Goal: Transaction & Acquisition: Obtain resource

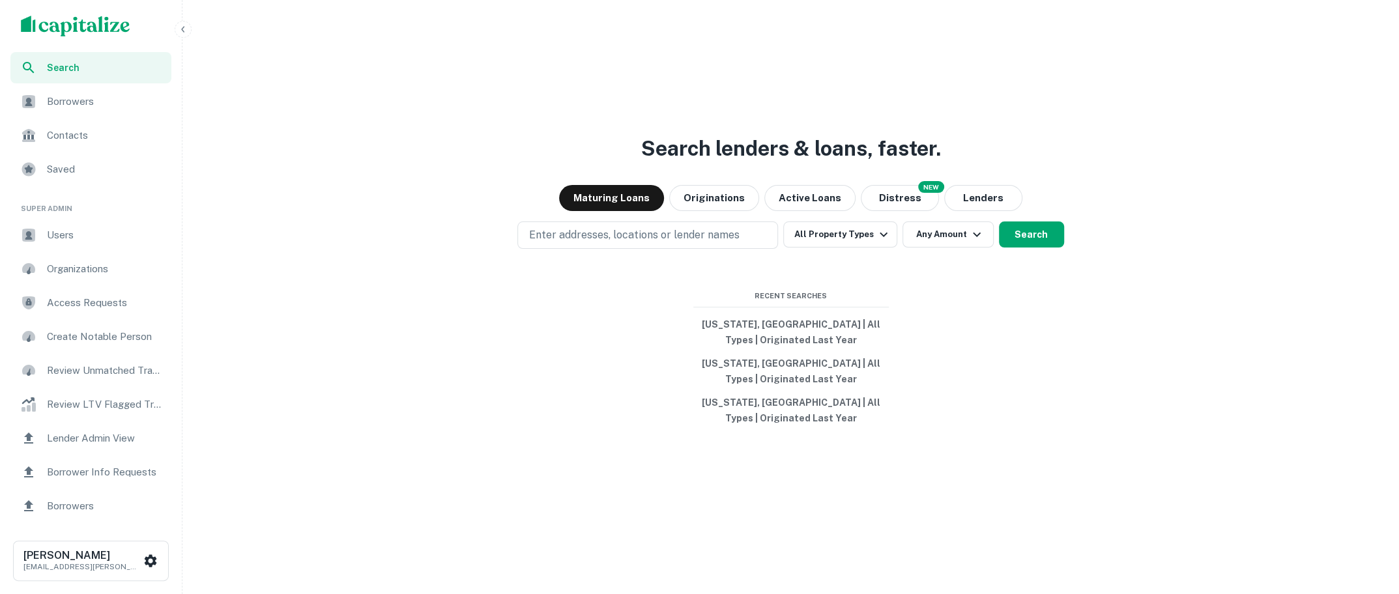
click at [124, 22] on img "scrollable content" at bounding box center [75, 26] width 109 height 21
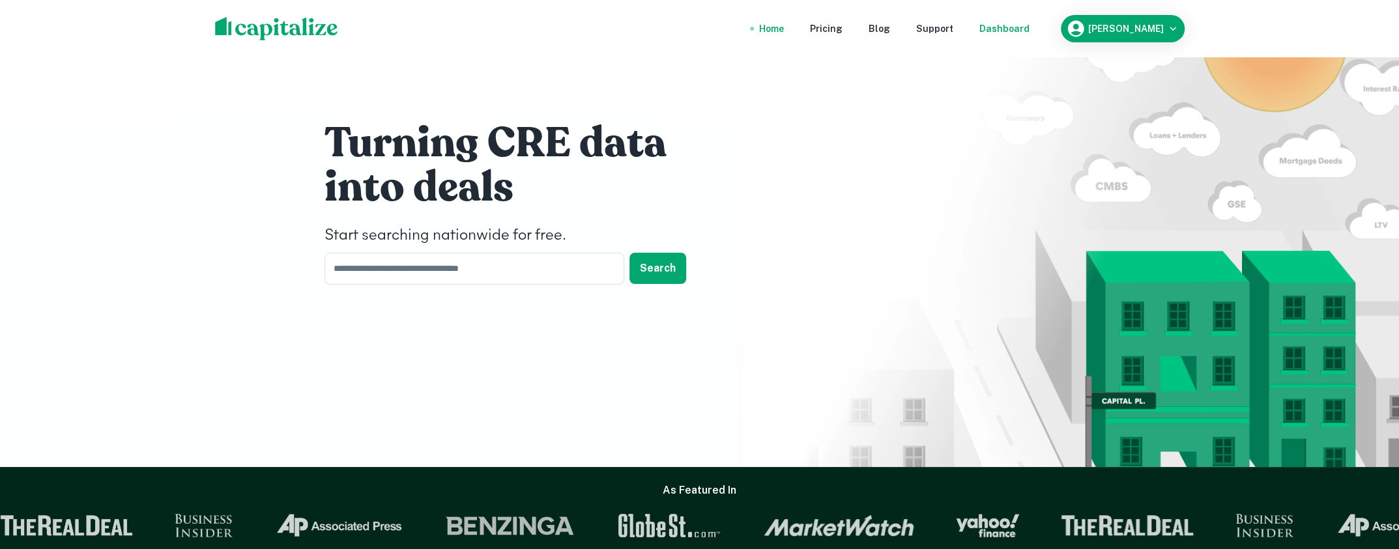
click at [1030, 28] on div "Dashboard" at bounding box center [1005, 29] width 50 height 14
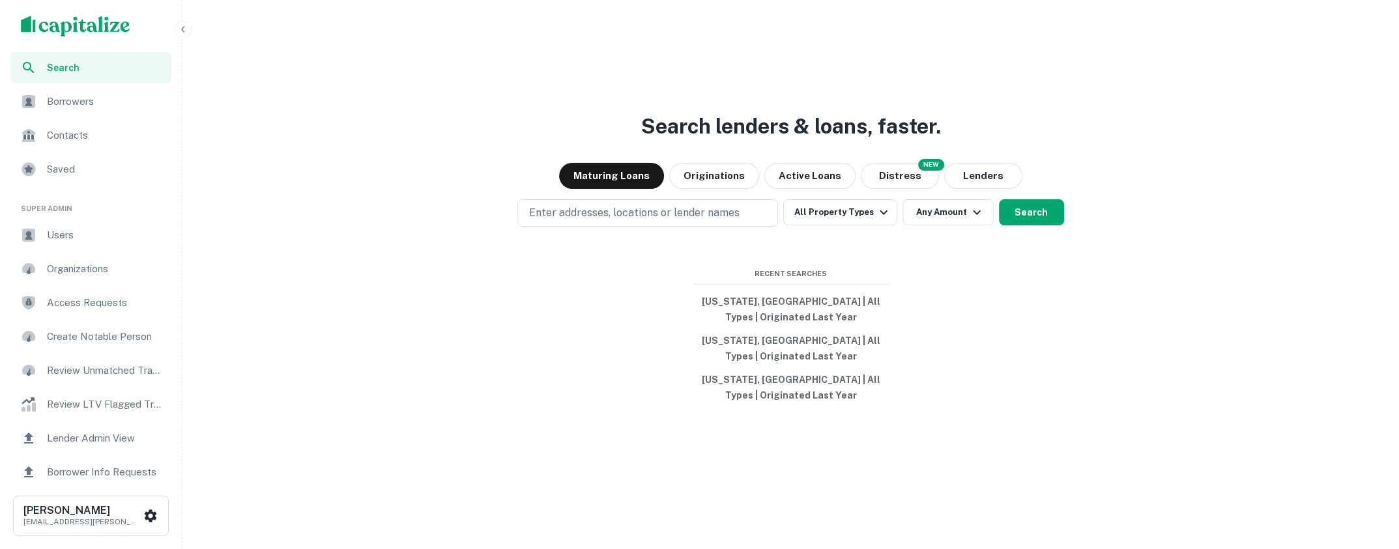
click at [1047, 317] on div "Search lenders & loans, faster. Maturing Loans Originations Active Loans NEW Di…" at bounding box center [791, 305] width 1206 height 549
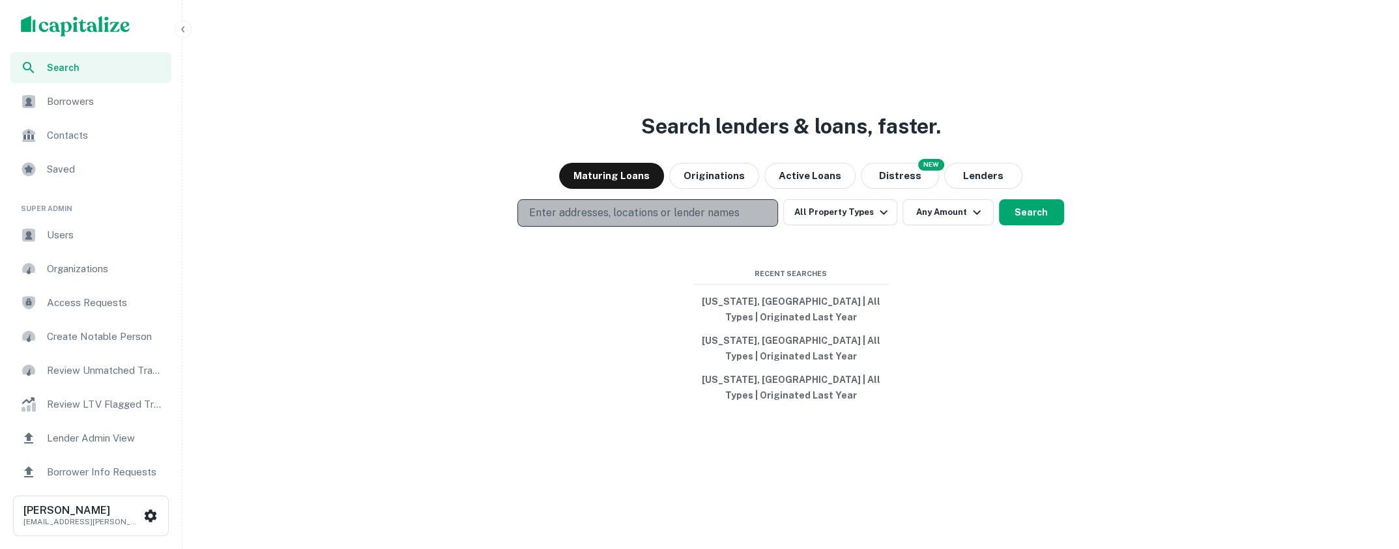
click at [697, 218] on p "Enter addresses, locations or lender names" at bounding box center [634, 213] width 211 height 16
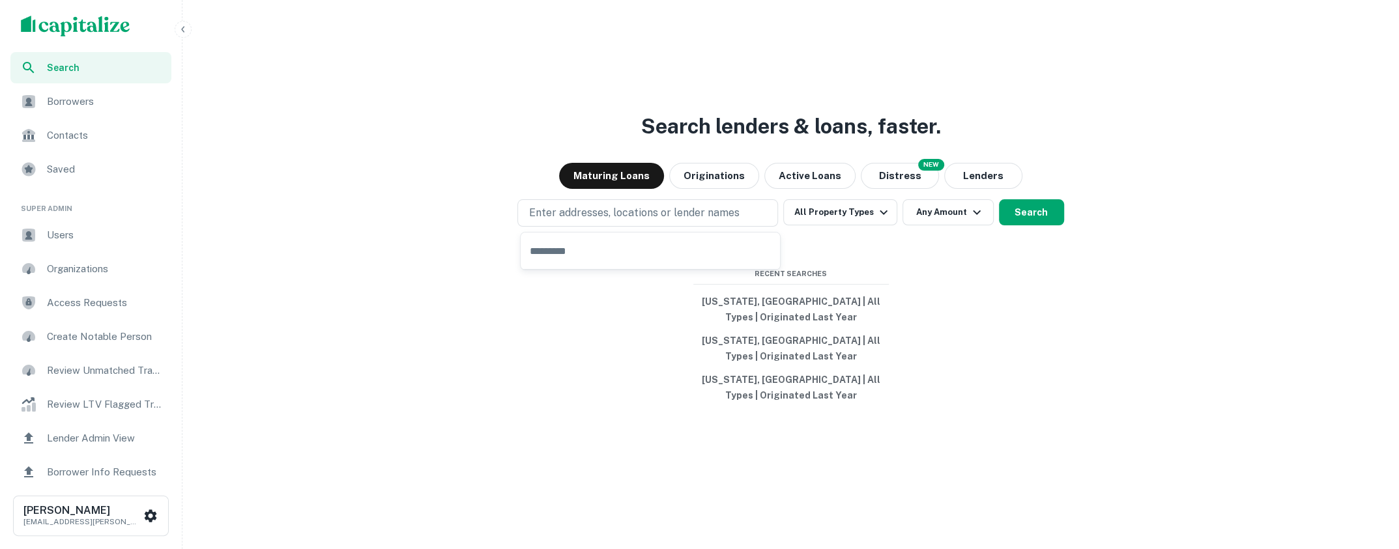
click at [553, 423] on div "Search lenders & loans, faster. Maturing Loans Originations Active Loans NEW Di…" at bounding box center [791, 305] width 1206 height 549
click at [633, 220] on p "Enter addresses, locations or lender names" at bounding box center [634, 213] width 211 height 16
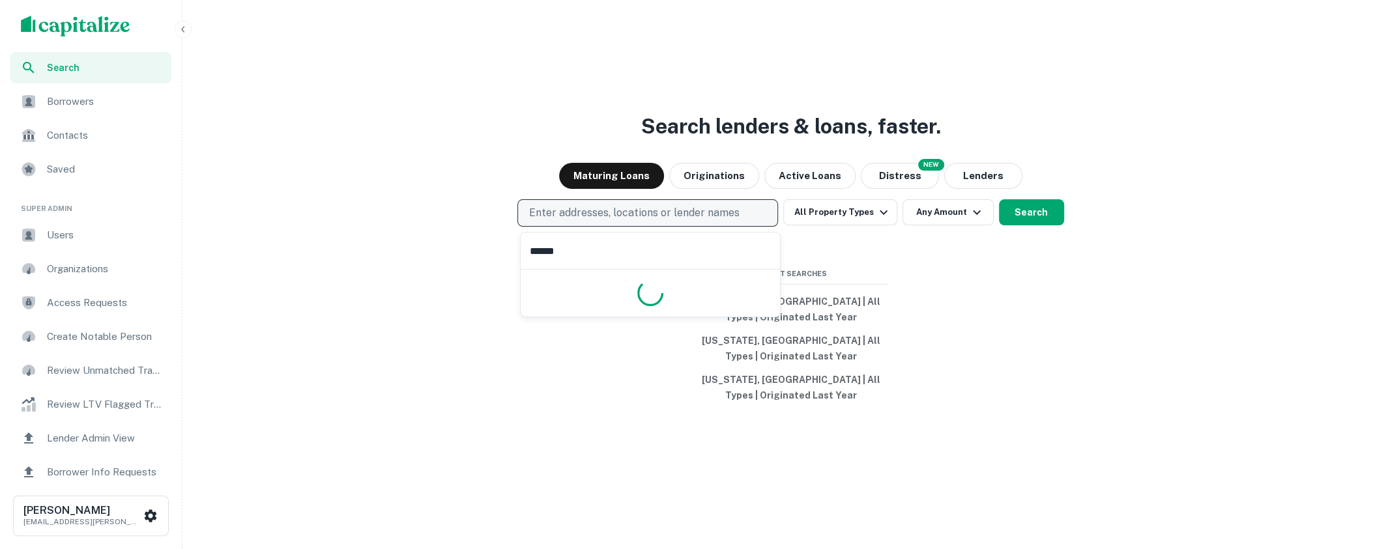
type input "*******"
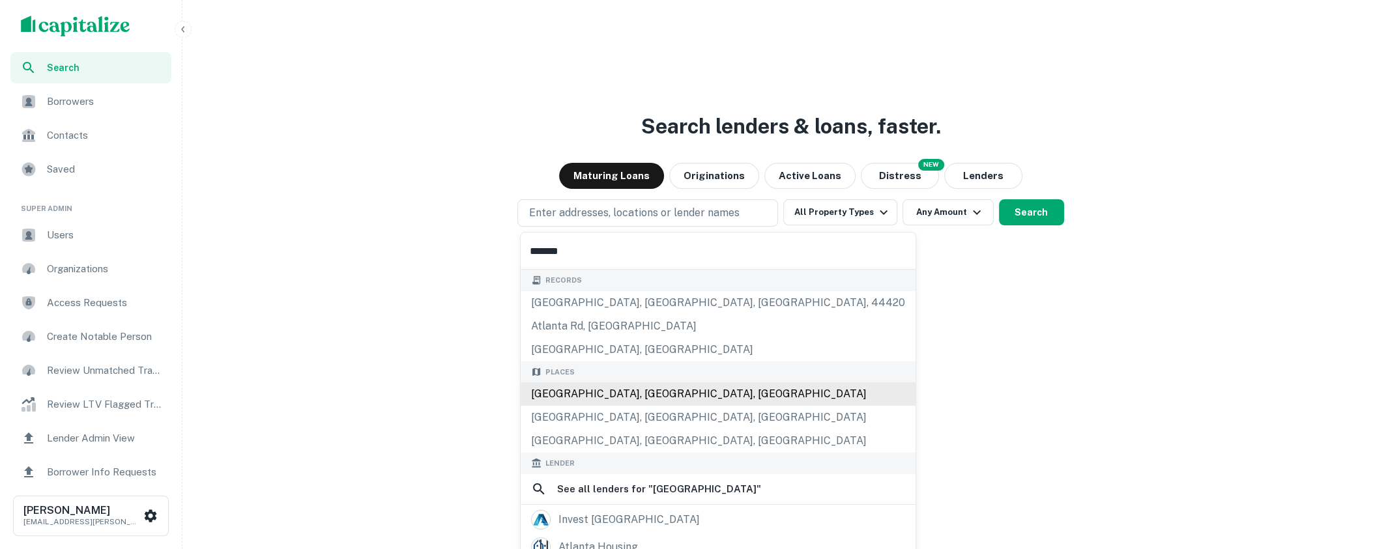
click at [614, 391] on div "Atlanta, GA, USA" at bounding box center [718, 394] width 395 height 23
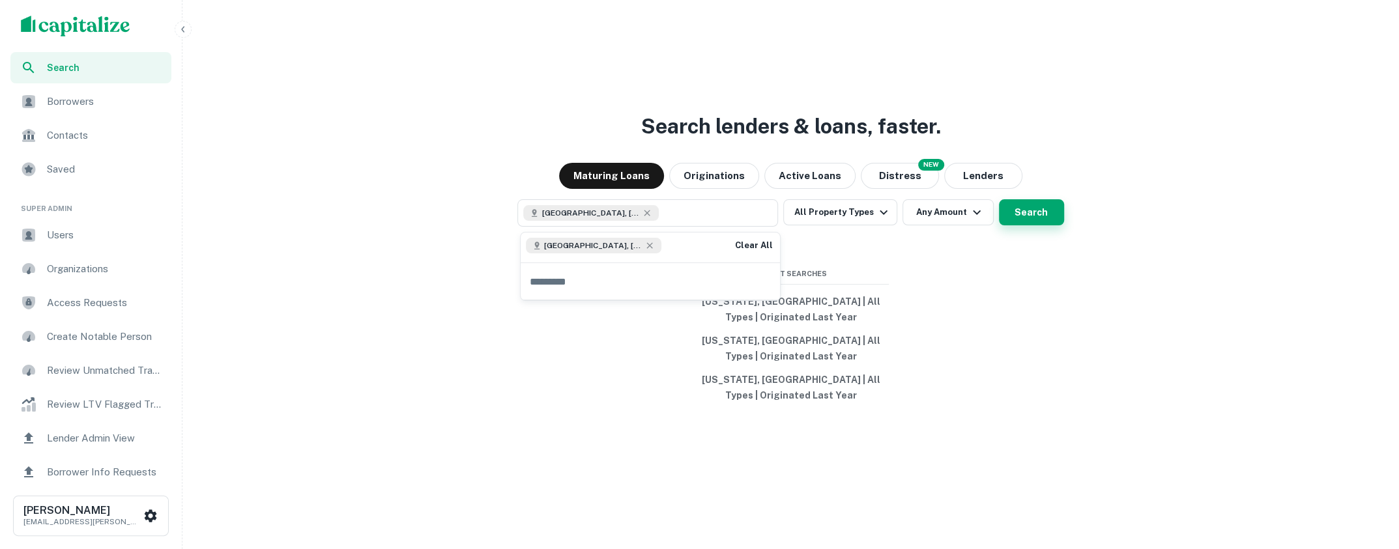
click at [1023, 209] on button "Search" at bounding box center [1031, 212] width 65 height 26
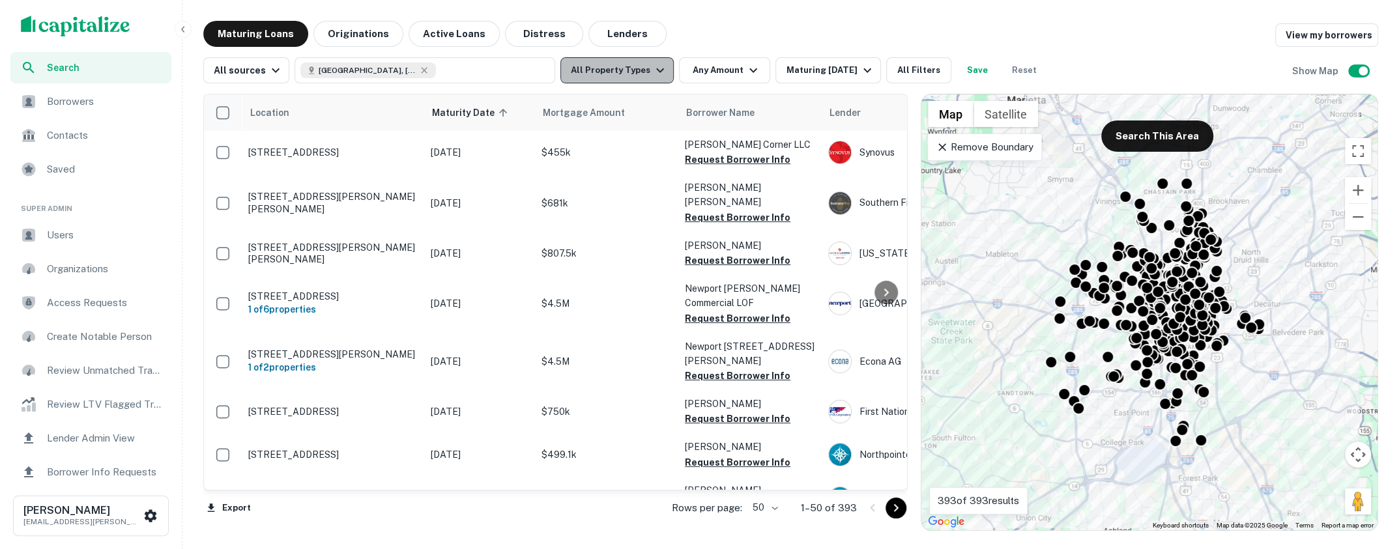
click at [642, 81] on button "All Property Types" at bounding box center [616, 70] width 113 height 26
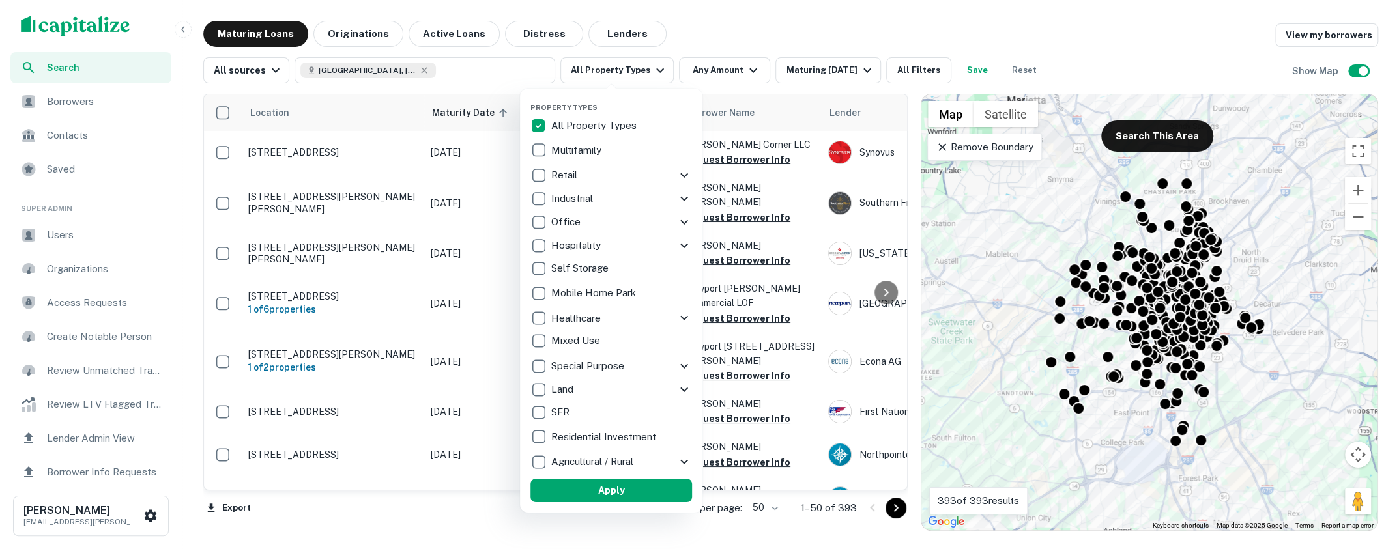
click at [726, 30] on div at bounding box center [699, 274] width 1399 height 549
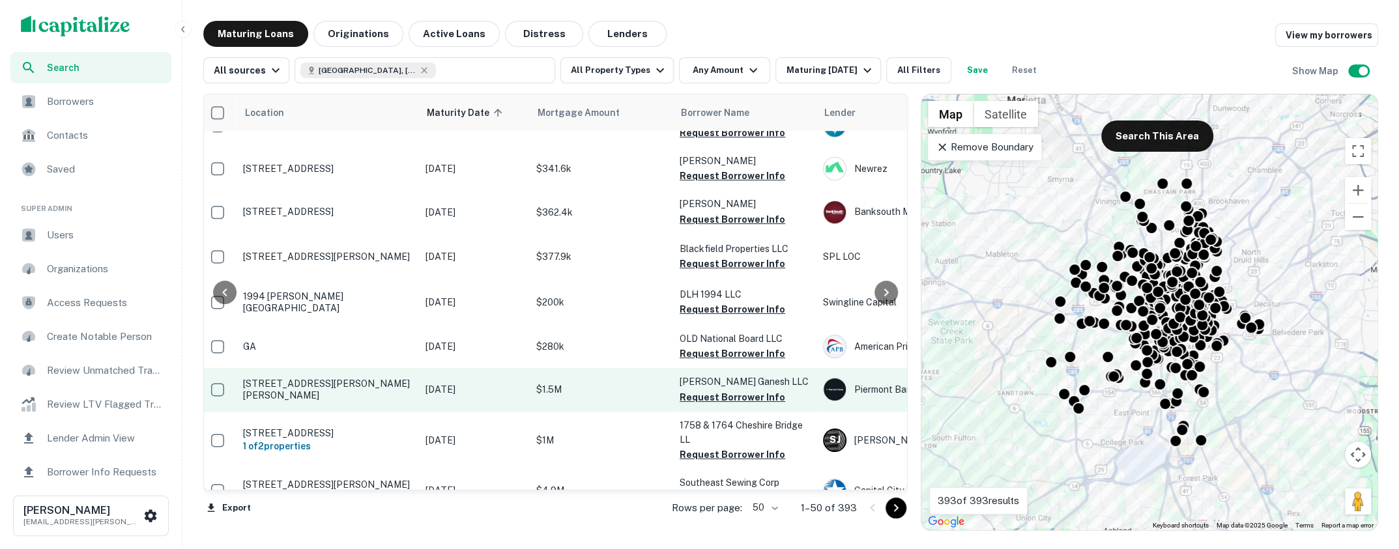
scroll to position [373, 0]
click at [330, 378] on p "180 Ponce De Leon Ave Ne Atlanta, GA 30308" at bounding box center [332, 389] width 169 height 23
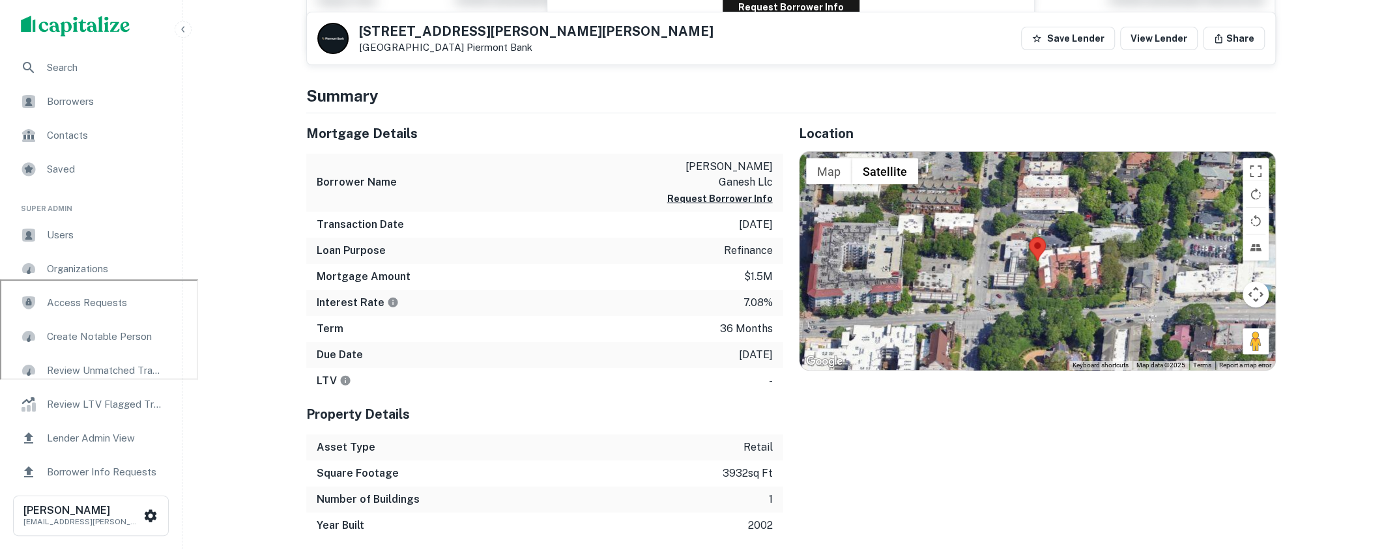
scroll to position [158, 0]
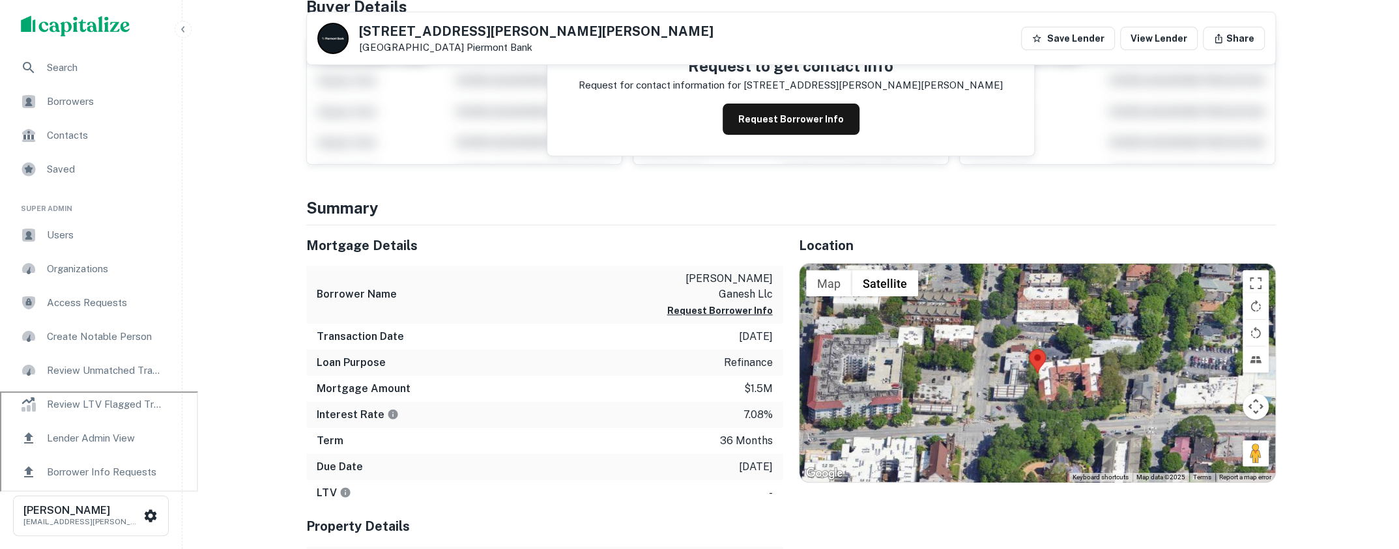
click at [741, 90] on p "Request for contact information for" at bounding box center [660, 86] width 162 height 16
click at [781, 113] on button "Request Borrower Info" at bounding box center [791, 119] width 137 height 31
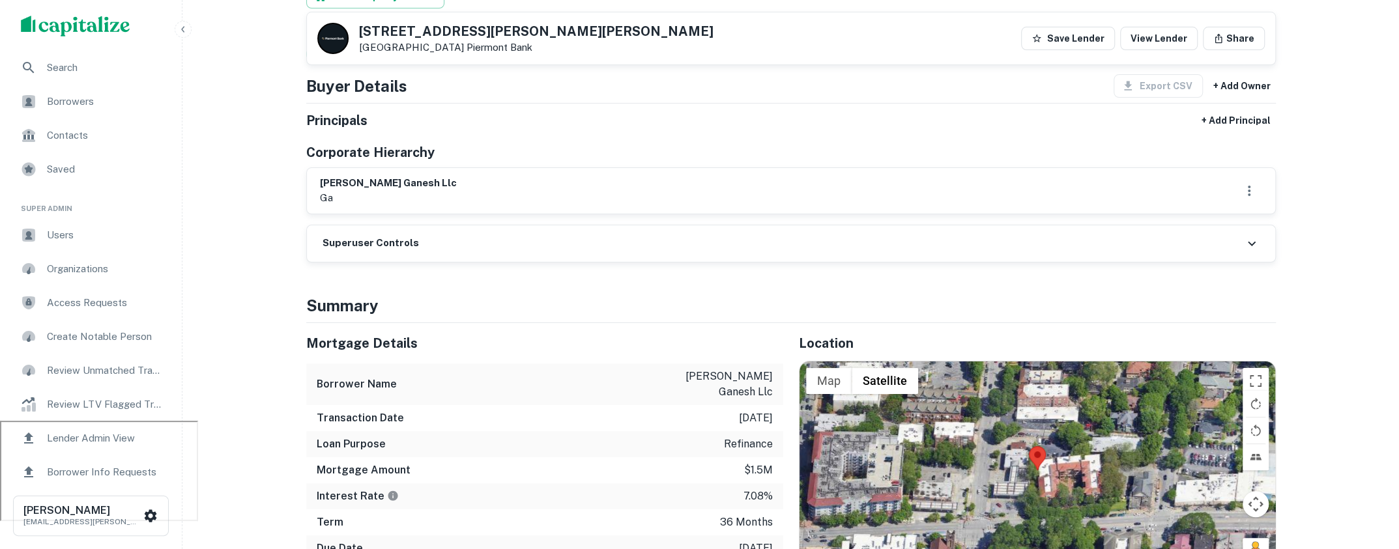
scroll to position [0, 0]
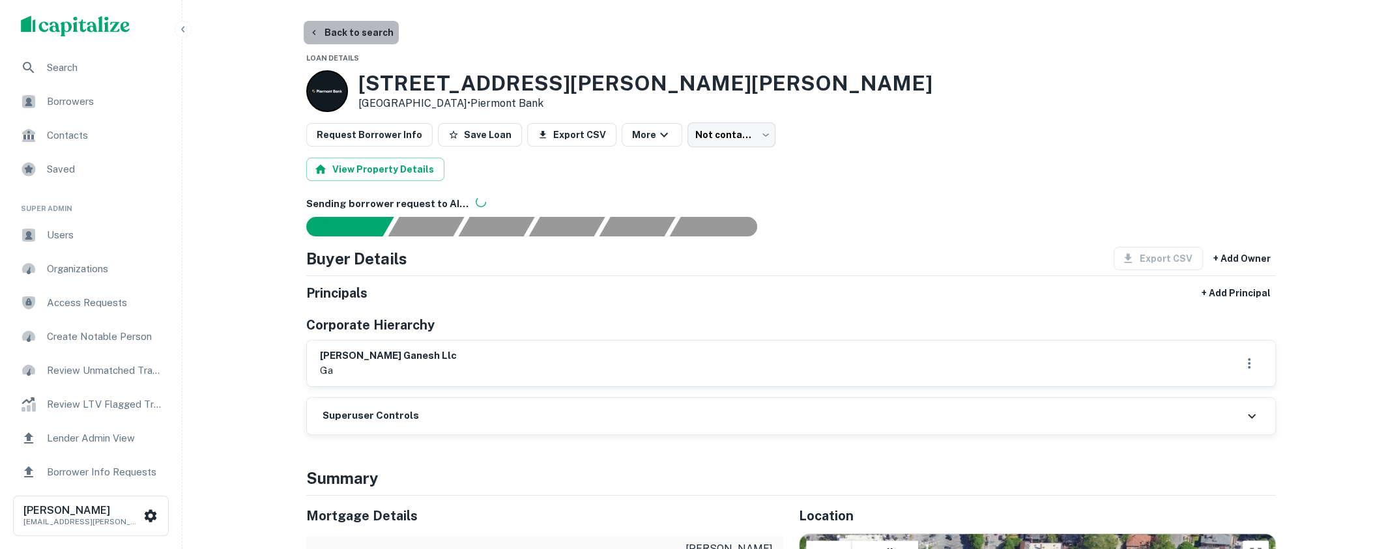
click at [366, 32] on button "Back to search" at bounding box center [351, 32] width 95 height 23
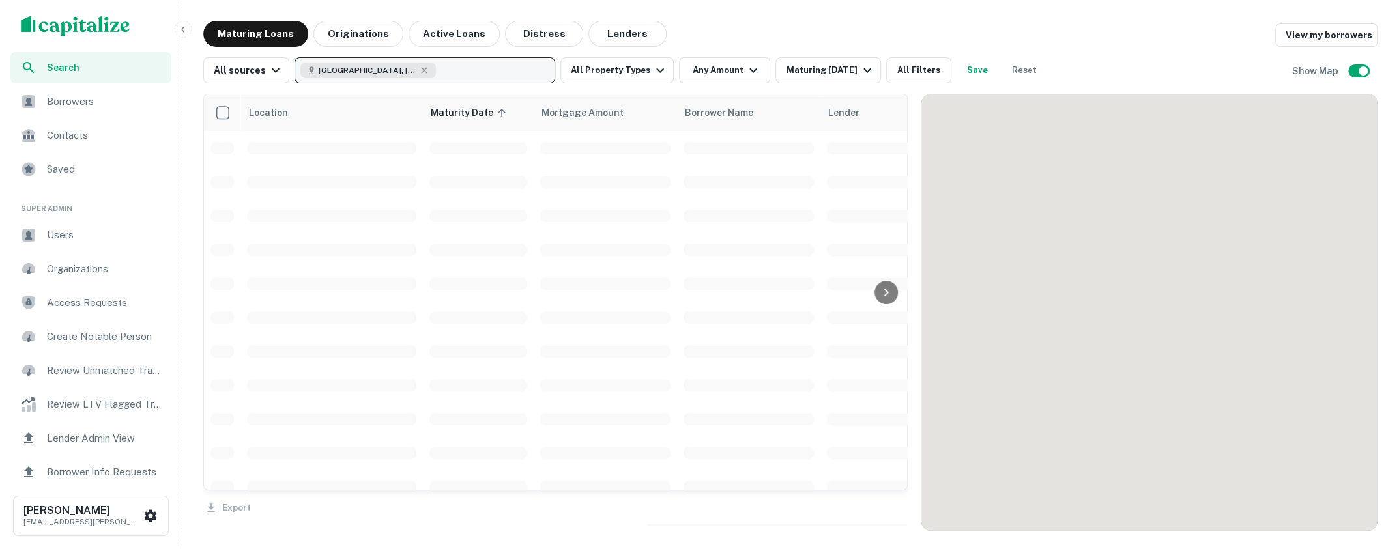
scroll to position [373, 0]
click at [451, 72] on button "Atlanta, GA, USA" at bounding box center [425, 70] width 261 height 26
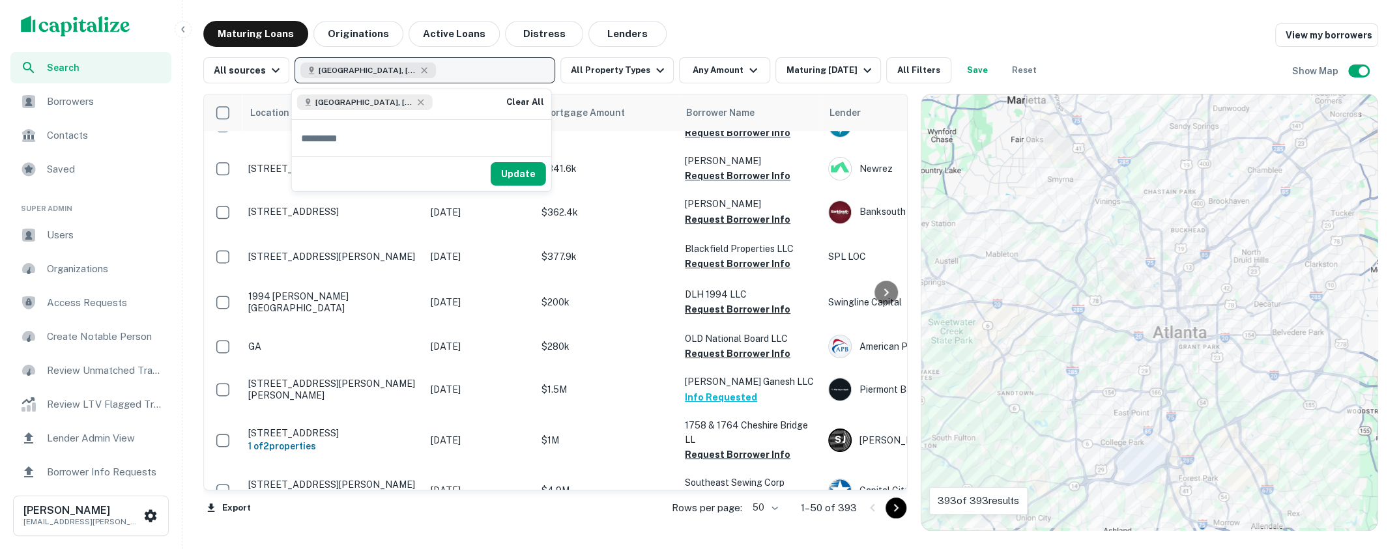
click at [451, 72] on button "Atlanta, GA, USA" at bounding box center [425, 70] width 261 height 26
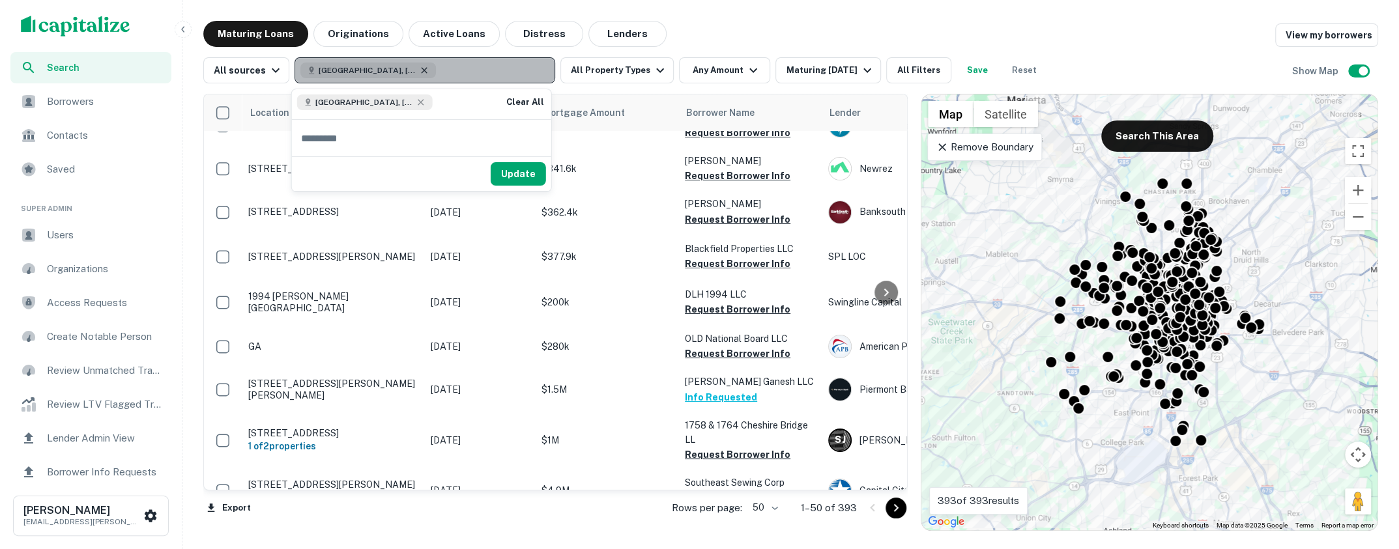
click at [422, 72] on icon "button" at bounding box center [425, 70] width 6 height 6
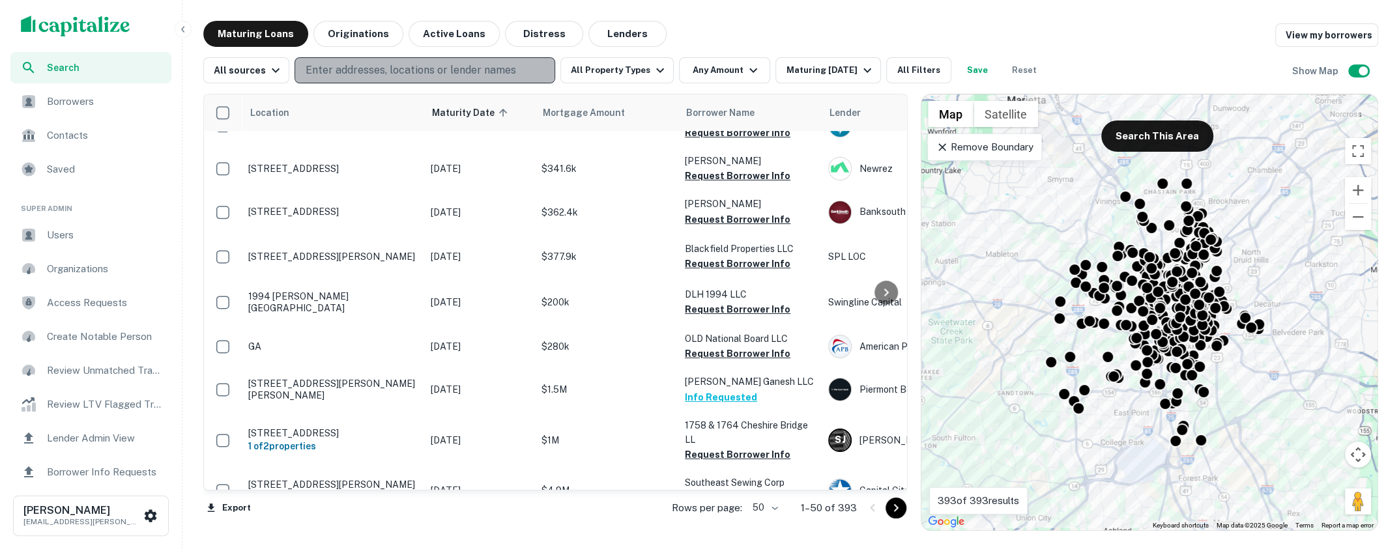
click at [407, 72] on p "Enter addresses, locations or lender names" at bounding box center [411, 71] width 211 height 16
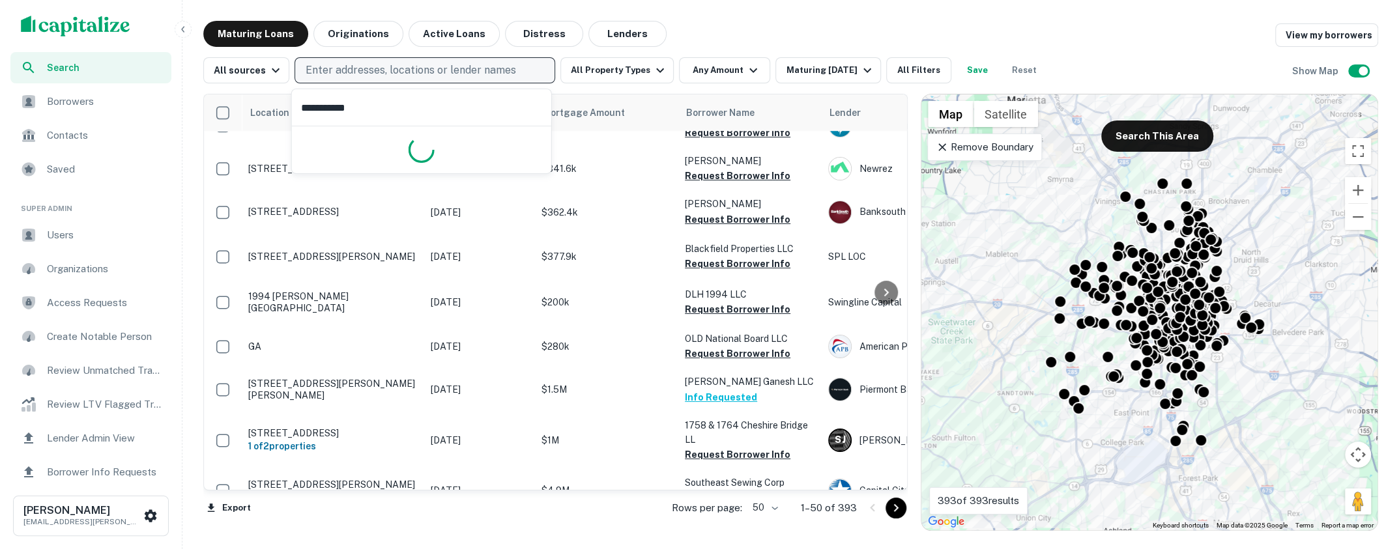
type input "**********"
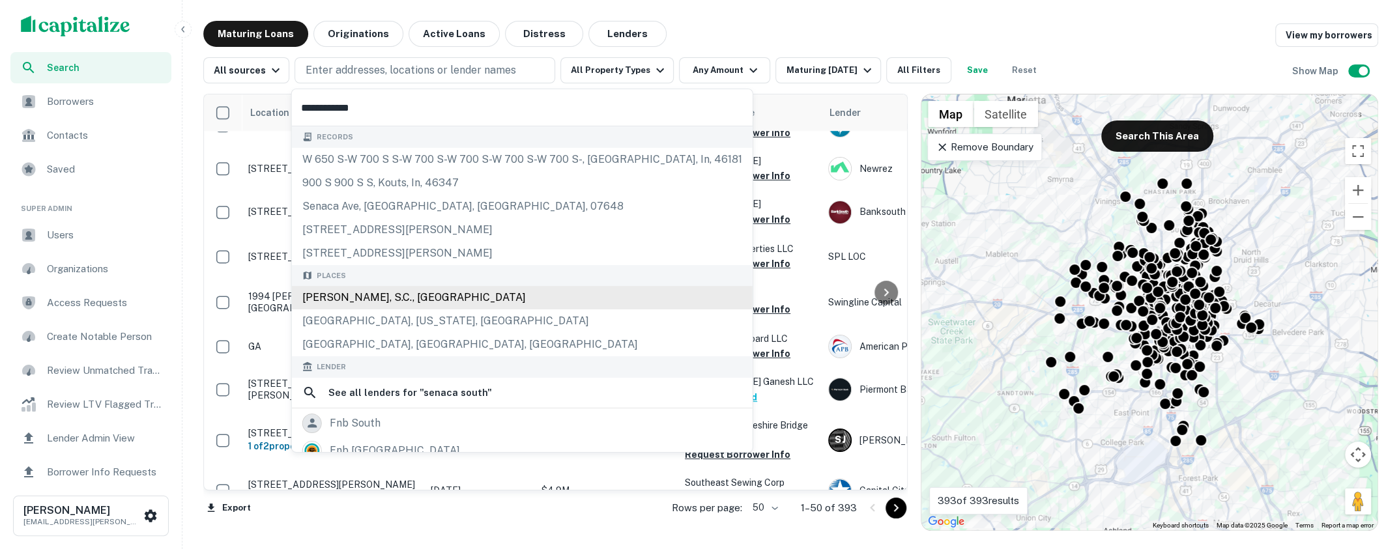
click at [411, 300] on div "Seneca, S.C., USA" at bounding box center [522, 297] width 461 height 23
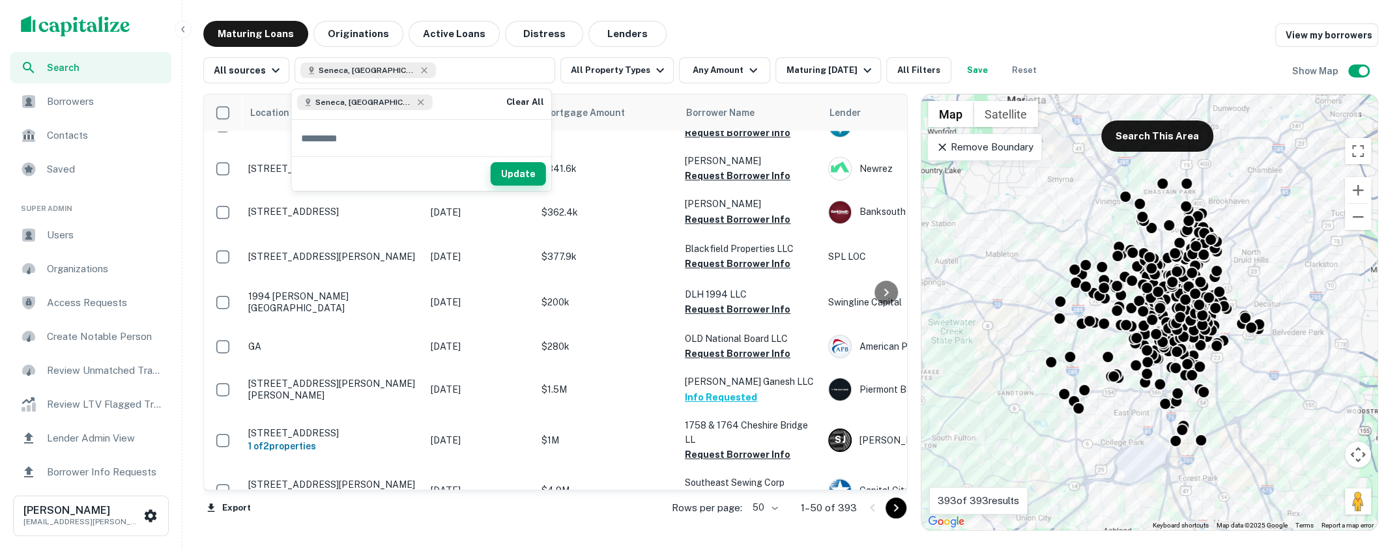
click at [510, 177] on button "Update" at bounding box center [518, 173] width 55 height 23
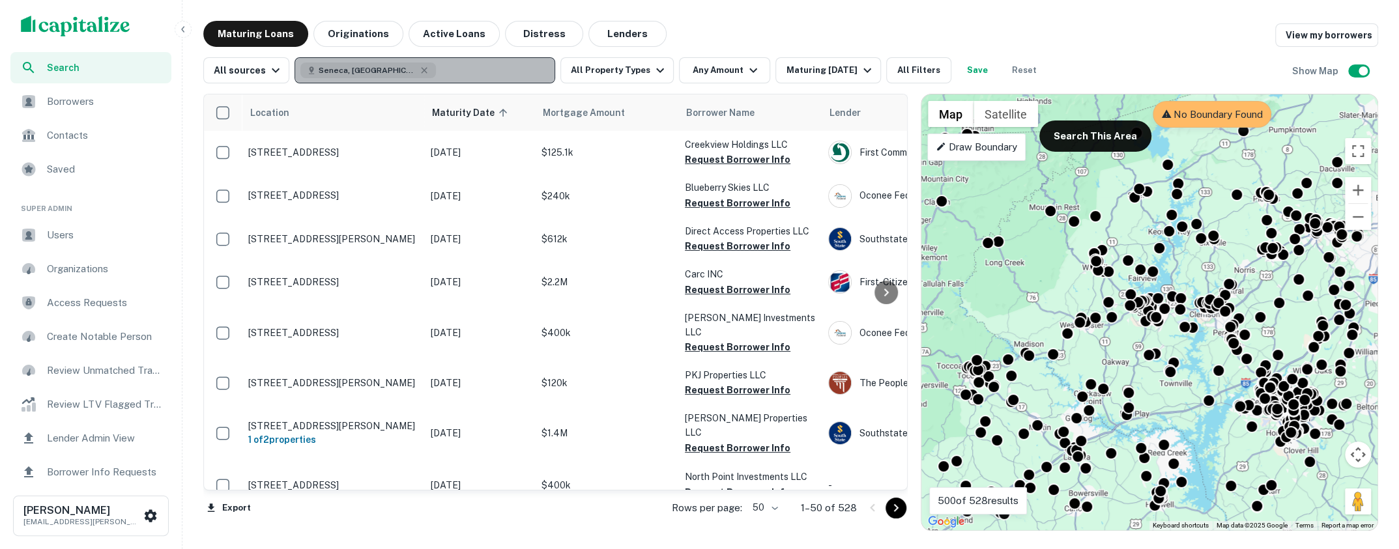
click at [491, 73] on button "Seneca, SC, USA" at bounding box center [425, 70] width 261 height 26
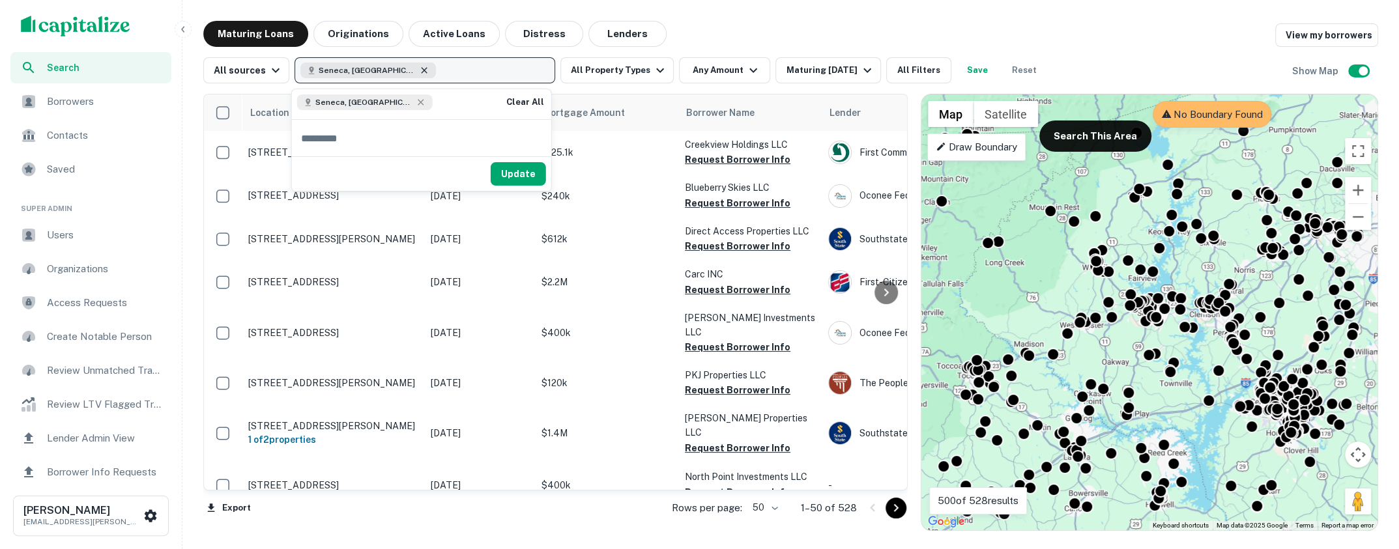
click at [419, 68] on icon "button" at bounding box center [424, 70] width 10 height 10
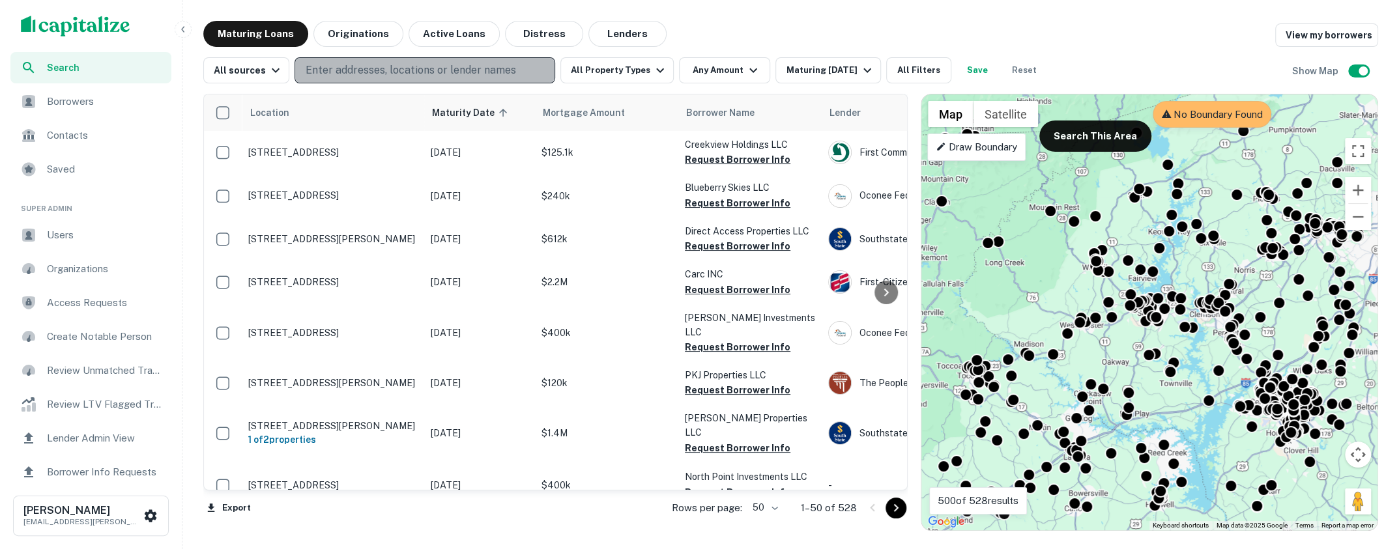
click at [386, 68] on p "Enter addresses, locations or lender names" at bounding box center [411, 71] width 211 height 16
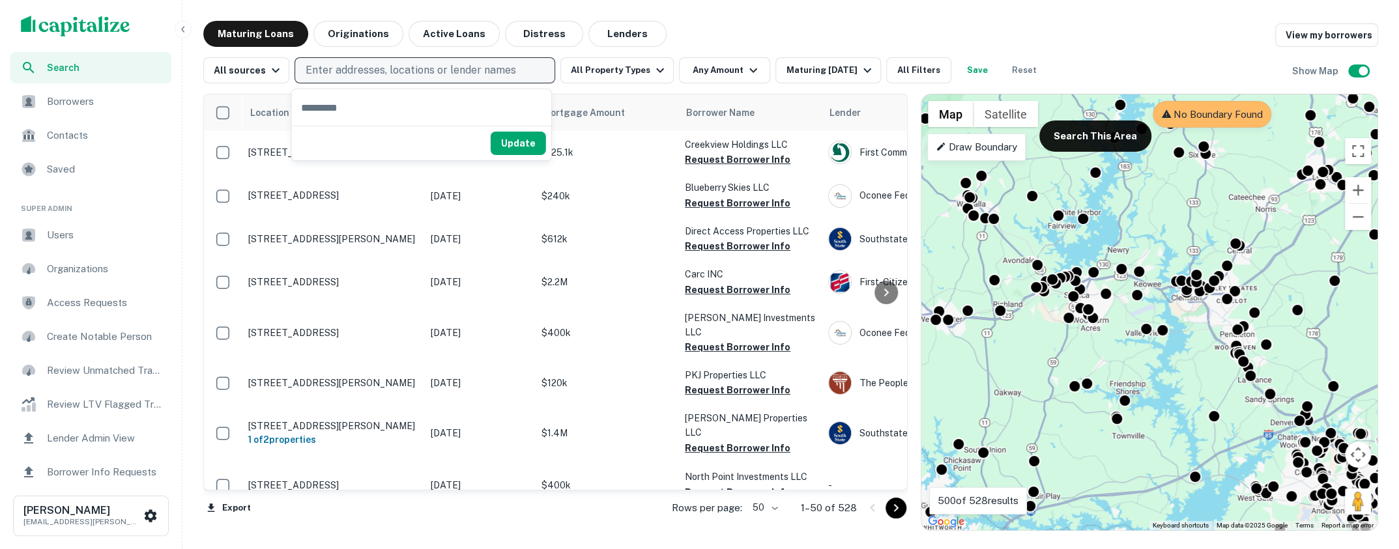
drag, startPoint x: 1066, startPoint y: 260, endPoint x: 1075, endPoint y: 324, distance: 64.4
click at [907, 190] on div "Location Maturity Date sorted ascending Mortgage Amount Borrower Name Lender Pu…" at bounding box center [790, 307] width 1175 height 448
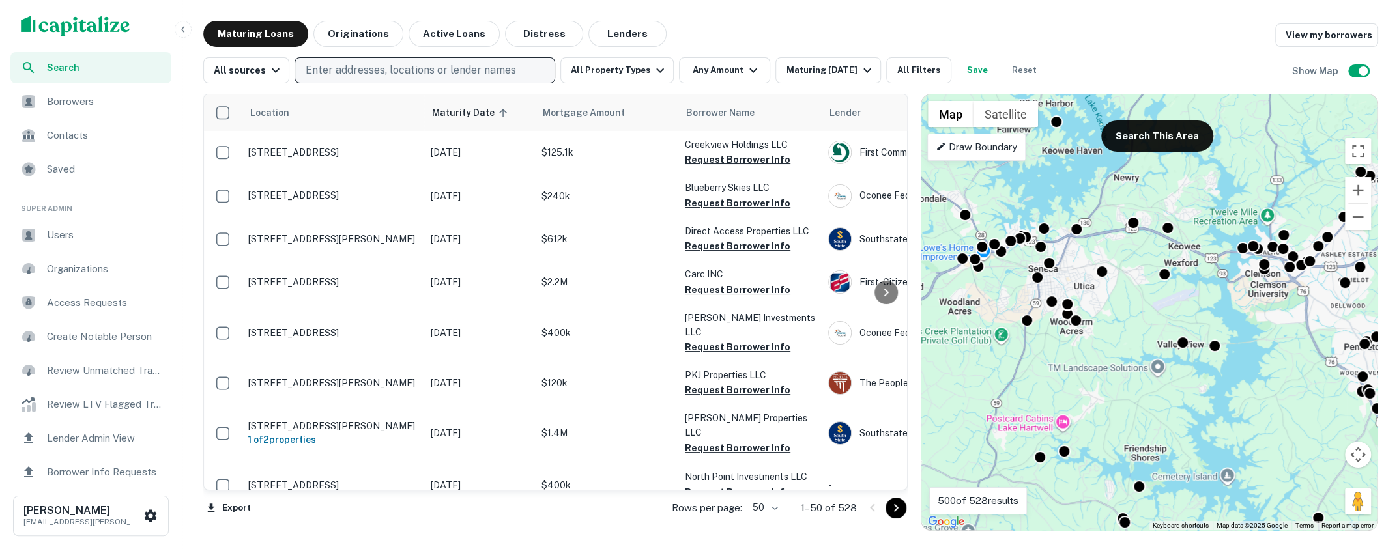
drag, startPoint x: 1105, startPoint y: 276, endPoint x: 1068, endPoint y: 275, distance: 37.8
click at [1068, 275] on div "To activate drag with keyboard, press Alt + Enter. Once in keyboard drag state,…" at bounding box center [1150, 313] width 456 height 436
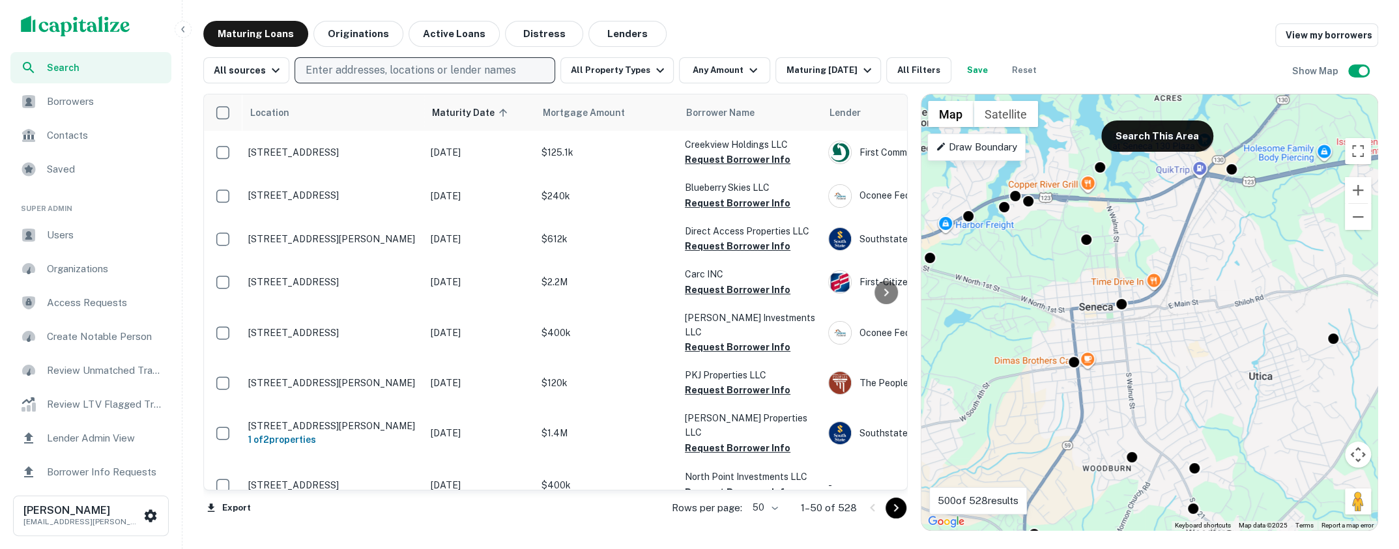
drag, startPoint x: 1013, startPoint y: 303, endPoint x: 1145, endPoint y: 357, distance: 142.1
click at [1145, 357] on div "To activate drag with keyboard, press Alt + Enter. Once in keyboard drag state,…" at bounding box center [1150, 313] width 456 height 436
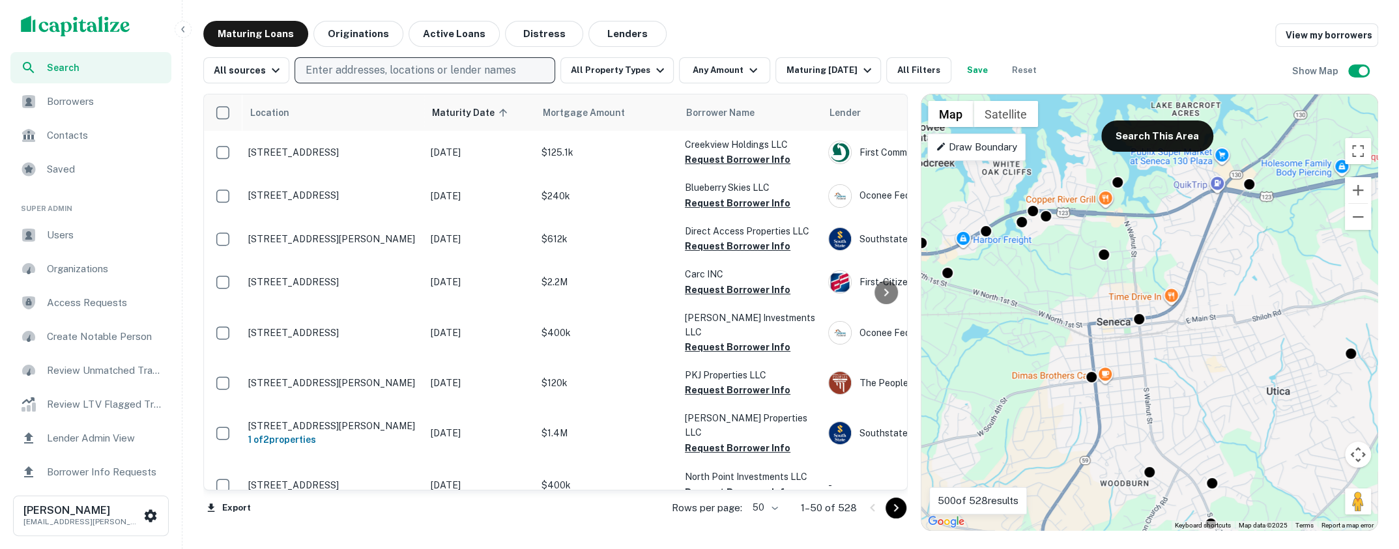
drag, startPoint x: 1036, startPoint y: 303, endPoint x: 1062, endPoint y: 321, distance: 31.8
click at [1062, 321] on div "To activate drag with keyboard, press Alt + Enter. Once in keyboard drag state,…" at bounding box center [1150, 313] width 456 height 436
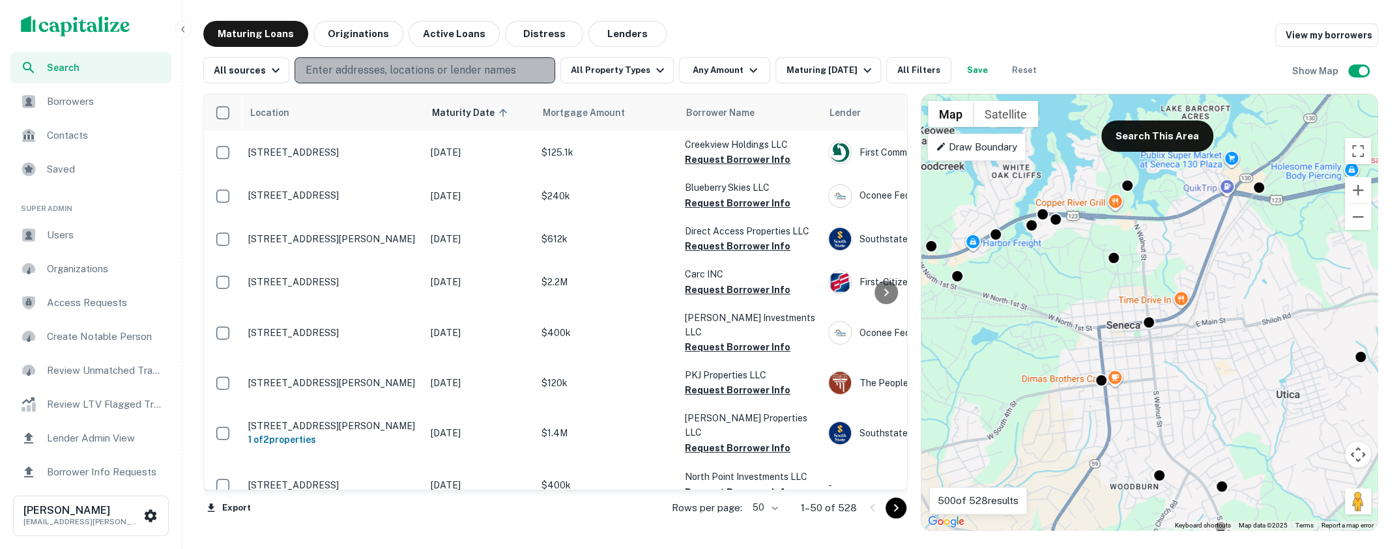
click at [388, 71] on p "Enter addresses, locations or lender names" at bounding box center [411, 71] width 211 height 16
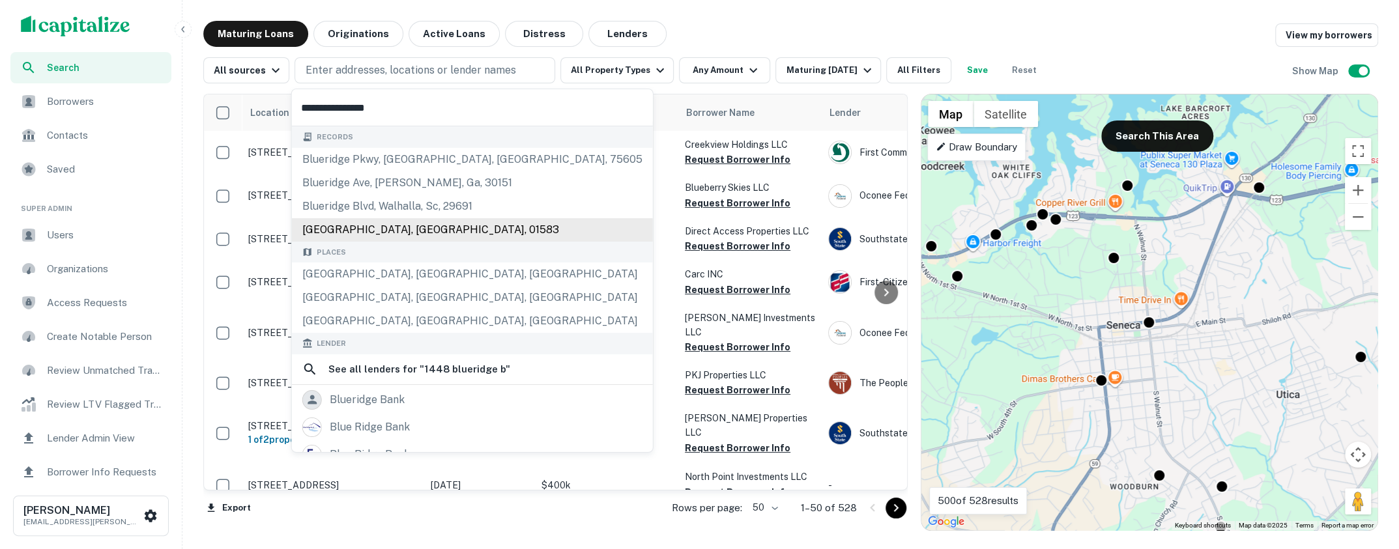
type input "**********"
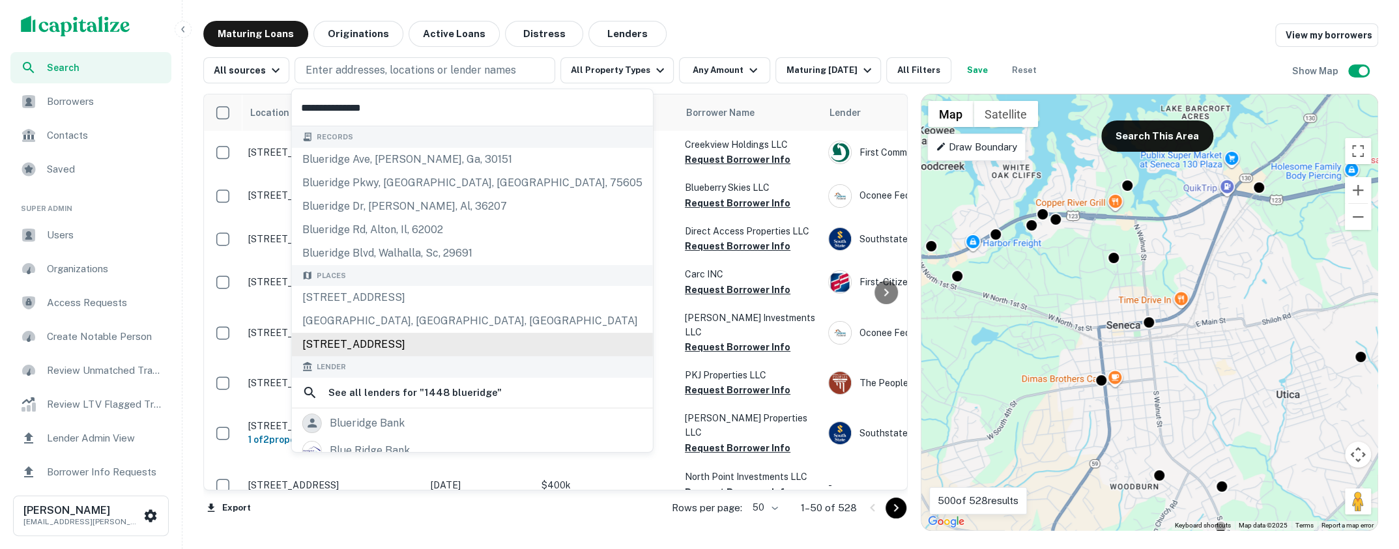
click at [448, 337] on div "1448 Blue Ridge Boulevard, Seneca, SC, USA" at bounding box center [472, 344] width 361 height 23
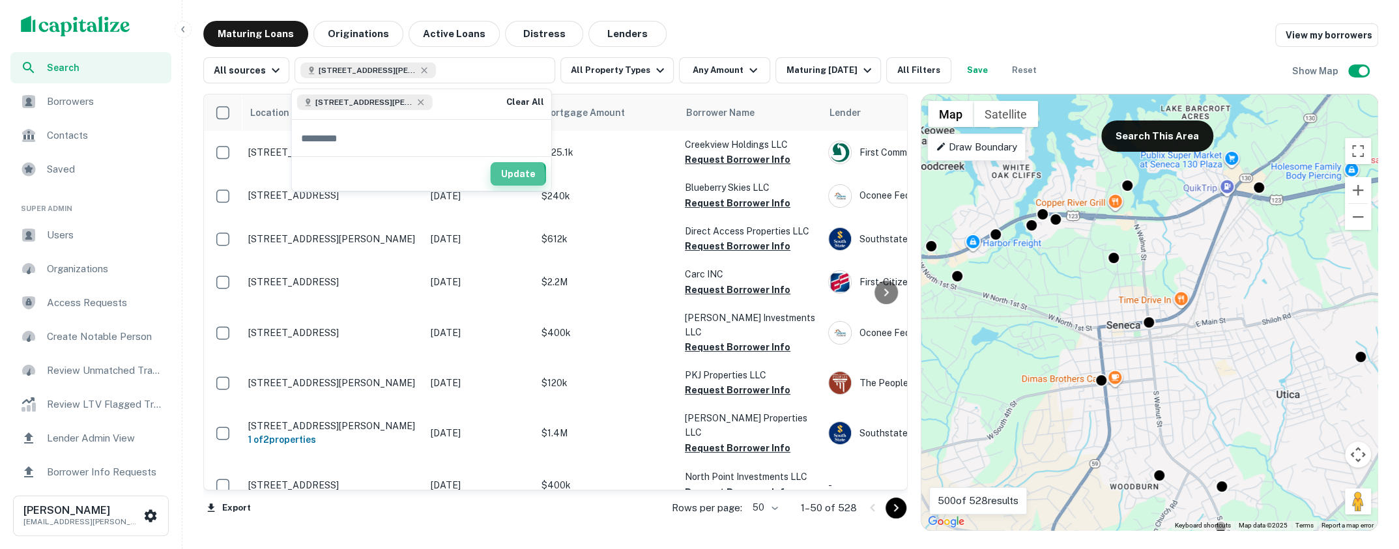
click at [502, 175] on button "Update" at bounding box center [518, 173] width 55 height 23
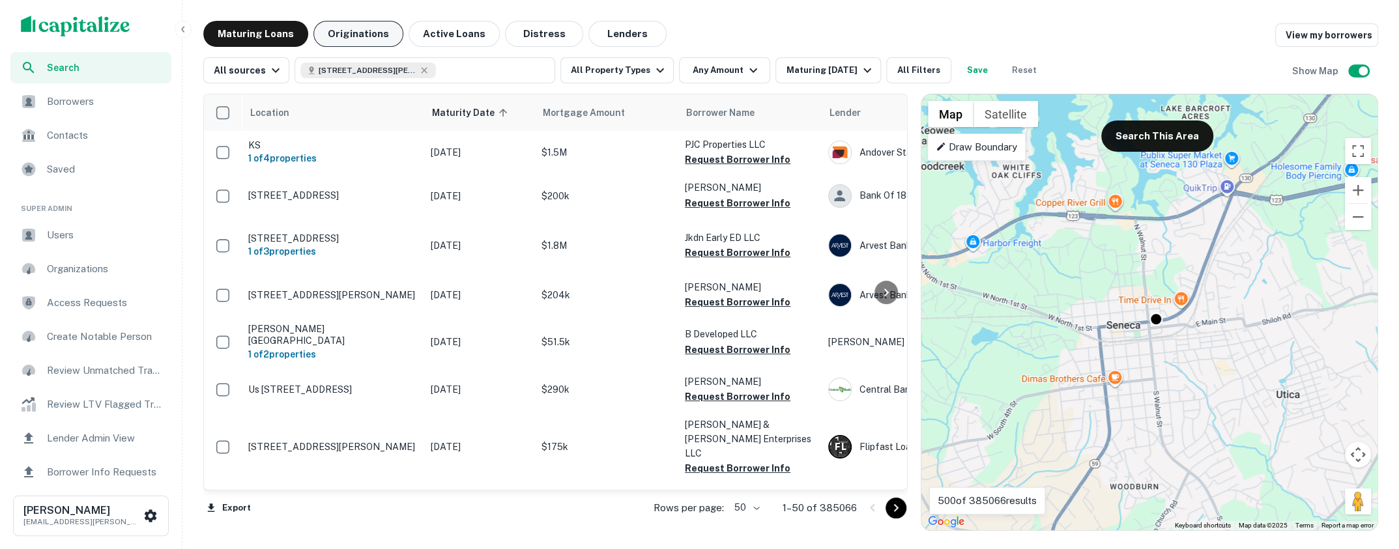
click at [384, 27] on button "Originations" at bounding box center [358, 34] width 90 height 26
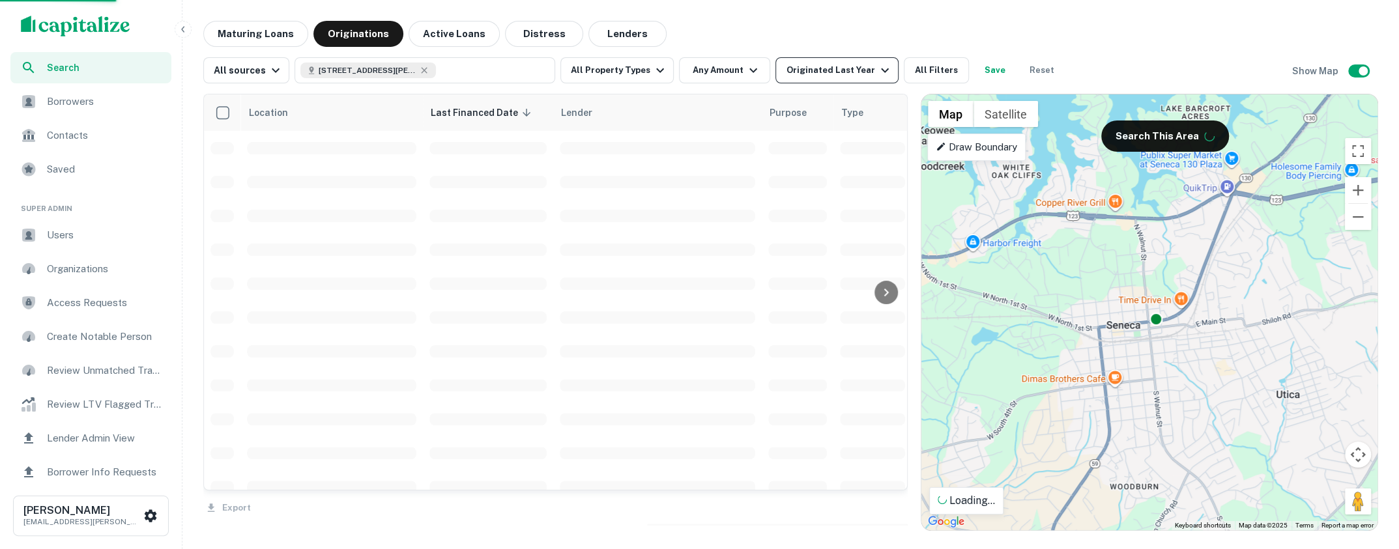
click at [854, 72] on div "Originated Last Year" at bounding box center [839, 71] width 106 height 16
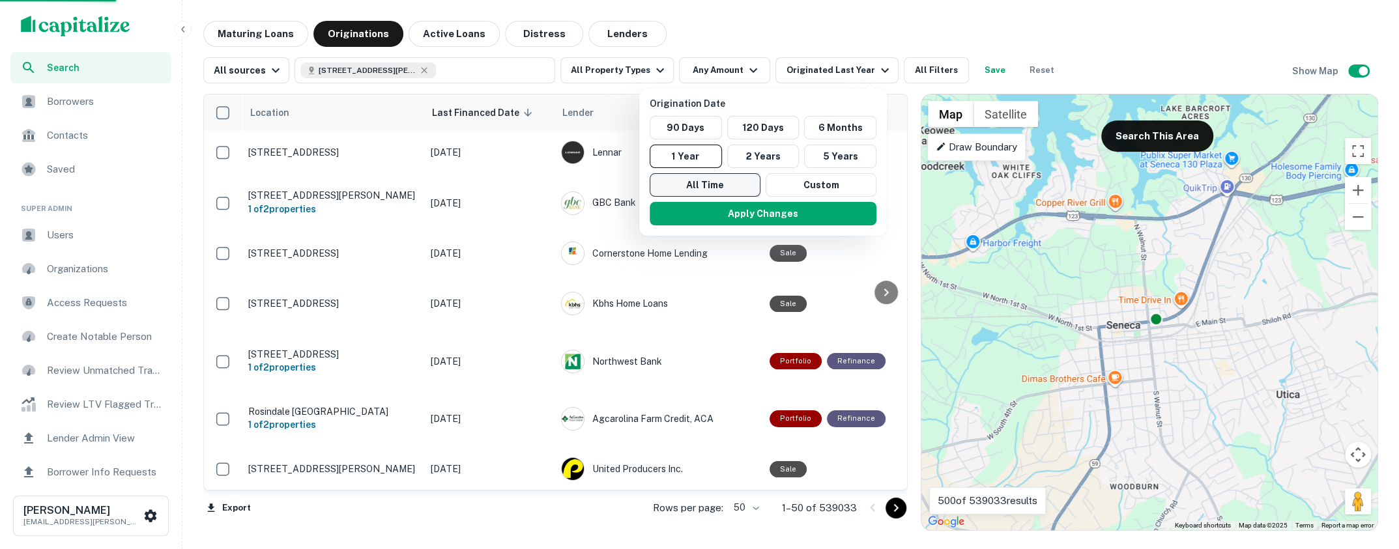
click at [721, 180] on button "All Time" at bounding box center [705, 184] width 111 height 23
click at [723, 225] on div "Apply Changes" at bounding box center [759, 214] width 237 height 34
click at [734, 208] on button "Apply Changes" at bounding box center [759, 213] width 227 height 23
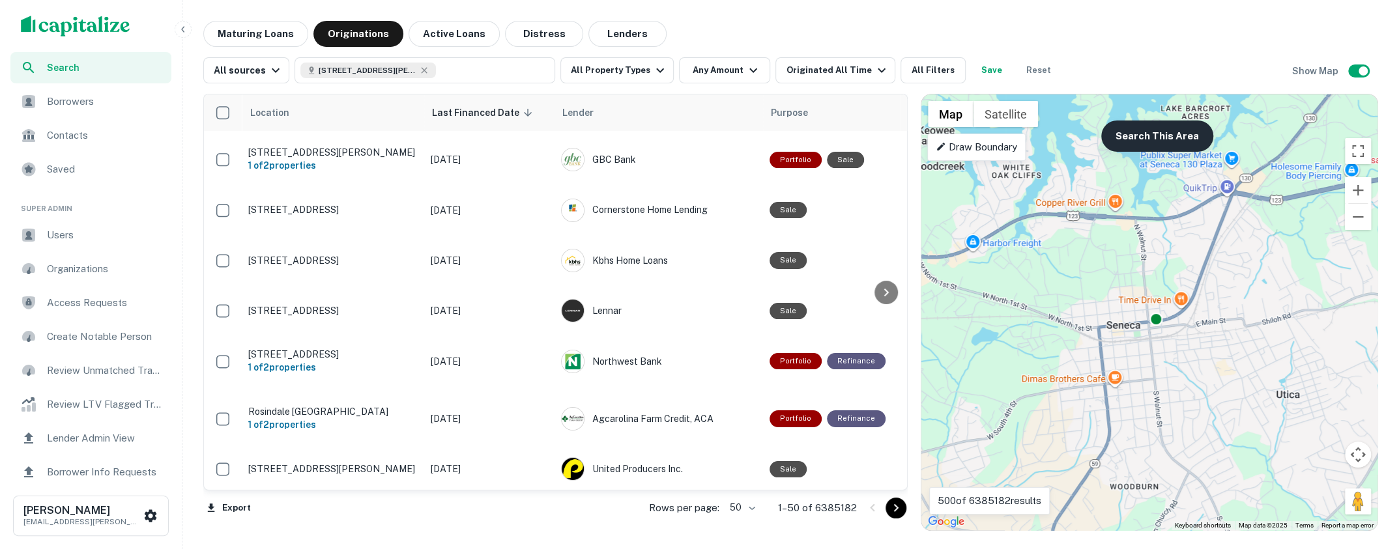
click at [1129, 139] on button "Search This Area" at bounding box center [1157, 136] width 112 height 31
click at [1137, 138] on button "Search This Area" at bounding box center [1157, 136] width 112 height 31
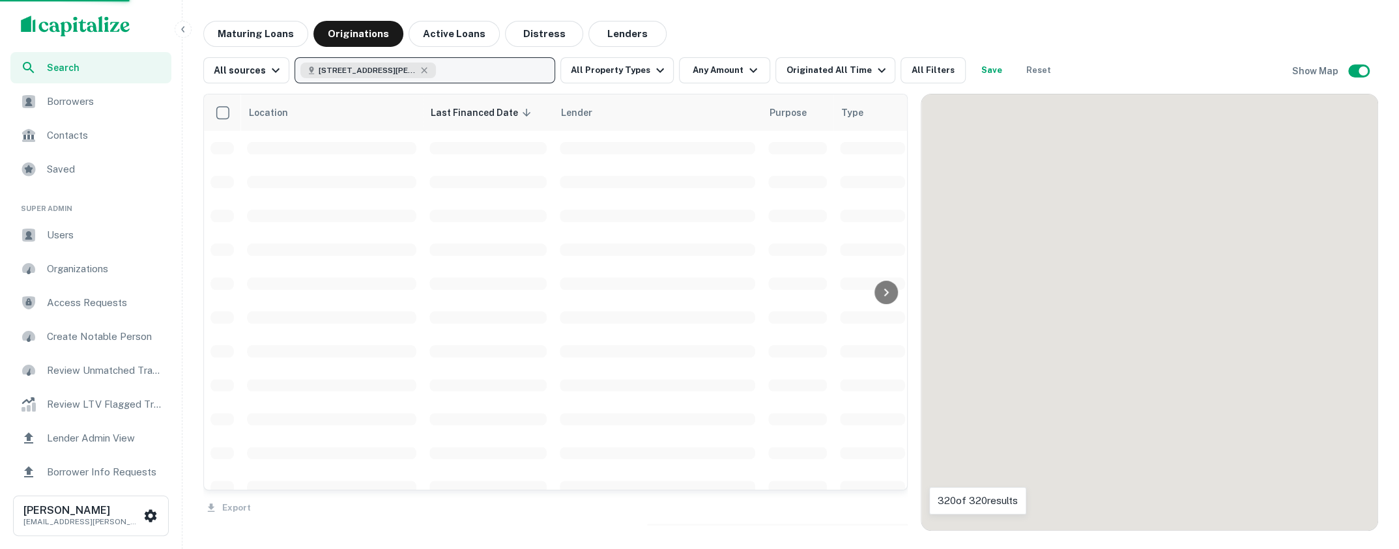
click at [471, 65] on button "1448 Blue Ridge Blvd, Seneca, SC 29672, USA" at bounding box center [425, 70] width 261 height 26
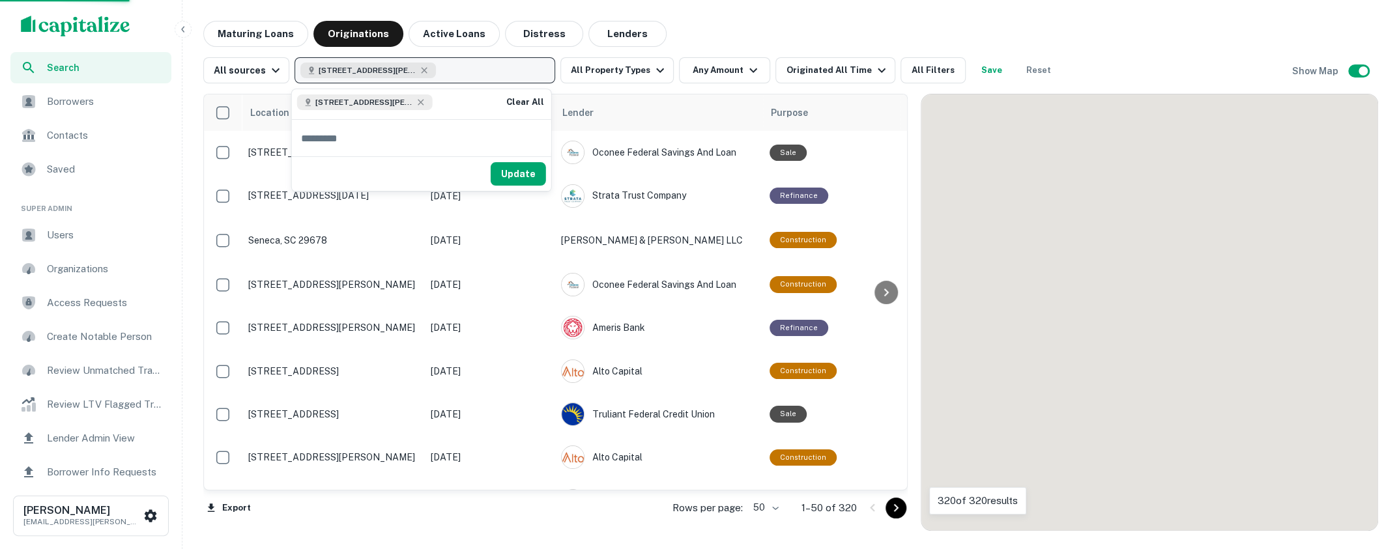
click at [471, 65] on button "1448 Blue Ridge Blvd, Seneca, SC 29672, USA" at bounding box center [425, 70] width 261 height 26
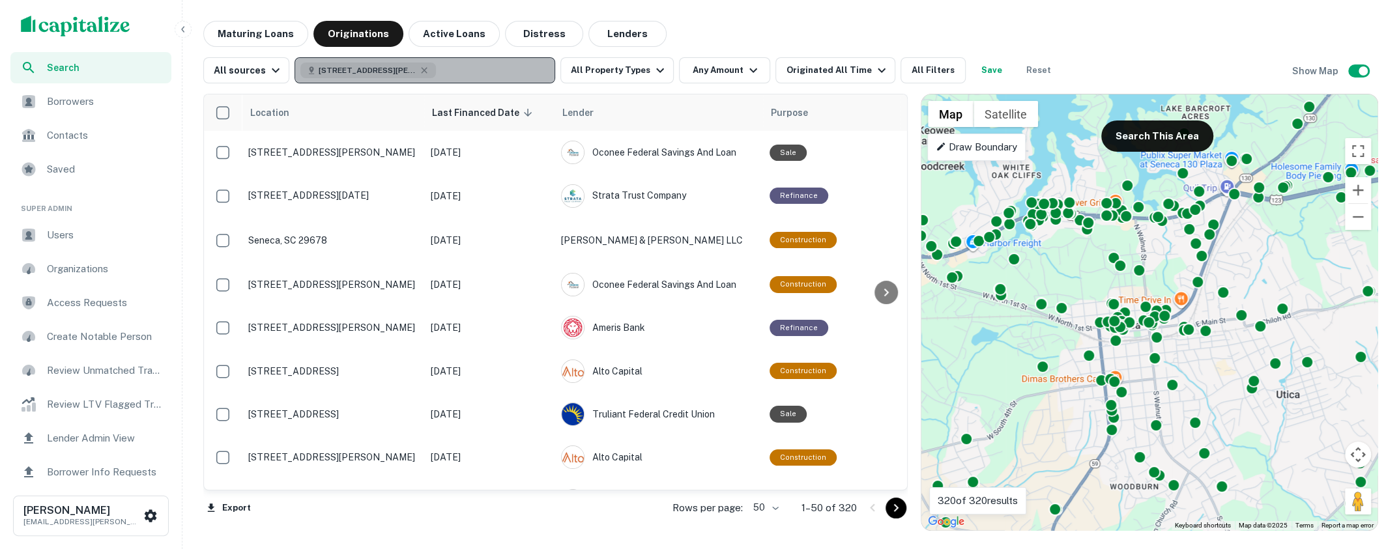
click at [426, 67] on div "1448 Blue Ridge Blvd, Seneca, SC 29672, USA" at bounding box center [368, 71] width 136 height 16
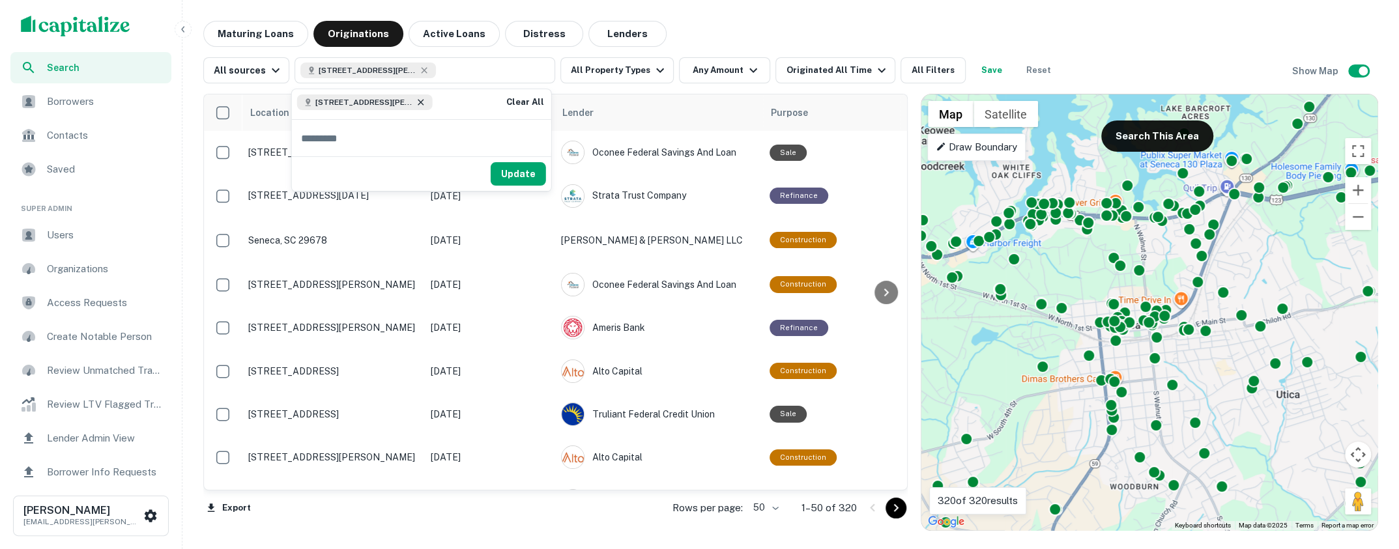
click at [424, 102] on icon at bounding box center [421, 102] width 10 height 10
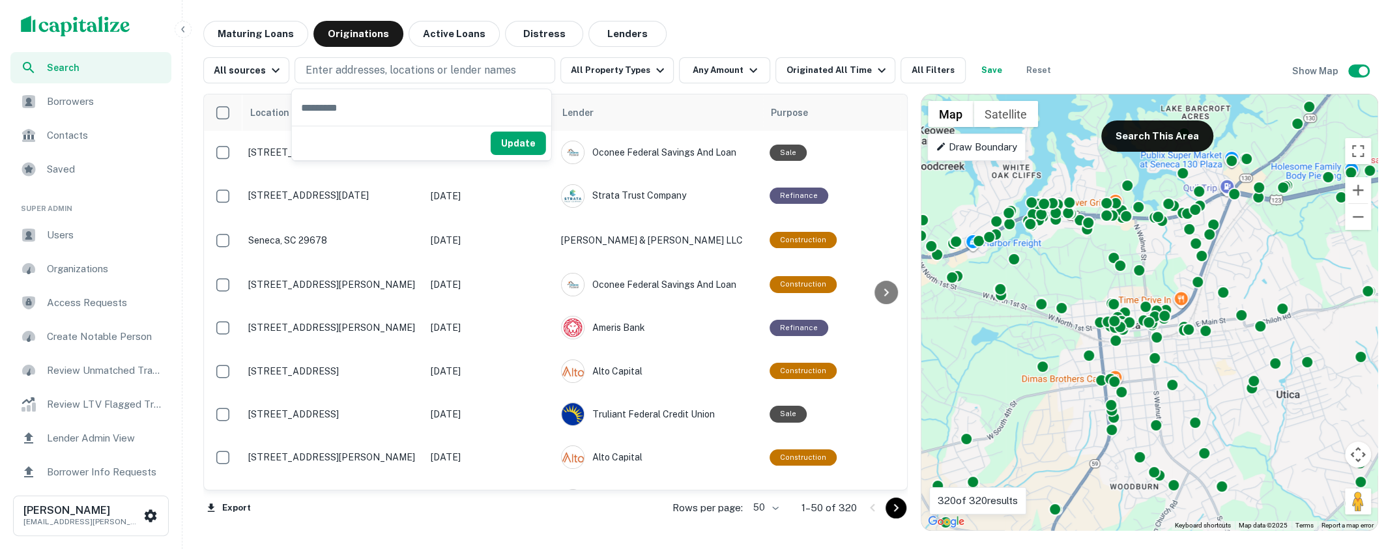
click at [408, 99] on input "text" at bounding box center [421, 107] width 259 height 36
click at [365, 109] on input "**********" at bounding box center [421, 107] width 259 height 36
click at [461, 110] on input "**********" at bounding box center [421, 107] width 259 height 36
type input "**********"
click at [454, 111] on input "**********" at bounding box center [421, 107] width 259 height 36
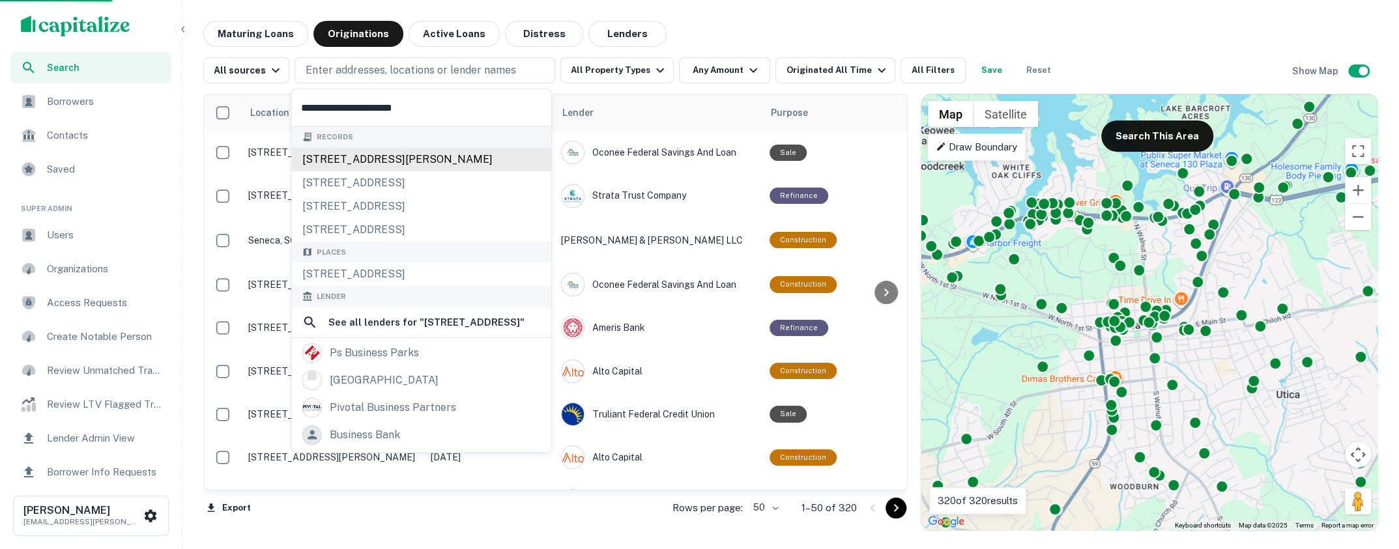
click at [435, 158] on div "640 business park dr, seneca, sc, 29678" at bounding box center [421, 159] width 259 height 23
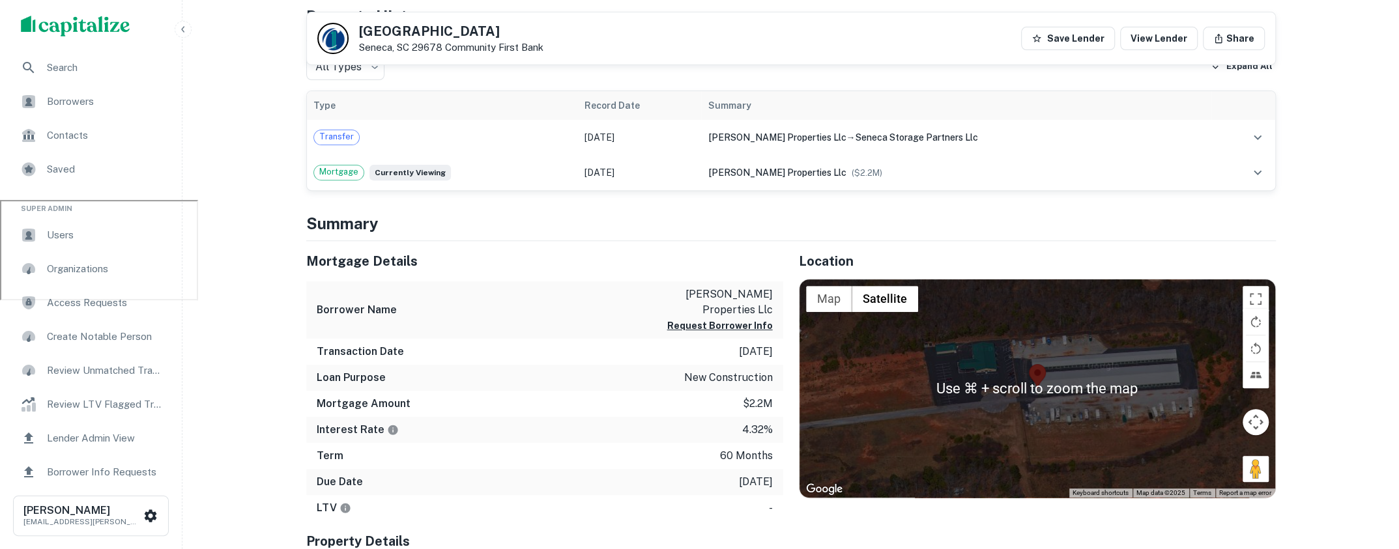
scroll to position [343, 0]
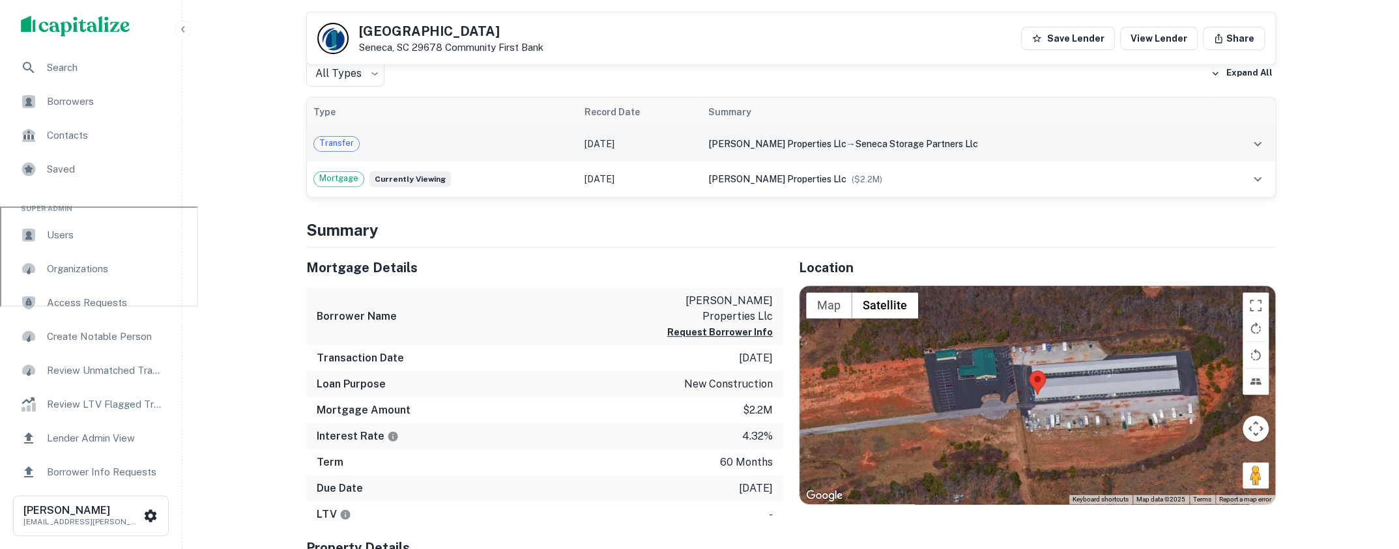
click at [547, 145] on div "Transfer" at bounding box center [442, 144] width 259 height 16
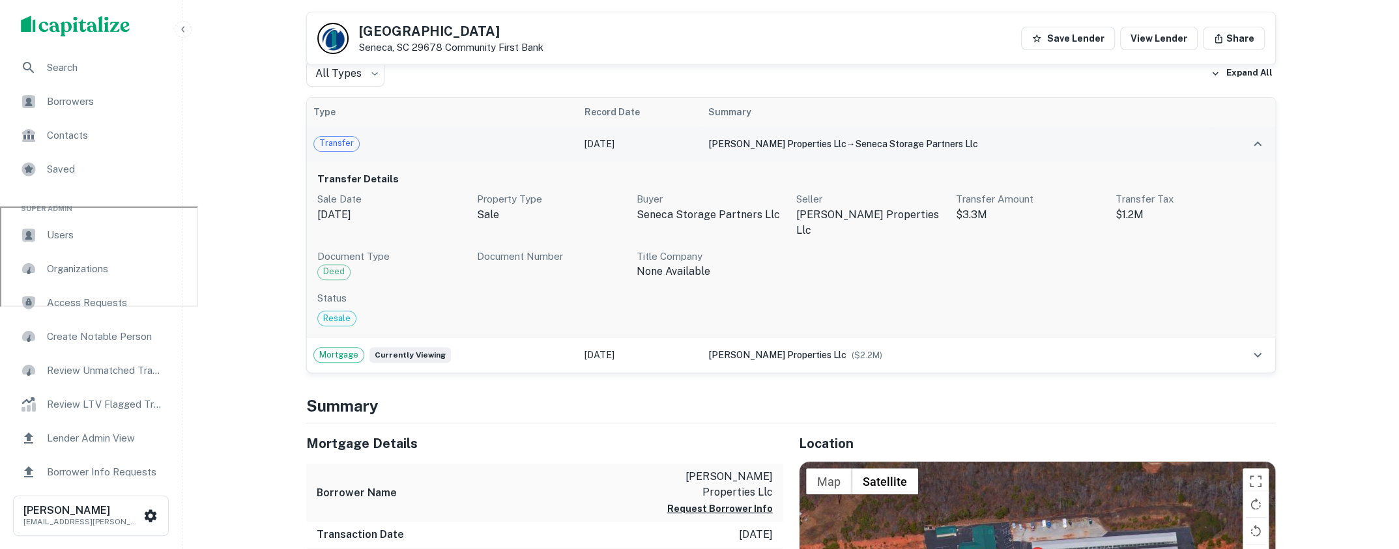
click at [799, 143] on span "johnpaul properties llc" at bounding box center [777, 144] width 138 height 10
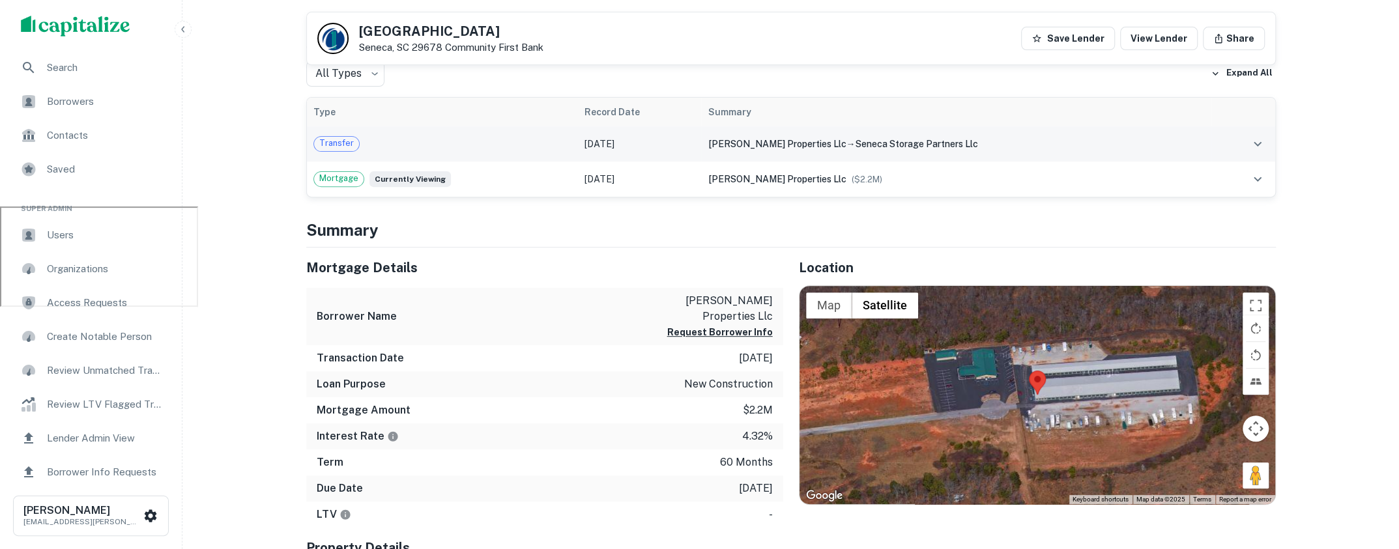
click at [799, 143] on span "johnpaul properties llc" at bounding box center [777, 144] width 138 height 10
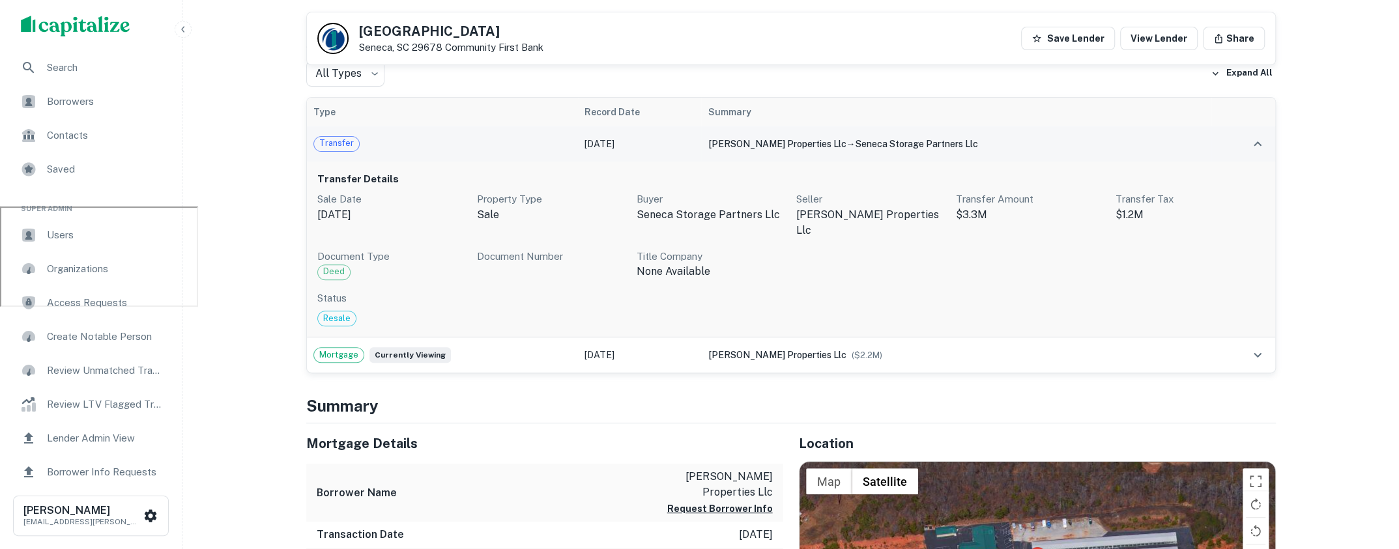
scroll to position [302, 0]
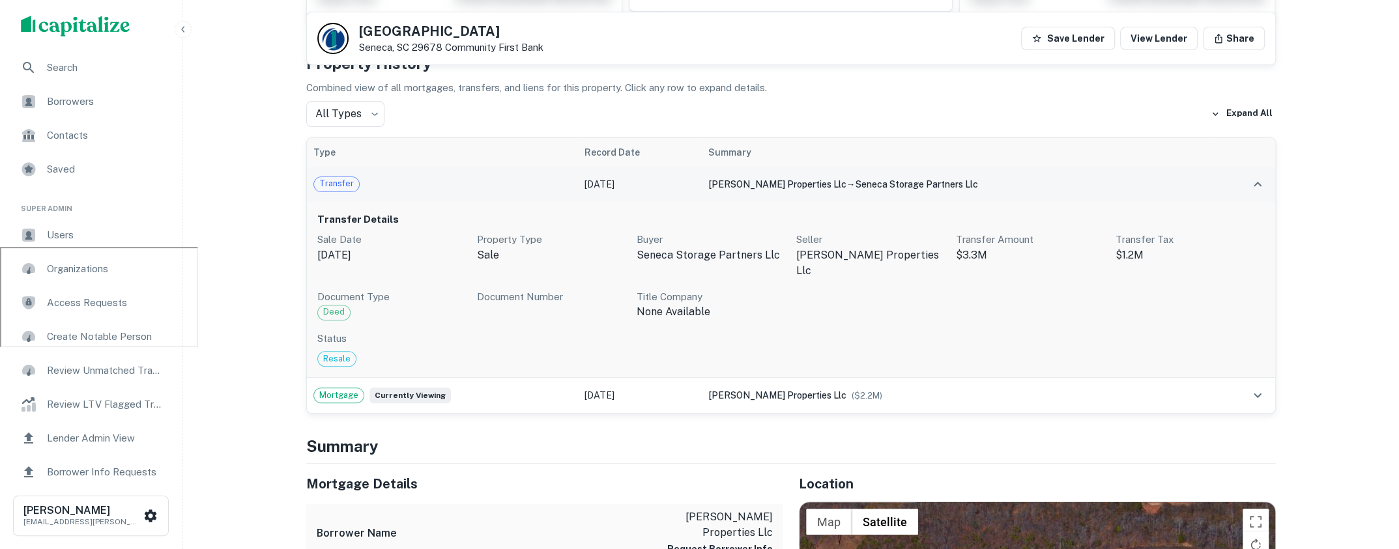
click at [326, 178] on span "Transfer" at bounding box center [336, 183] width 45 height 13
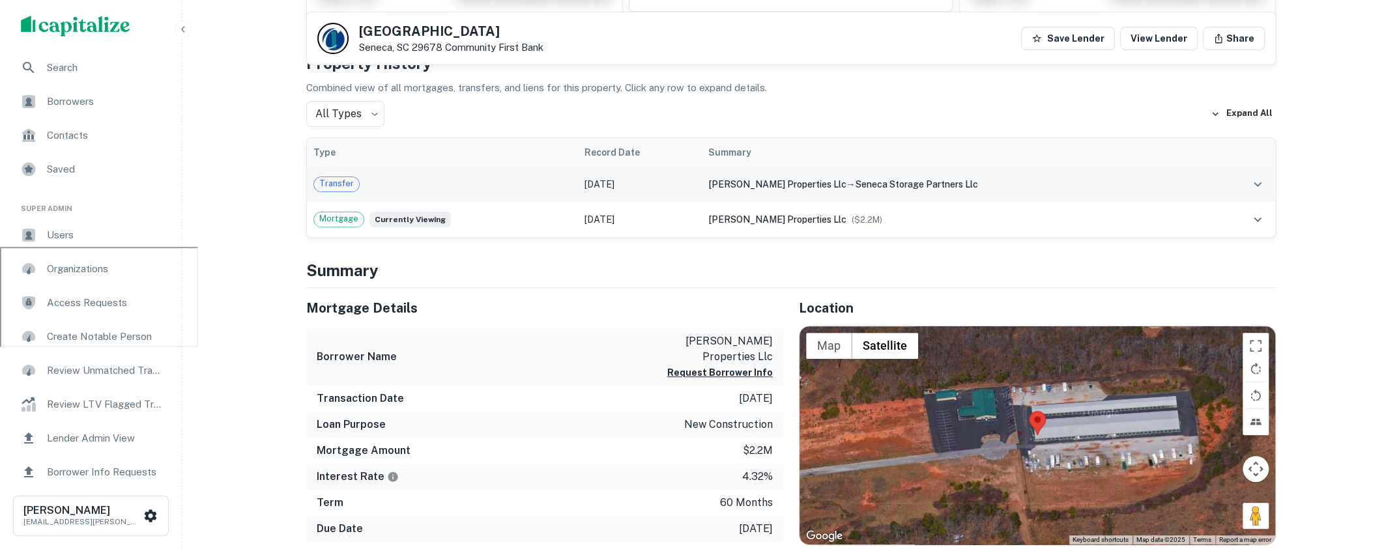
click at [326, 178] on span "Transfer" at bounding box center [336, 183] width 45 height 13
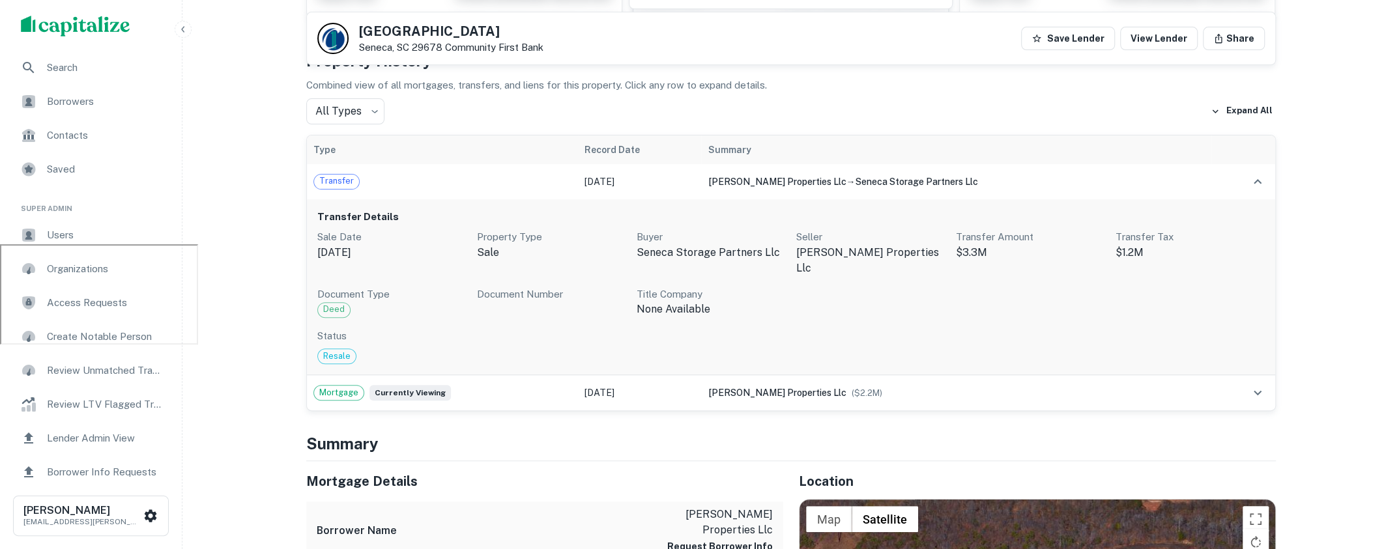
scroll to position [293, 0]
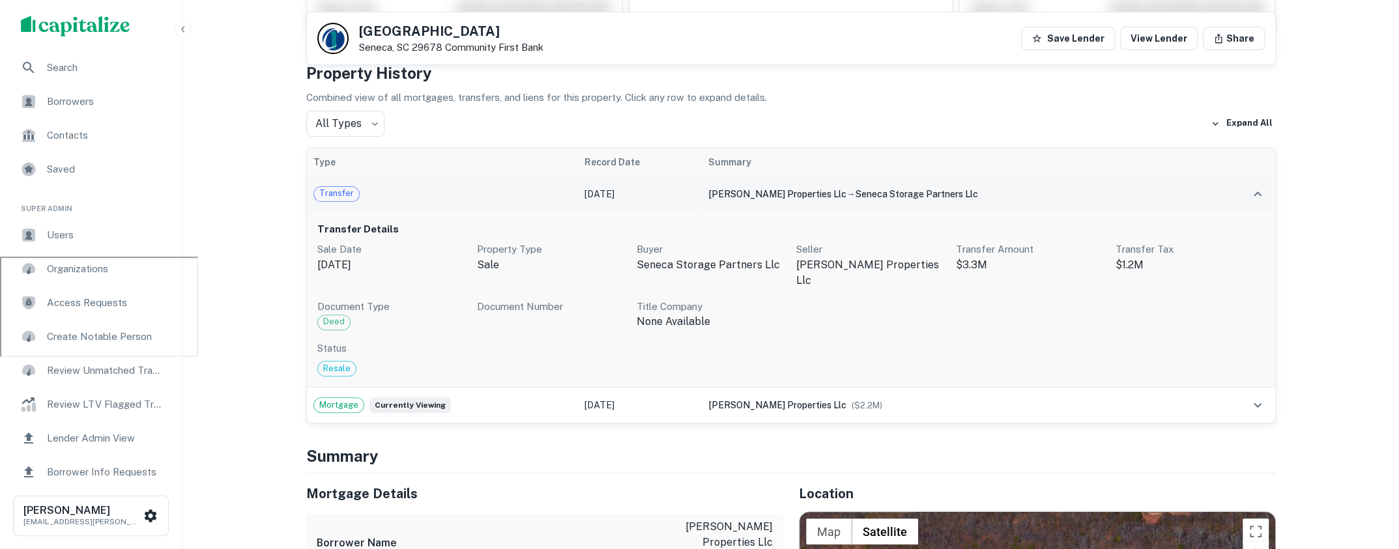
click at [1199, 201] on td "johnpaul properties llc → seneca storage partners llc" at bounding box center [956, 194] width 510 height 35
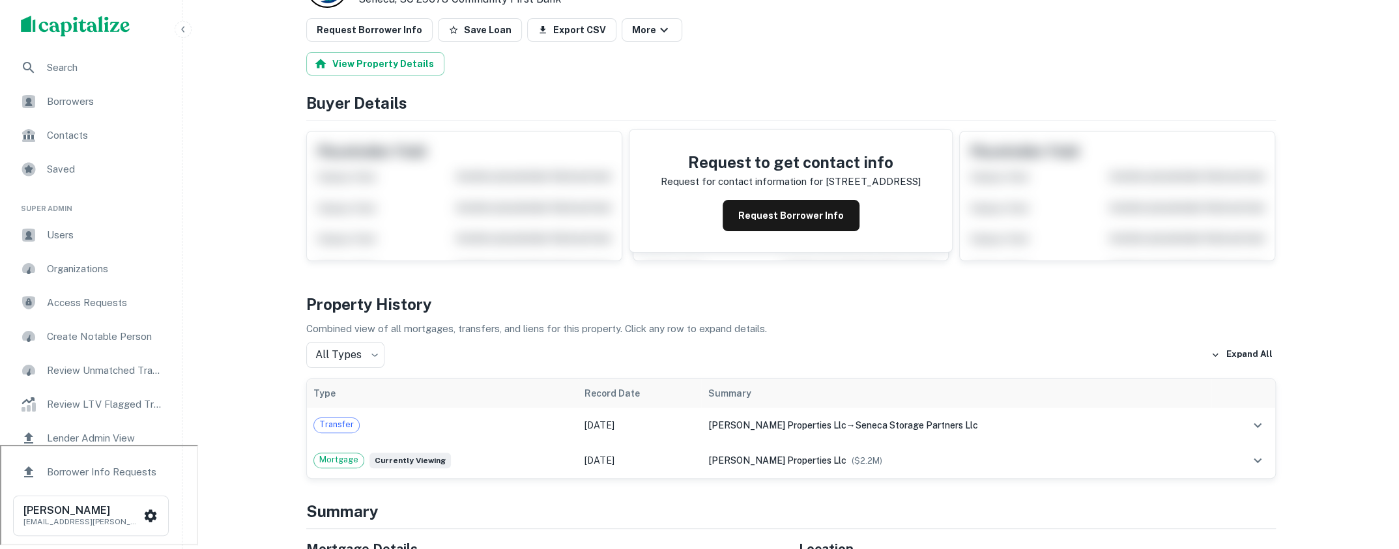
scroll to position [0, 0]
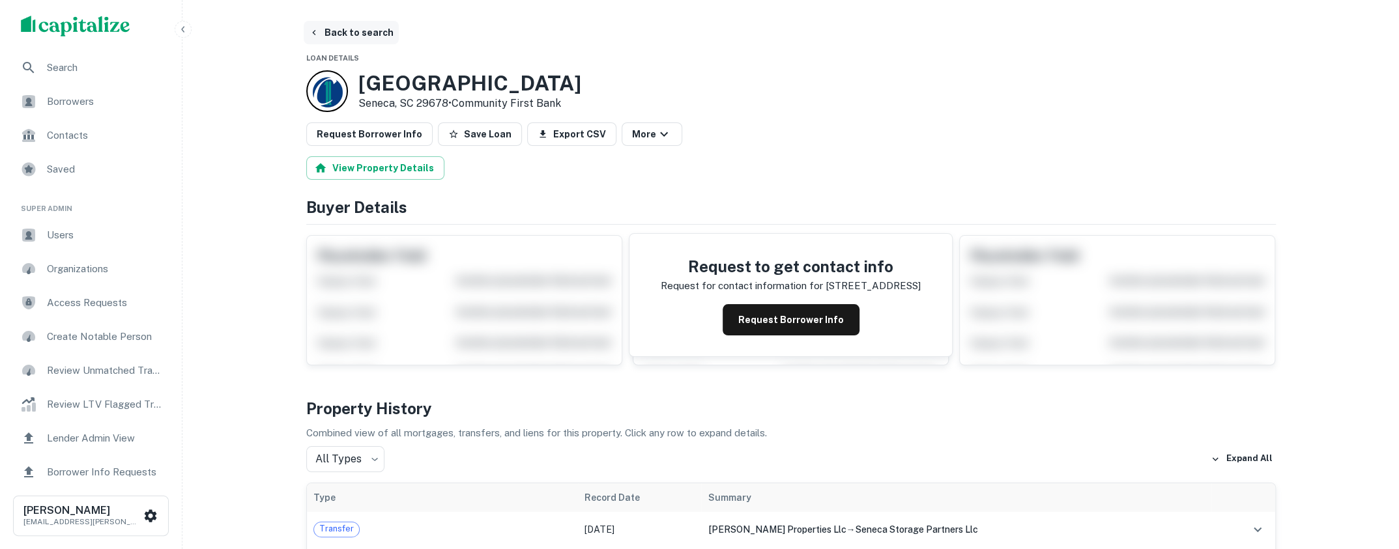
click at [377, 36] on button "Back to search" at bounding box center [351, 32] width 95 height 23
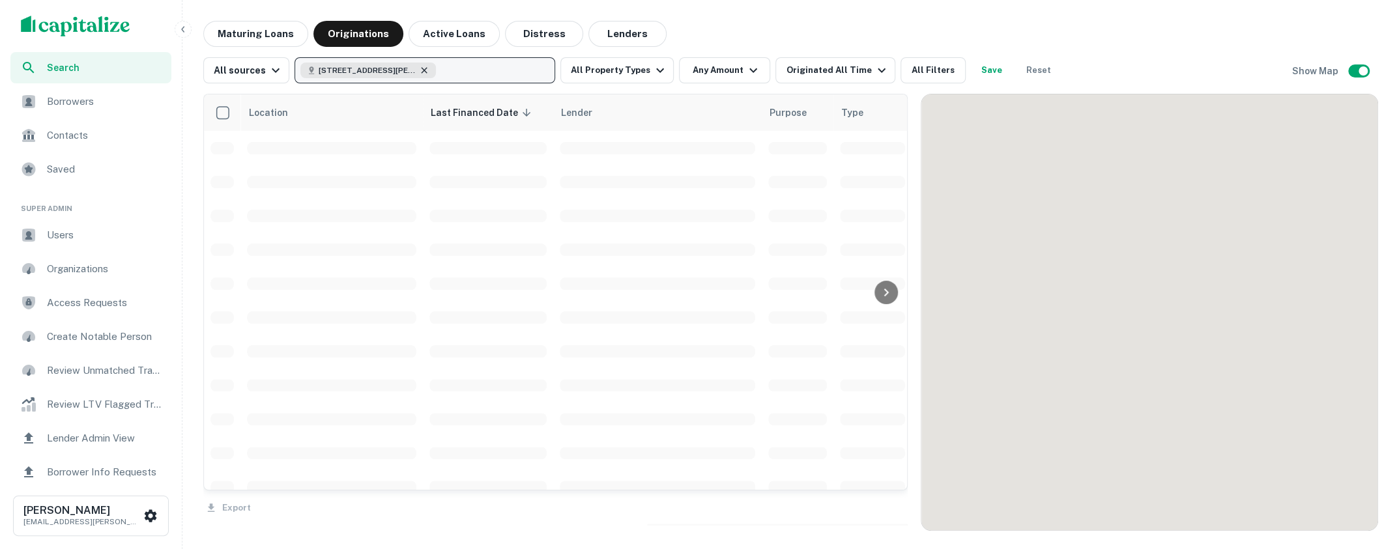
click at [424, 71] on icon "button" at bounding box center [424, 70] width 10 height 10
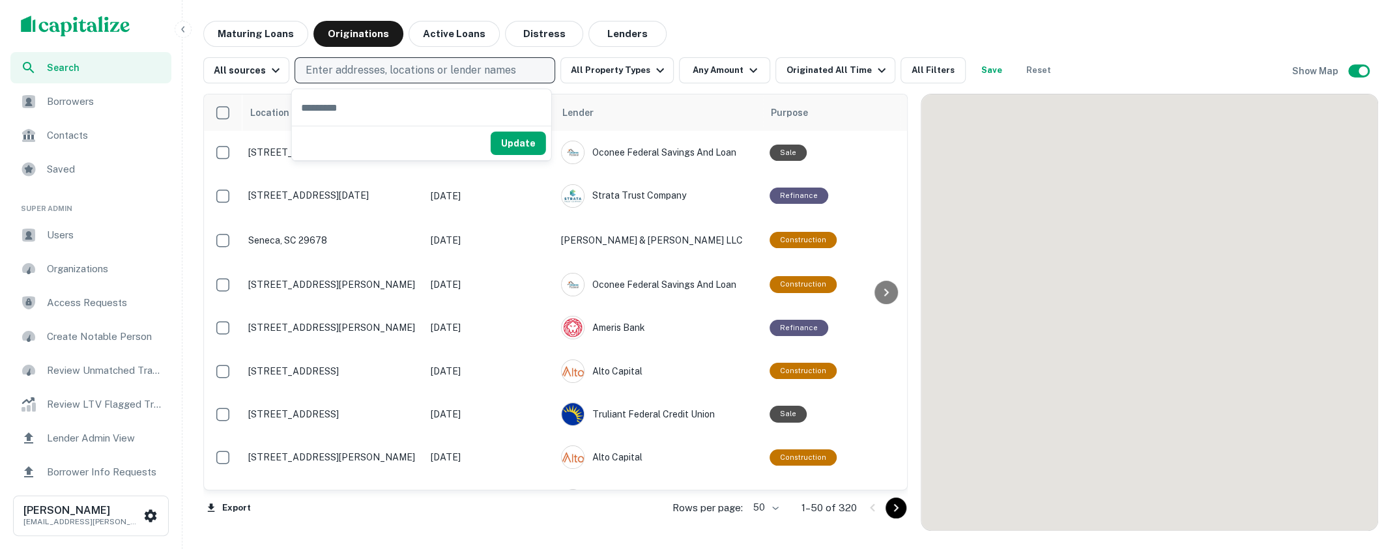
click at [420, 71] on p "Enter addresses, locations or lender names" at bounding box center [411, 71] width 211 height 16
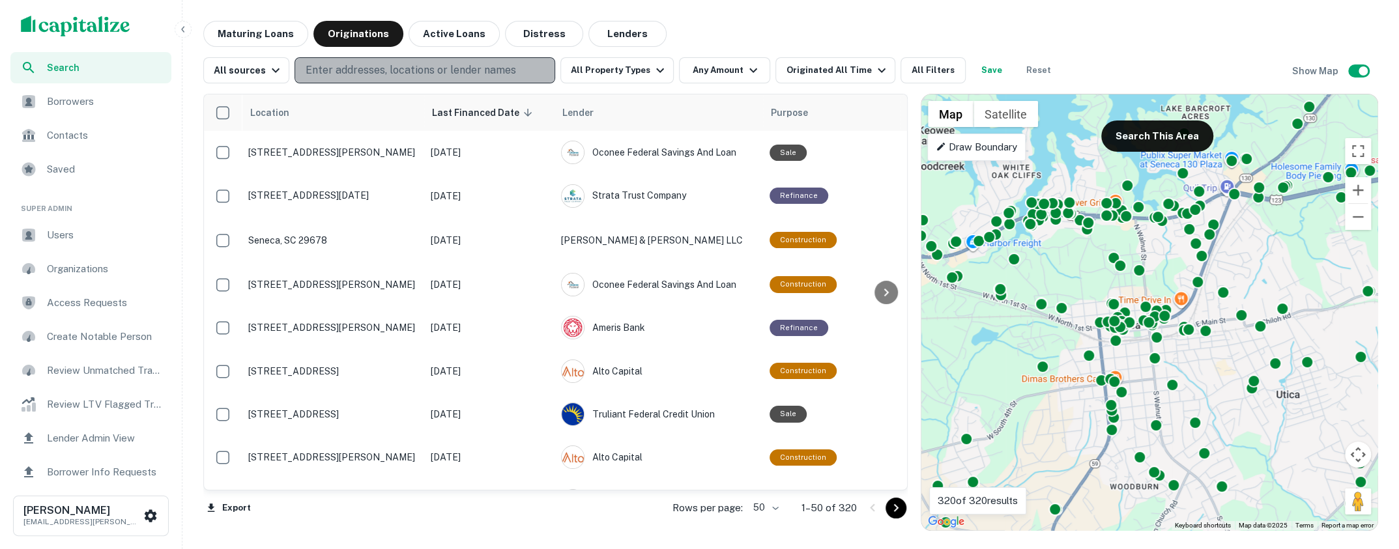
click at [420, 71] on p "Enter addresses, locations or lender names" at bounding box center [411, 71] width 211 height 16
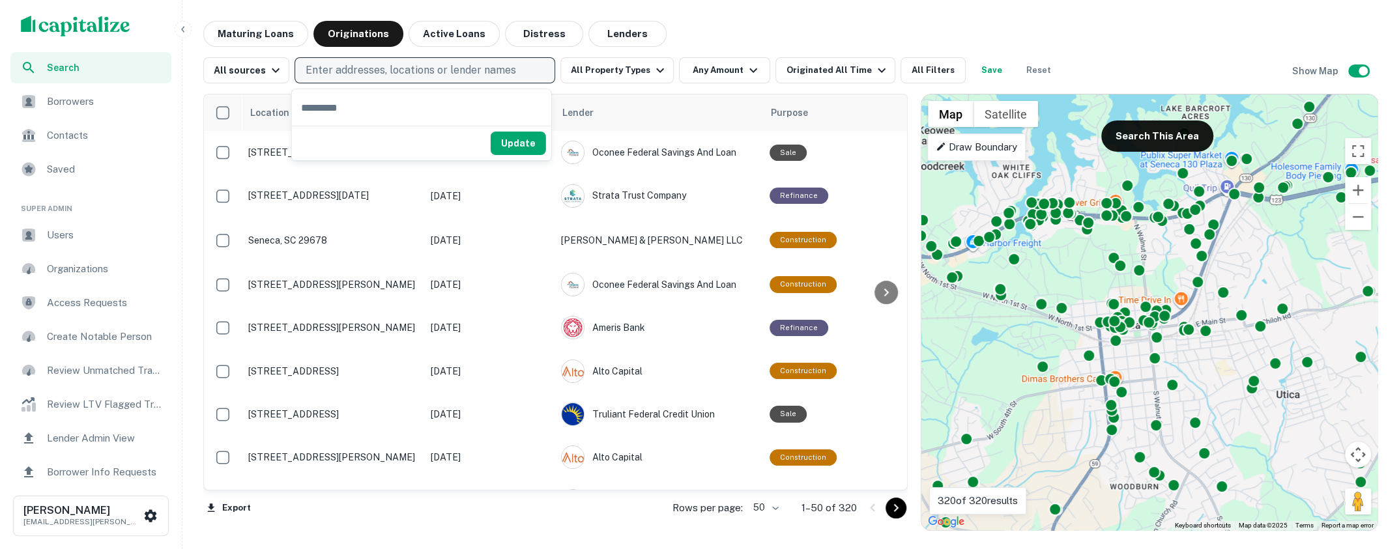
click at [420, 71] on p "Enter addresses, locations or lender names" at bounding box center [411, 71] width 211 height 16
type input "**********"
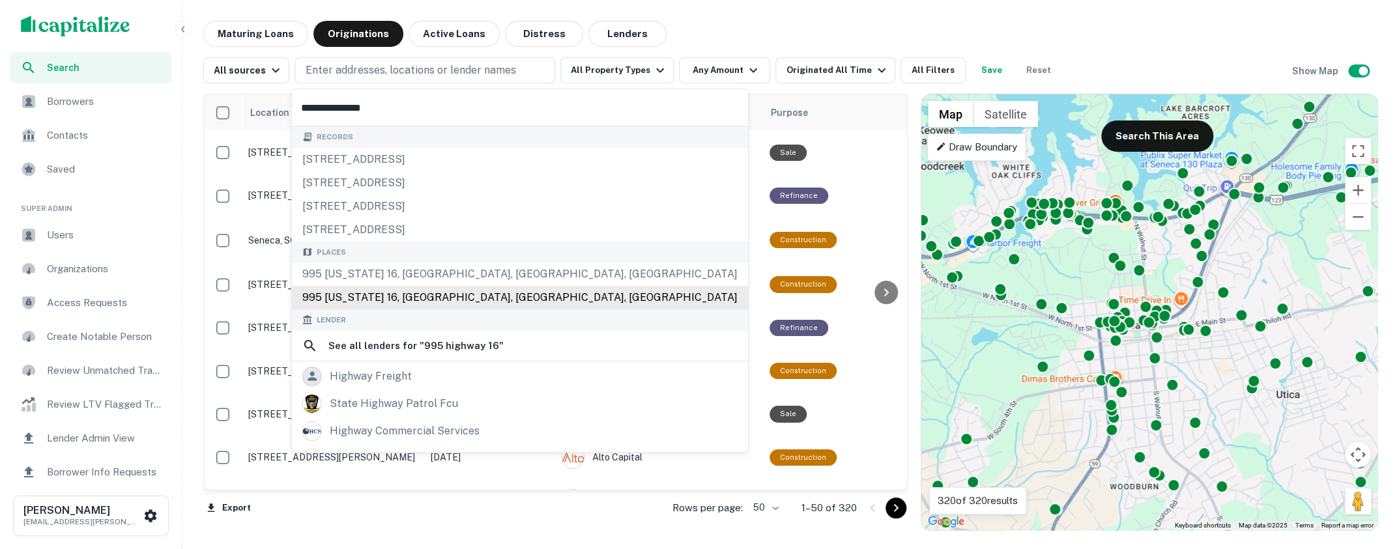
click at [431, 300] on div "995 Georgia 16, Newnan, GA, USA" at bounding box center [520, 297] width 456 height 23
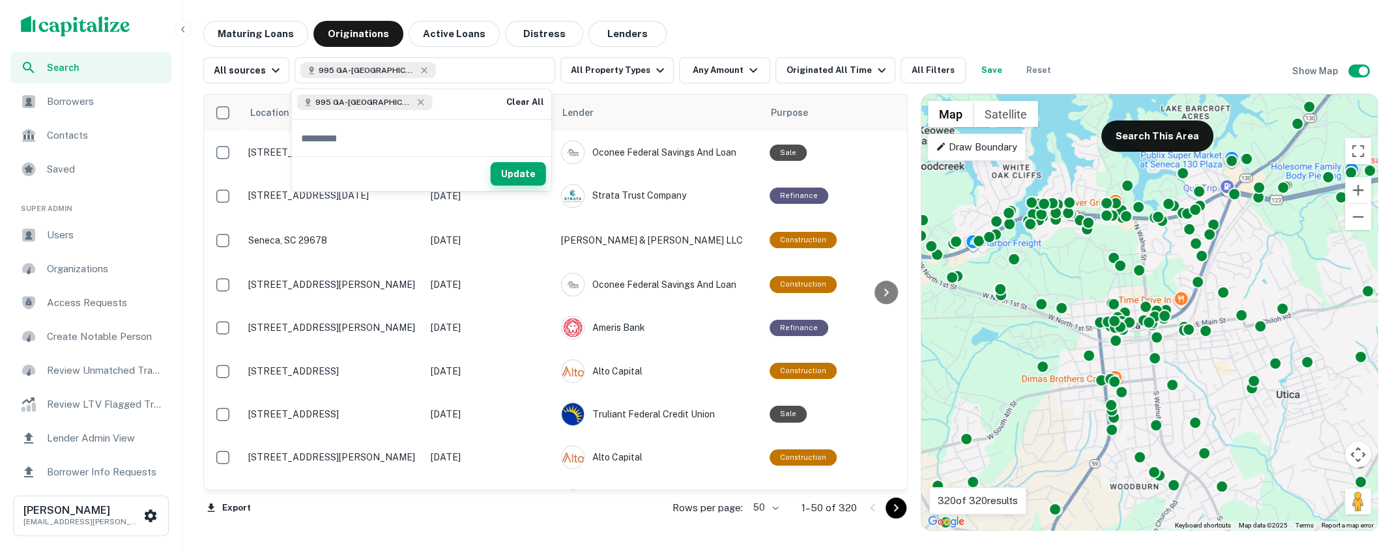
click at [503, 164] on button "Update" at bounding box center [518, 173] width 55 height 23
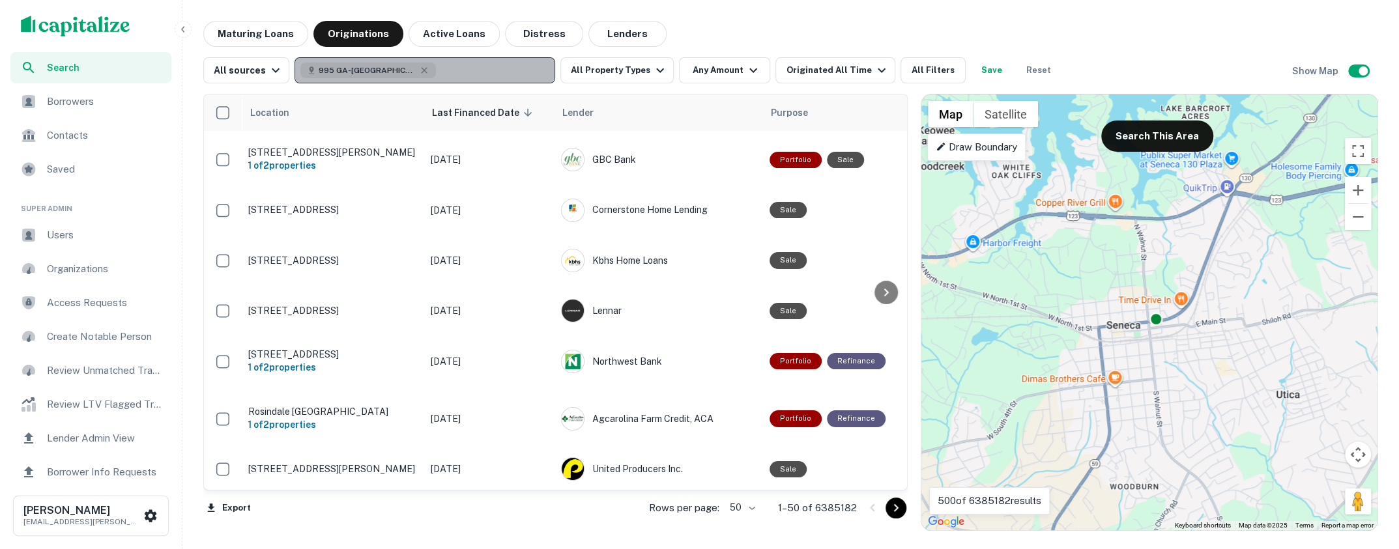
click at [454, 66] on button "995 GA-16, Newnan, GA 30263, USA" at bounding box center [425, 70] width 261 height 26
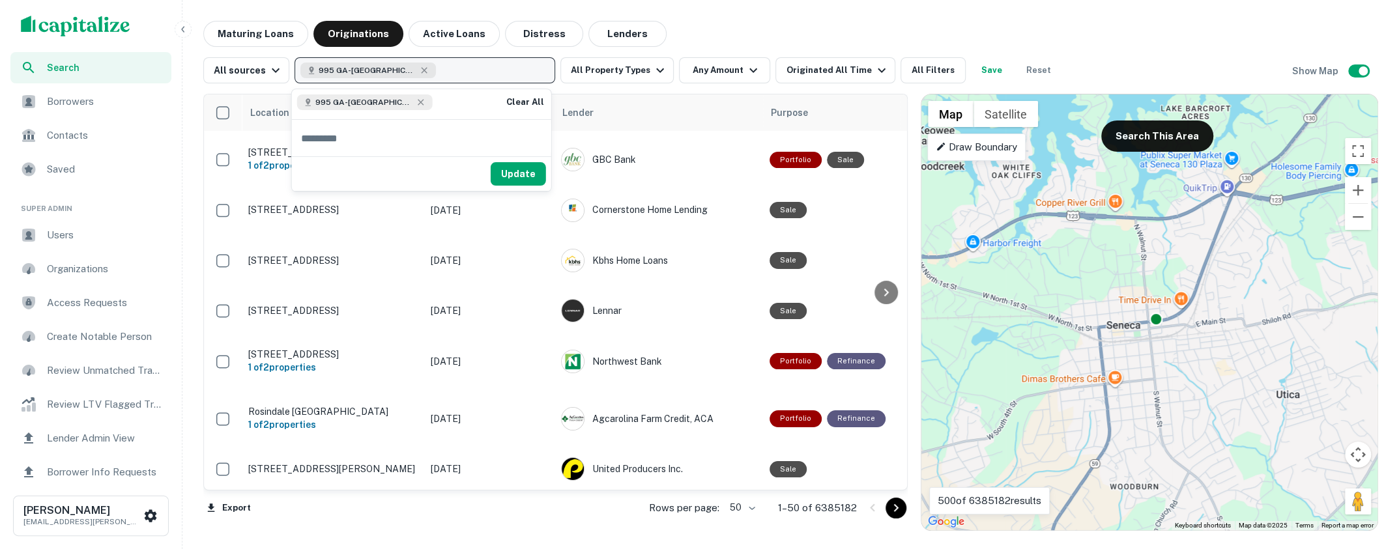
click at [454, 68] on button "995 GA-16, Newnan, GA 30263, USA" at bounding box center [425, 70] width 261 height 26
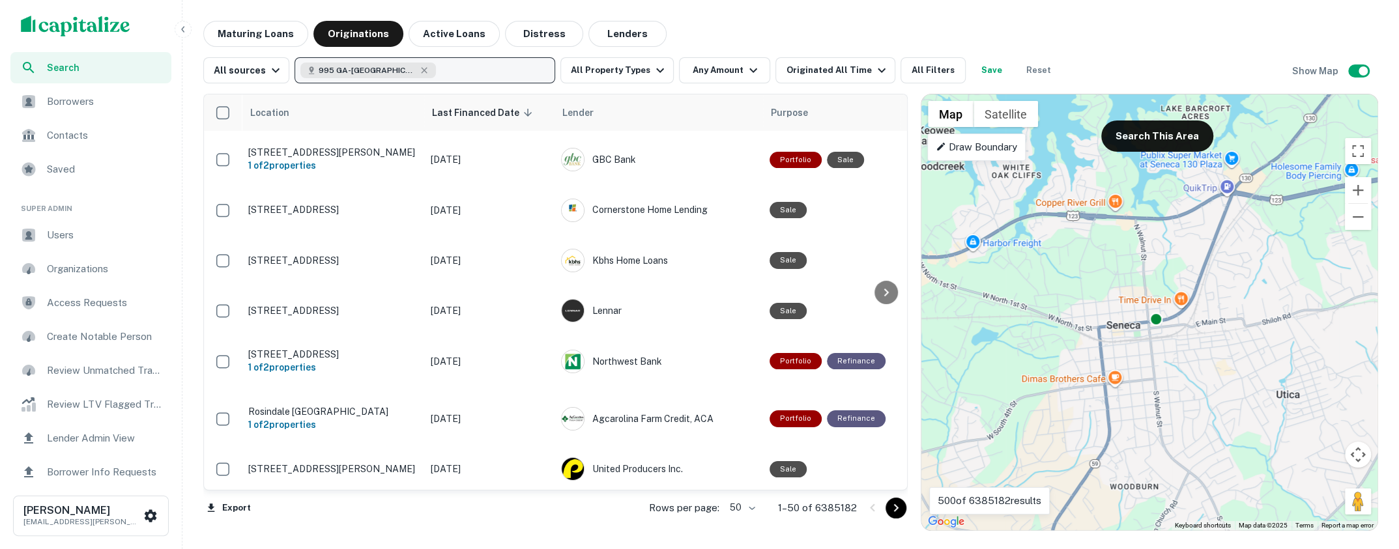
click at [454, 68] on button "995 GA-16, Newnan, GA 30263, USA" at bounding box center [425, 70] width 261 height 26
click at [422, 70] on icon "button" at bounding box center [425, 70] width 6 height 6
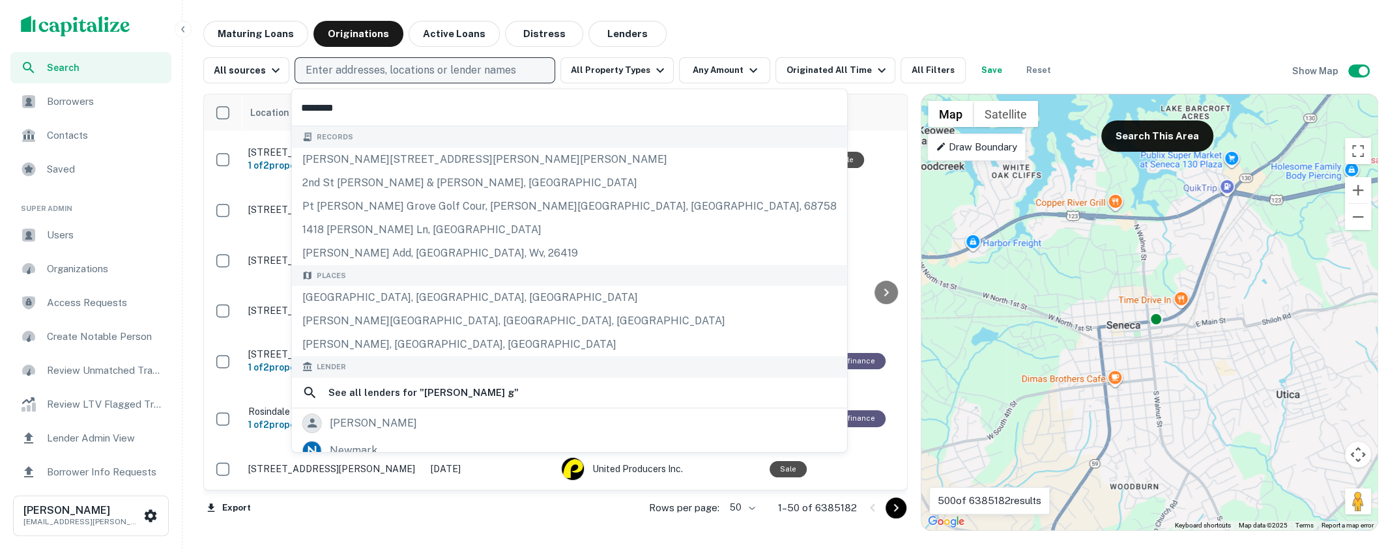
type input "*********"
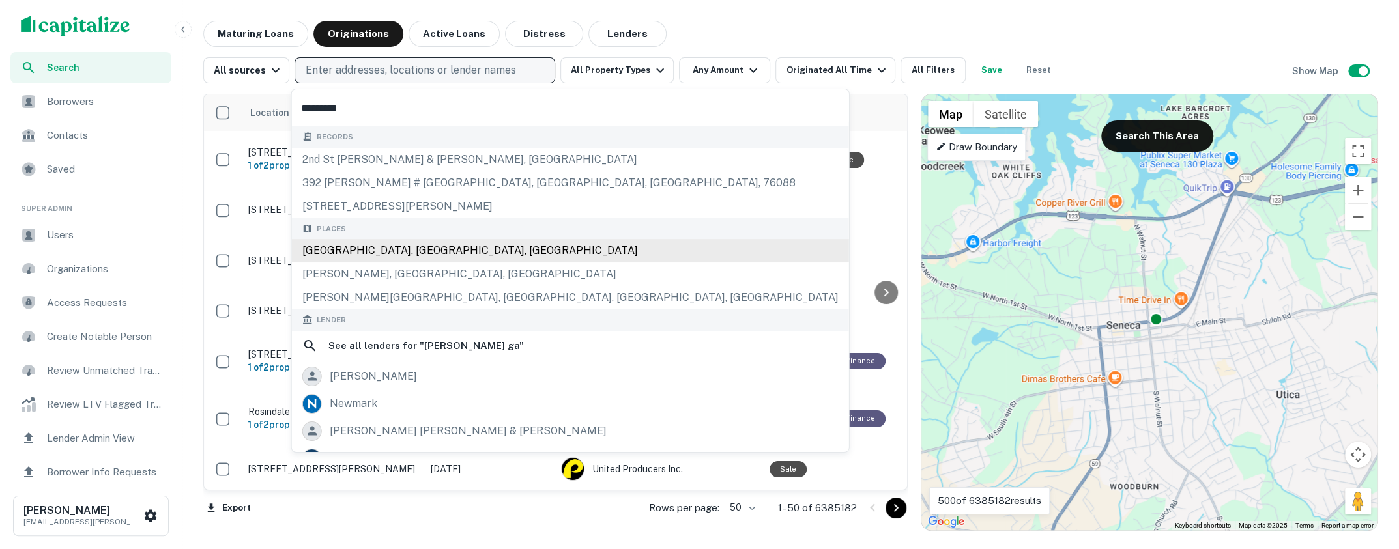
click at [370, 248] on div "Newnan, GA, USA" at bounding box center [570, 250] width 557 height 23
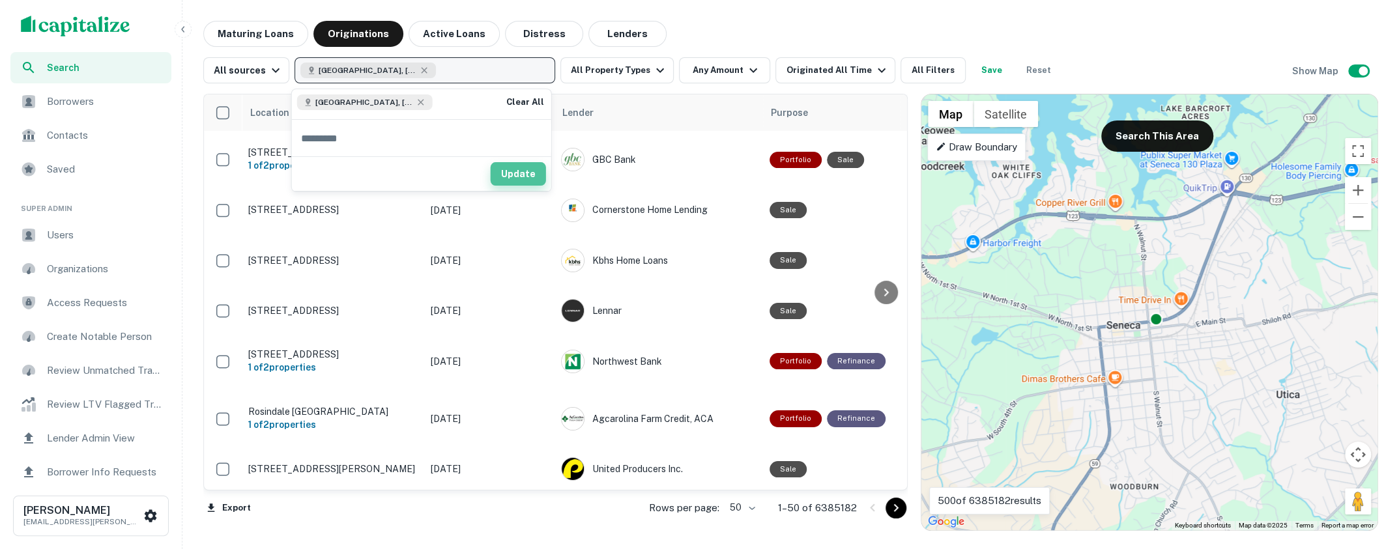
click at [529, 169] on button "Update" at bounding box center [518, 173] width 55 height 23
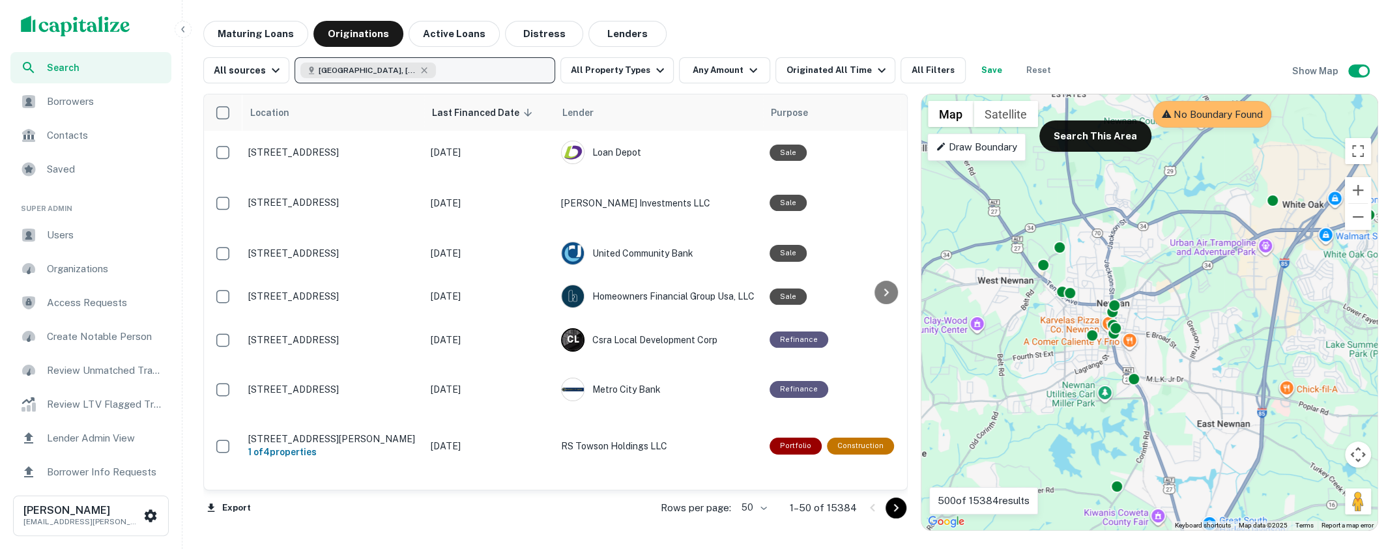
drag, startPoint x: 1025, startPoint y: 319, endPoint x: 1148, endPoint y: 321, distance: 123.8
click at [1148, 321] on div "To activate drag with keyboard, press Alt + Enter. Once in keyboard drag state,…" at bounding box center [1150, 313] width 456 height 436
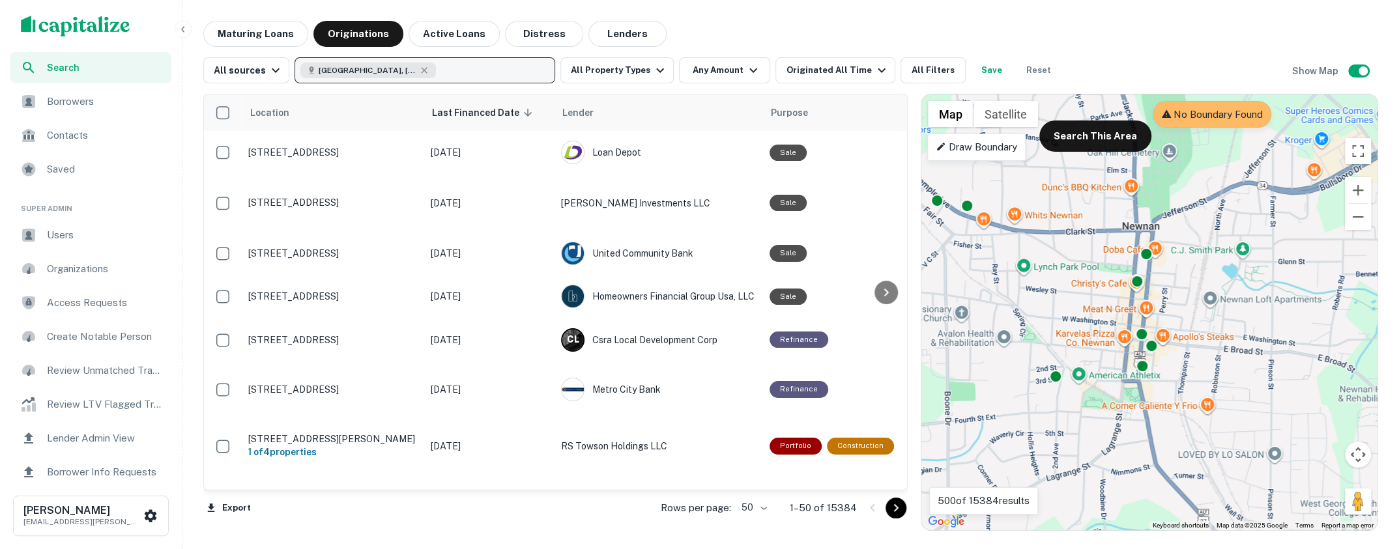
drag, startPoint x: 1111, startPoint y: 319, endPoint x: 1244, endPoint y: 289, distance: 136.2
click at [1244, 289] on div "To activate drag with keyboard, press Alt + Enter. Once in keyboard drag state,…" at bounding box center [1150, 313] width 456 height 436
click at [874, 77] on icon "button" at bounding box center [882, 71] width 16 height 16
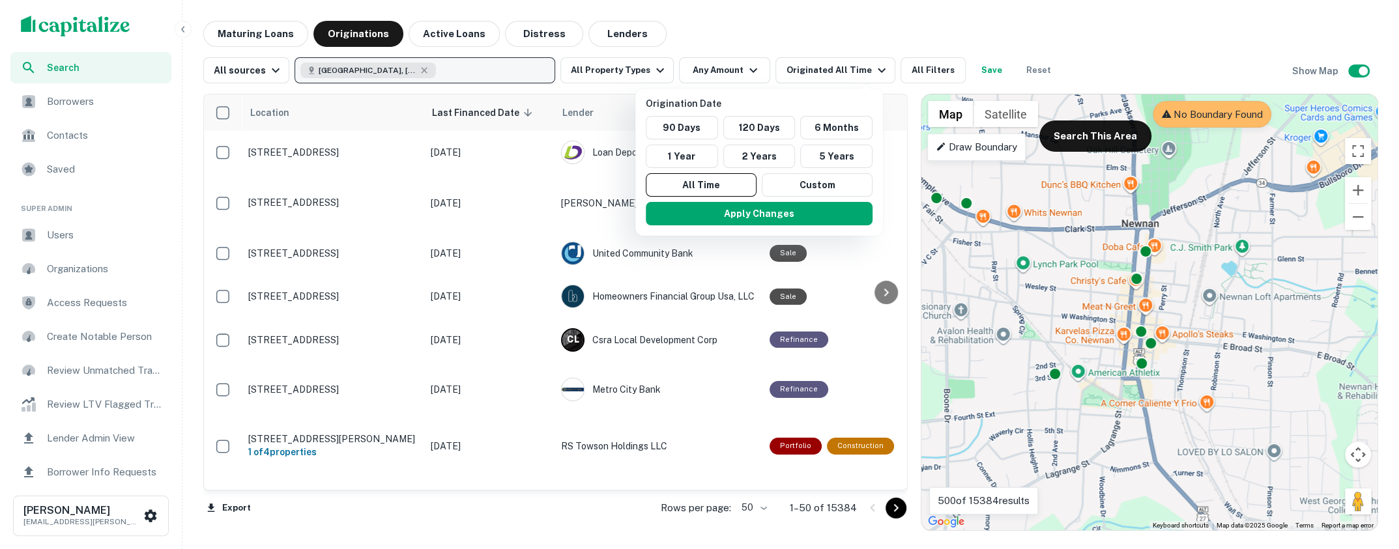
click at [651, 78] on div at bounding box center [699, 274] width 1399 height 549
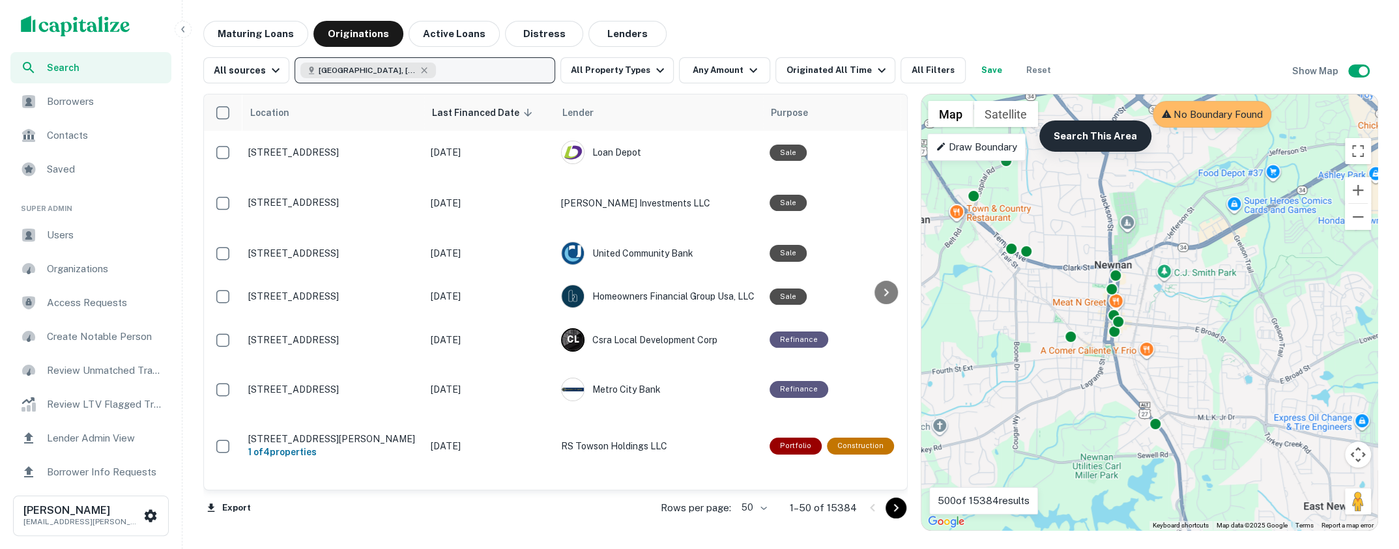
click at [1088, 131] on button "Search This Area" at bounding box center [1096, 136] width 112 height 31
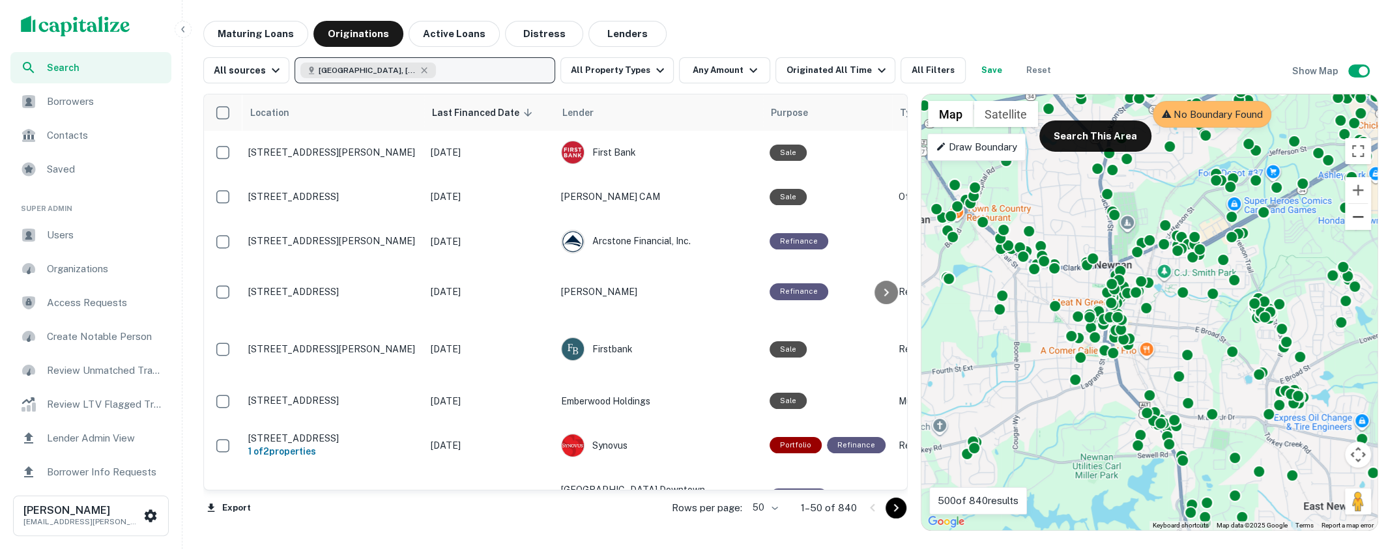
click at [1356, 218] on button "Zoom out" at bounding box center [1358, 217] width 26 height 26
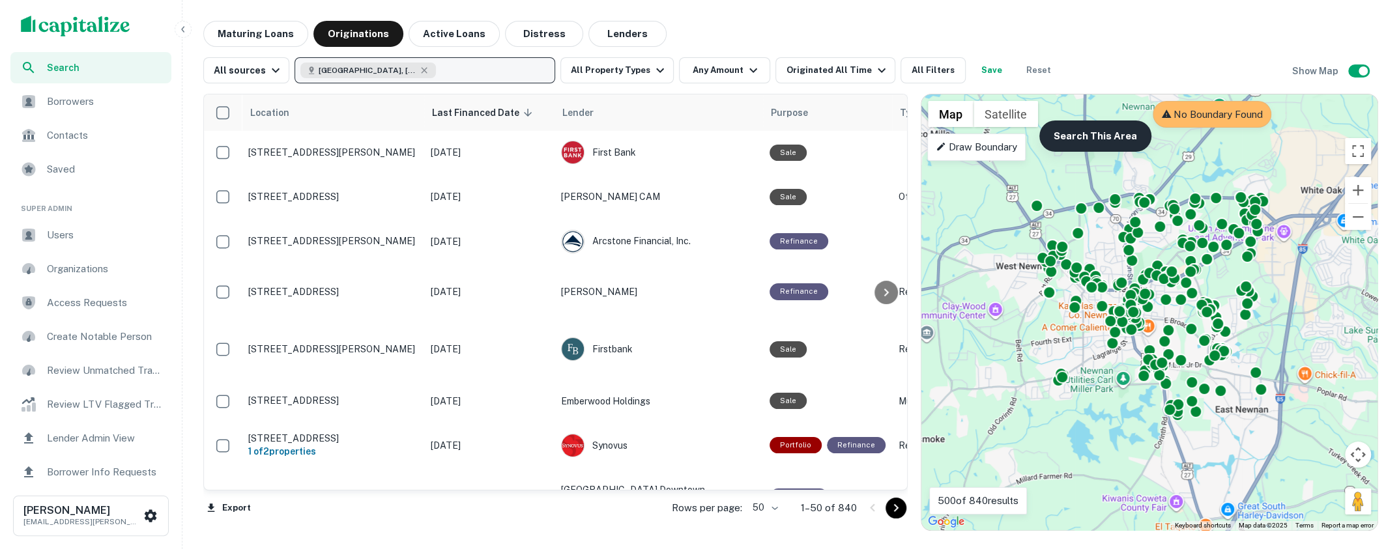
click at [1085, 138] on button "Search This Area" at bounding box center [1096, 136] width 112 height 31
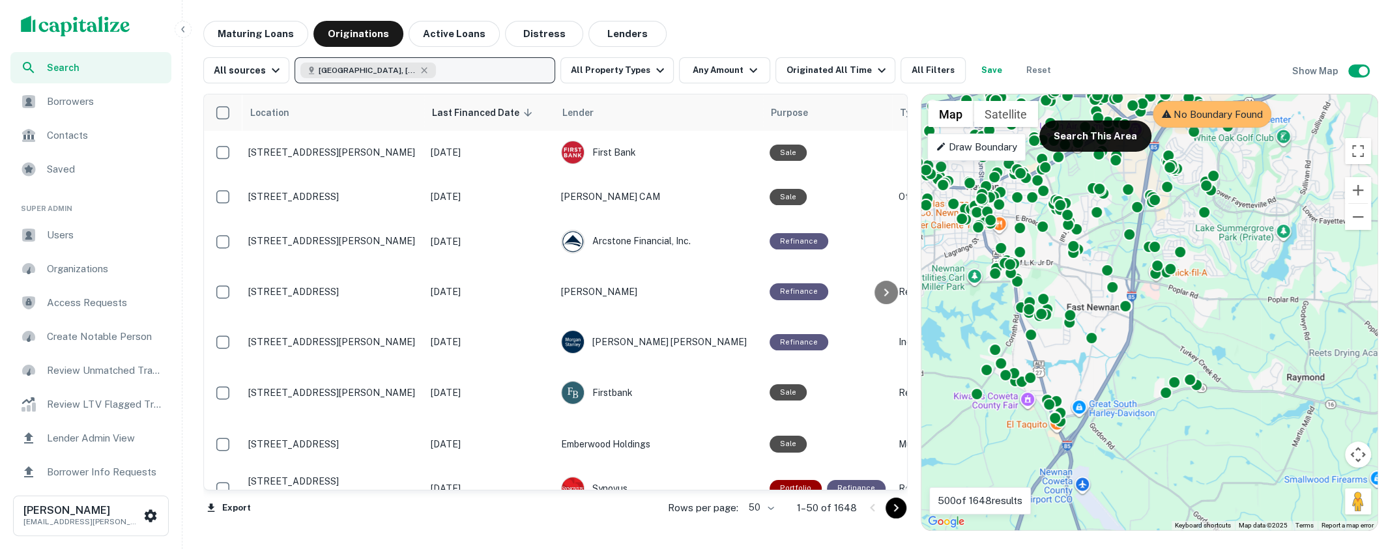
drag, startPoint x: 1317, startPoint y: 413, endPoint x: 1167, endPoint y: 312, distance: 181.7
click at [1167, 312] on div "To activate drag with keyboard, press Alt + Enter. Once in keyboard drag state,…" at bounding box center [1150, 313] width 456 height 436
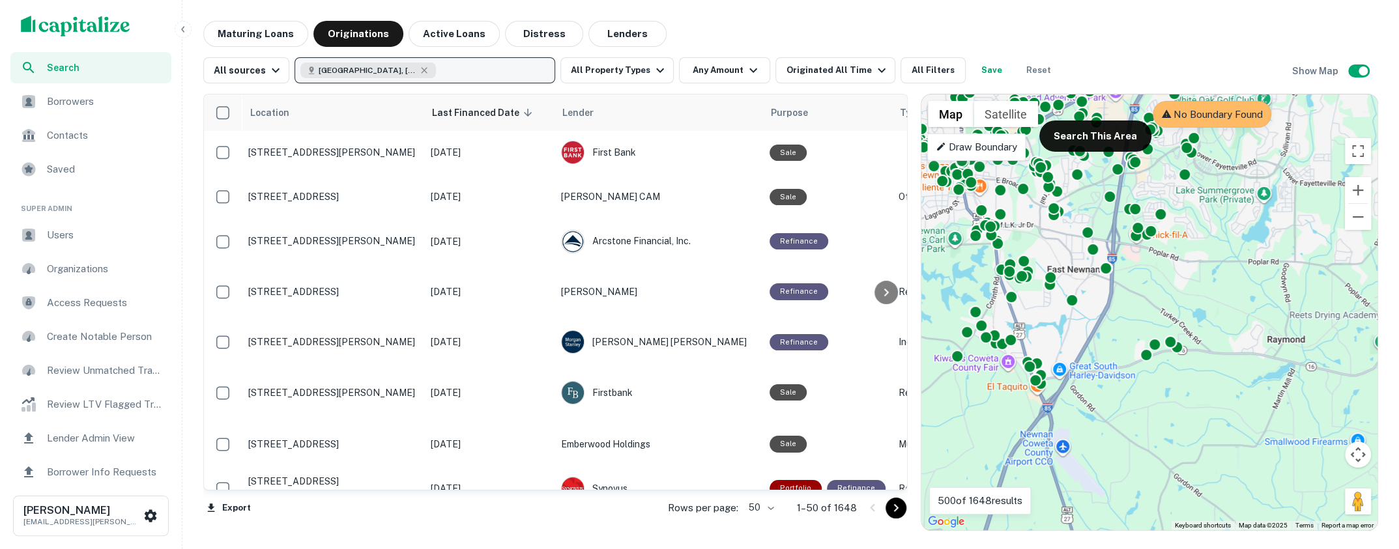
drag, startPoint x: 1210, startPoint y: 338, endPoint x: 1190, endPoint y: 298, distance: 44.6
click at [1190, 298] on div "To activate drag with keyboard, press Alt + Enter. Once in keyboard drag state,…" at bounding box center [1150, 313] width 456 height 436
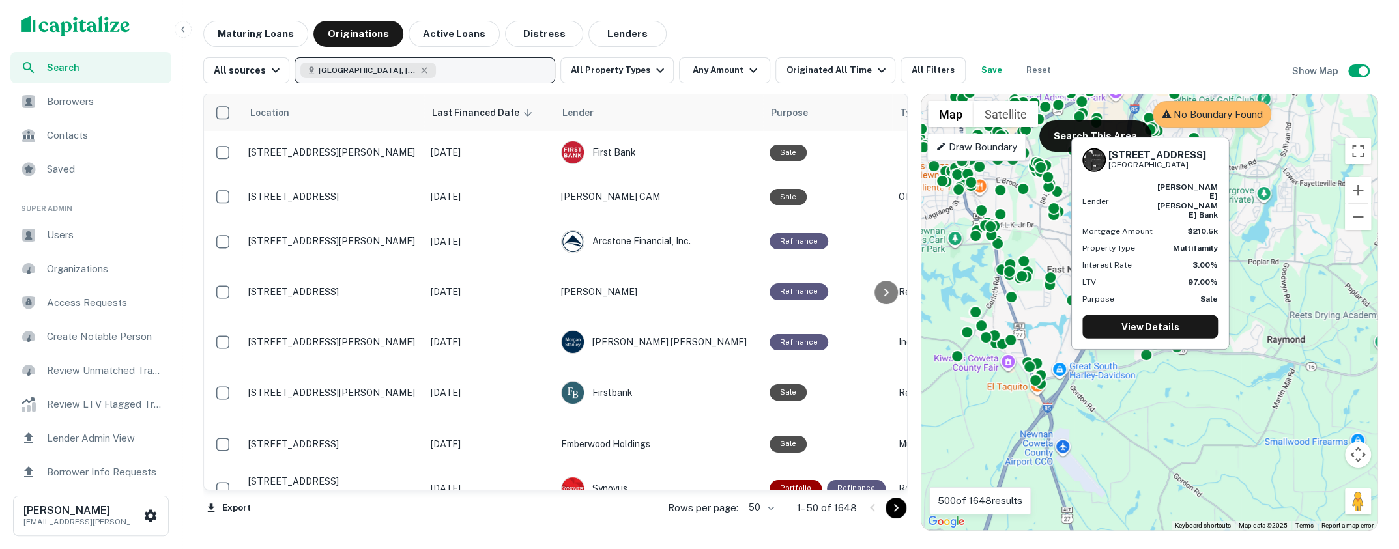
click at [1107, 136] on div "135 Granite Way Newnan, GA 30265 Lender jp morgan chase bank Mortgage Amount $2…" at bounding box center [1150, 239] width 160 height 223
click at [1073, 132] on div "135 Granite Way Newnan, GA 30265 Lender jp morgan chase bank Mortgage Amount $2…" at bounding box center [1150, 239] width 160 height 223
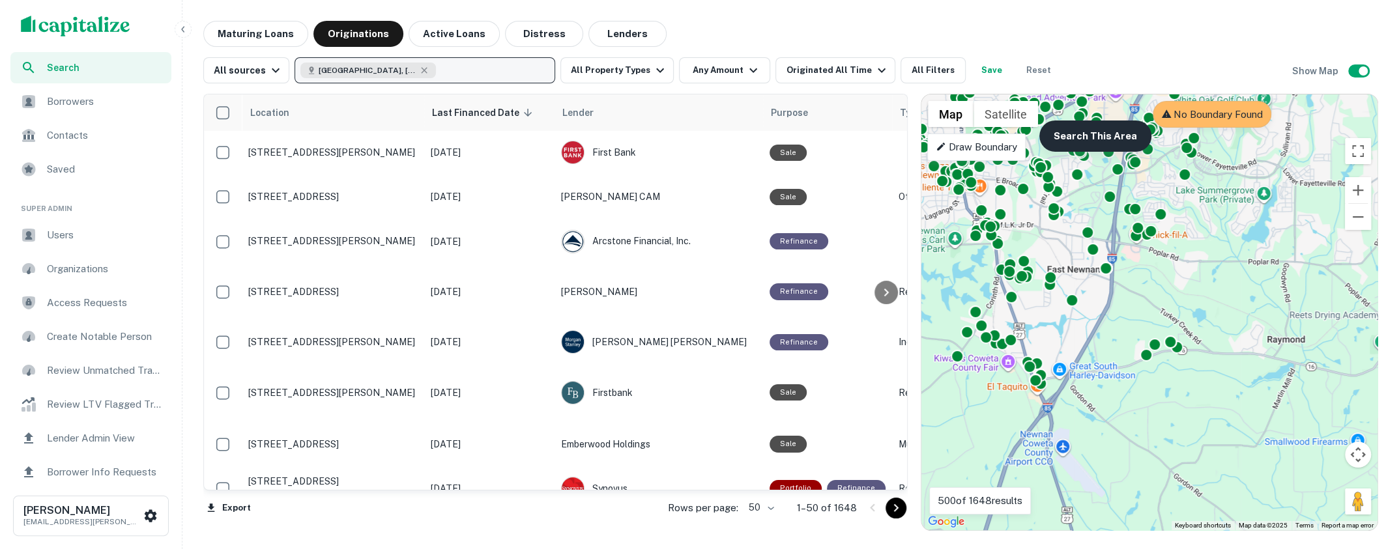
click at [1088, 136] on button "Search This Area" at bounding box center [1096, 136] width 112 height 31
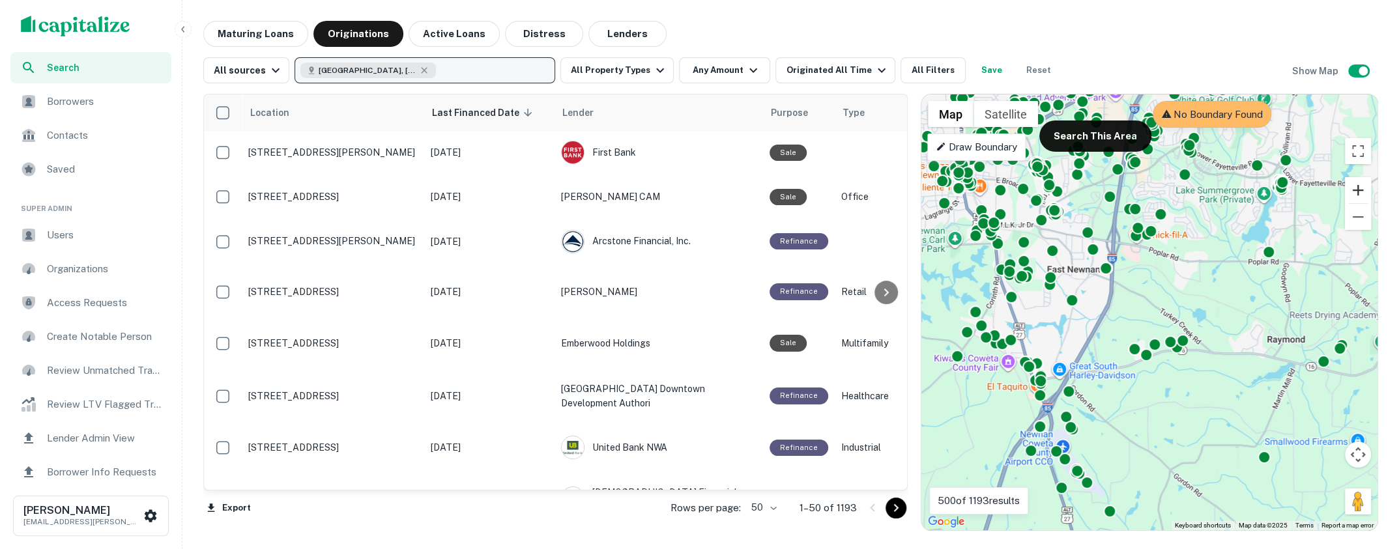
click at [1355, 192] on button "Zoom in" at bounding box center [1358, 190] width 26 height 26
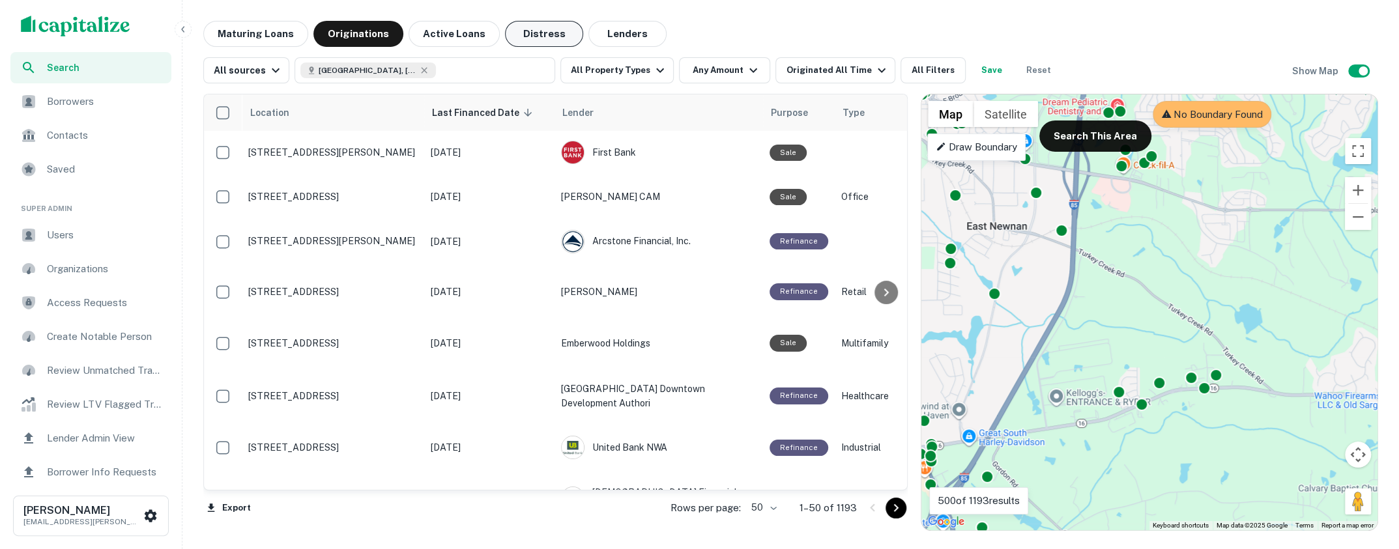
click at [541, 36] on button "Distress" at bounding box center [544, 34] width 78 height 26
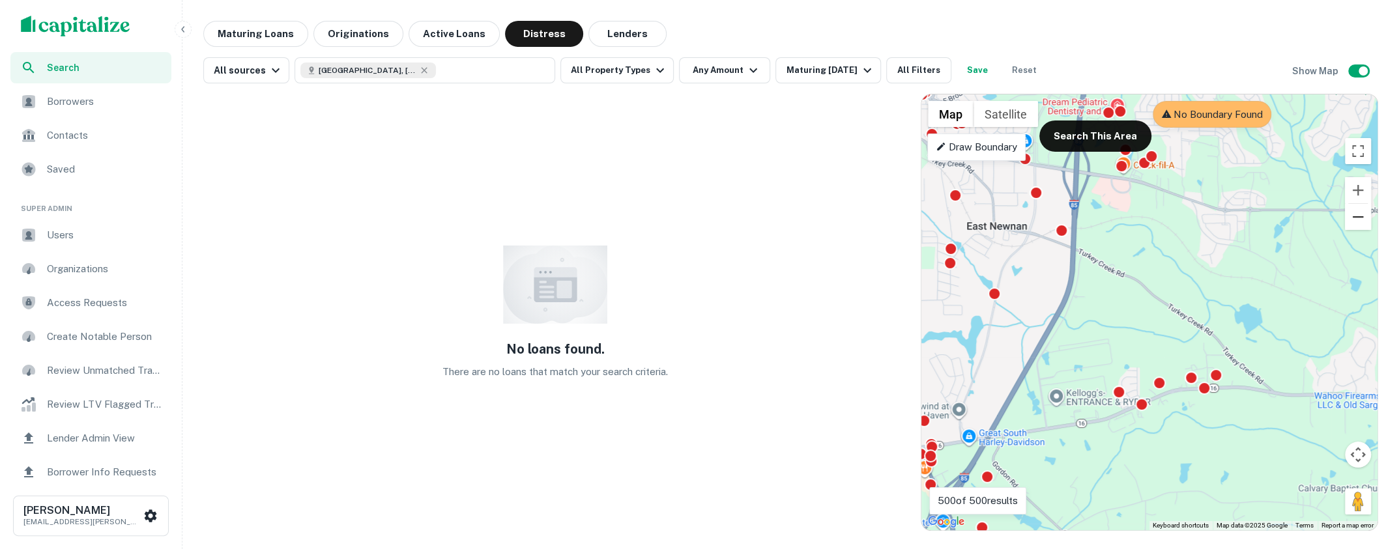
click at [1358, 216] on button "Zoom out" at bounding box center [1358, 217] width 26 height 26
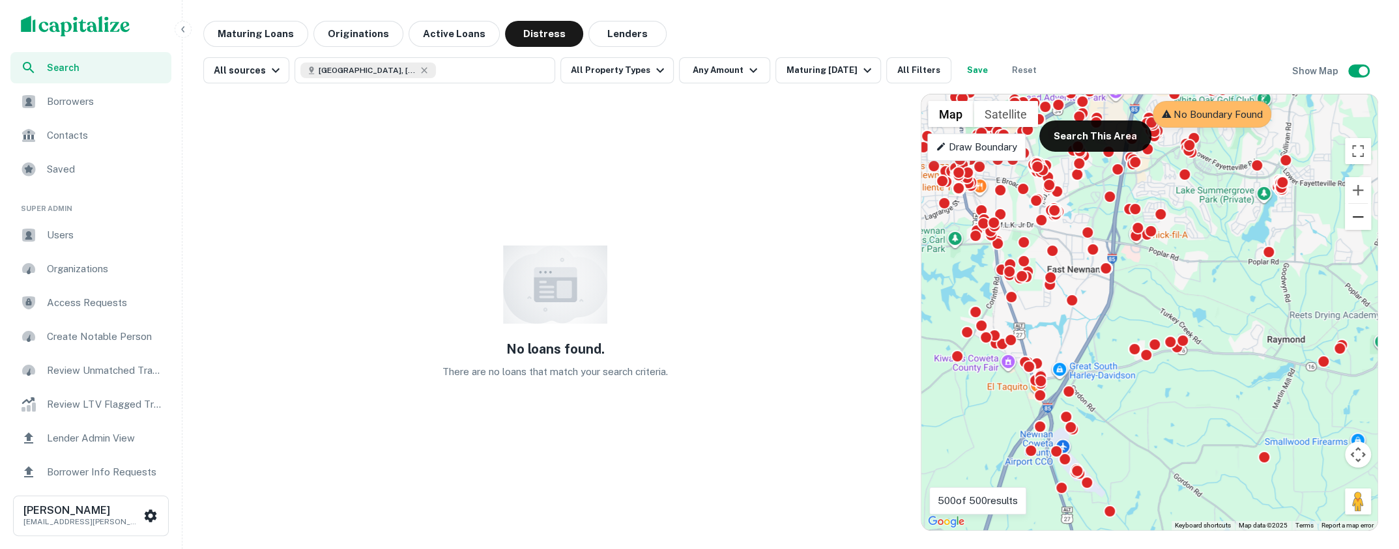
click at [1358, 216] on button "Zoom out" at bounding box center [1358, 217] width 26 height 26
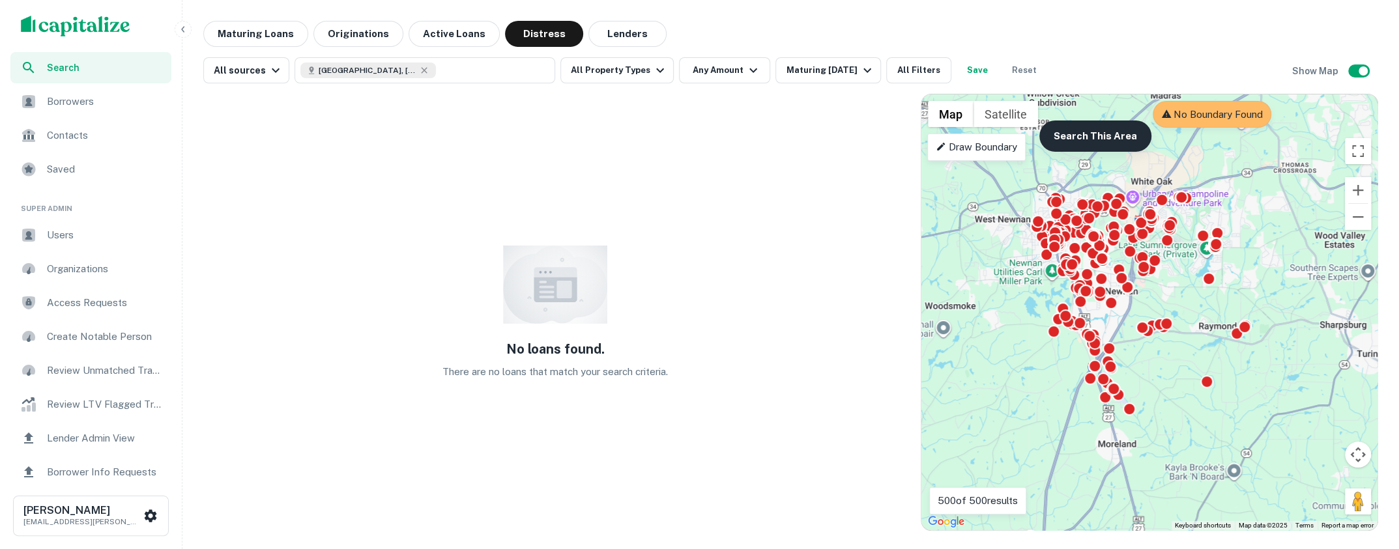
click at [1099, 138] on button "Search This Area" at bounding box center [1096, 136] width 112 height 31
click at [912, 72] on button "All Filters" at bounding box center [918, 70] width 65 height 26
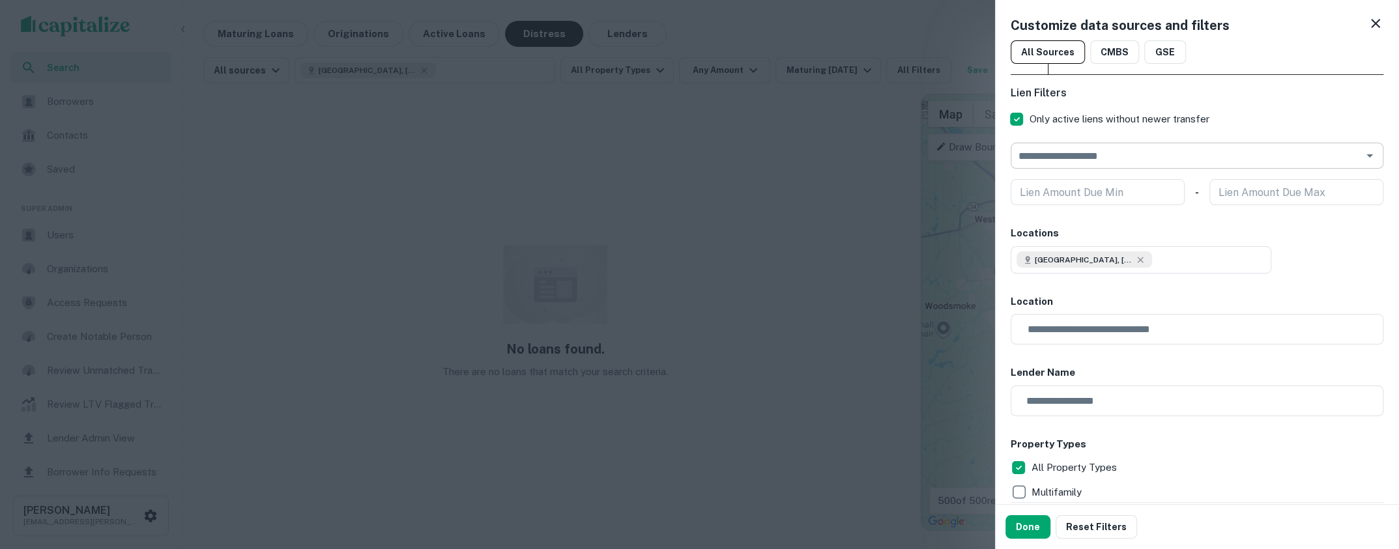
click at [1335, 159] on input "text" at bounding box center [1186, 156] width 343 height 18
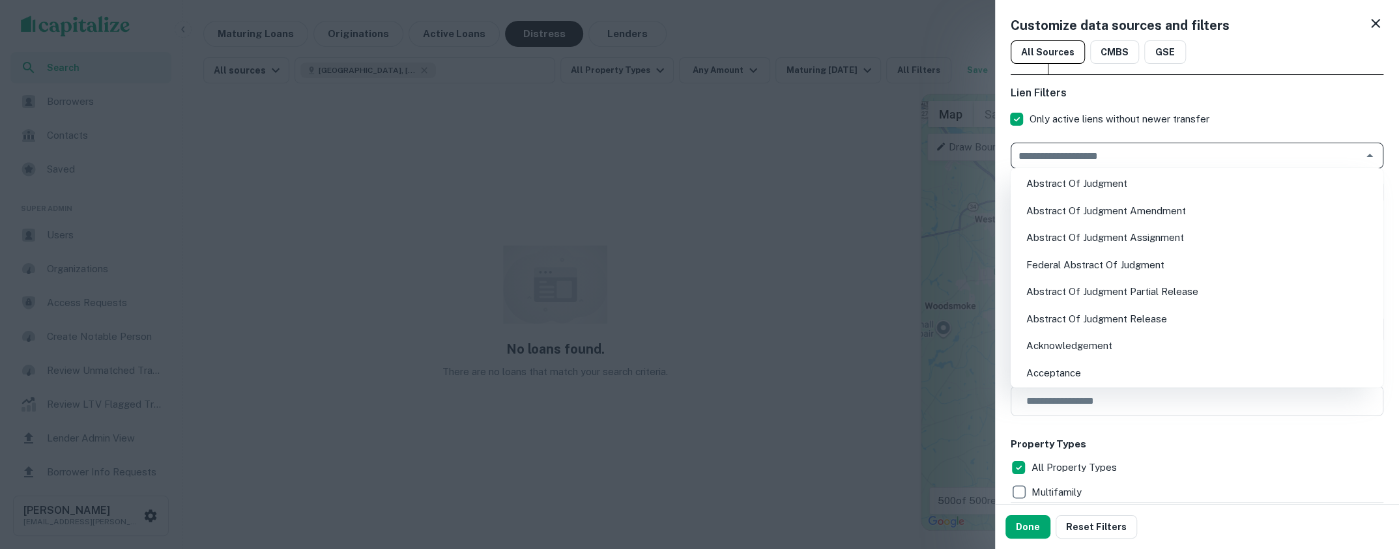
click at [1189, 156] on input "text" at bounding box center [1186, 156] width 343 height 18
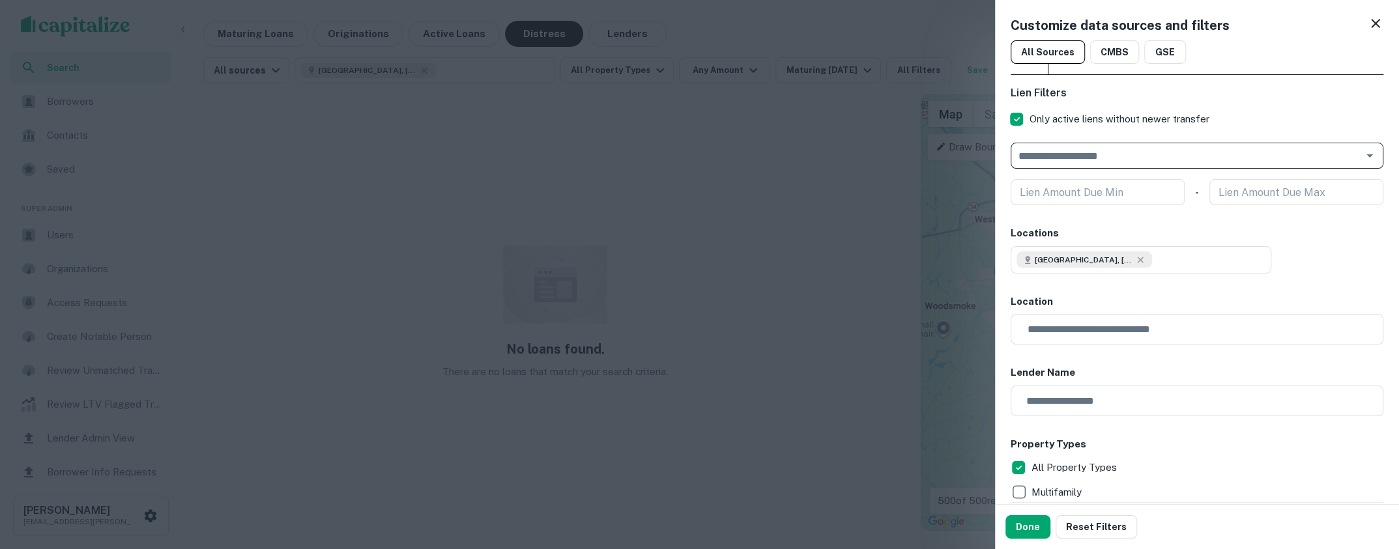
click at [938, 33] on div at bounding box center [699, 274] width 1399 height 549
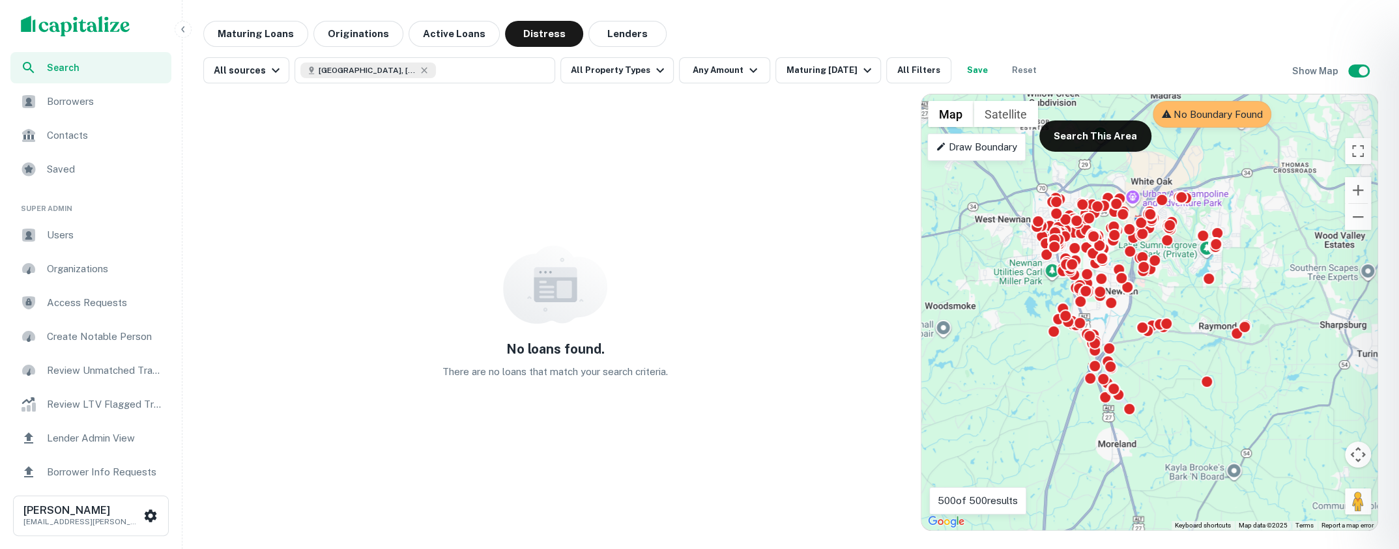
click at [298, 33] on div at bounding box center [699, 274] width 1399 height 549
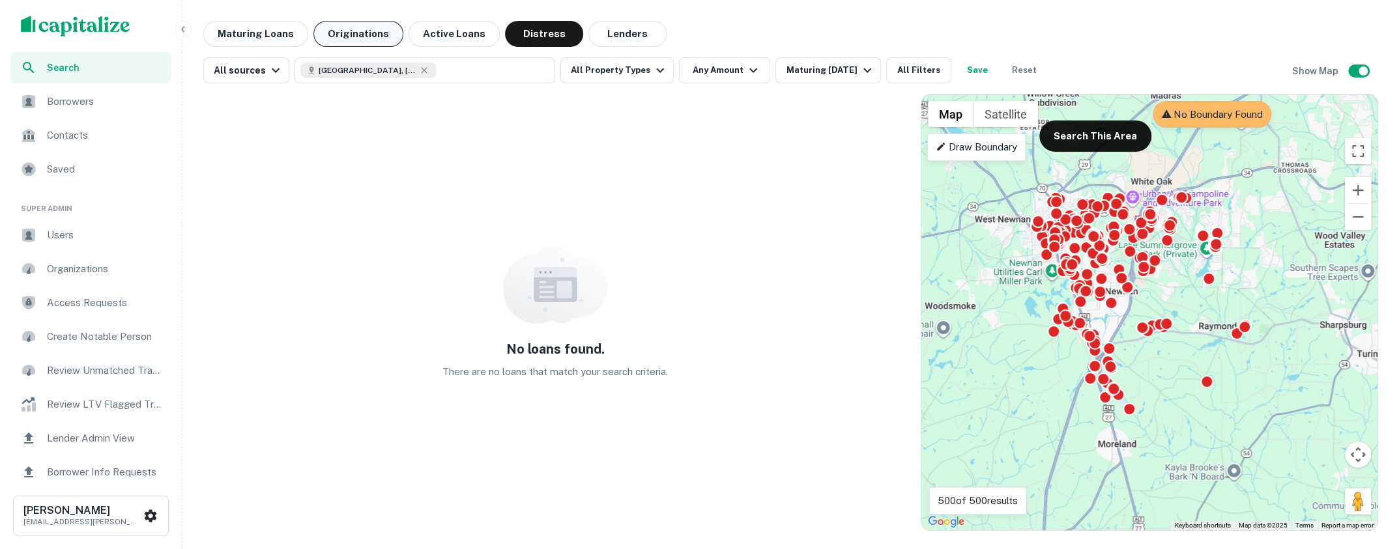
click at [340, 35] on button "Originations" at bounding box center [358, 34] width 90 height 26
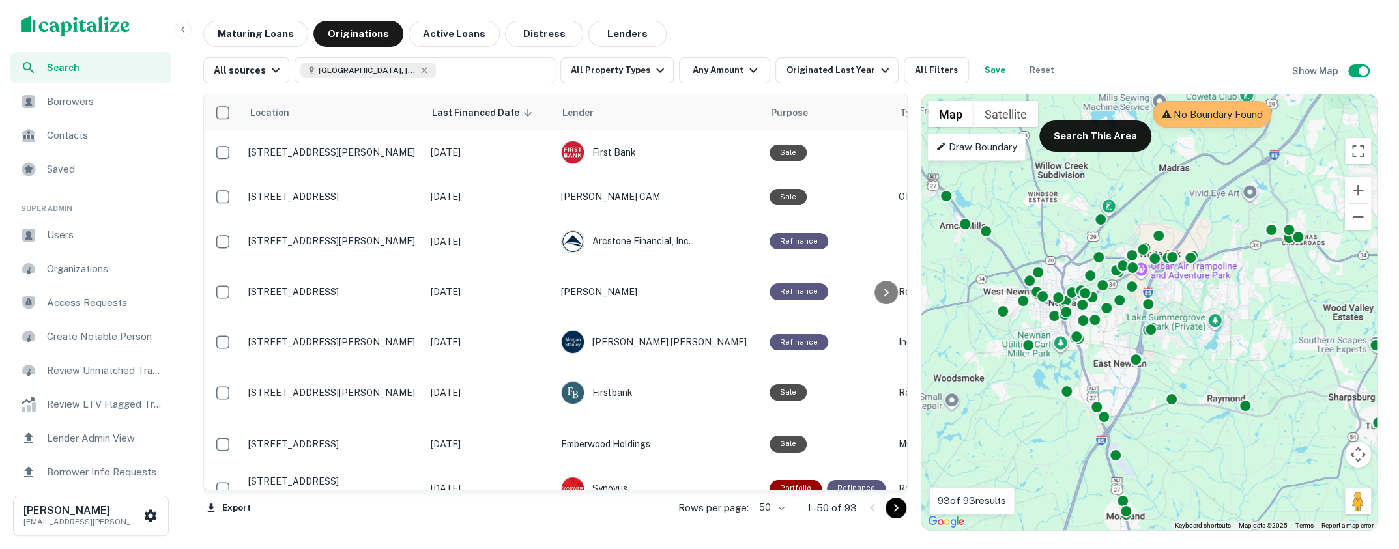
drag, startPoint x: 1186, startPoint y: 377, endPoint x: 1194, endPoint y: 451, distance: 74.8
click at [1194, 451] on div "To activate drag with keyboard, press Alt + Enter. Once in keyboard drag state,…" at bounding box center [1150, 313] width 456 height 436
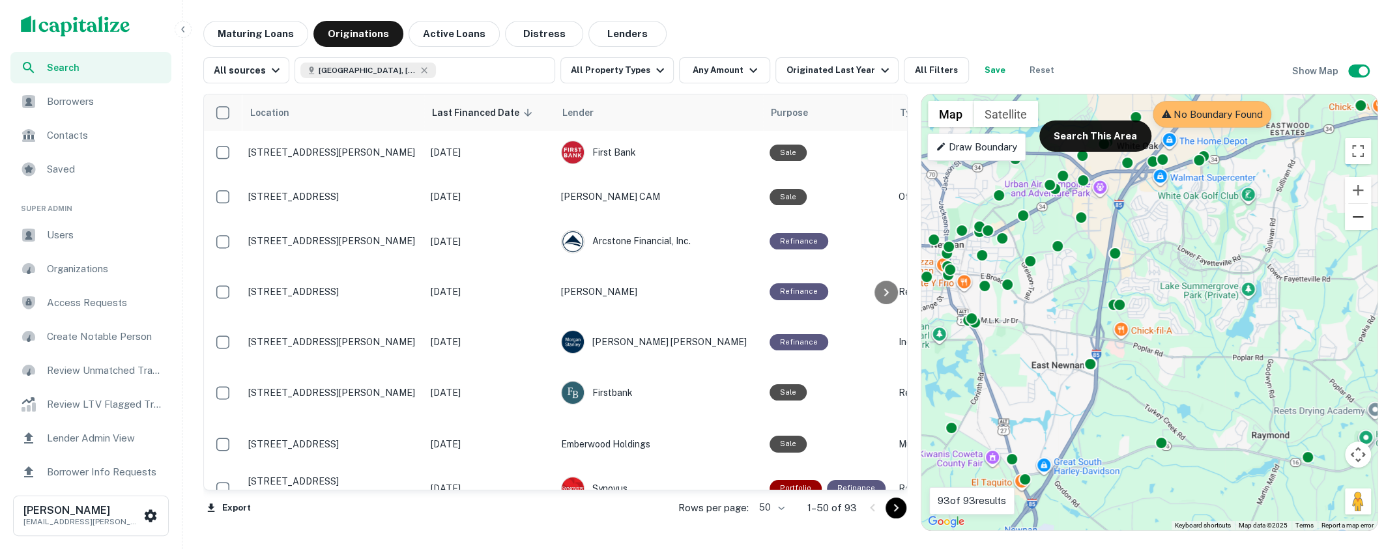
click at [1360, 224] on button "Zoom out" at bounding box center [1358, 217] width 26 height 26
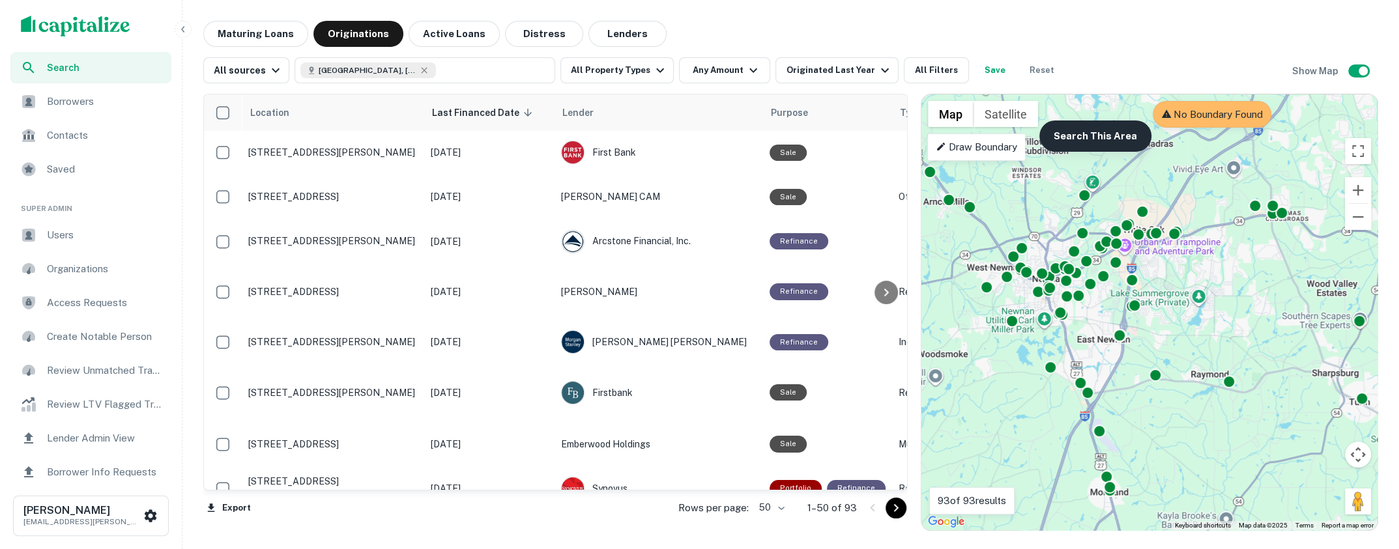
click at [1098, 135] on button "Search This Area" at bounding box center [1096, 136] width 112 height 31
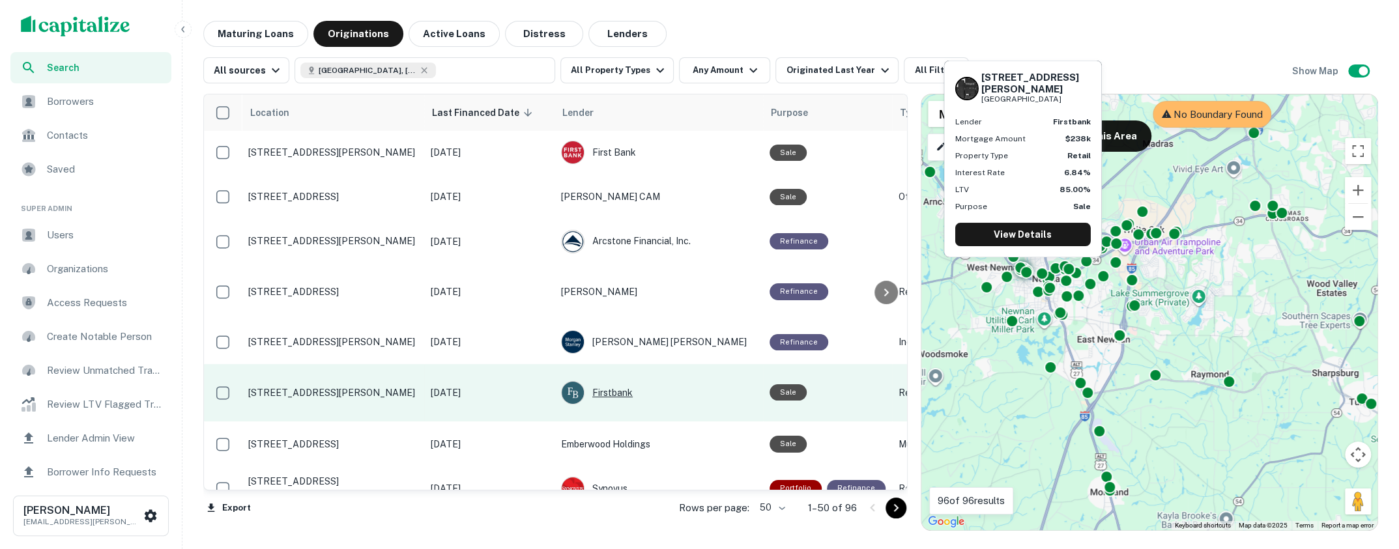
click at [617, 381] on div "Firstbank" at bounding box center [659, 392] width 196 height 23
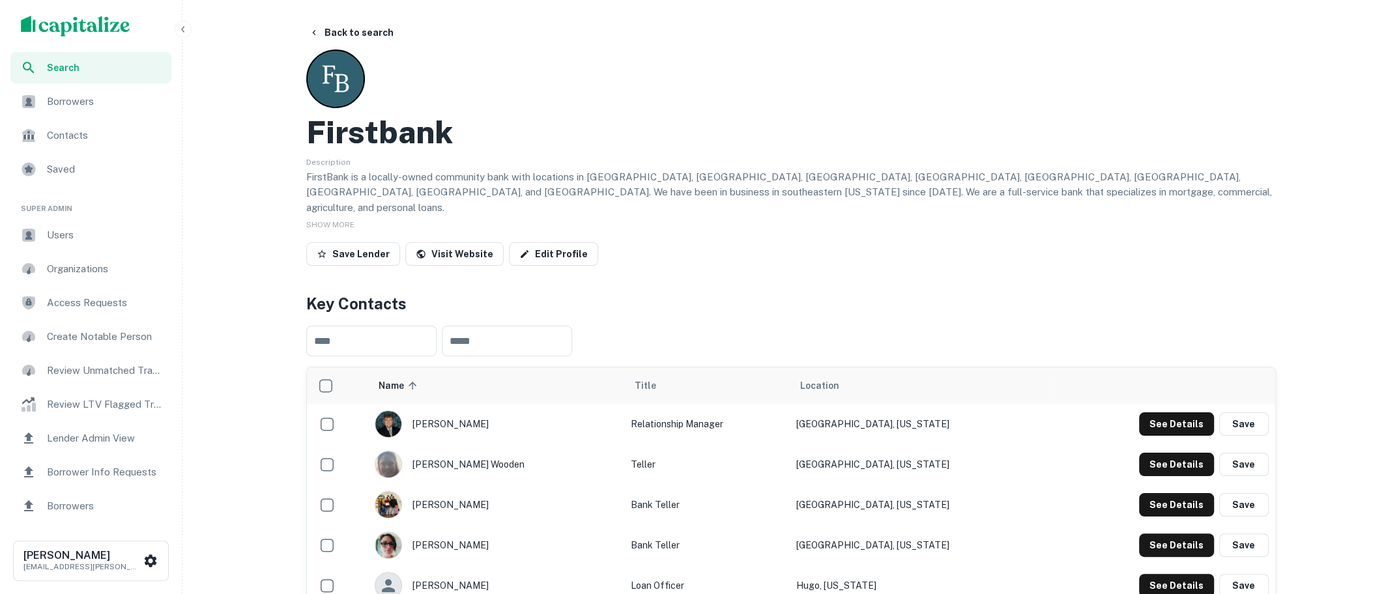
click at [109, 235] on span "Users" at bounding box center [105, 235] width 117 height 16
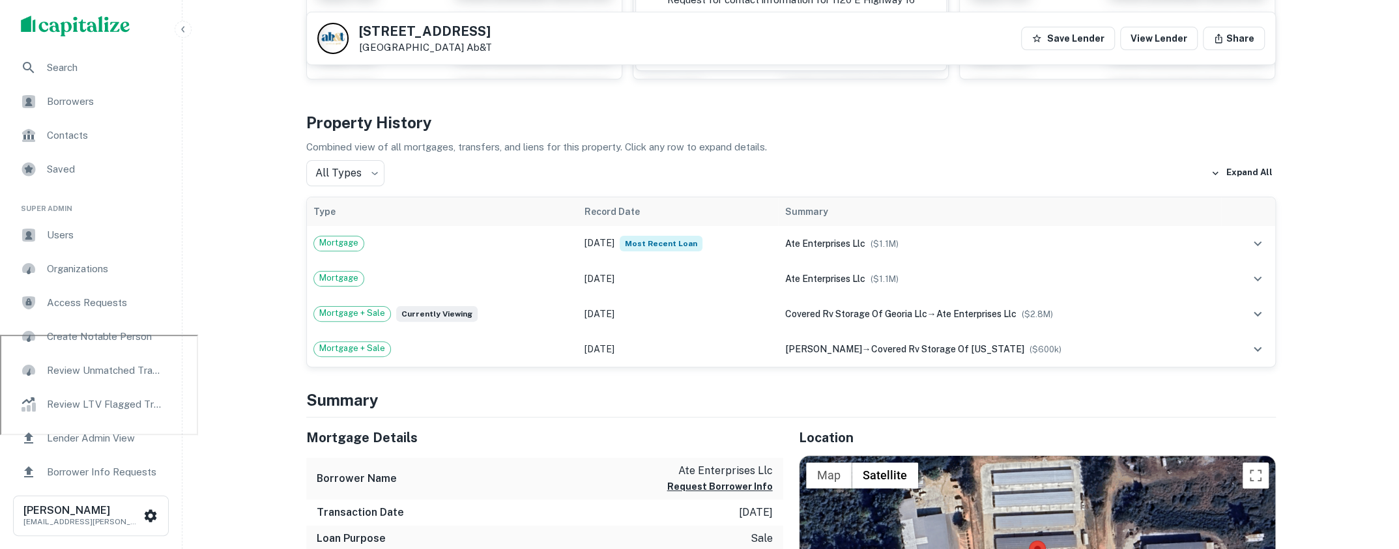
scroll to position [216, 0]
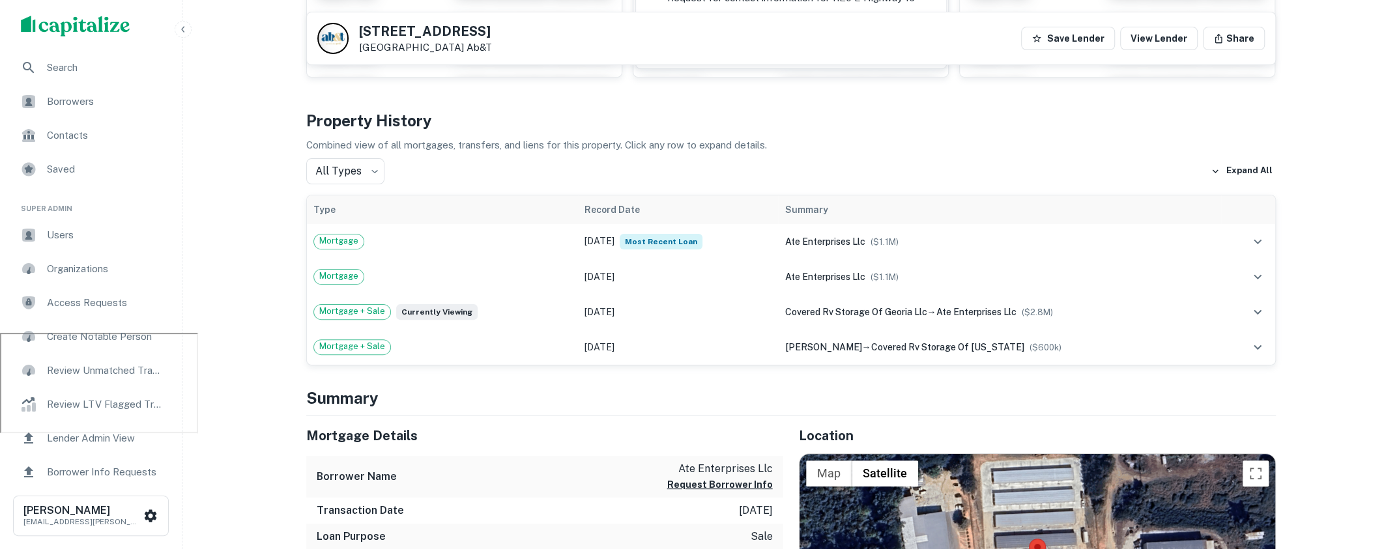
click at [111, 23] on img "scrollable content" at bounding box center [75, 26] width 109 height 21
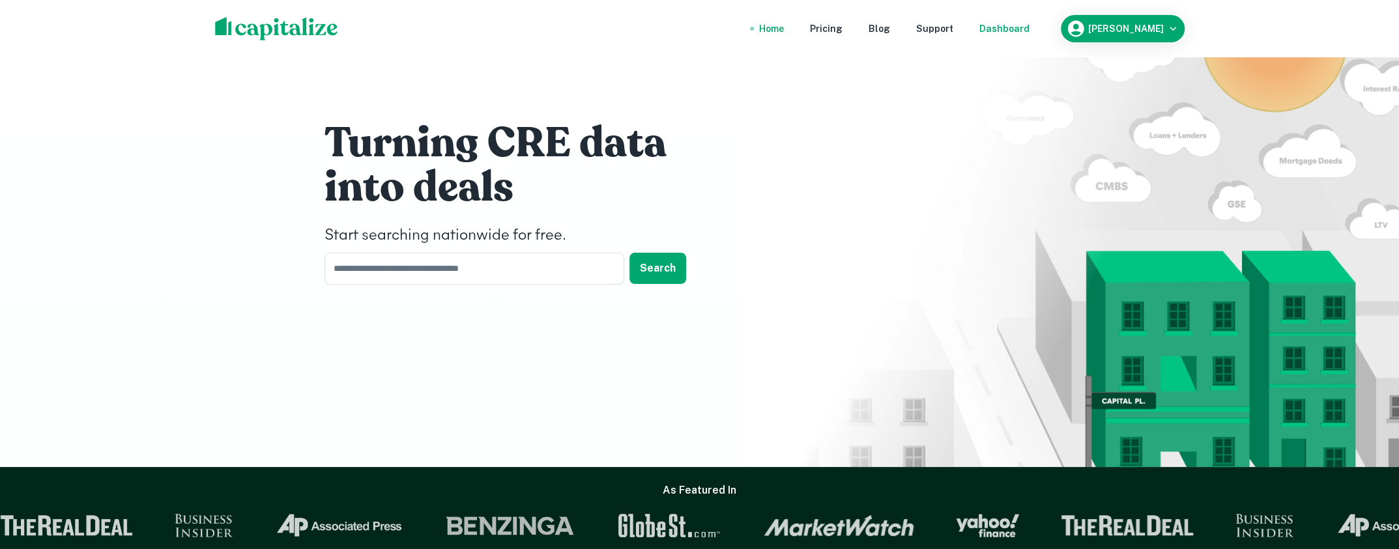
click at [1030, 32] on div "Dashboard" at bounding box center [1005, 29] width 50 height 14
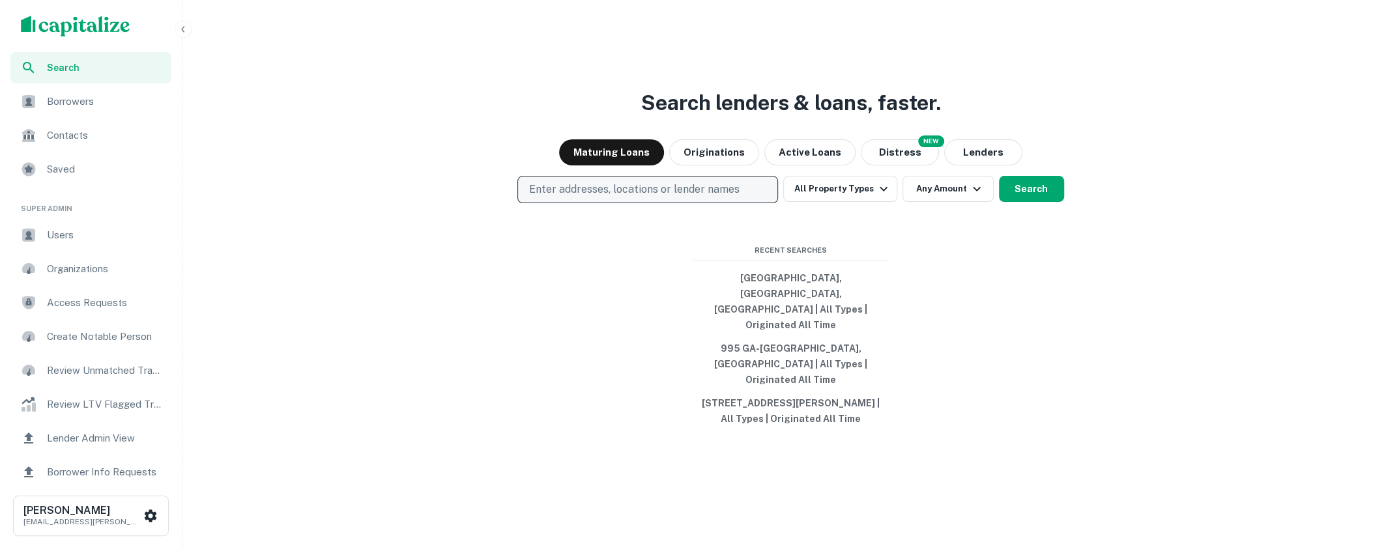
click at [668, 197] on p "Enter addresses, locations or lender names" at bounding box center [634, 190] width 211 height 16
type input "******"
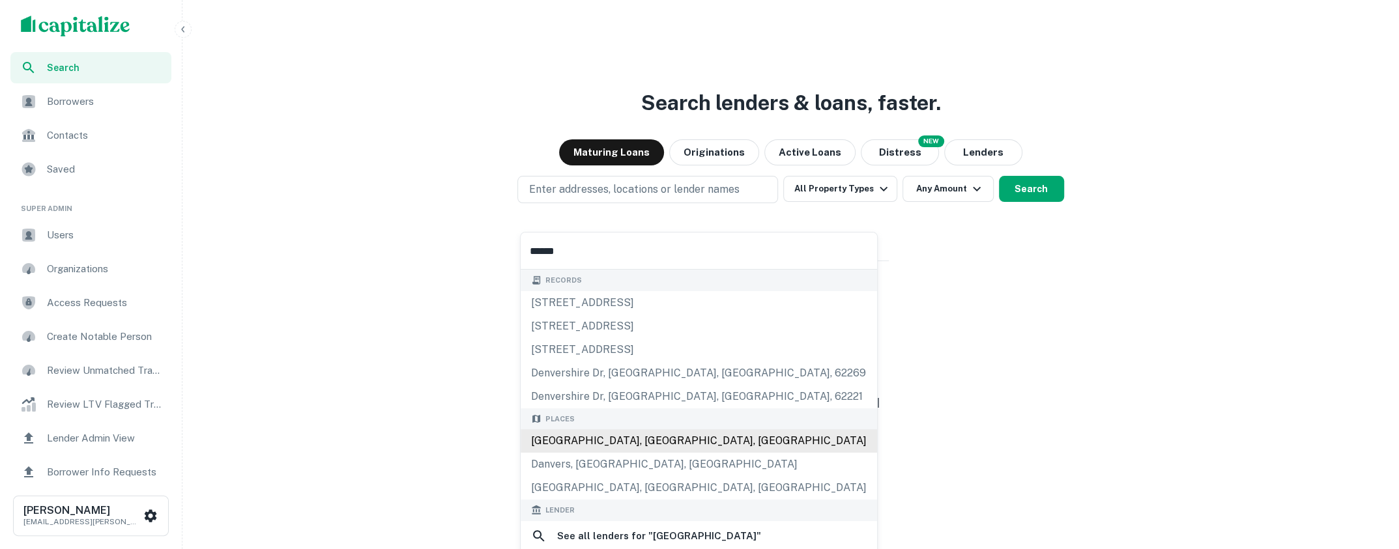
click at [632, 447] on div "Denver, CO, USA" at bounding box center [699, 440] width 357 height 23
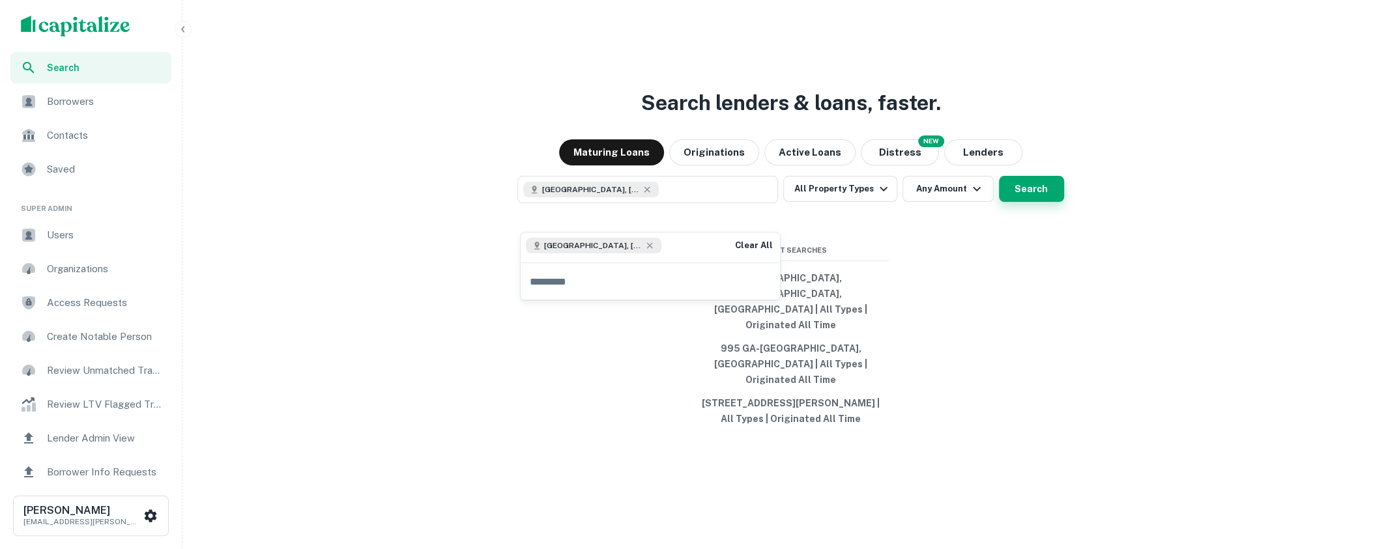
click at [1040, 202] on button "Search" at bounding box center [1031, 189] width 65 height 26
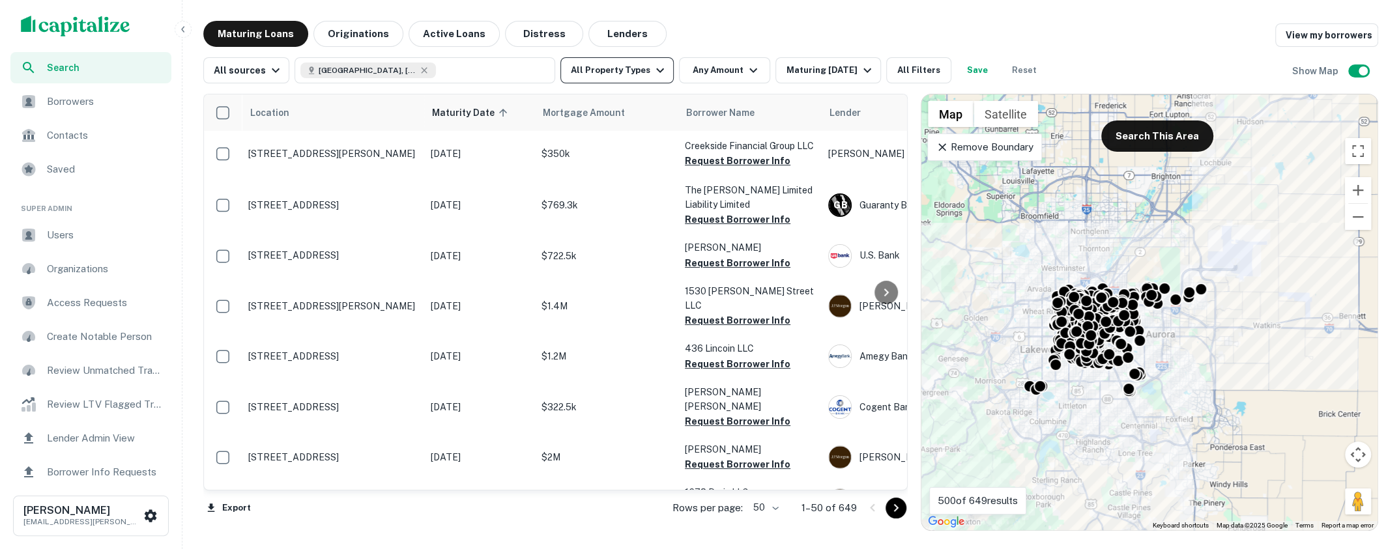
click at [643, 78] on button "All Property Types" at bounding box center [616, 70] width 113 height 26
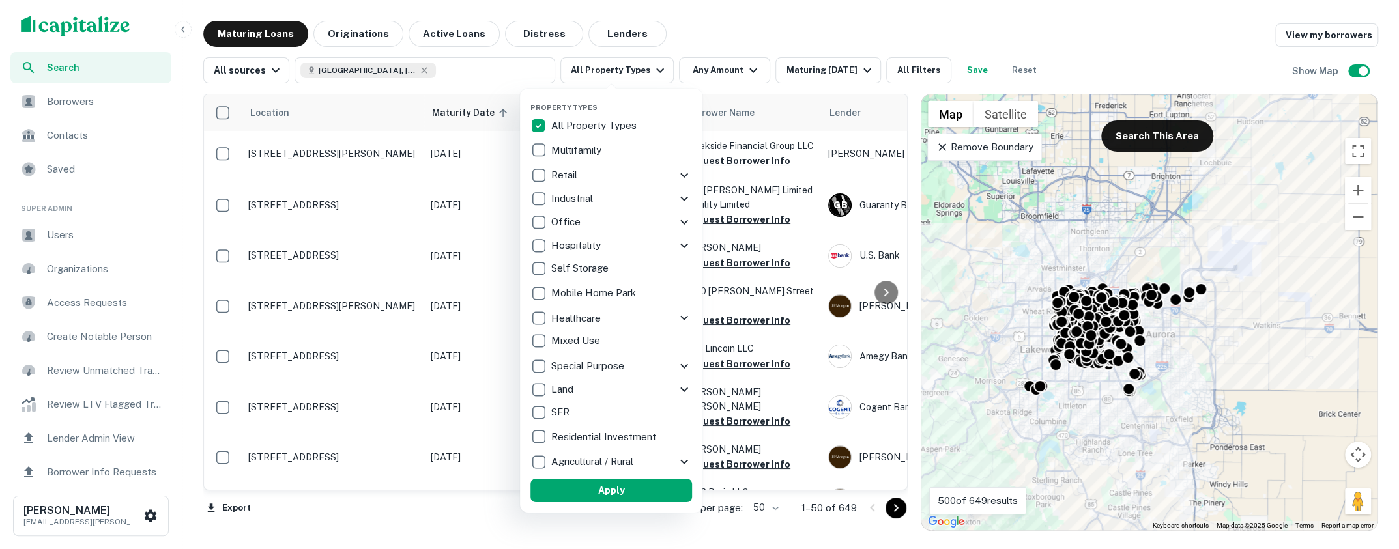
click at [659, 171] on div "Retail" at bounding box center [604, 175] width 146 height 22
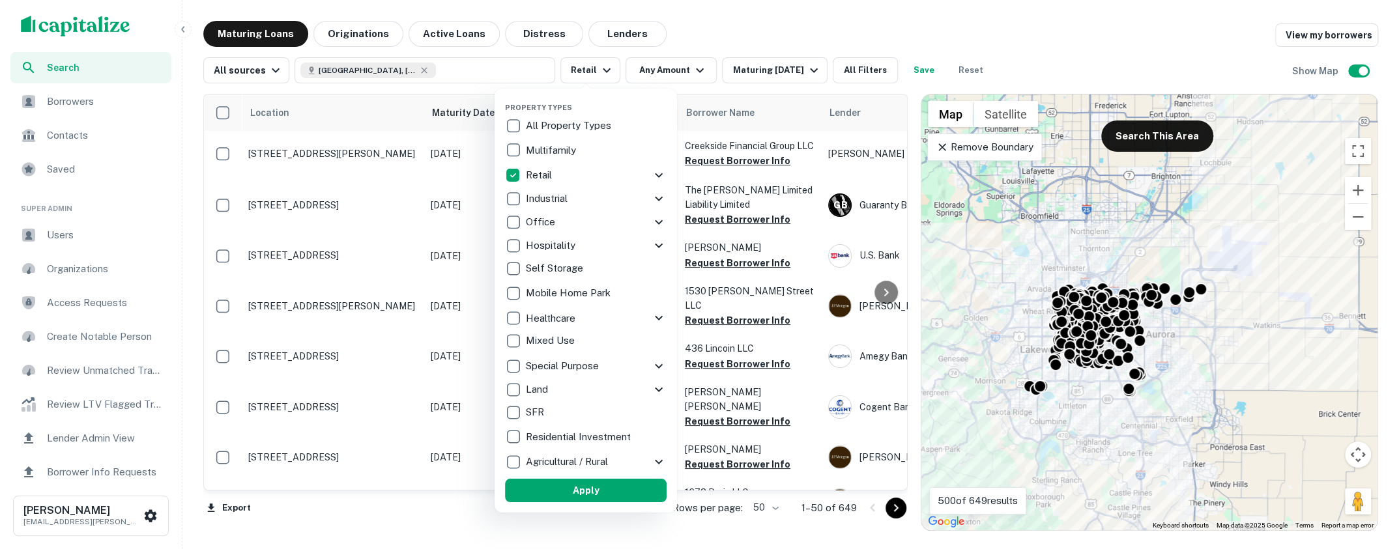
click at [662, 173] on icon at bounding box center [659, 175] width 16 height 16
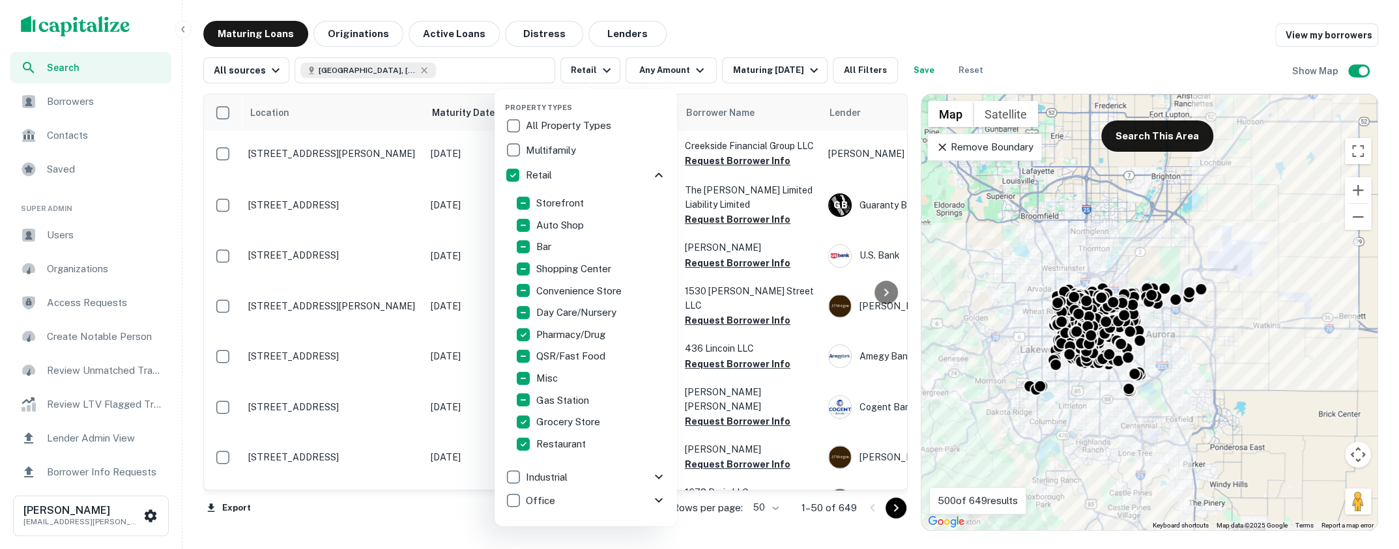
click at [662, 175] on icon at bounding box center [659, 175] width 16 height 16
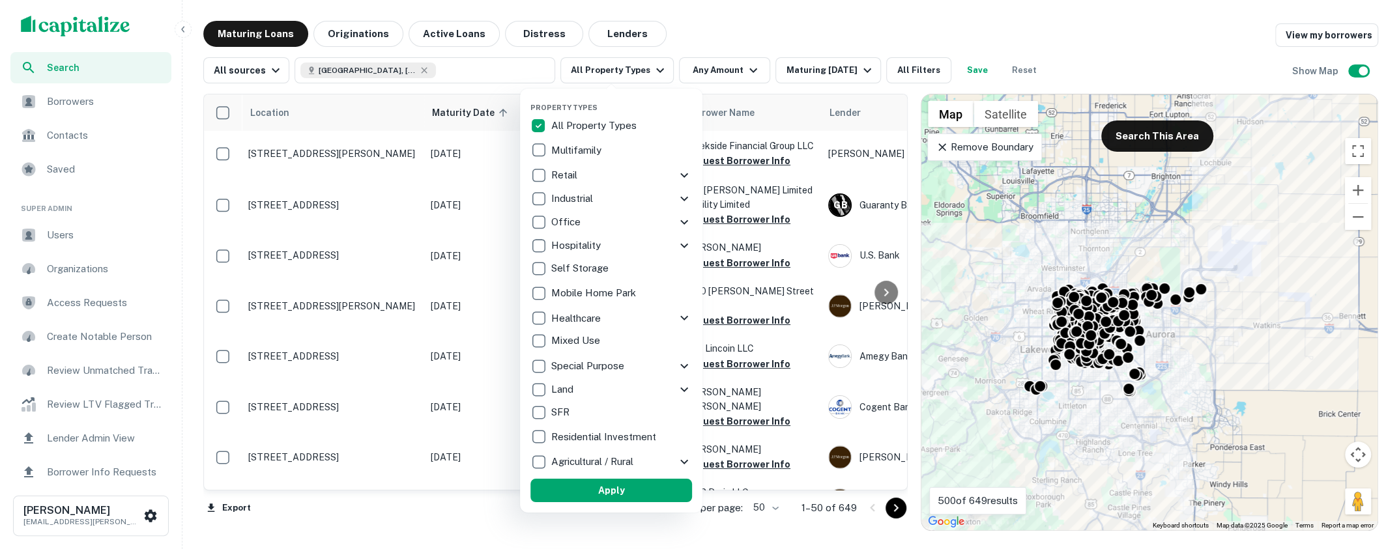
click at [733, 51] on div at bounding box center [699, 274] width 1399 height 549
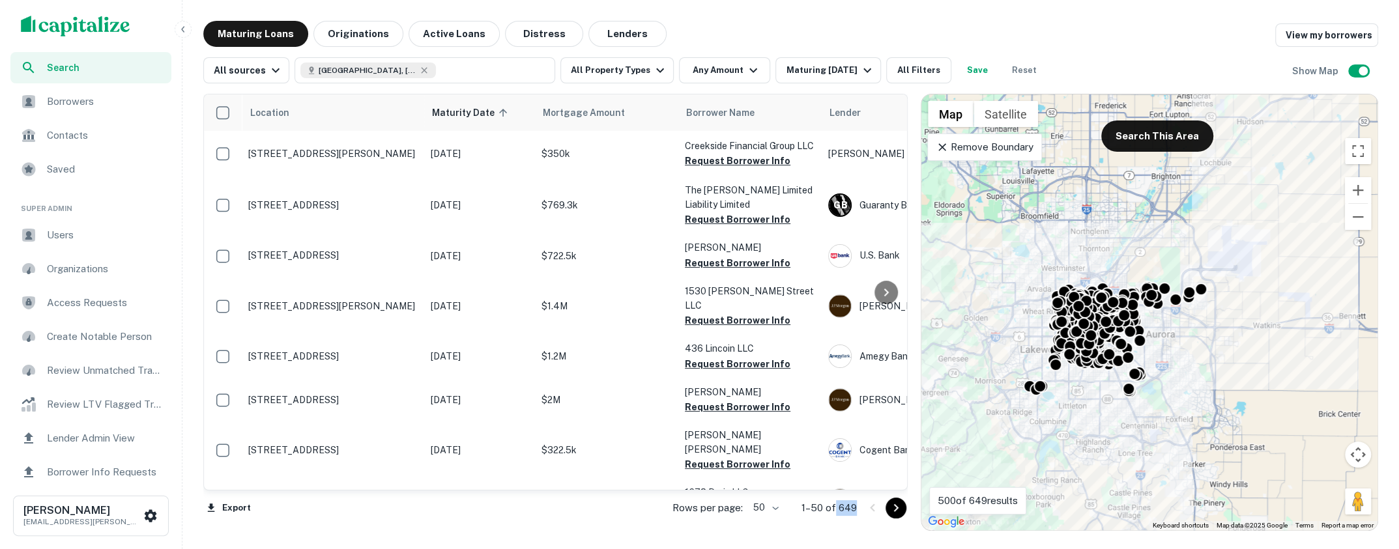
drag, startPoint x: 856, startPoint y: 505, endPoint x: 837, endPoint y: 505, distance: 18.9
click at [837, 505] on p "1–50 of 649" at bounding box center [829, 509] width 55 height 16
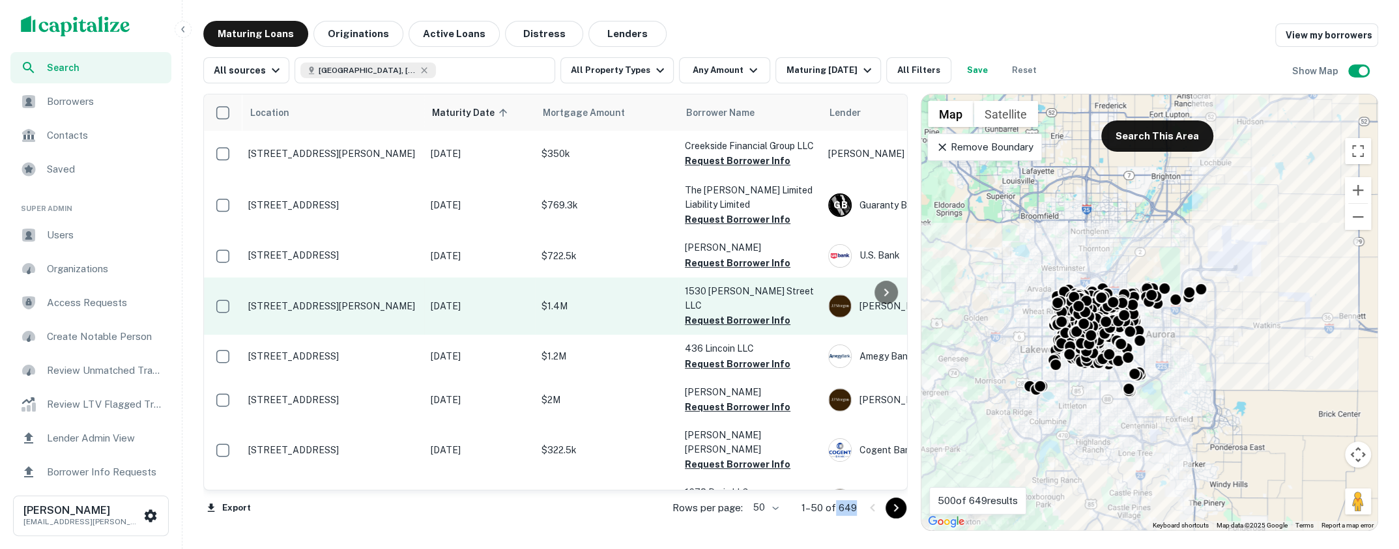
click at [332, 312] on p "[STREET_ADDRESS][PERSON_NAME]" at bounding box center [332, 306] width 169 height 12
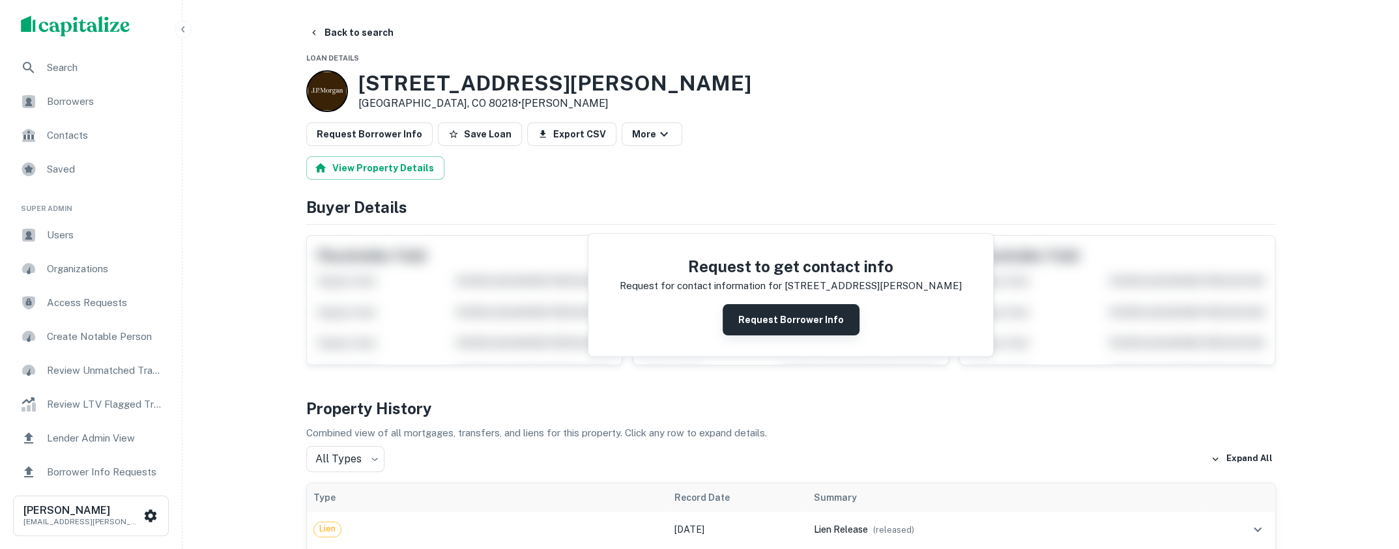
click at [781, 322] on button "Request Borrower Info" at bounding box center [791, 319] width 137 height 31
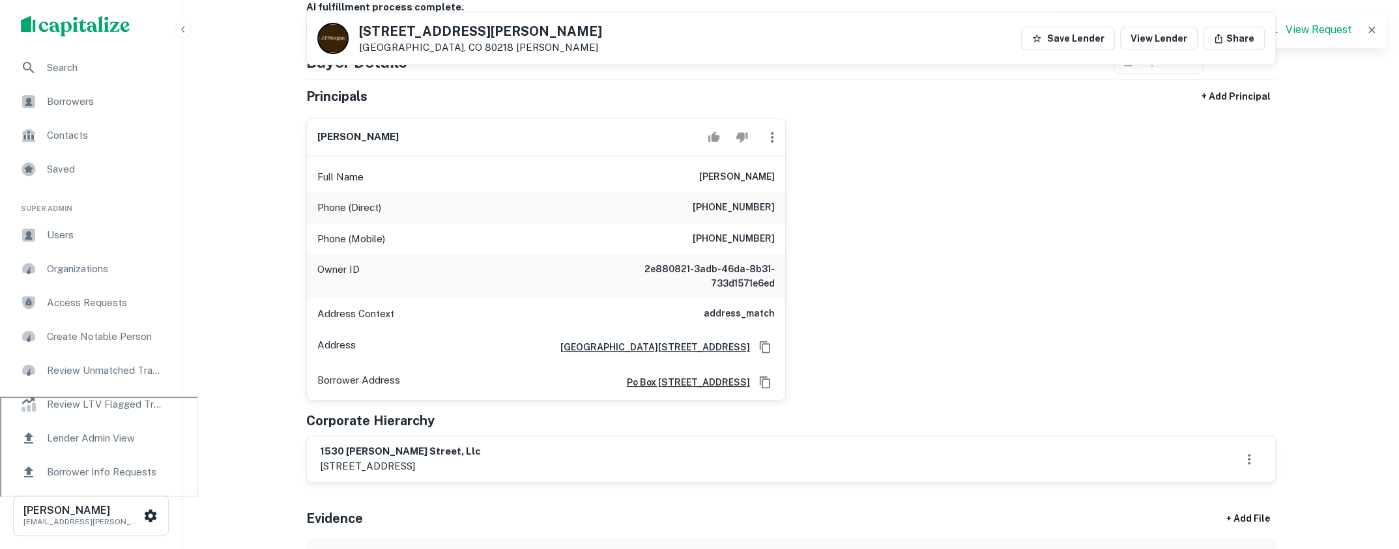
scroll to position [154, 0]
drag, startPoint x: 688, startPoint y: 173, endPoint x: 768, endPoint y: 171, distance: 80.2
click at [768, 171] on h6 "marsha s. hennessy" at bounding box center [737, 175] width 76 height 16
drag, startPoint x: 702, startPoint y: 225, endPoint x: 766, endPoint y: 226, distance: 64.5
click at [766, 226] on div "Phone (Mobile) (303) 217-1227" at bounding box center [546, 237] width 478 height 31
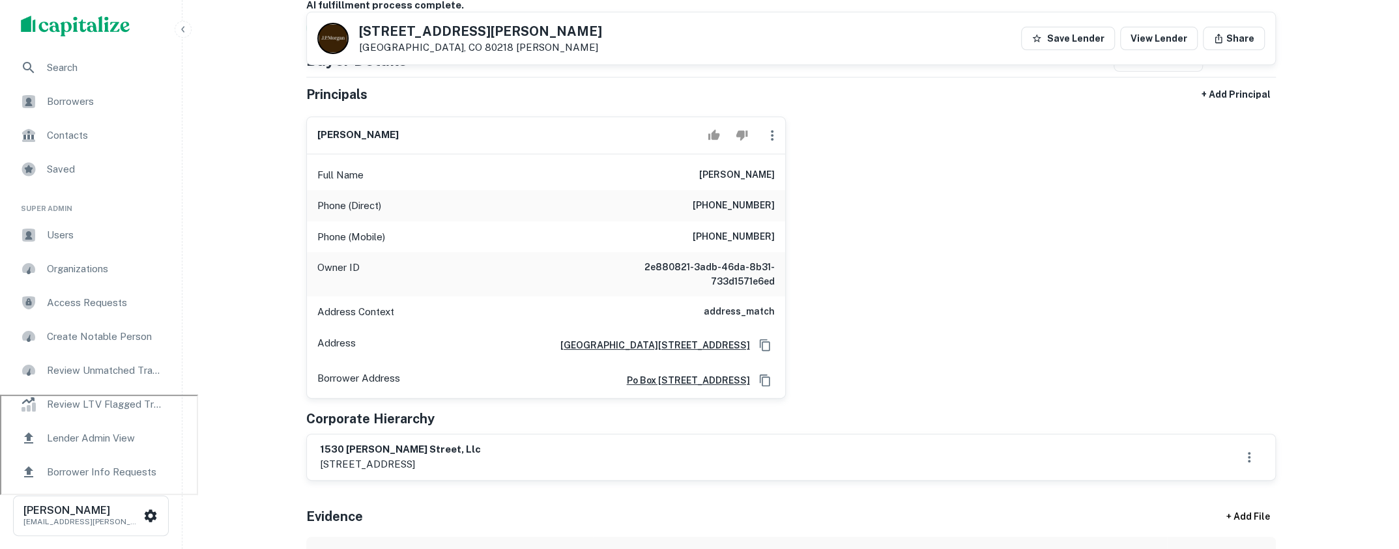
click at [839, 315] on div "marsha s. hennessy Full Name marsha s. hennessy Phone (Direct) (303) 860-7757 P…" at bounding box center [786, 252] width 980 height 293
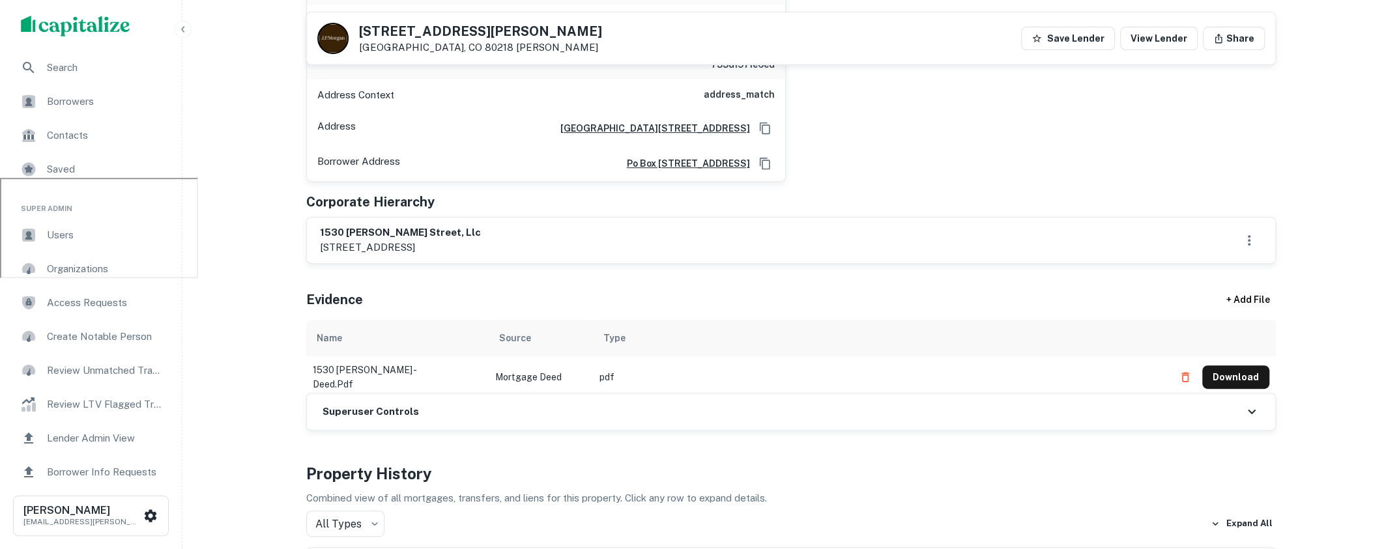
scroll to position [392, 0]
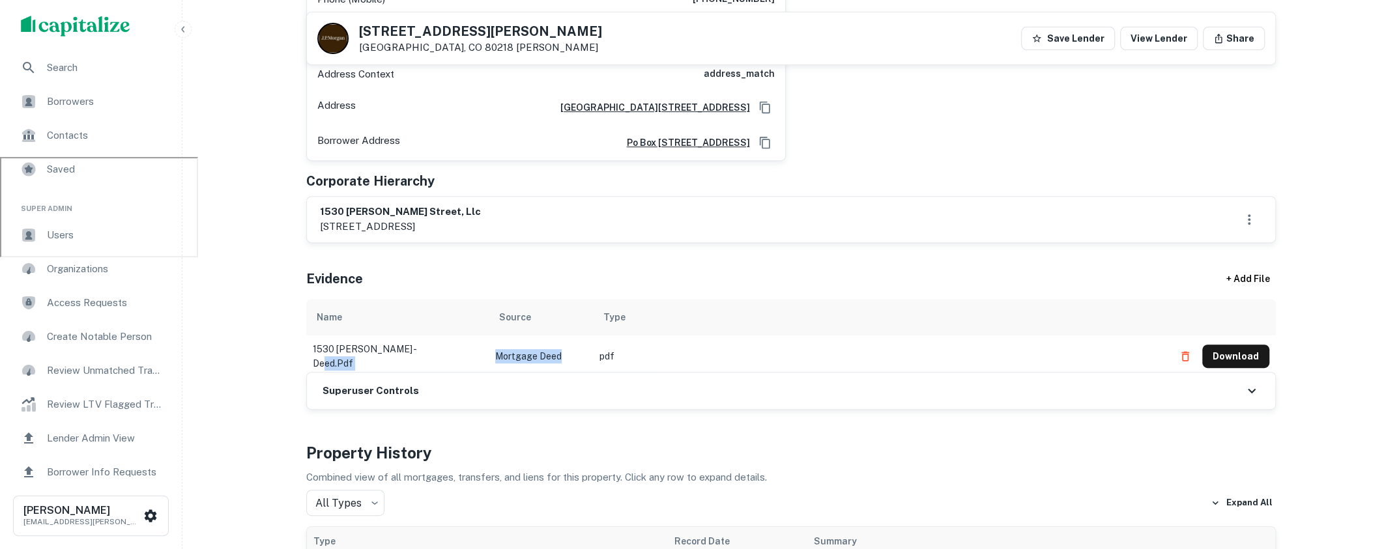
drag, startPoint x: 562, startPoint y: 355, endPoint x: 480, endPoint y: 355, distance: 82.1
click at [480, 355] on tr "1530 downing - deed.pdf Mortgage Deed pdf Download" at bounding box center [791, 357] width 970 height 42
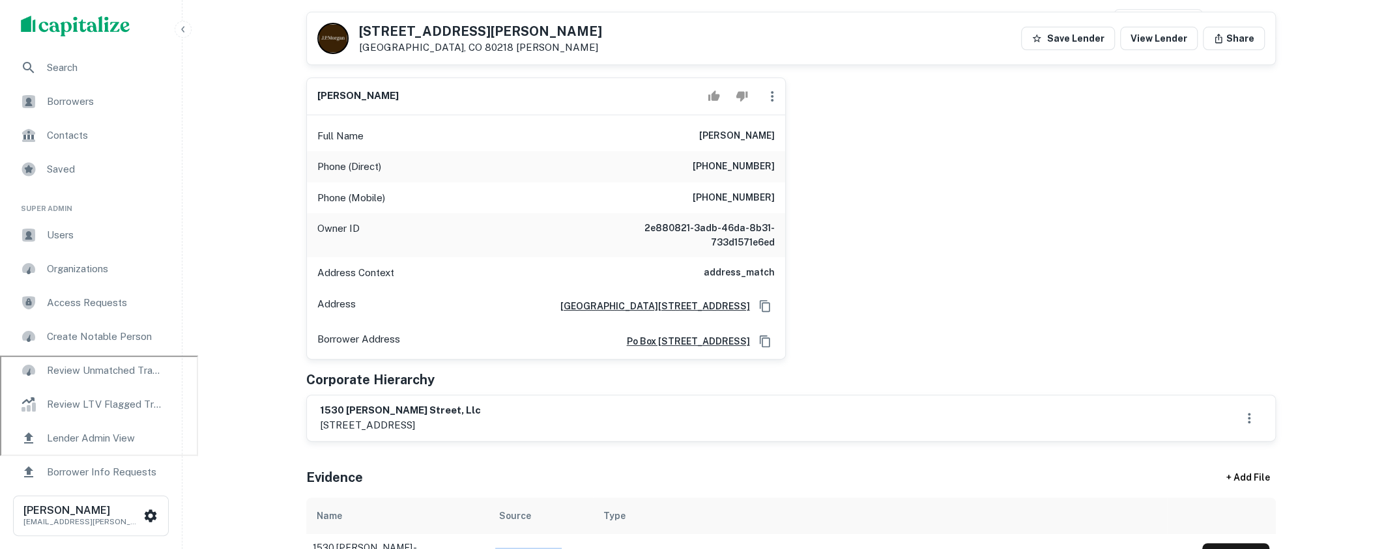
scroll to position [0, 0]
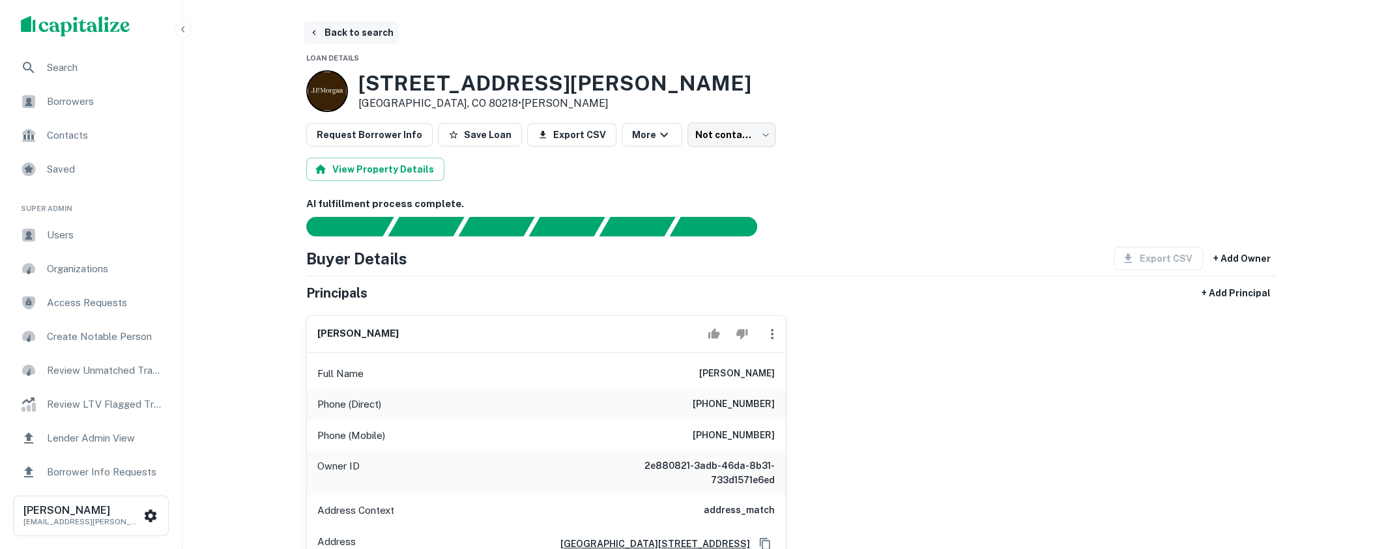
click at [368, 42] on button "Back to search" at bounding box center [351, 32] width 95 height 23
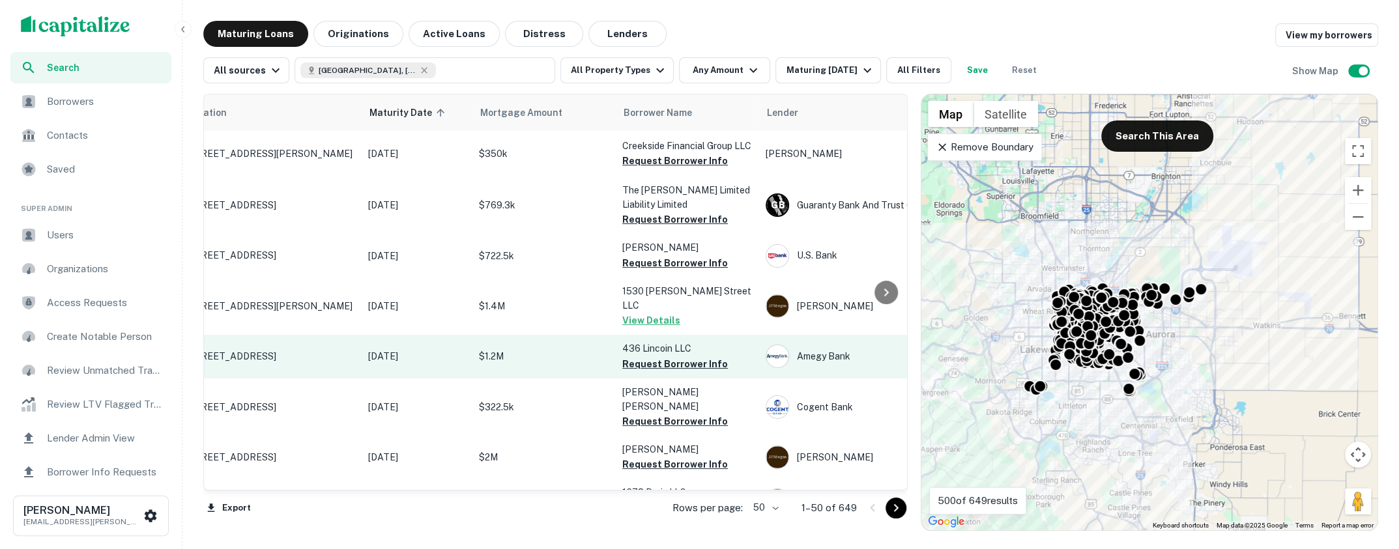
scroll to position [0, 16]
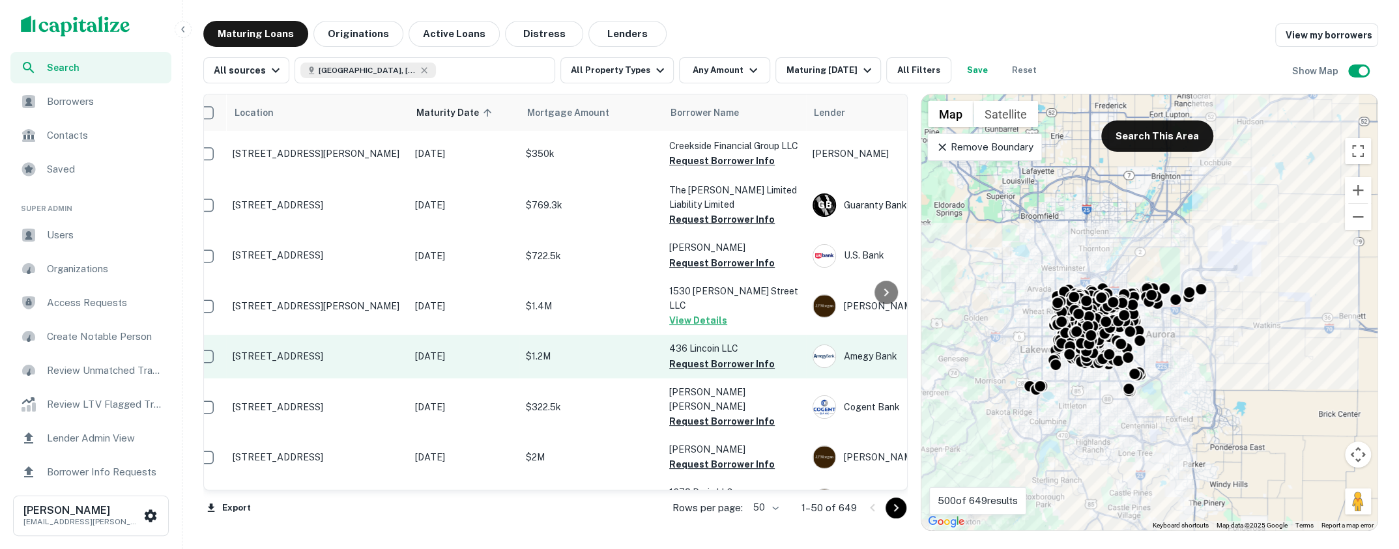
click at [503, 364] on p "[DATE]" at bounding box center [464, 356] width 98 height 14
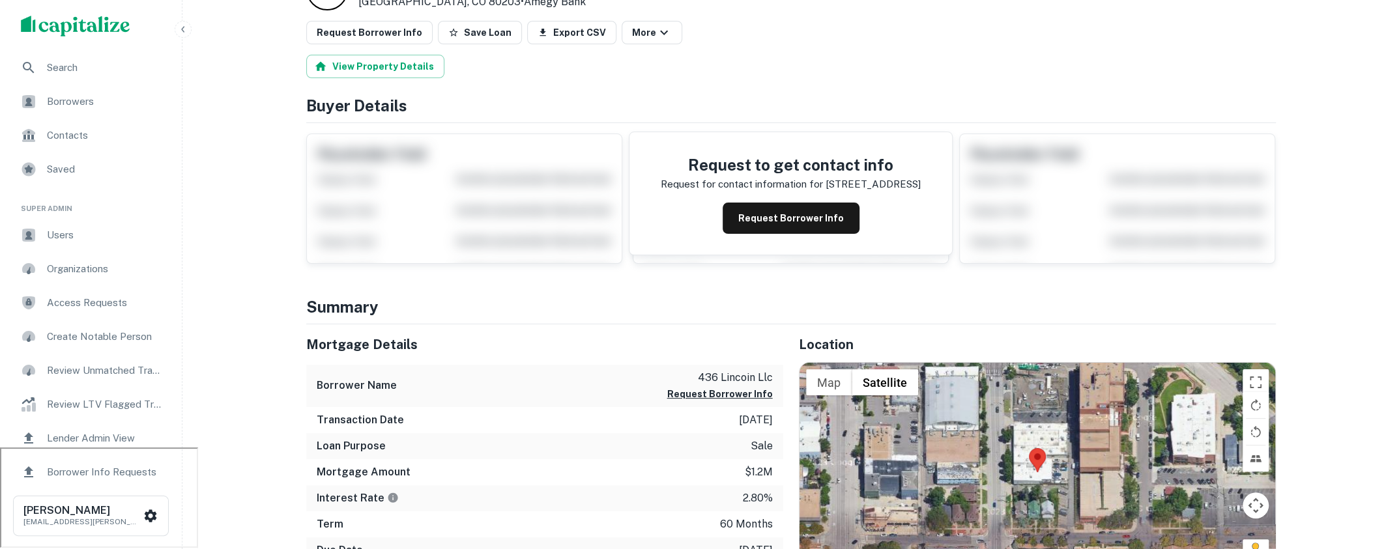
scroll to position [110, 0]
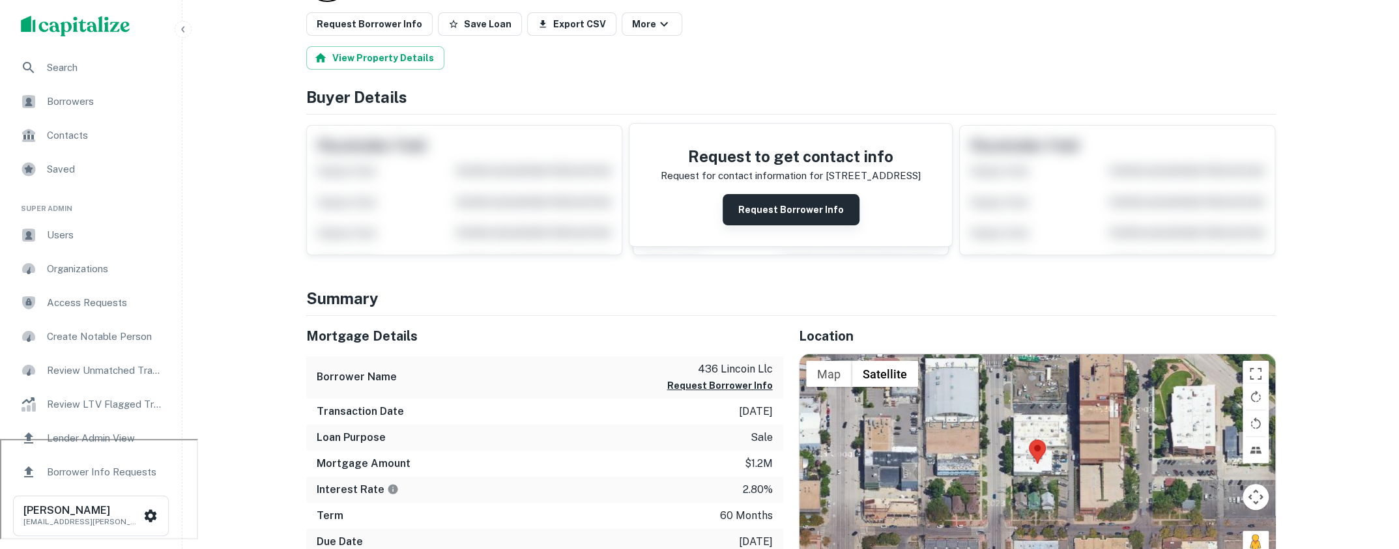
click at [797, 212] on button "Request Borrower Info" at bounding box center [791, 209] width 137 height 31
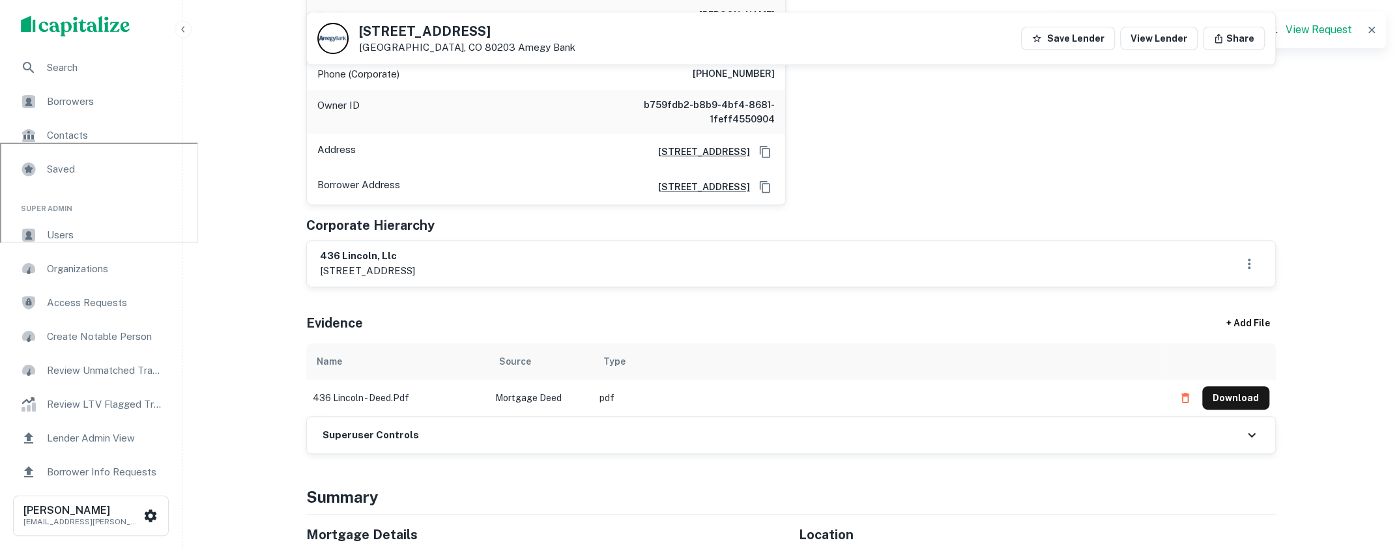
scroll to position [413, 0]
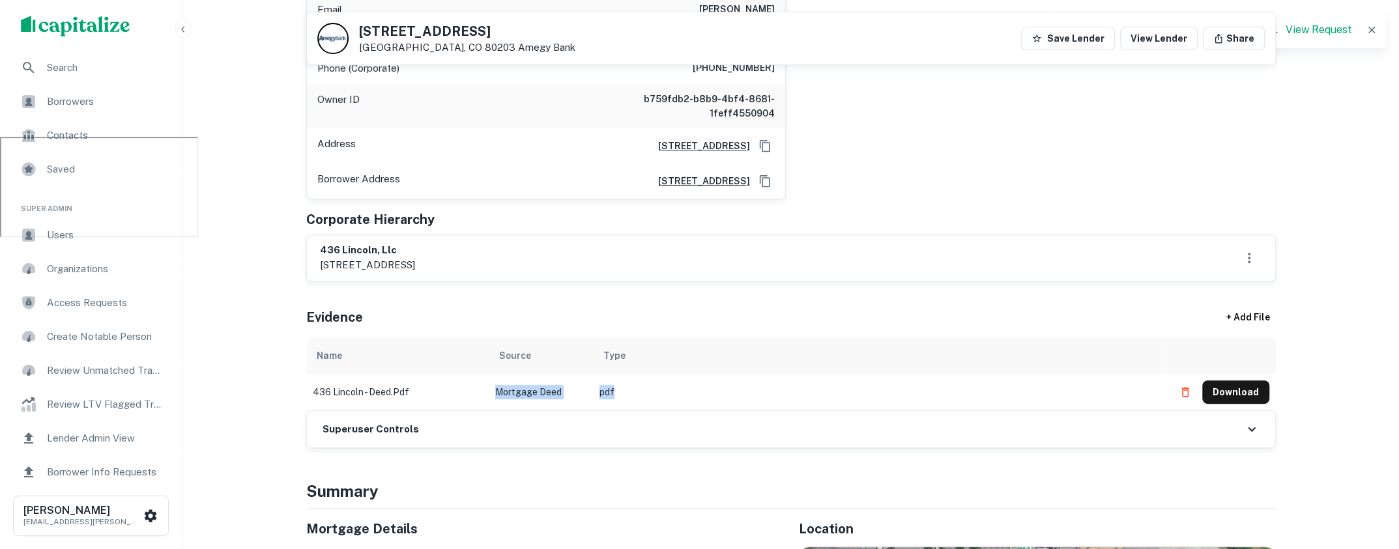
drag, startPoint x: 670, startPoint y: 367, endPoint x: 495, endPoint y: 364, distance: 174.7
click at [495, 374] on tr "436 lincoln - deed.pdf Mortgage Deed pdf Download" at bounding box center [791, 392] width 970 height 36
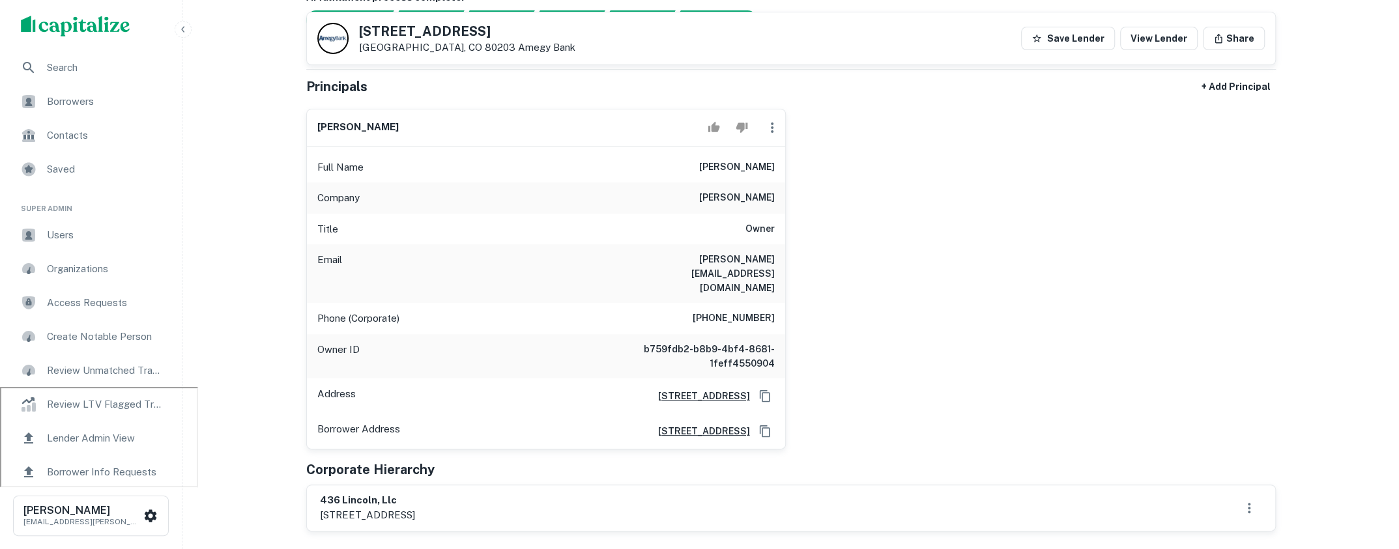
scroll to position [0, 0]
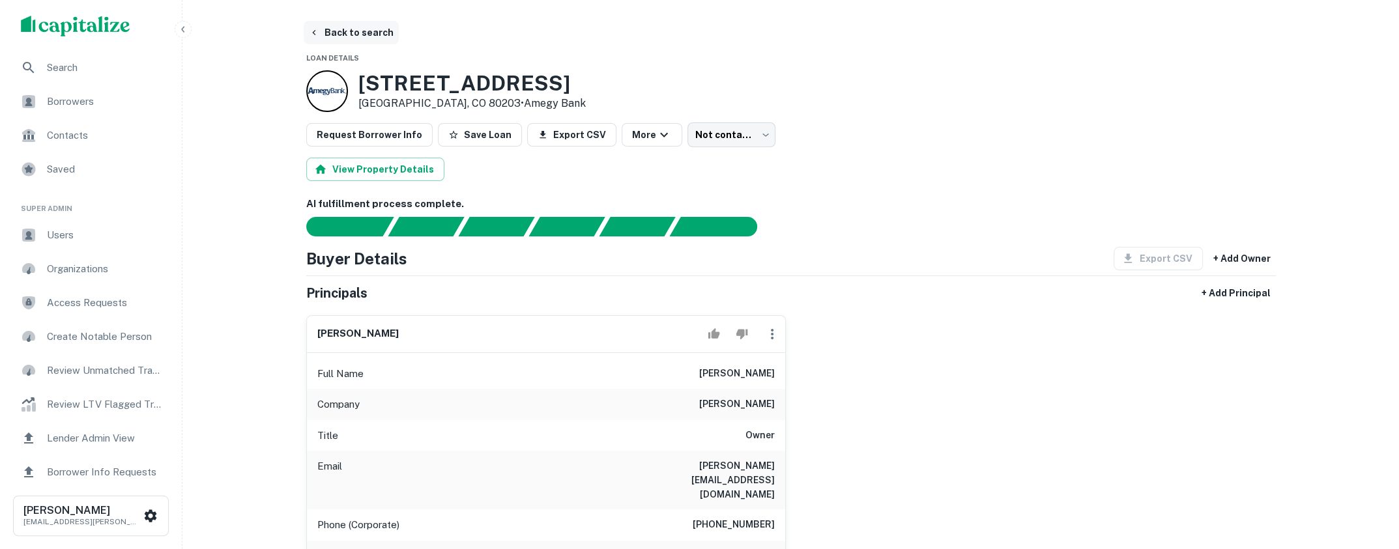
click at [370, 25] on button "Back to search" at bounding box center [351, 32] width 95 height 23
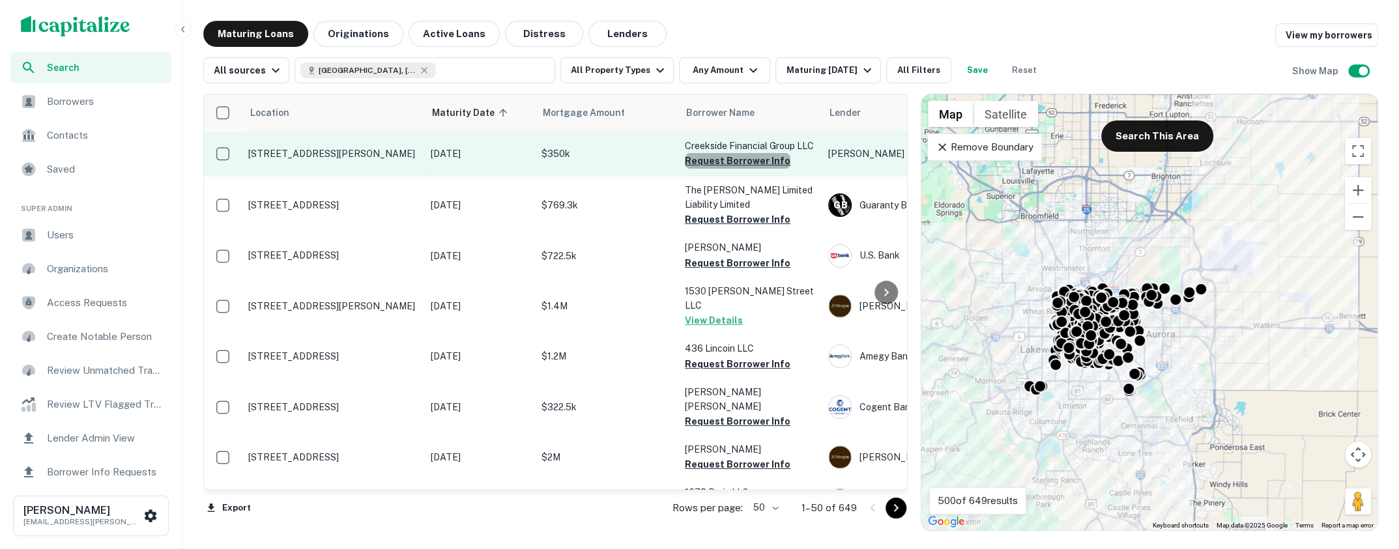
click at [744, 156] on button "Request Borrower Info" at bounding box center [738, 161] width 106 height 16
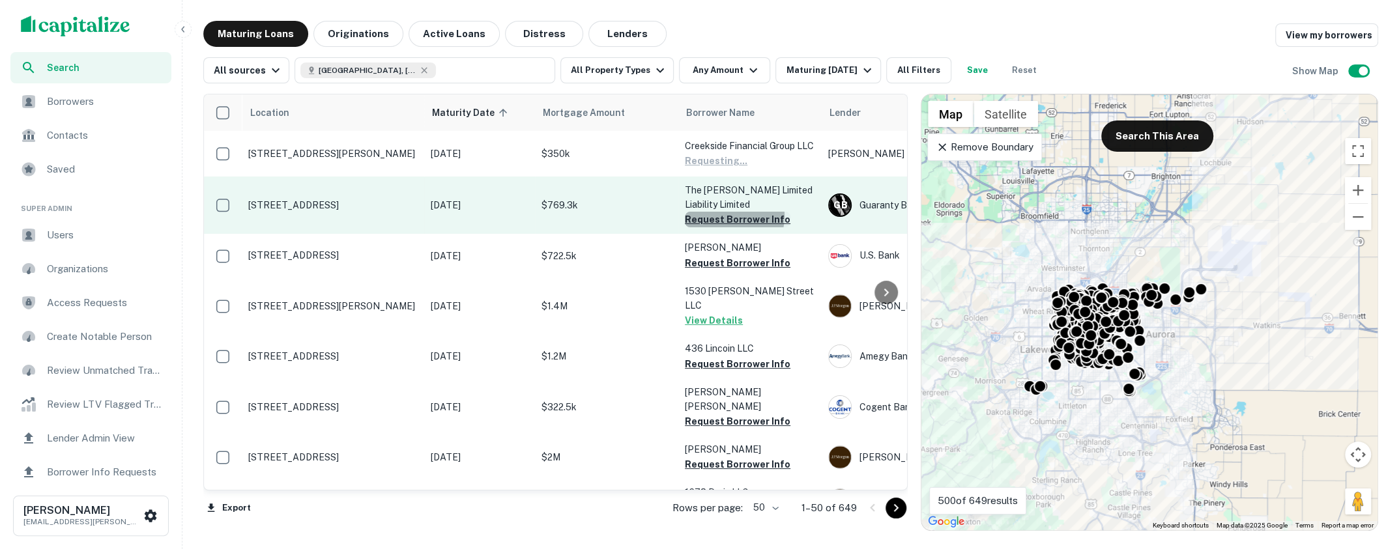
click at [730, 227] on button "Request Borrower Info" at bounding box center [738, 220] width 106 height 16
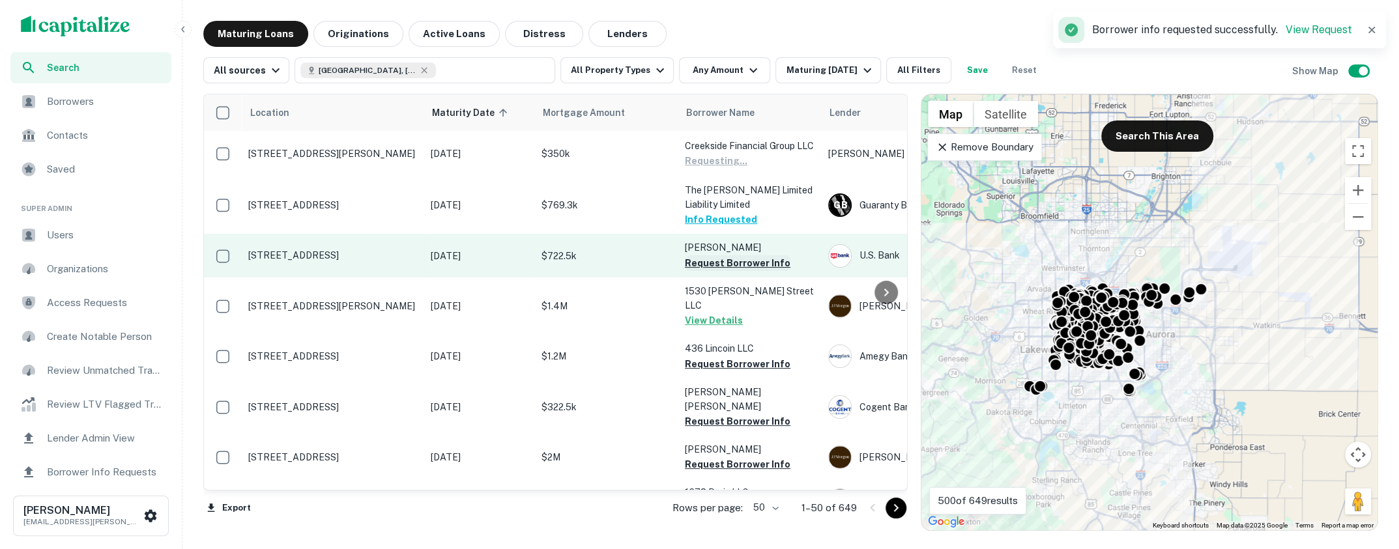
click at [727, 271] on button "Request Borrower Info" at bounding box center [738, 263] width 106 height 16
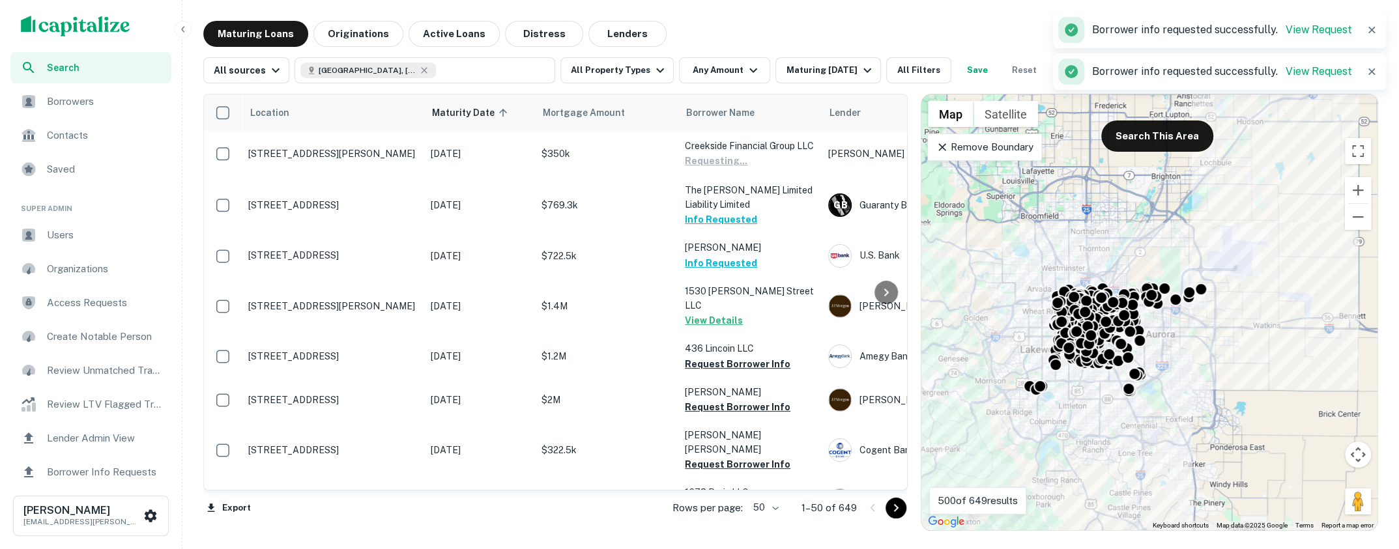
click at [105, 104] on span "Borrowers" at bounding box center [105, 102] width 117 height 16
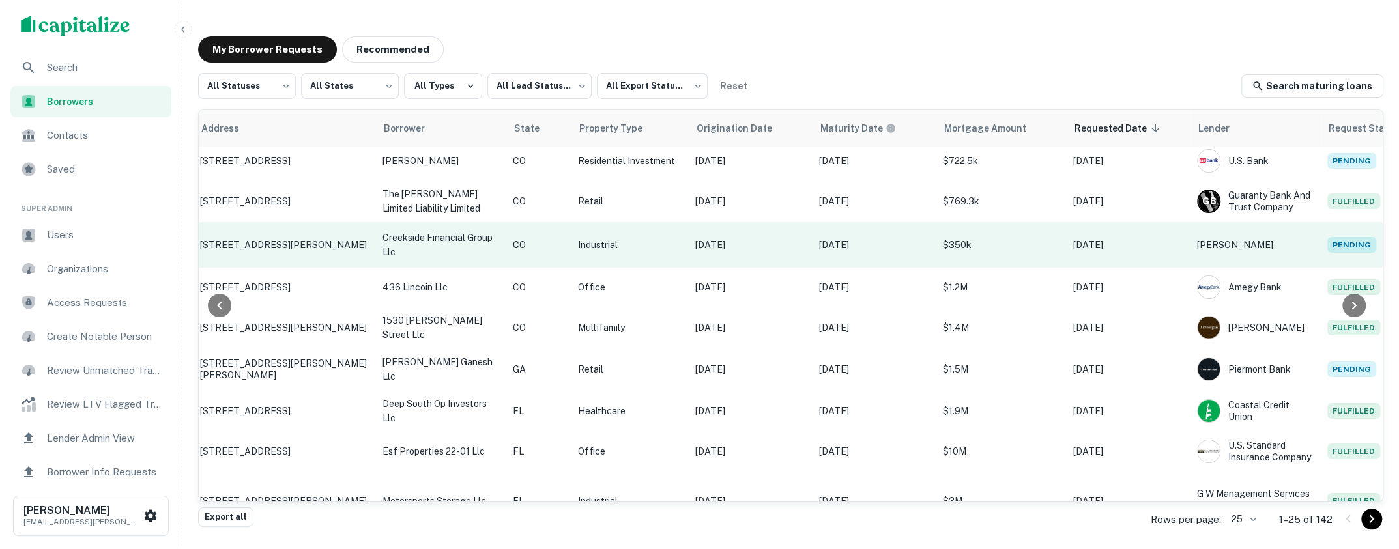
scroll to position [37, 160]
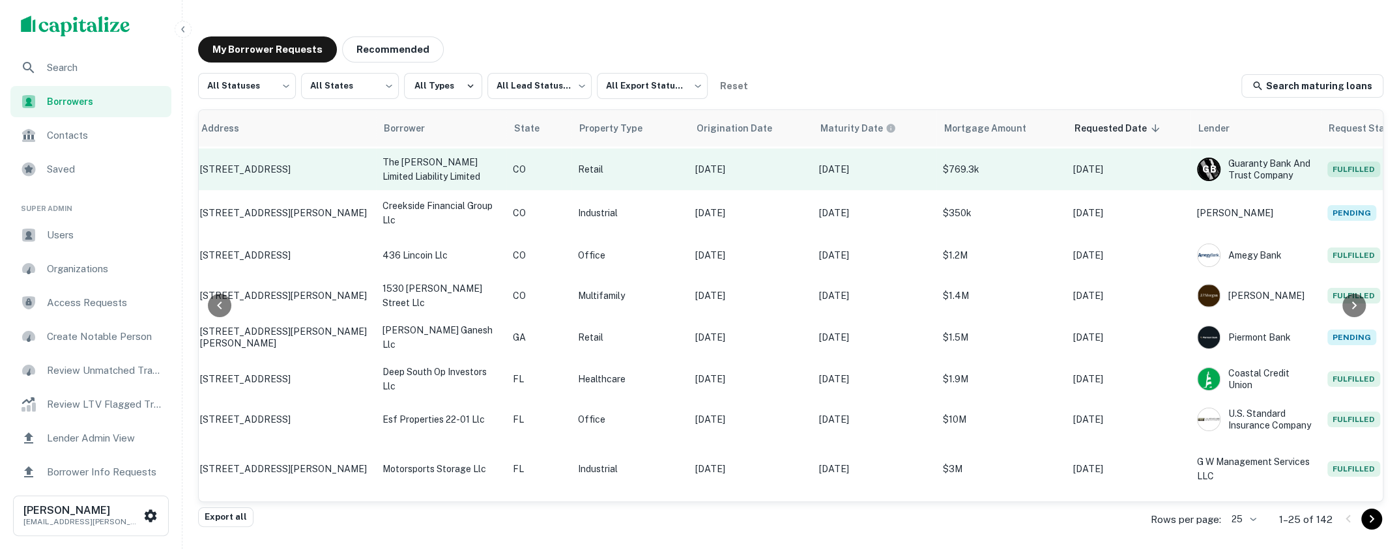
click at [1003, 171] on p "$769.3k" at bounding box center [1001, 169] width 117 height 14
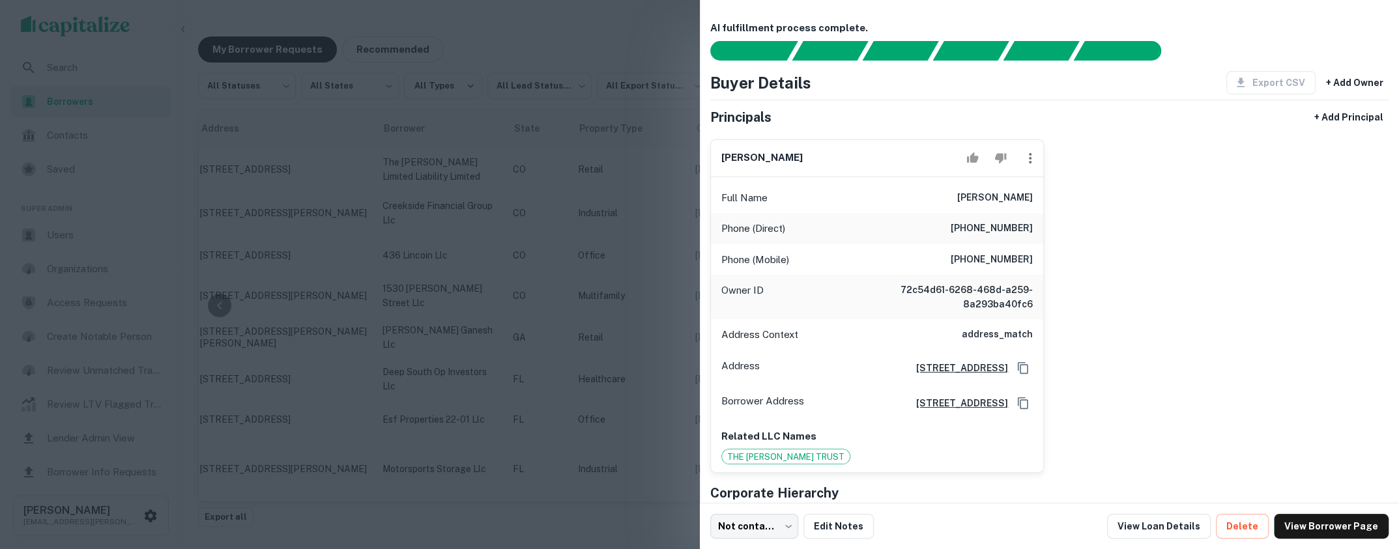
scroll to position [17, 0]
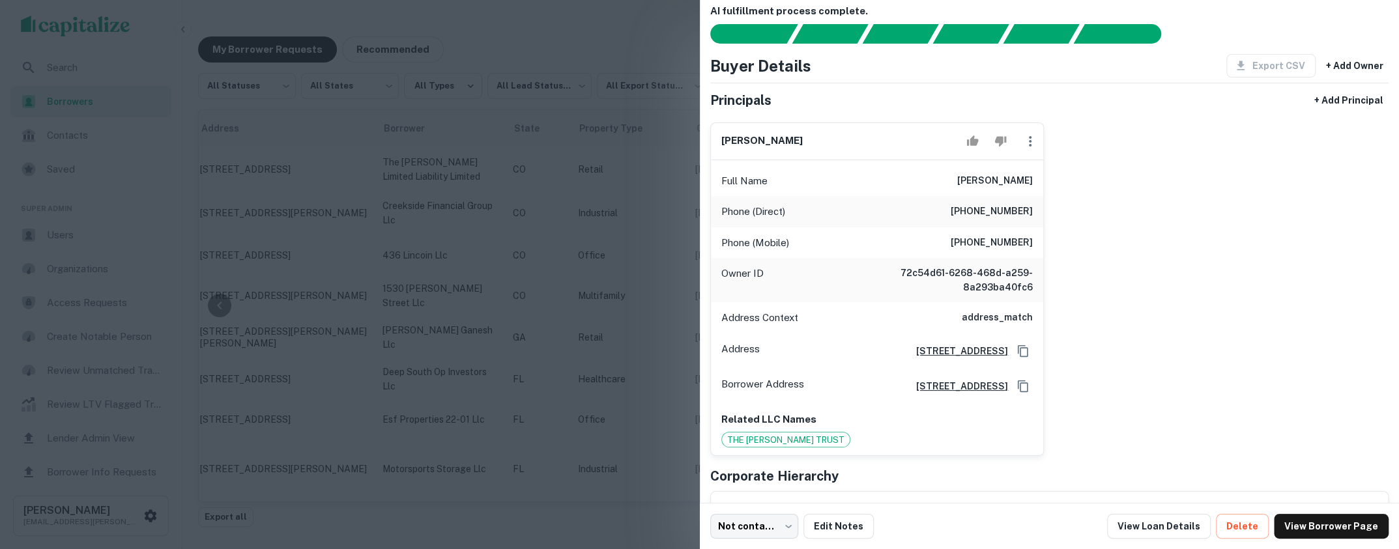
click at [489, 259] on div at bounding box center [699, 274] width 1399 height 549
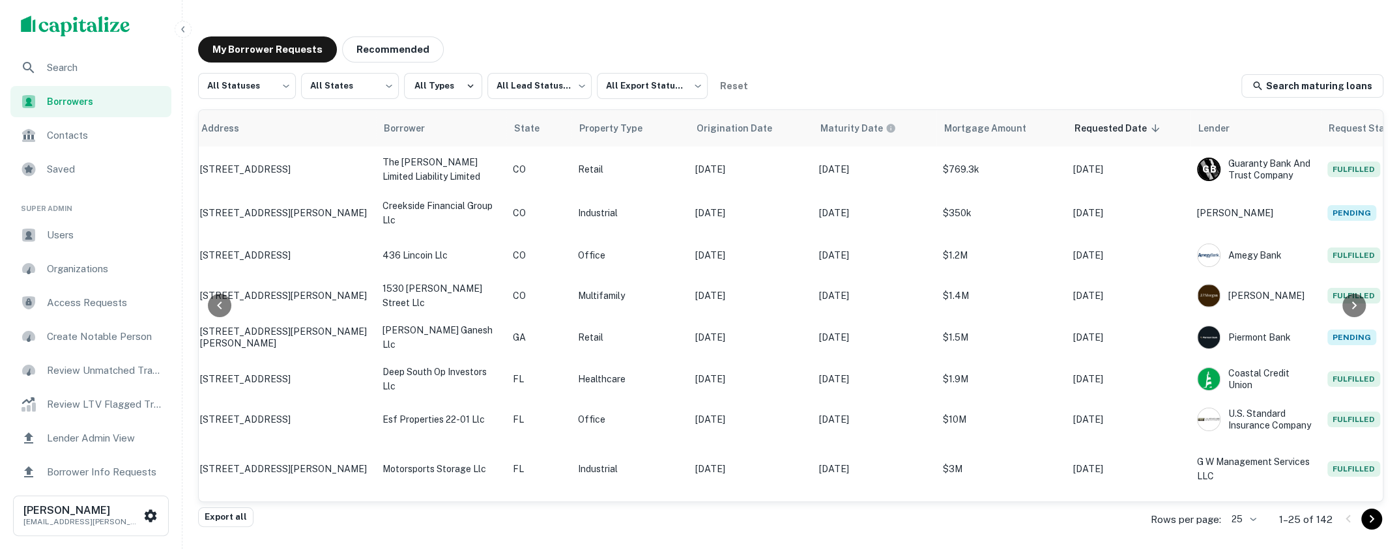
scroll to position [37, 0]
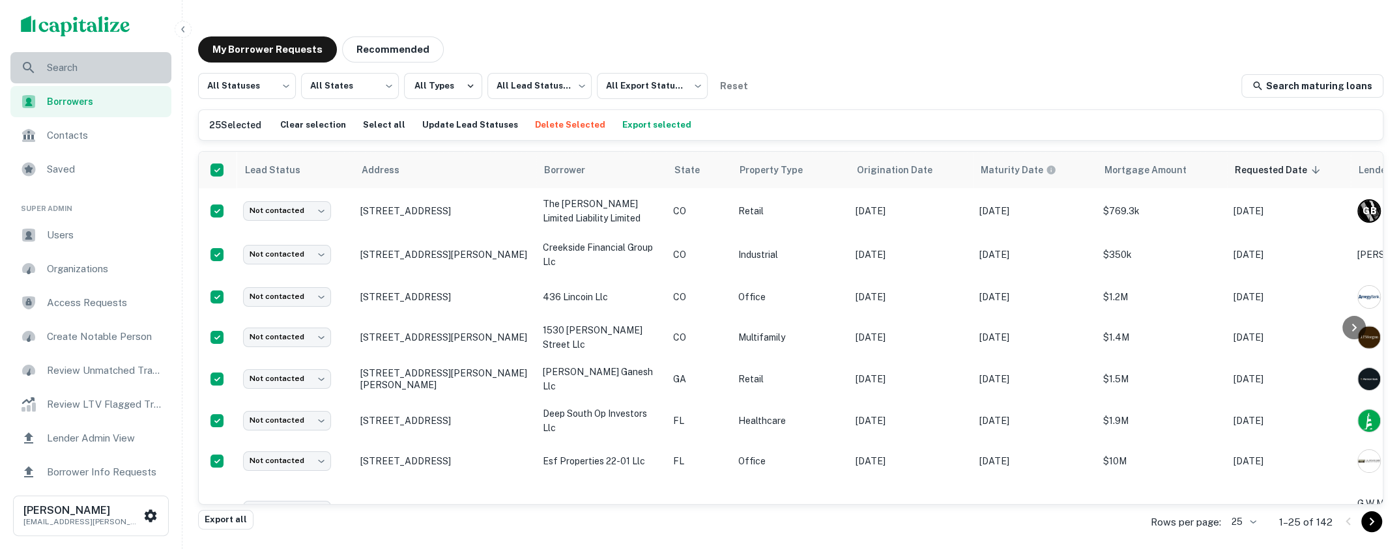
click at [80, 71] on span "Search" at bounding box center [105, 68] width 117 height 16
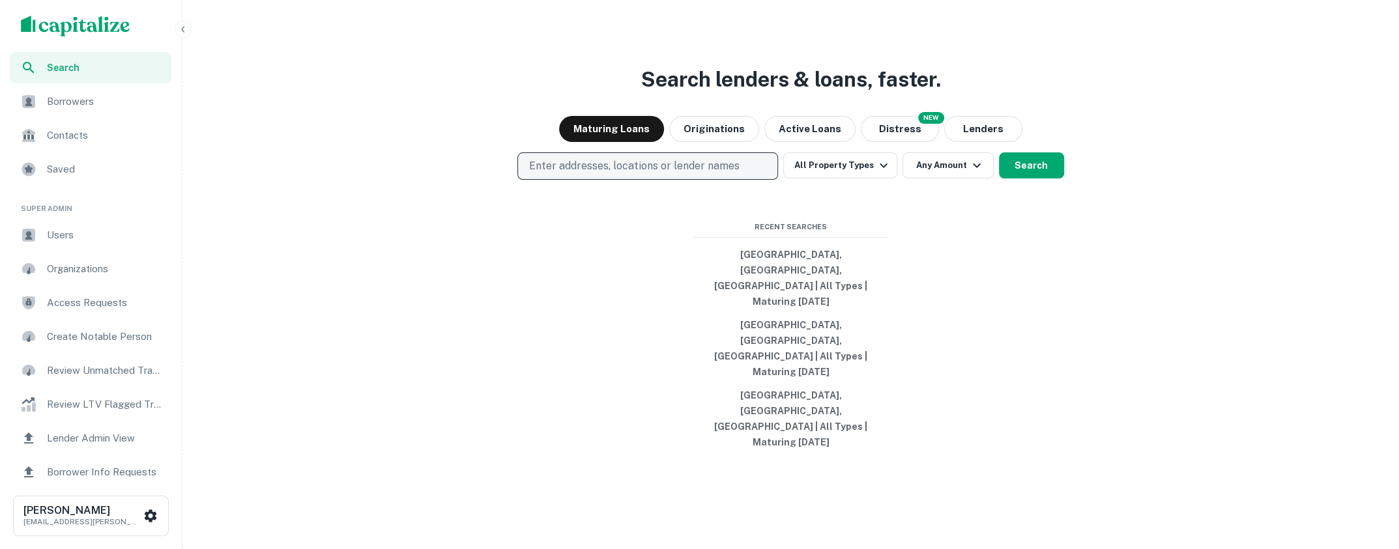
click at [639, 174] on p "Enter addresses, locations or lender names" at bounding box center [634, 166] width 211 height 16
type input "*"
type input "******"
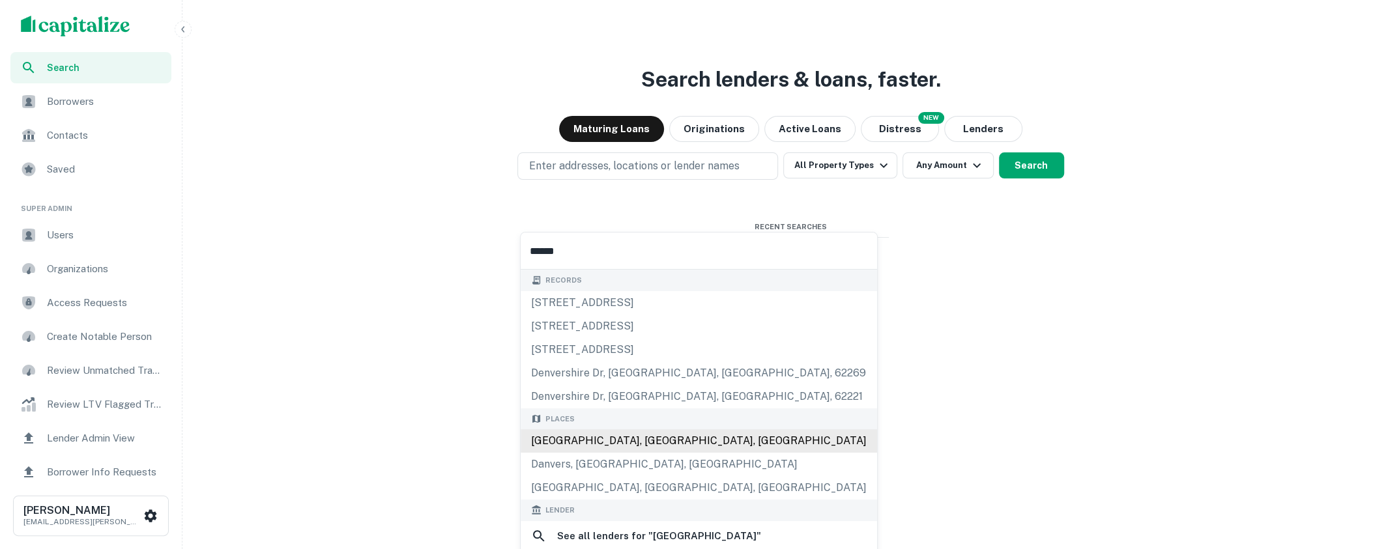
click at [589, 437] on div "[GEOGRAPHIC_DATA], [GEOGRAPHIC_DATA], [GEOGRAPHIC_DATA]" at bounding box center [699, 440] width 357 height 23
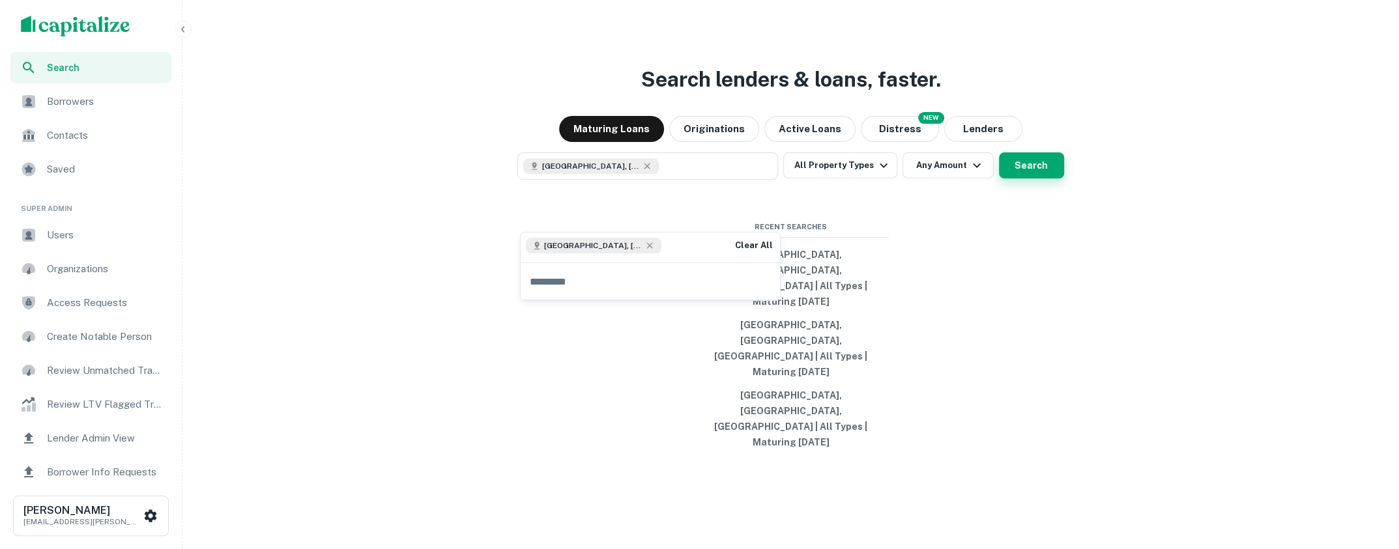
click at [1034, 179] on button "Search" at bounding box center [1031, 166] width 65 height 26
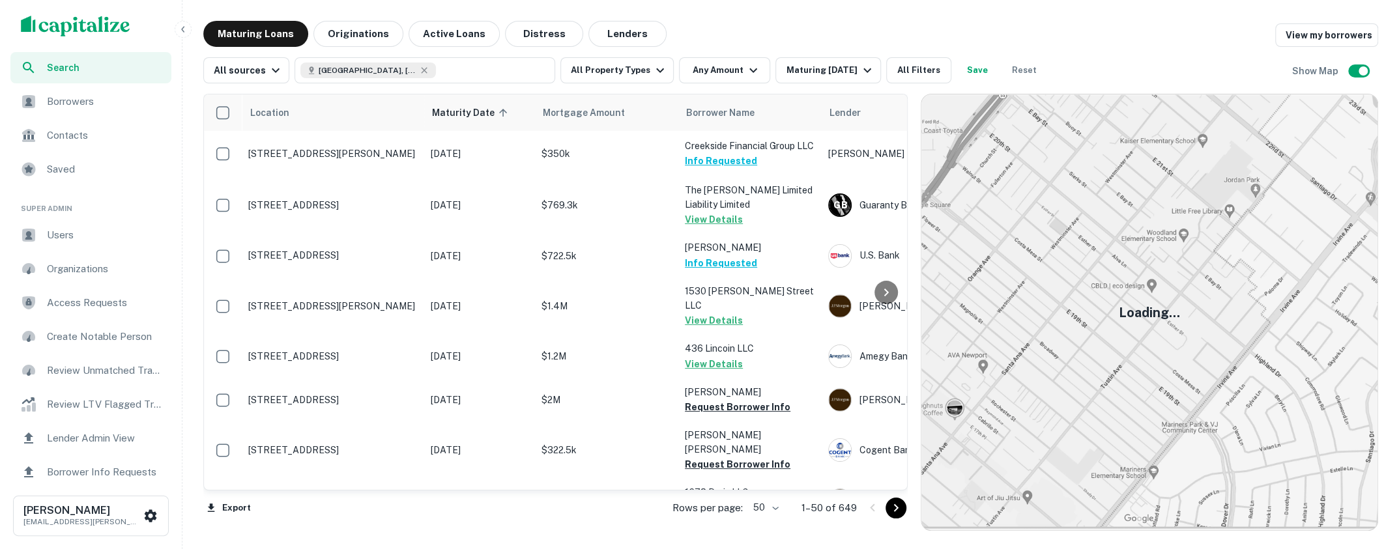
scroll to position [37, 0]
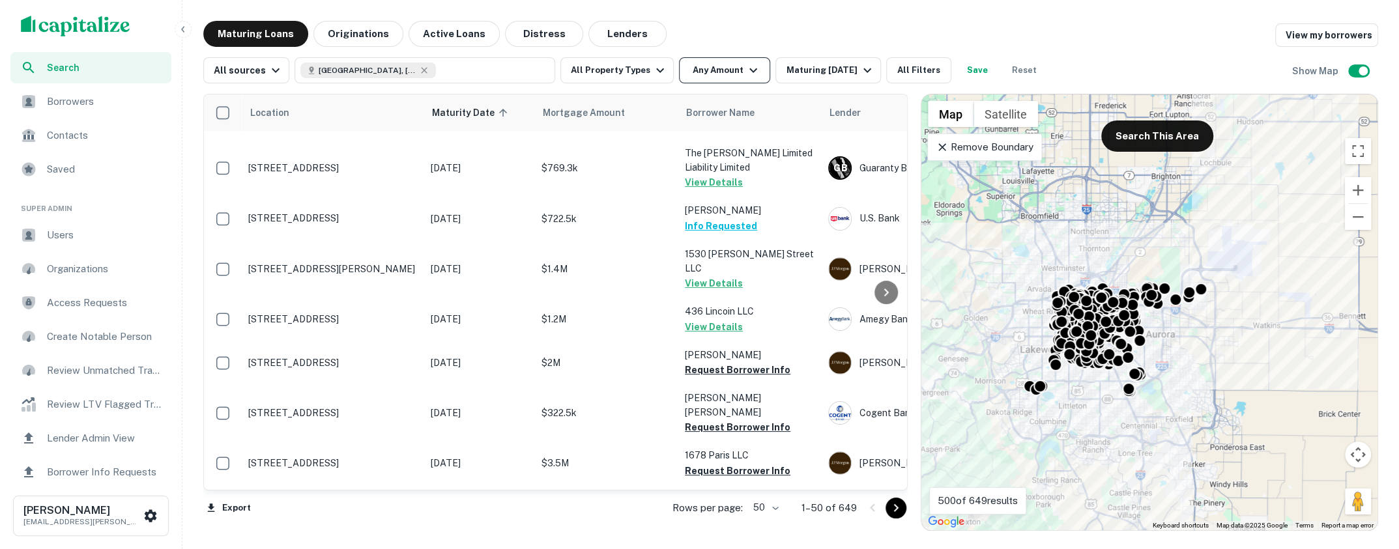
click at [369, 29] on button "Originations" at bounding box center [358, 34] width 90 height 26
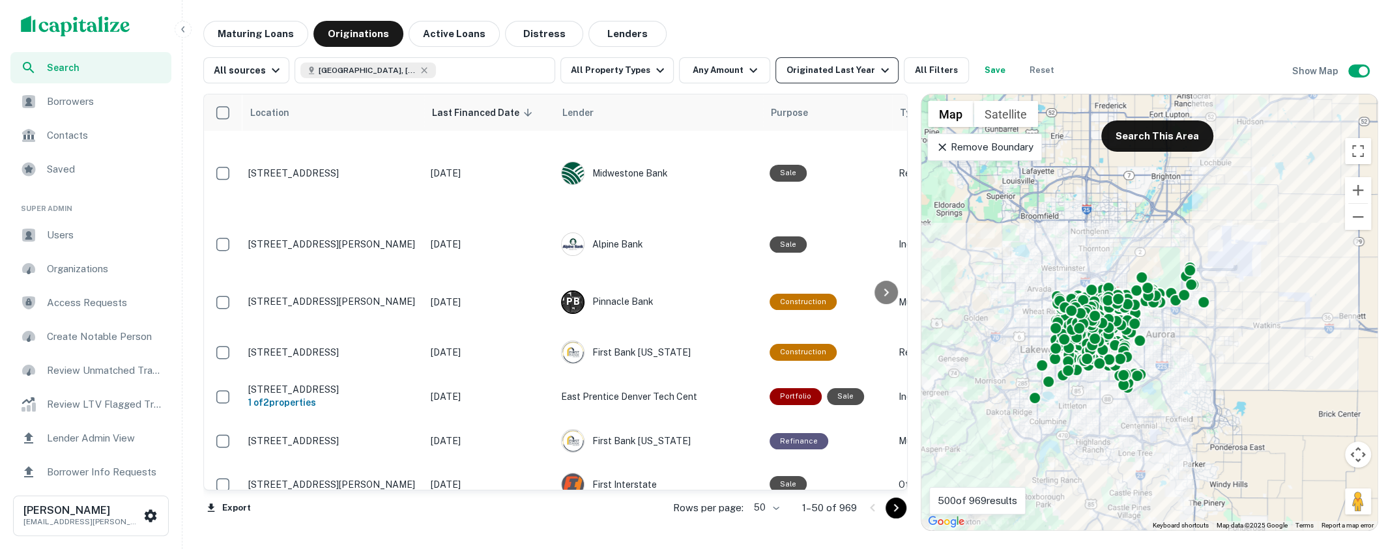
click at [877, 78] on icon "button" at bounding box center [885, 71] width 16 height 16
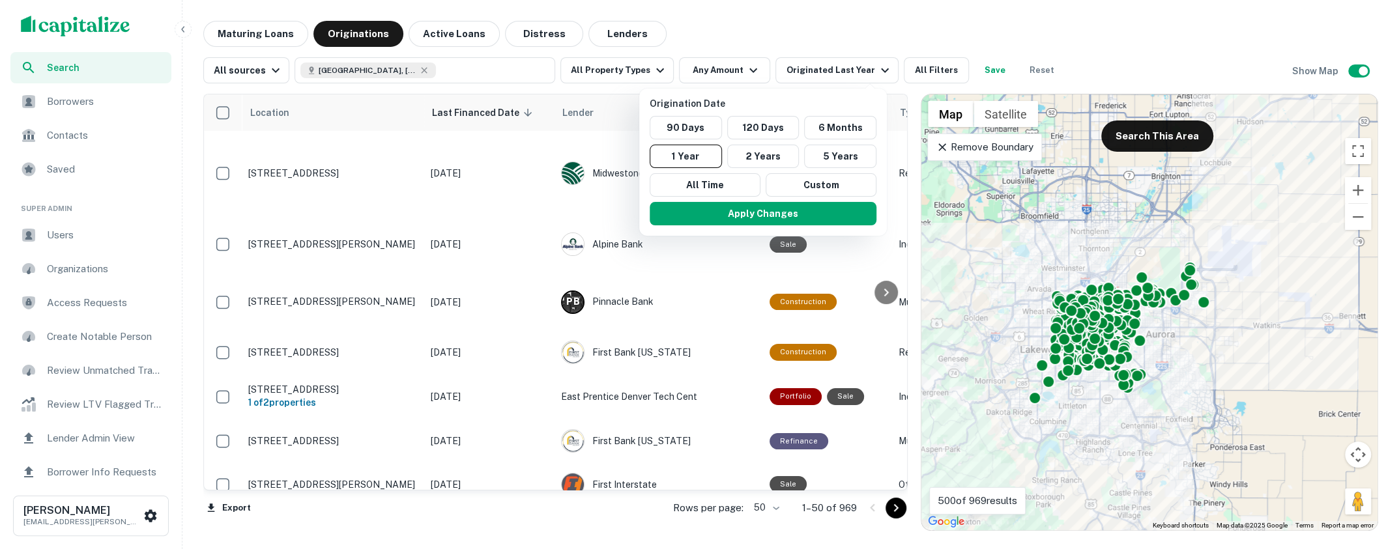
click at [854, 38] on div at bounding box center [699, 274] width 1399 height 549
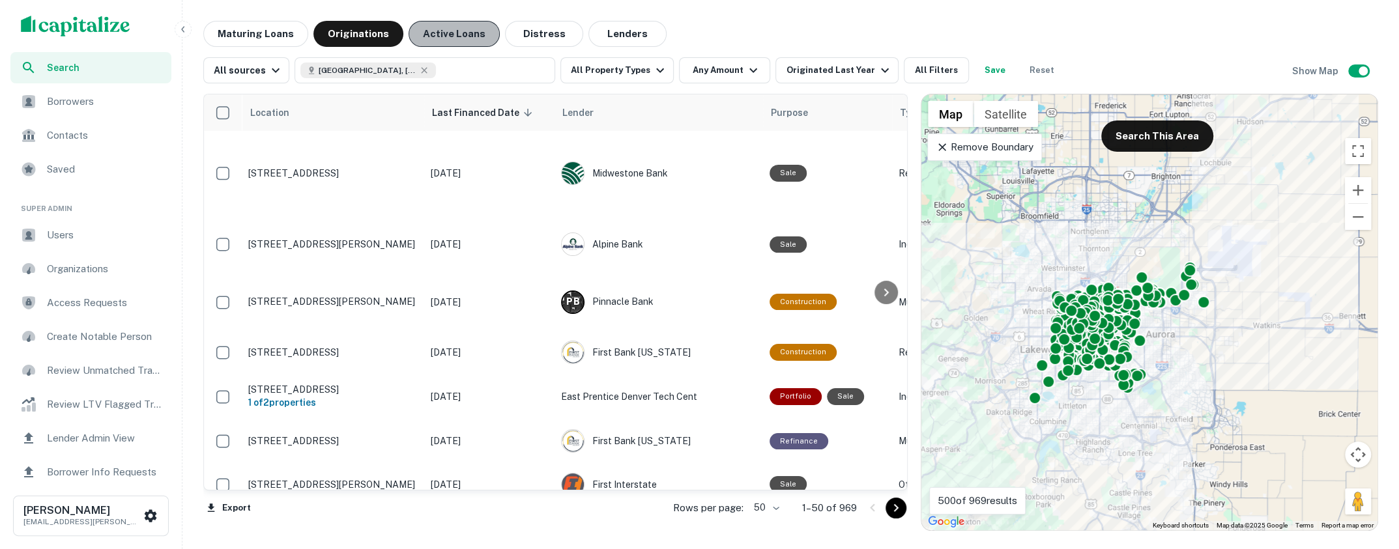
click at [450, 38] on button "Active Loans" at bounding box center [454, 34] width 91 height 26
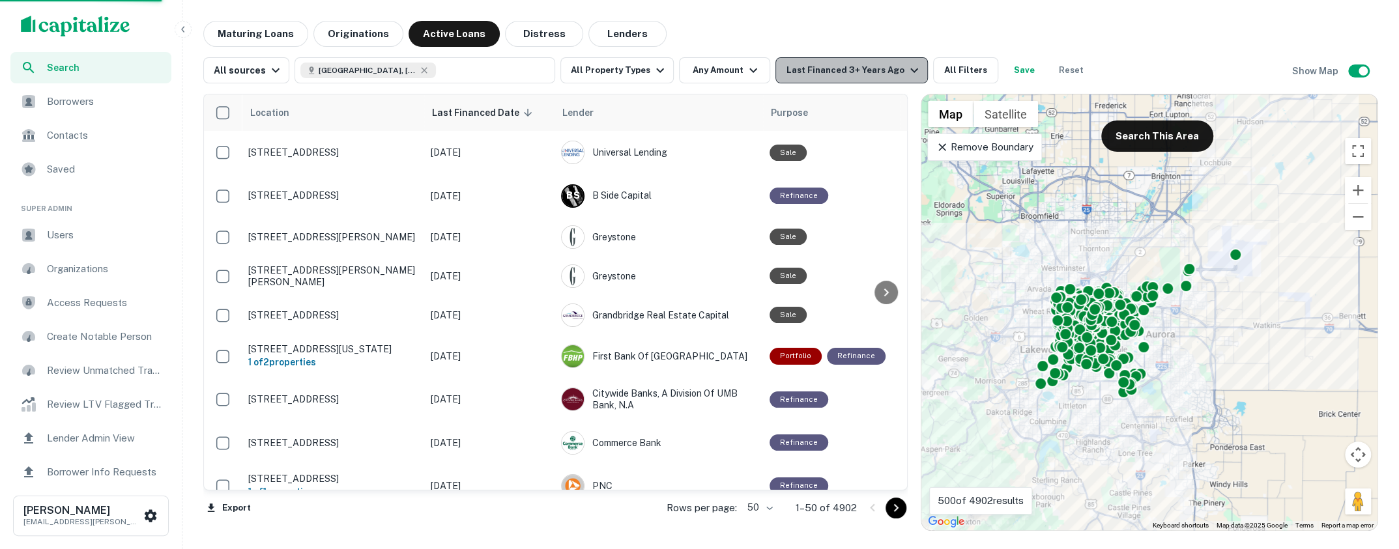
click at [907, 77] on icon "button" at bounding box center [915, 71] width 16 height 16
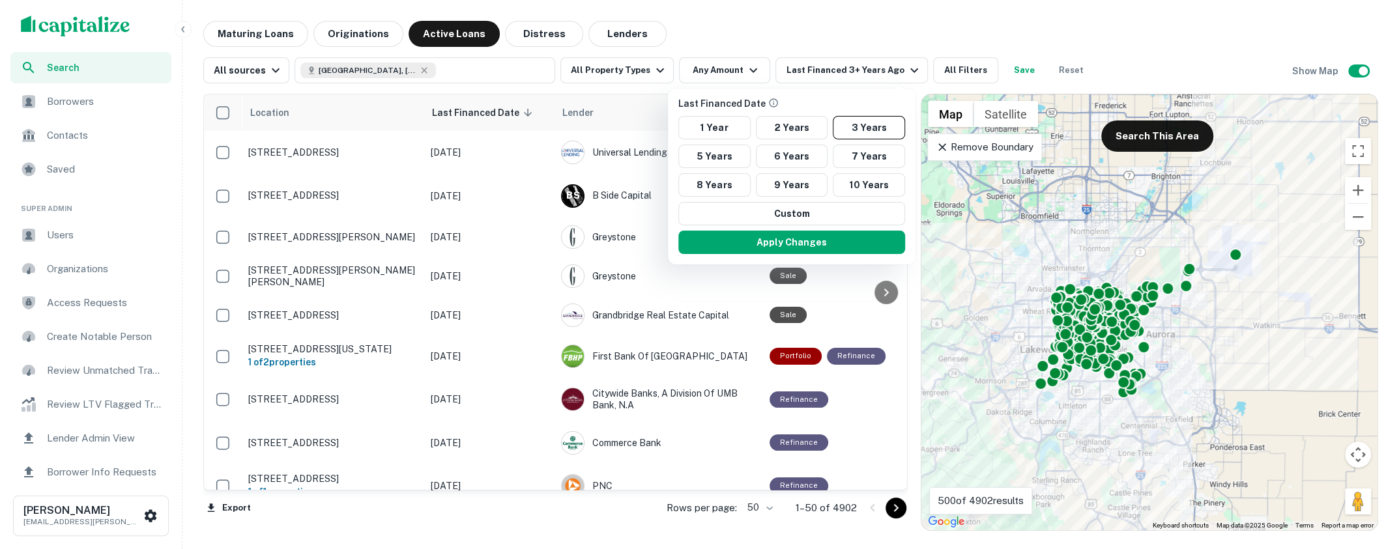
click at [794, 44] on div at bounding box center [699, 274] width 1399 height 549
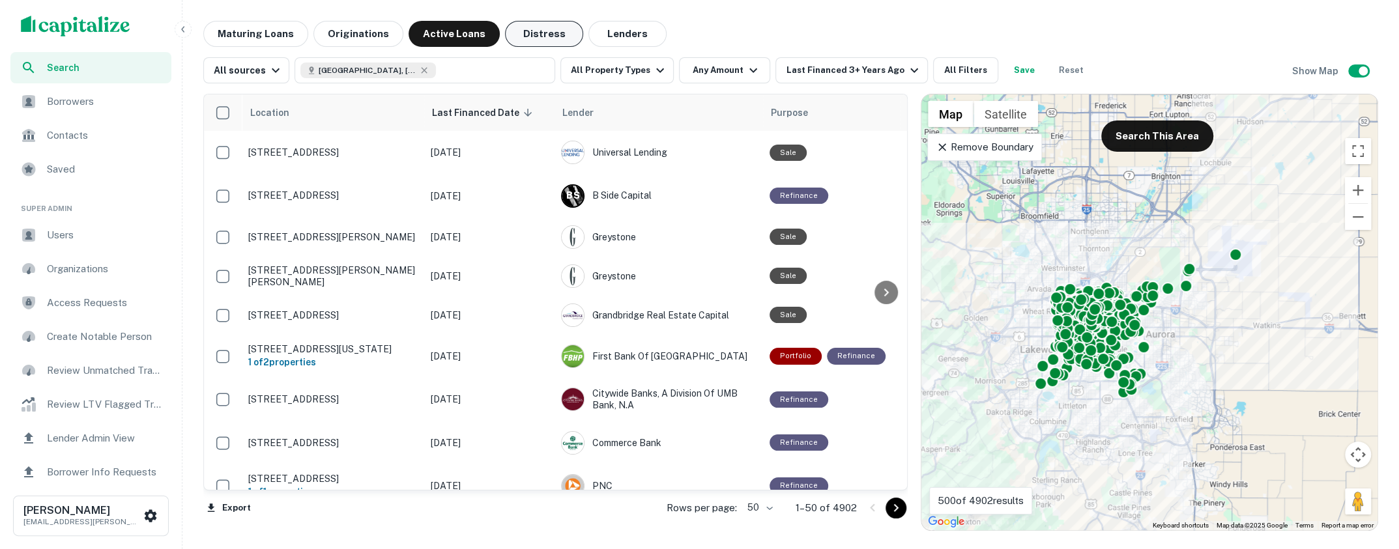
click at [541, 28] on button "Distress" at bounding box center [544, 34] width 78 height 26
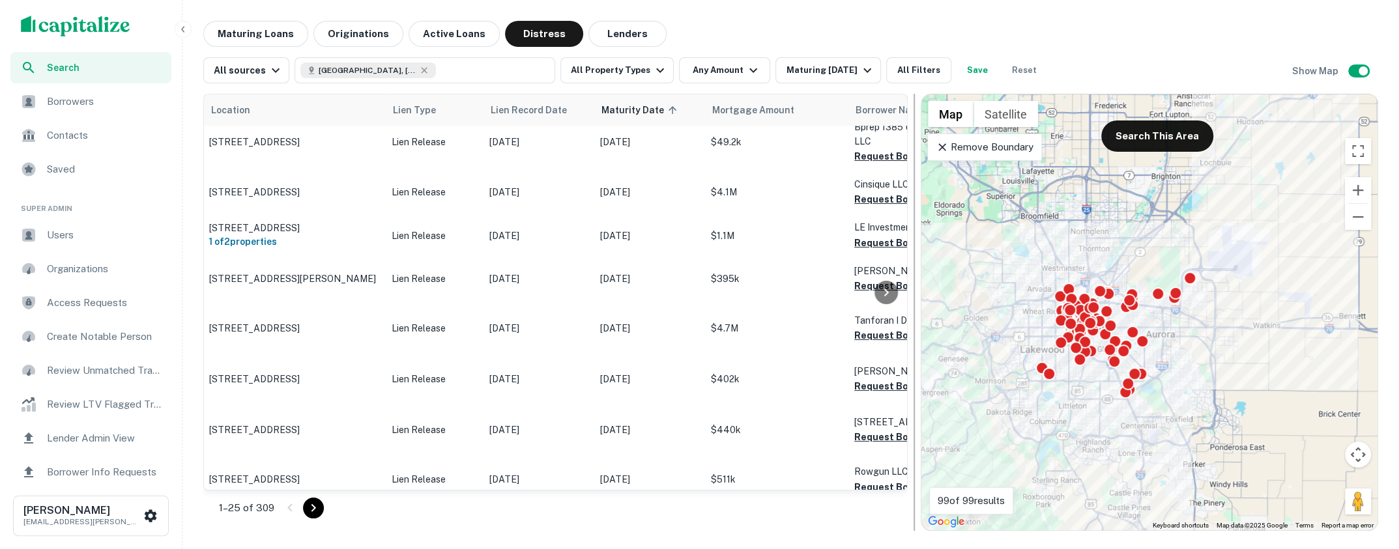
scroll to position [0, 1]
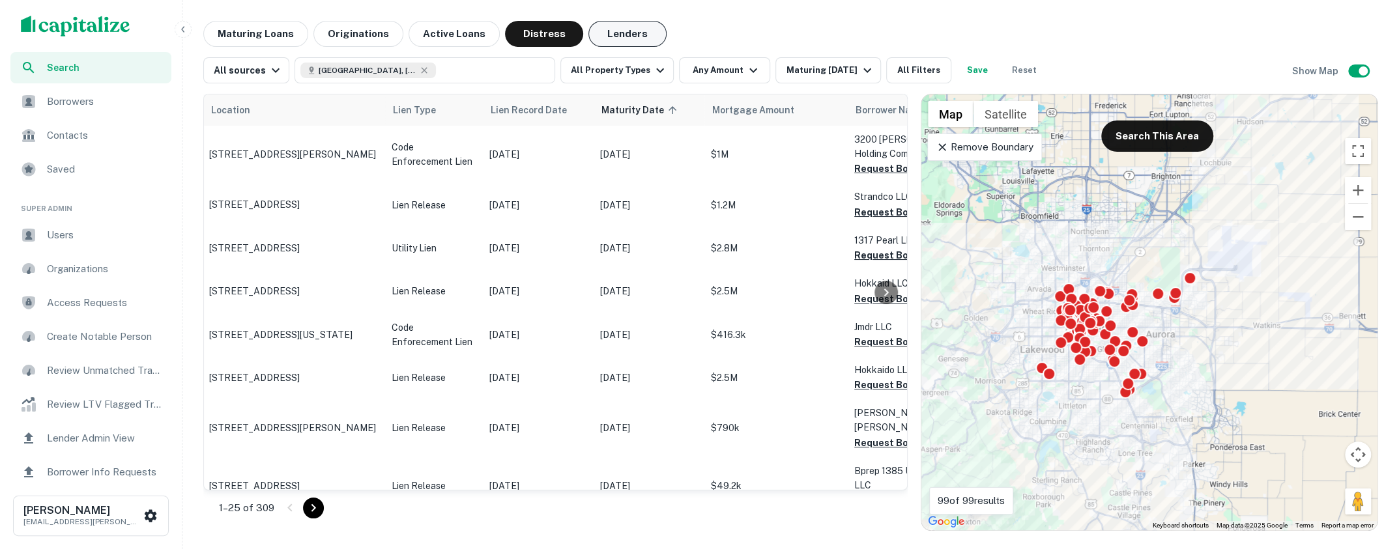
click at [619, 36] on button "Lenders" at bounding box center [628, 34] width 78 height 26
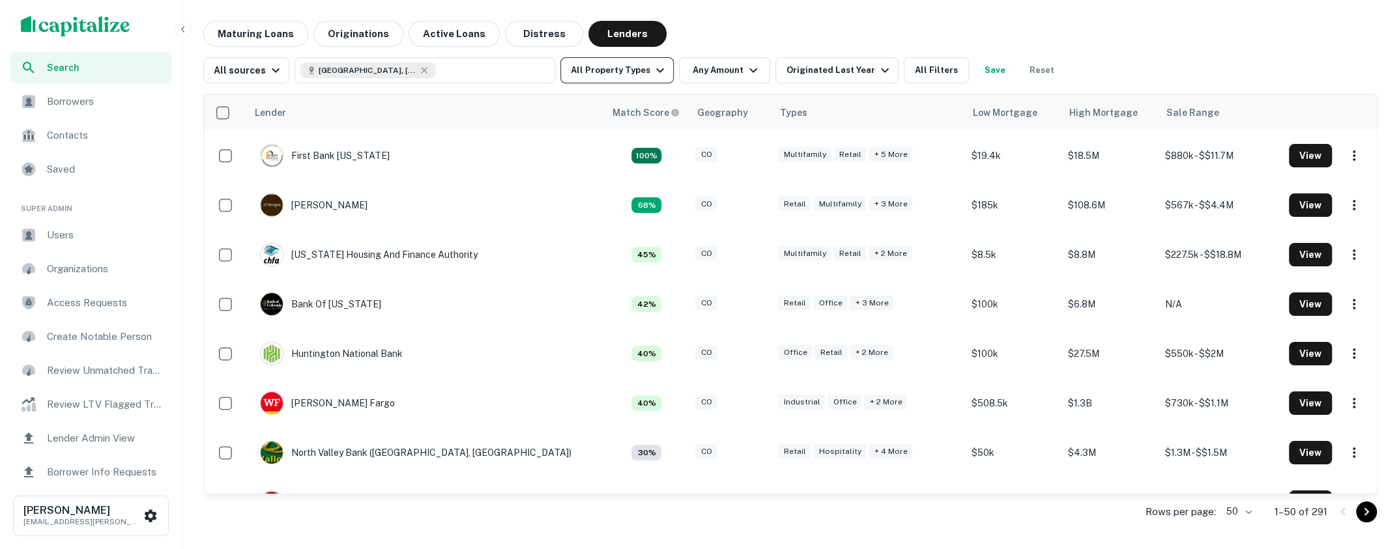
click at [657, 72] on icon "button" at bounding box center [660, 71] width 16 height 16
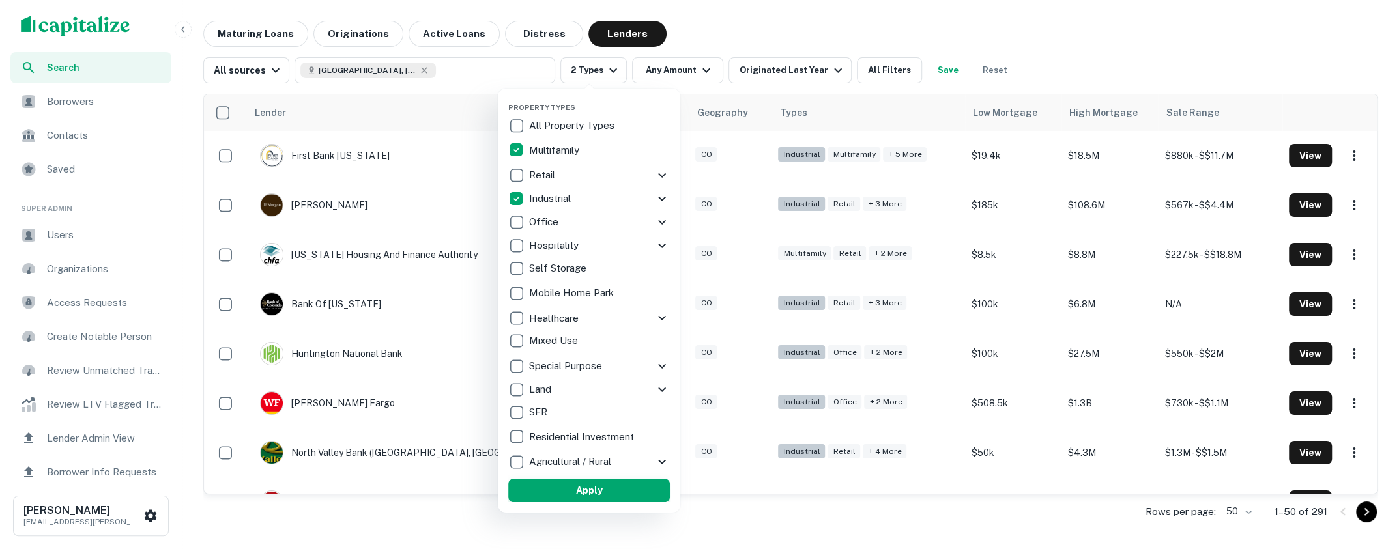
click at [620, 487] on button "Apply" at bounding box center [589, 490] width 162 height 23
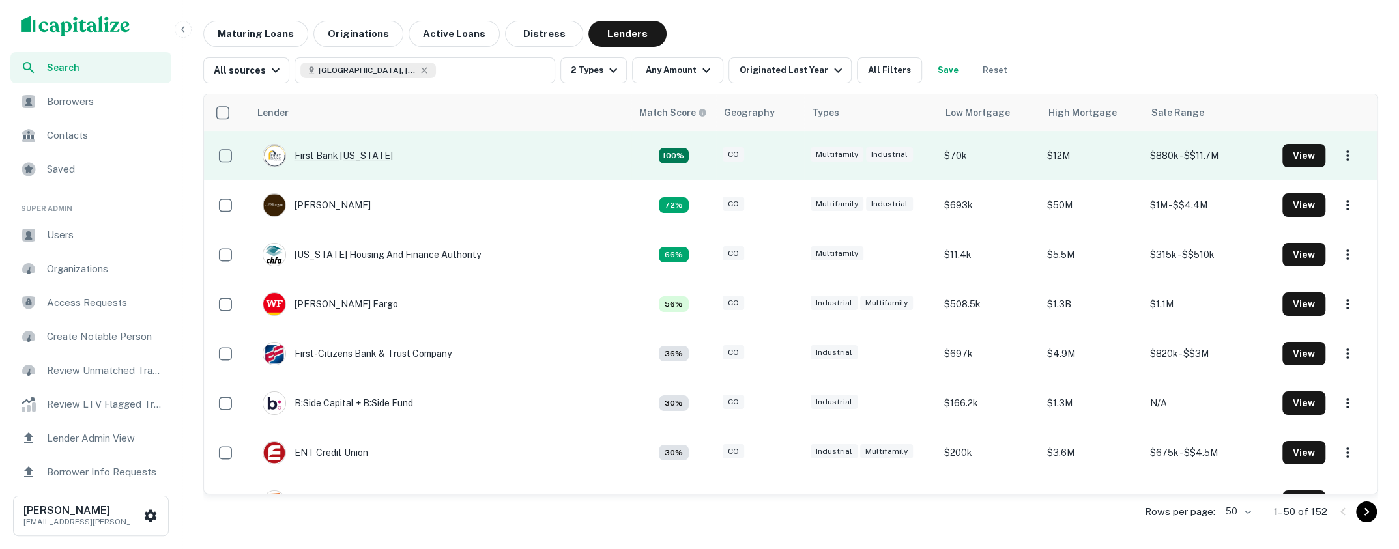
click at [327, 156] on div "First Bank [US_STATE]" at bounding box center [328, 155] width 130 height 23
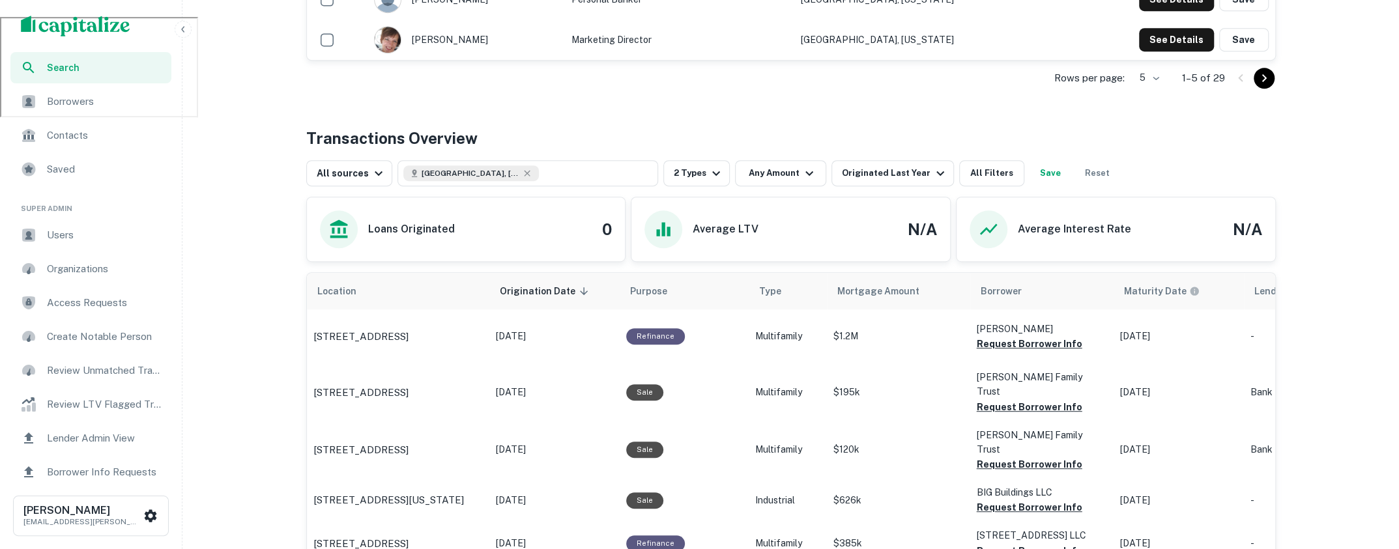
scroll to position [444, 0]
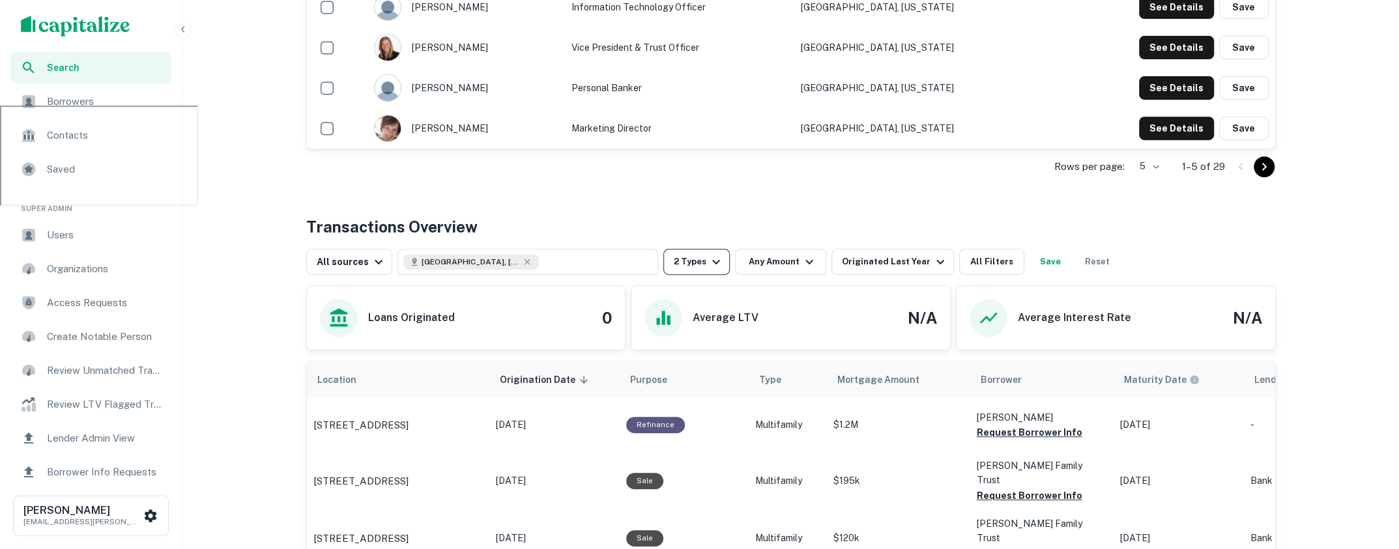
click at [711, 259] on icon "button" at bounding box center [716, 262] width 16 height 16
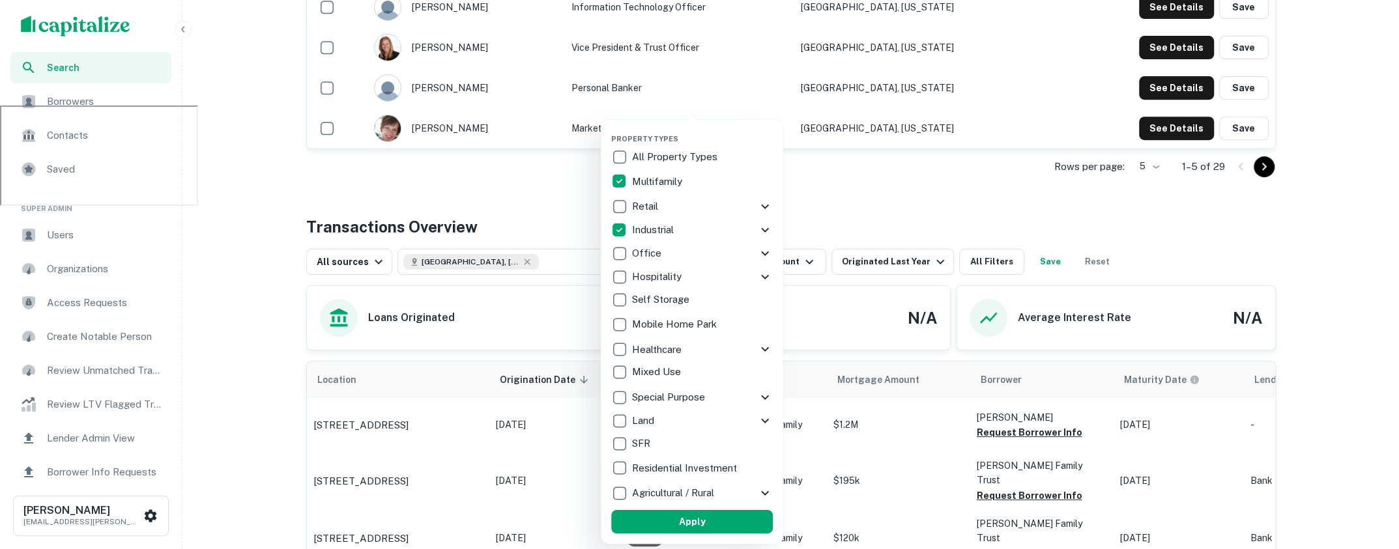
click at [885, 196] on div at bounding box center [699, 274] width 1399 height 549
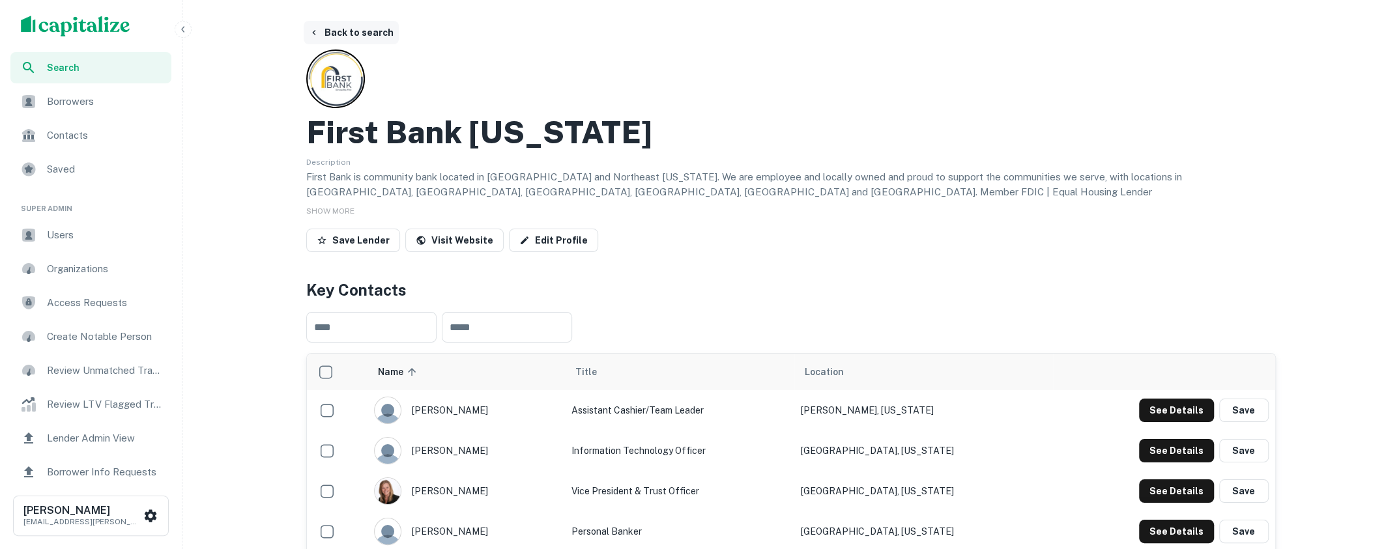
click at [349, 29] on button "Back to search" at bounding box center [351, 32] width 95 height 23
click at [360, 28] on button "Back to search" at bounding box center [351, 32] width 95 height 23
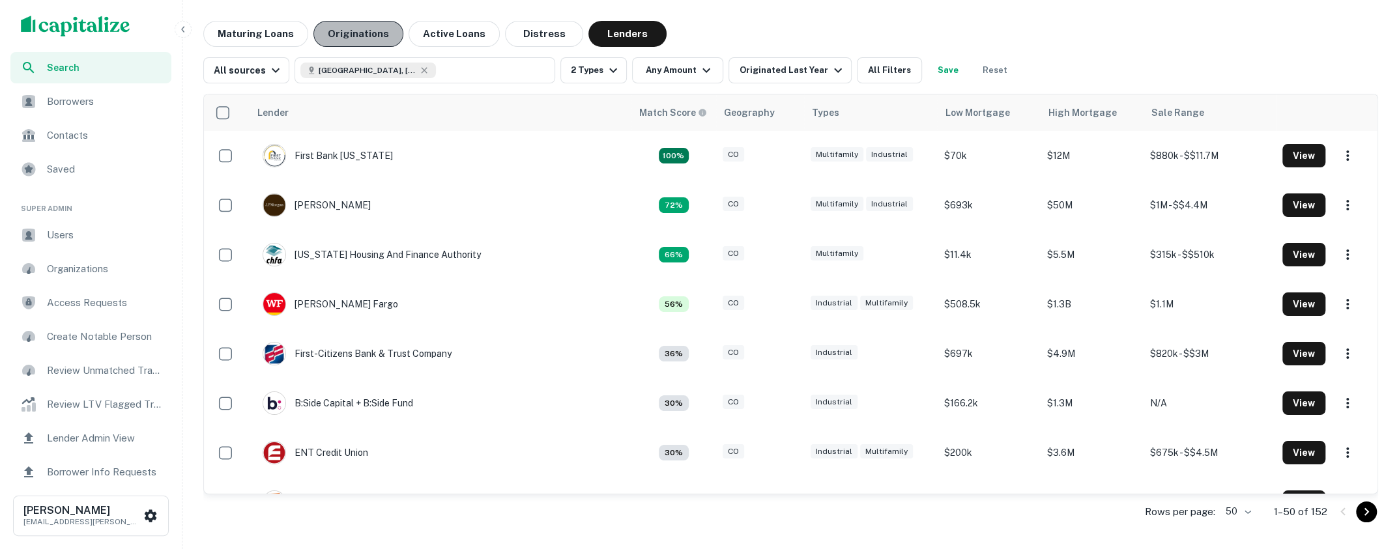
click at [363, 36] on button "Originations" at bounding box center [358, 34] width 90 height 26
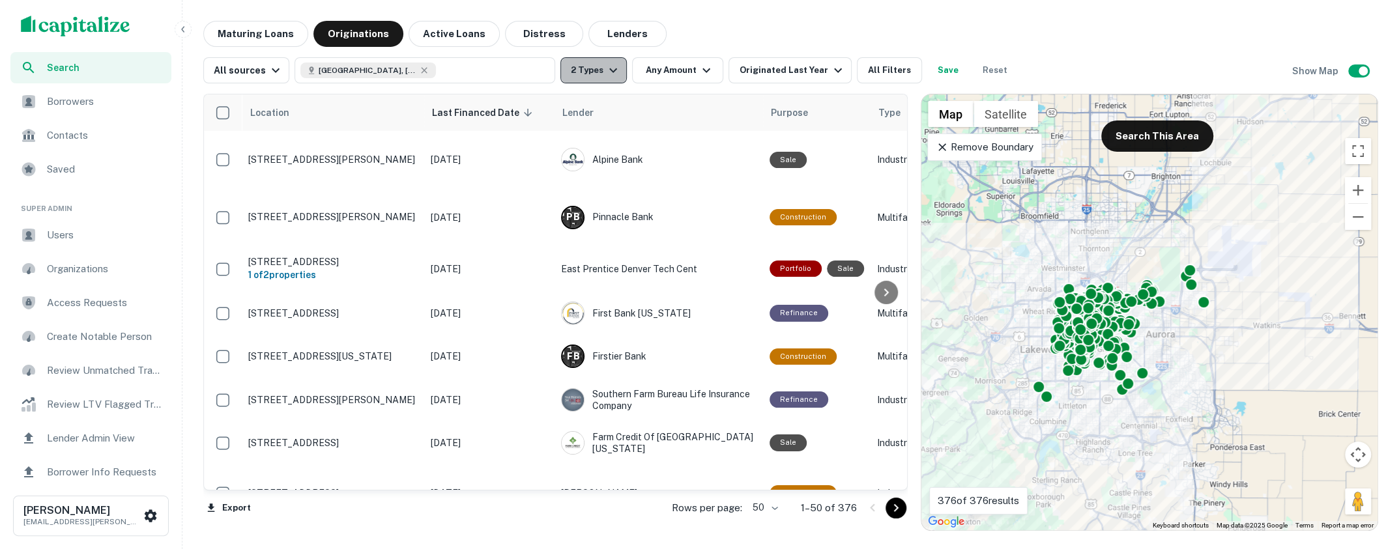
click at [612, 74] on icon "button" at bounding box center [613, 71] width 16 height 16
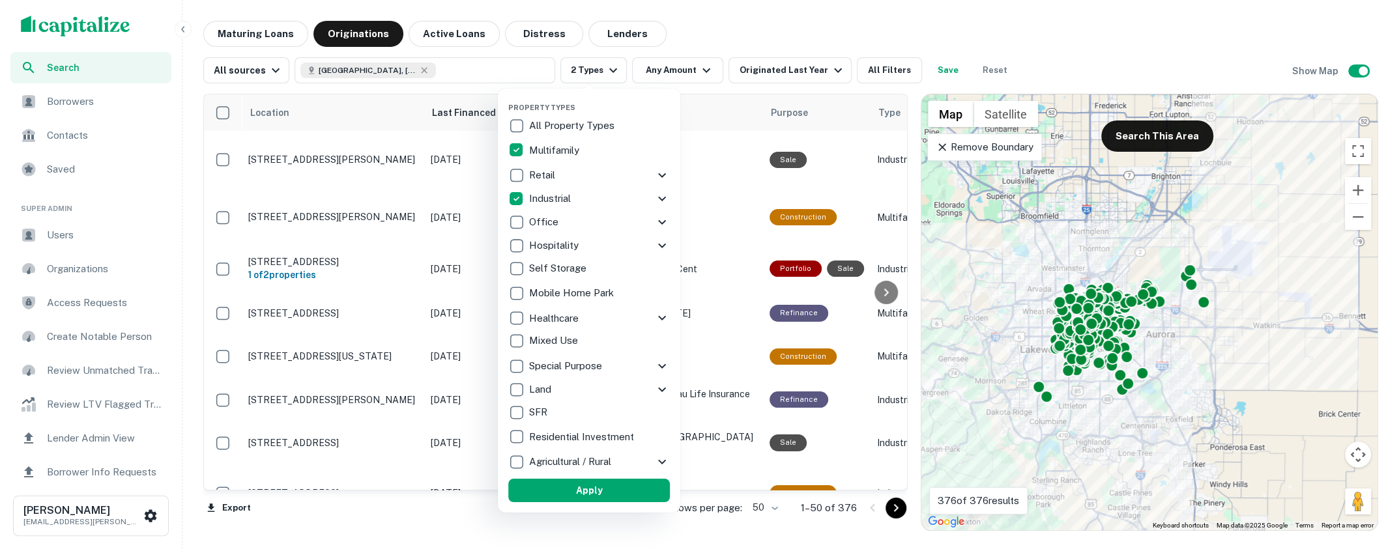
click at [711, 40] on div at bounding box center [699, 274] width 1399 height 549
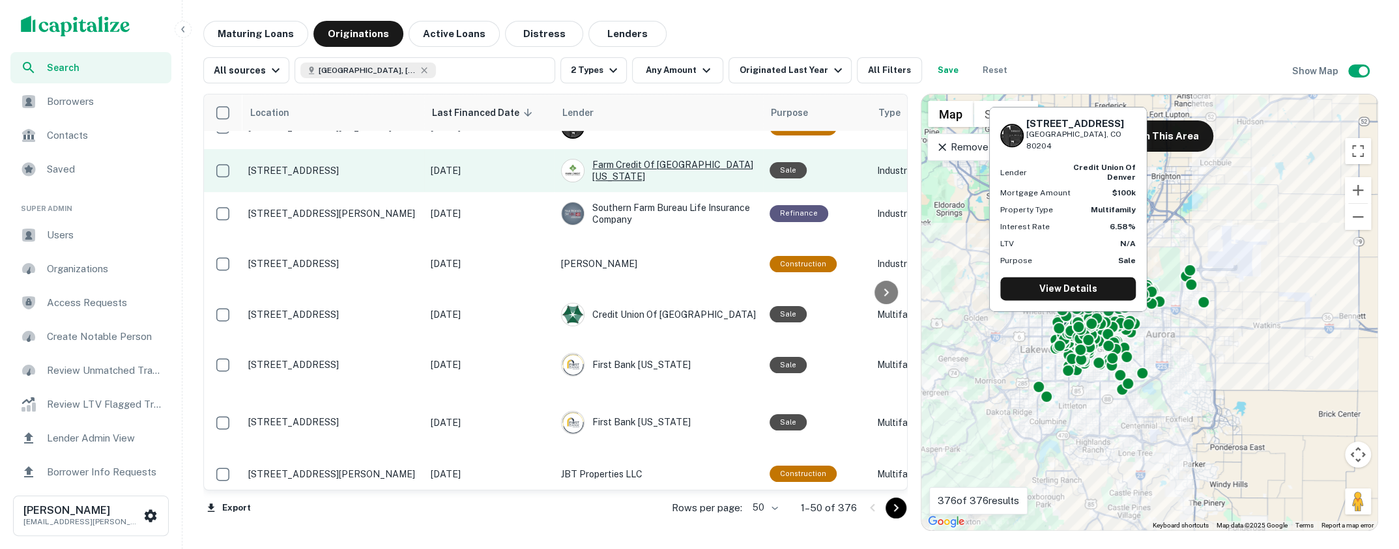
scroll to position [233, 0]
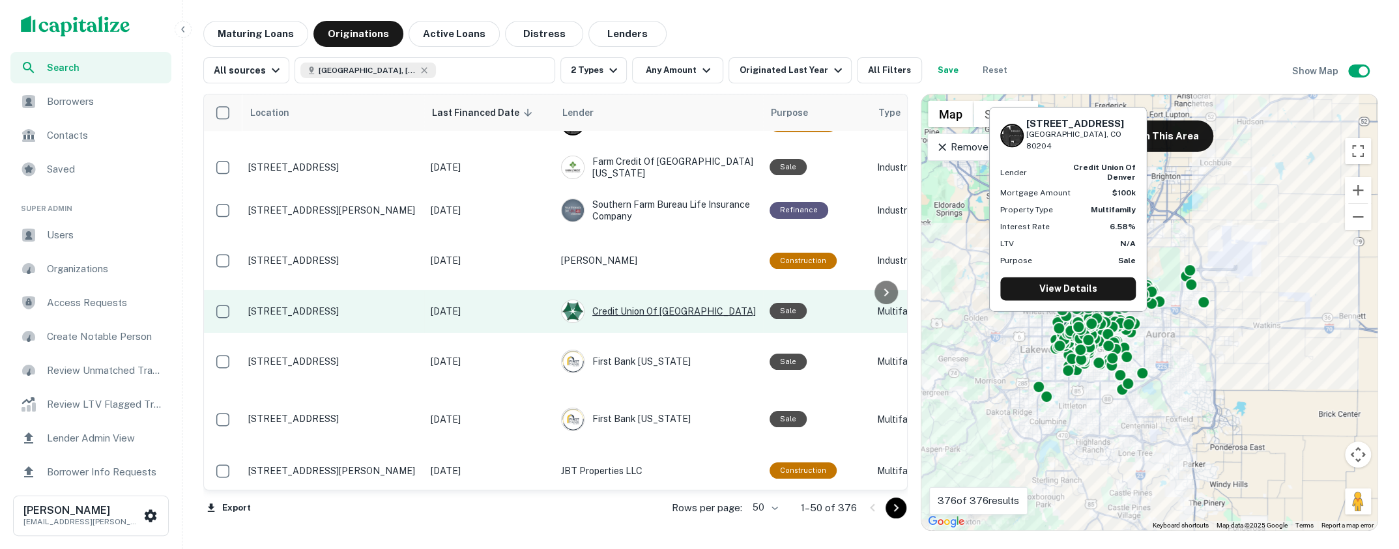
click at [656, 300] on div "Credit Union Of Denver" at bounding box center [659, 311] width 196 height 23
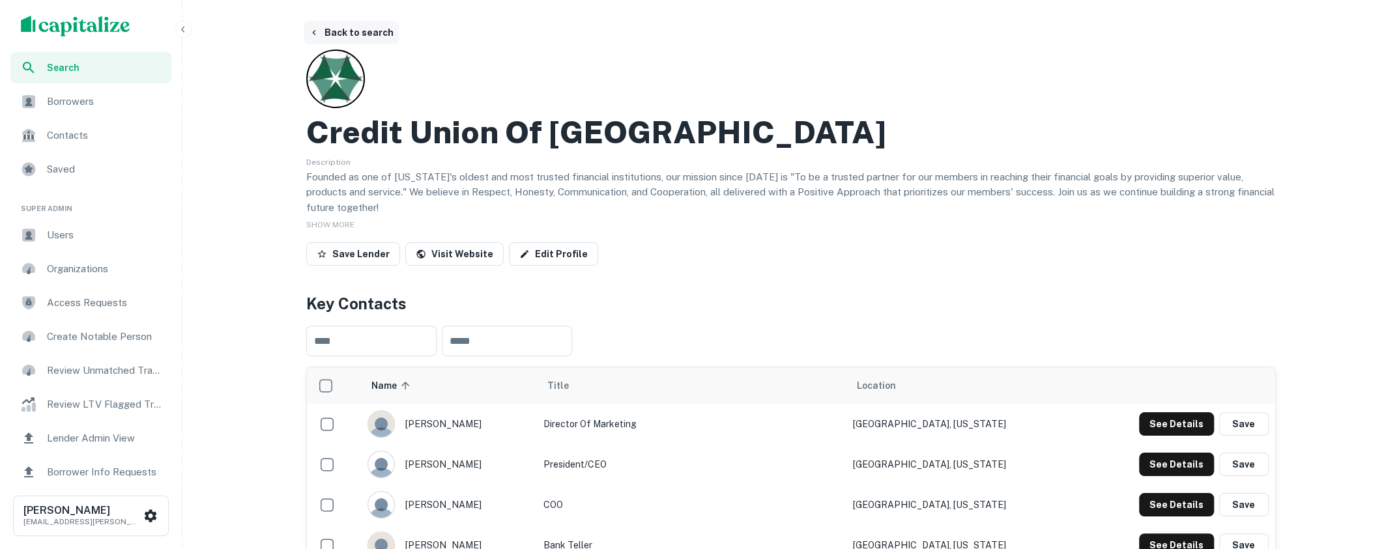
click at [358, 33] on button "Back to search" at bounding box center [351, 32] width 95 height 23
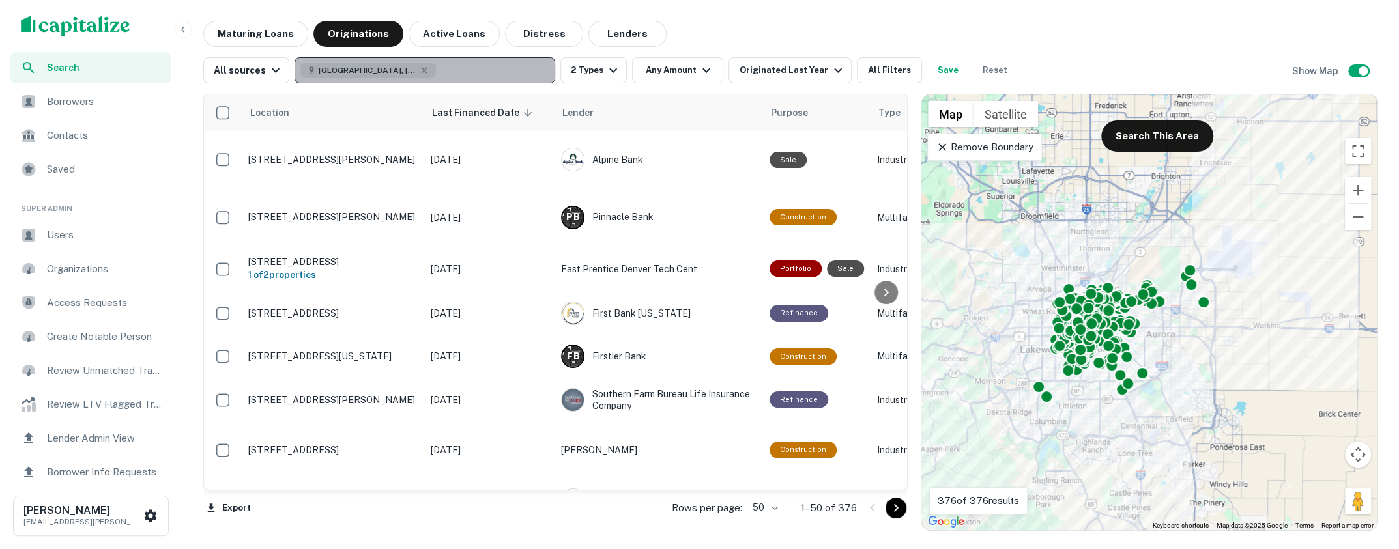
click at [478, 68] on button "Denver, CO, USA" at bounding box center [425, 70] width 261 height 26
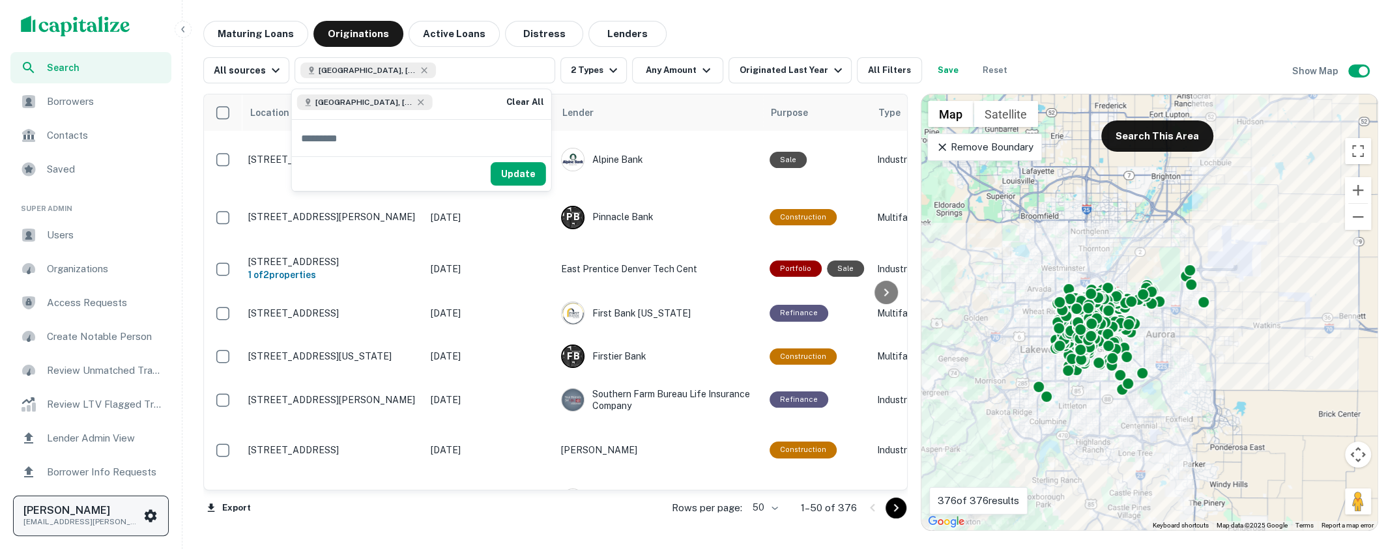
click at [151, 509] on icon "scrollable content" at bounding box center [151, 516] width 16 height 16
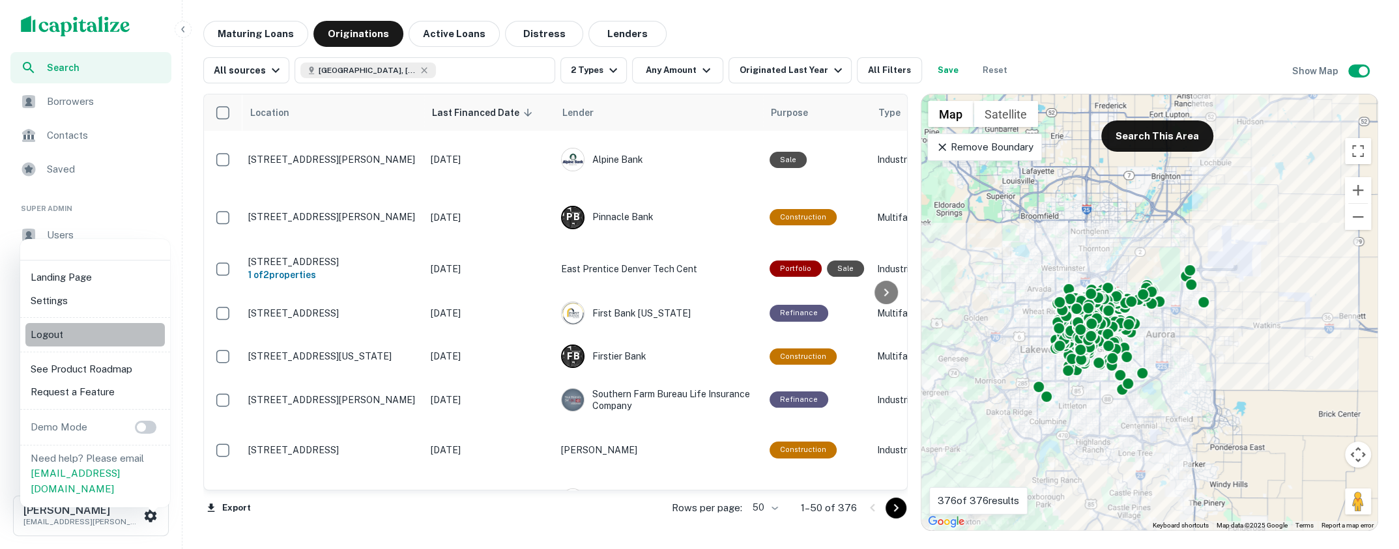
click at [90, 332] on li "Logout" at bounding box center [94, 334] width 139 height 23
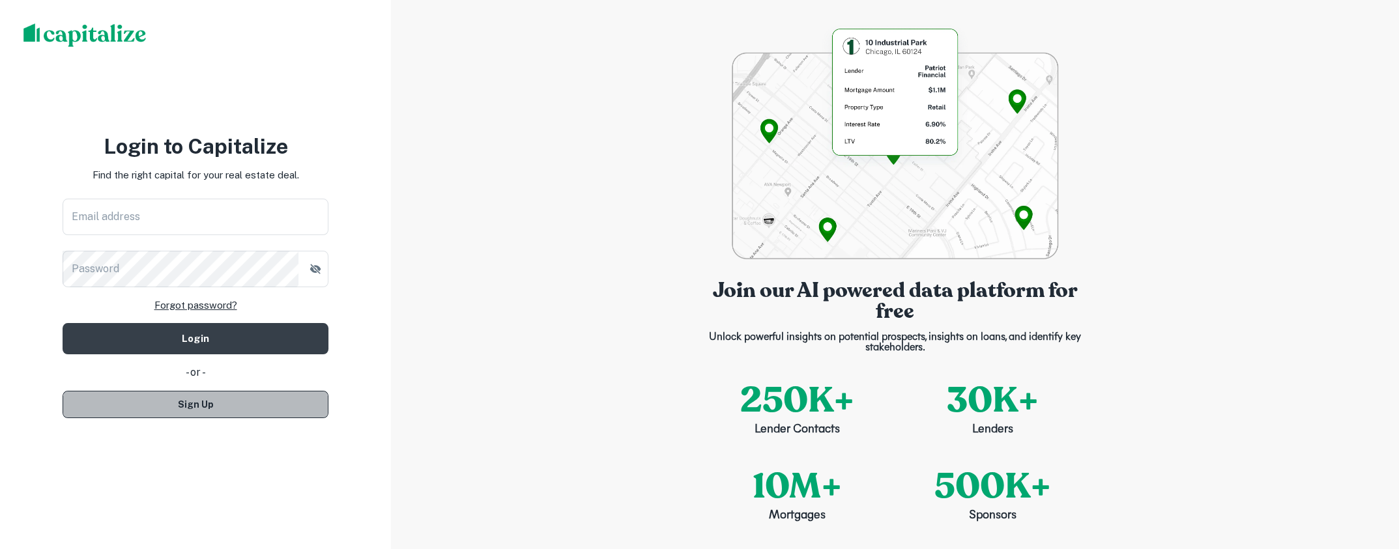
click at [259, 403] on button "Sign Up" at bounding box center [196, 404] width 266 height 27
select select "**"
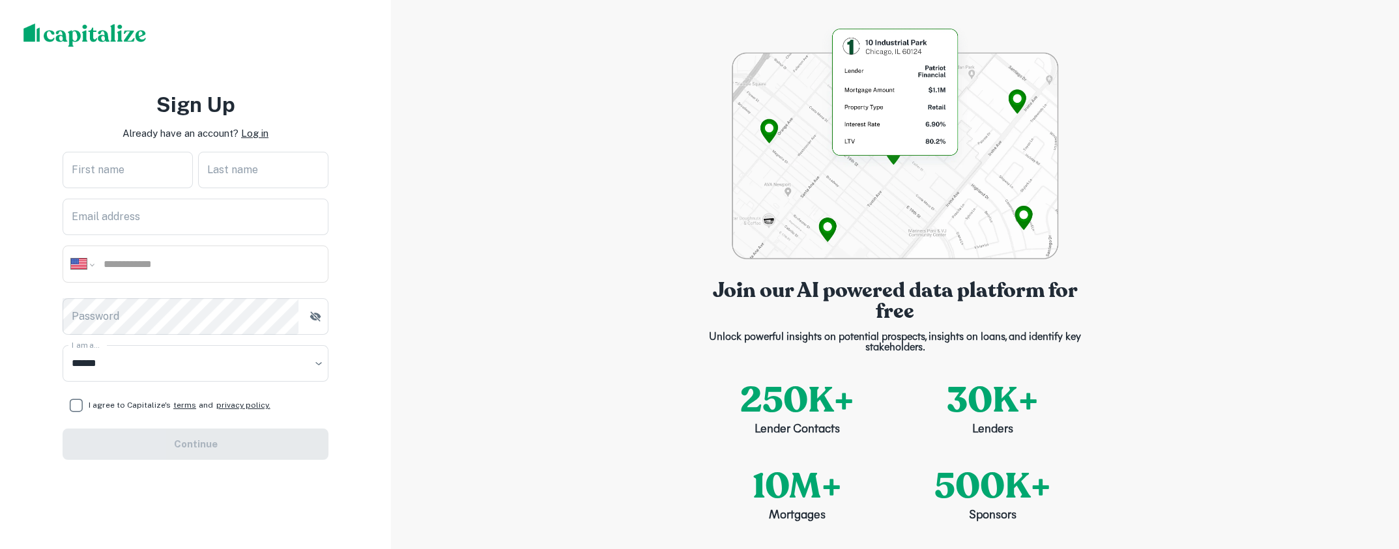
click at [254, 130] on p "Log in" at bounding box center [254, 134] width 27 height 16
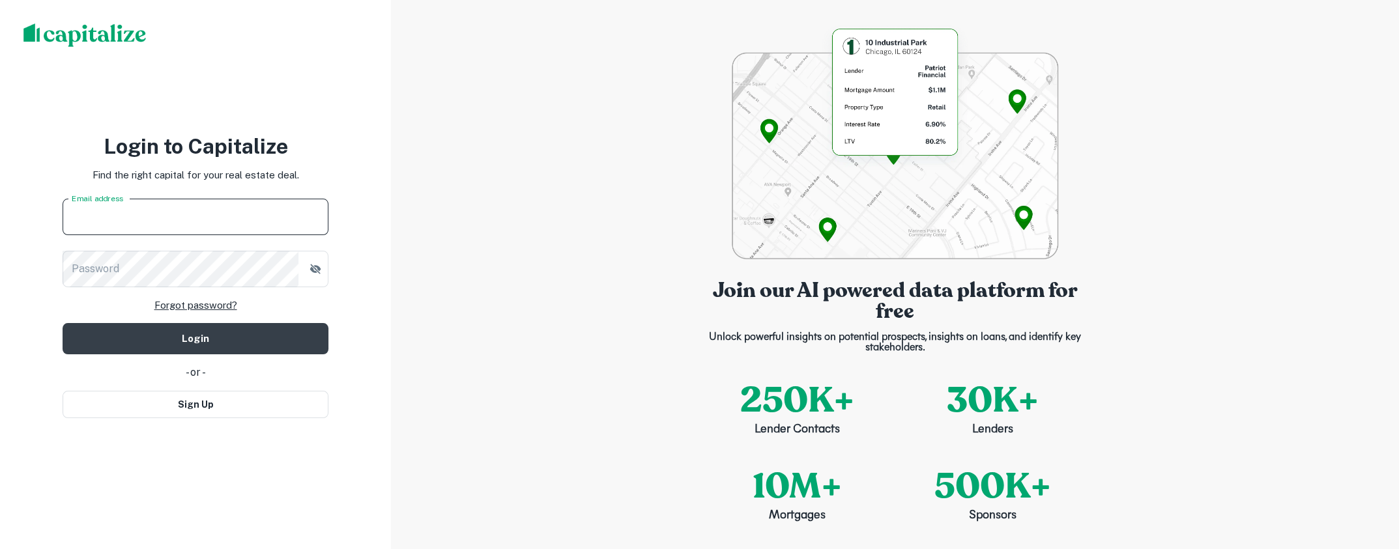
click at [229, 210] on input "Email address" at bounding box center [196, 217] width 266 height 36
type input "**********"
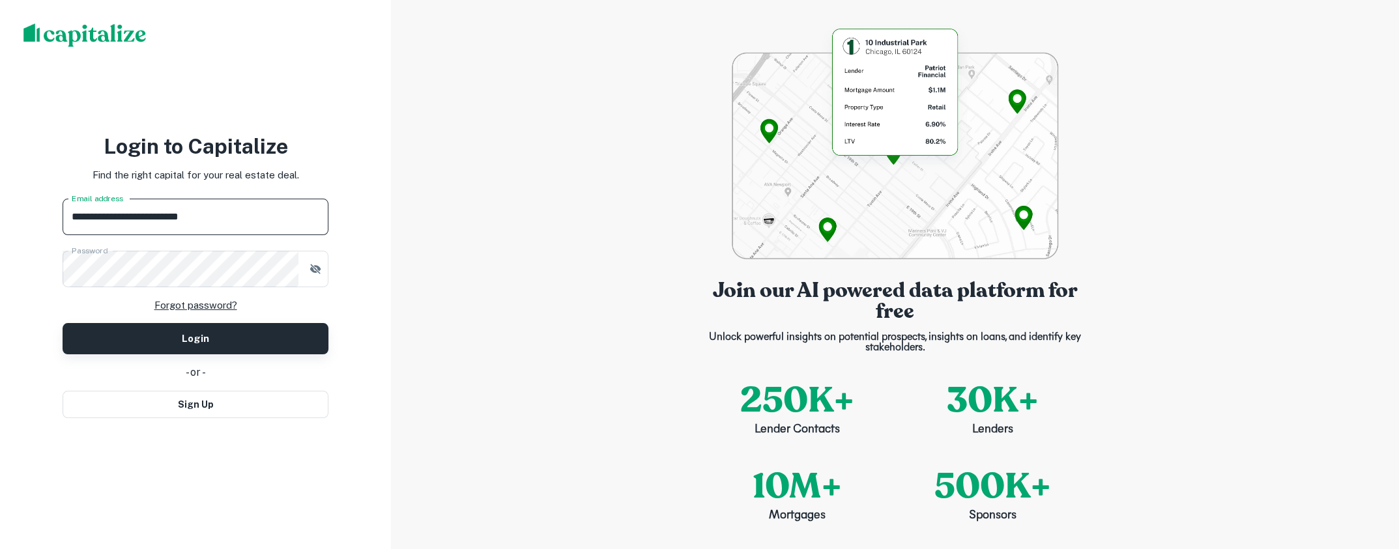
click at [254, 345] on button "Login" at bounding box center [196, 338] width 266 height 31
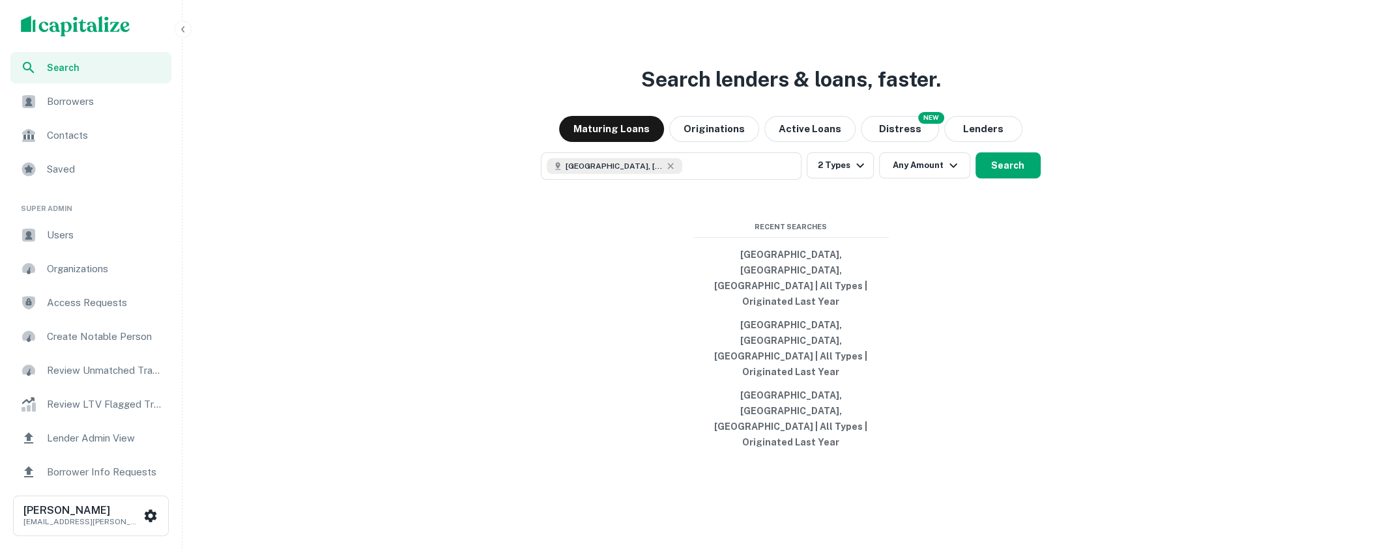
click at [84, 242] on span "Users" at bounding box center [105, 235] width 117 height 16
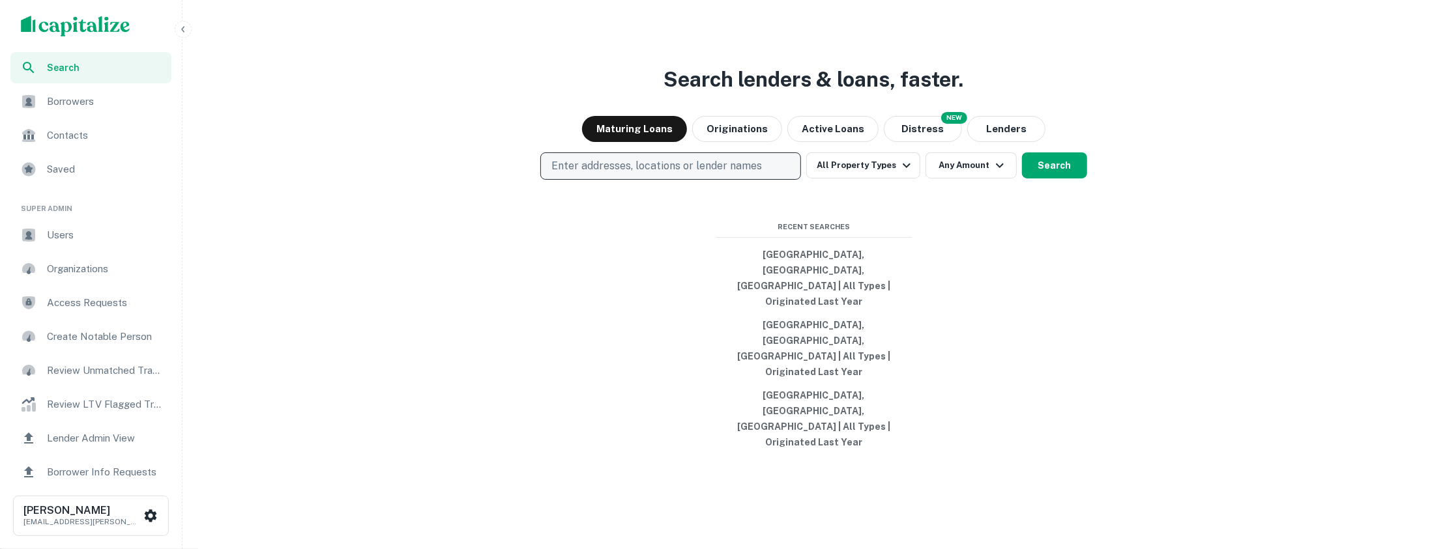
click at [580, 174] on p "Enter addresses, locations or lender names" at bounding box center [656, 166] width 211 height 16
type input "*********"
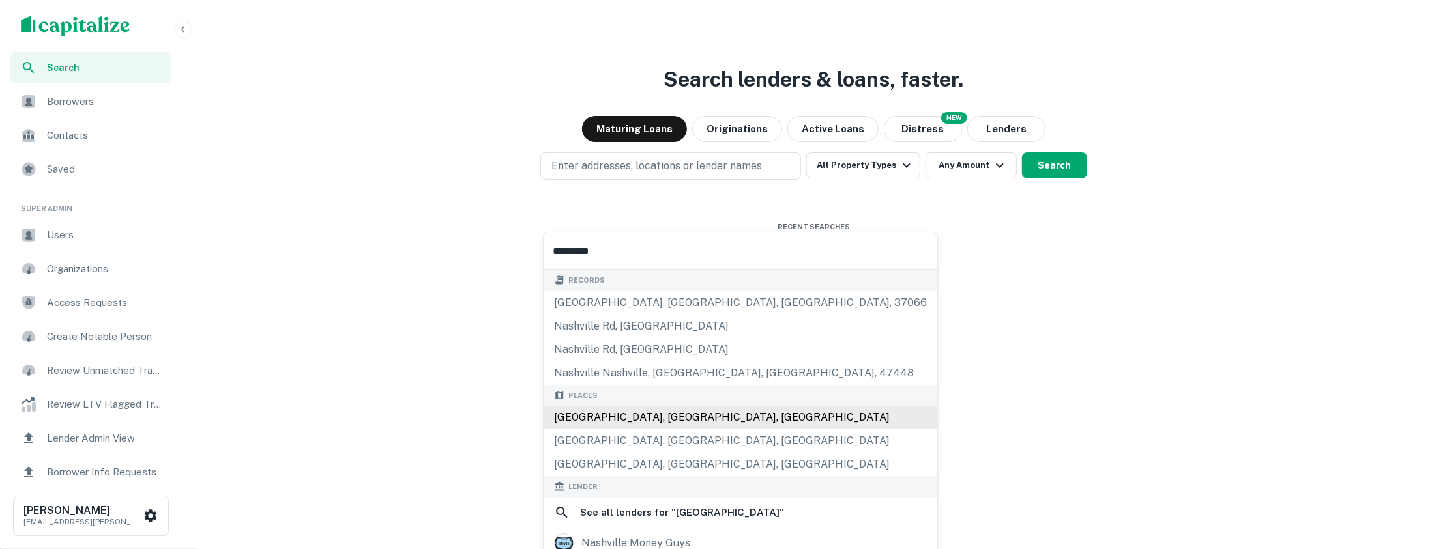
click at [645, 420] on div "[GEOGRAPHIC_DATA], [GEOGRAPHIC_DATA], [GEOGRAPHIC_DATA]" at bounding box center [741, 417] width 394 height 23
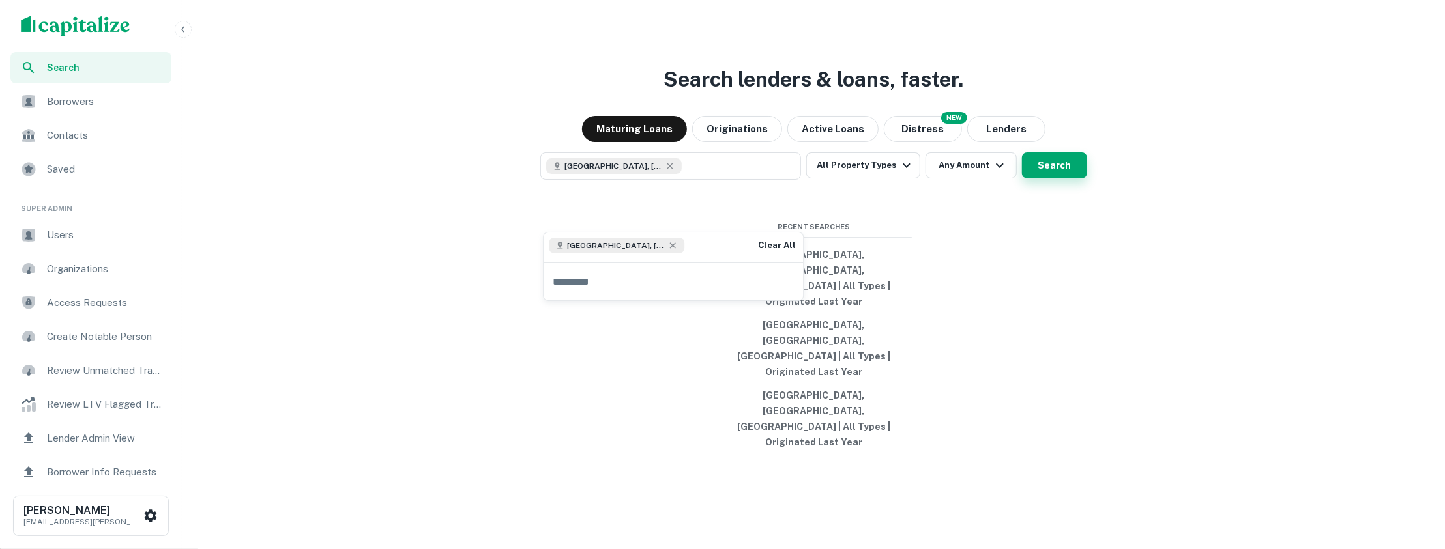
click at [1041, 179] on button "Search" at bounding box center [1054, 166] width 65 height 26
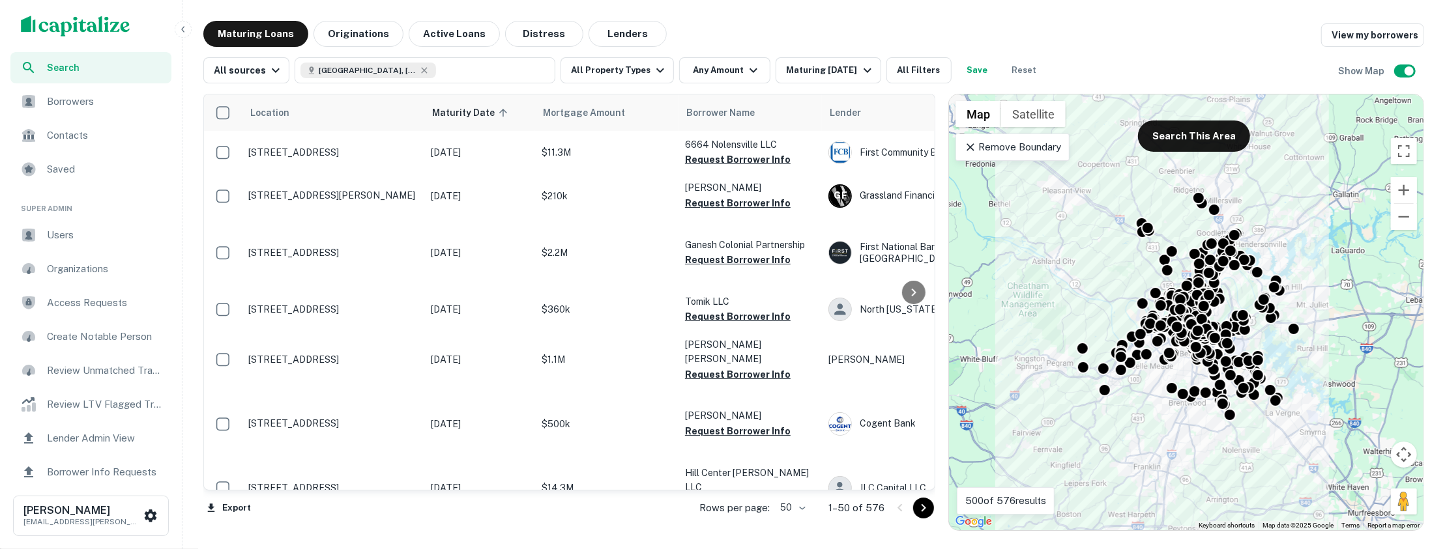
click at [968, 146] on icon at bounding box center [970, 147] width 13 height 13
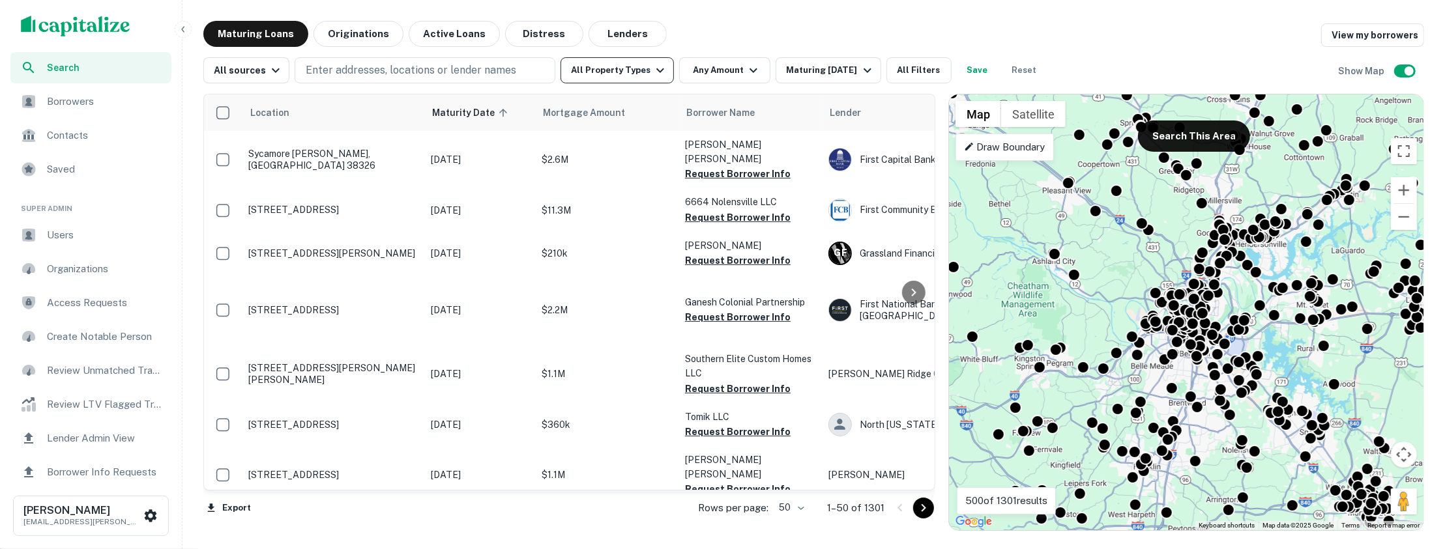
click at [652, 76] on icon "button" at bounding box center [660, 71] width 16 height 16
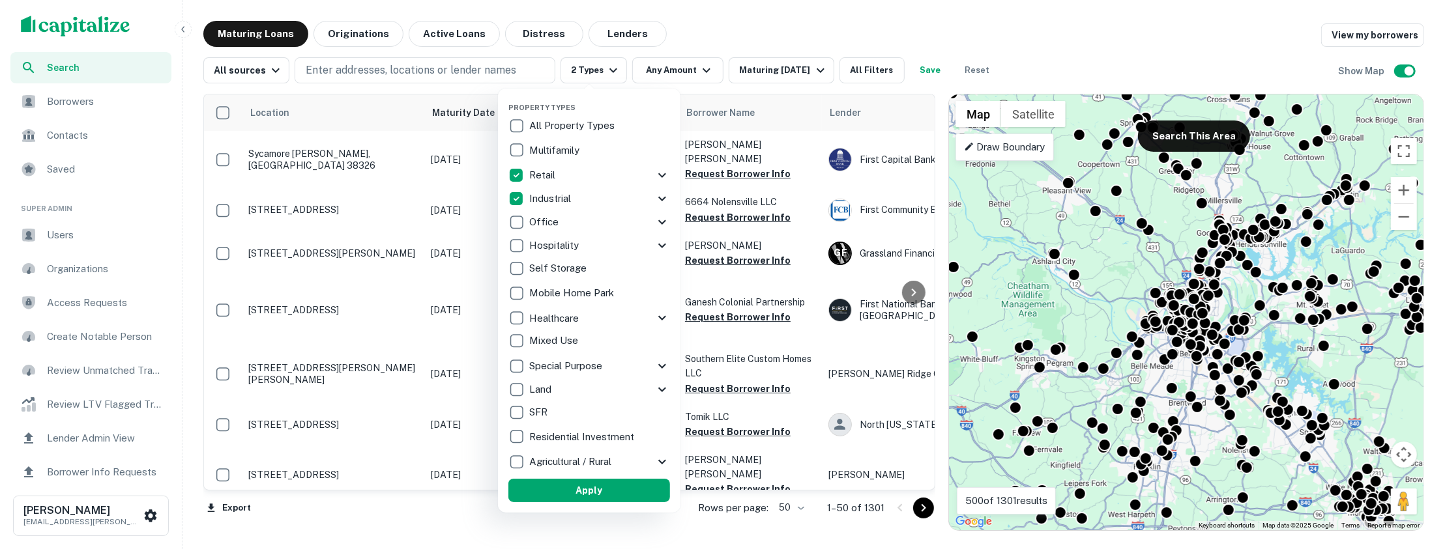
click at [566, 490] on button "Apply" at bounding box center [589, 490] width 162 height 23
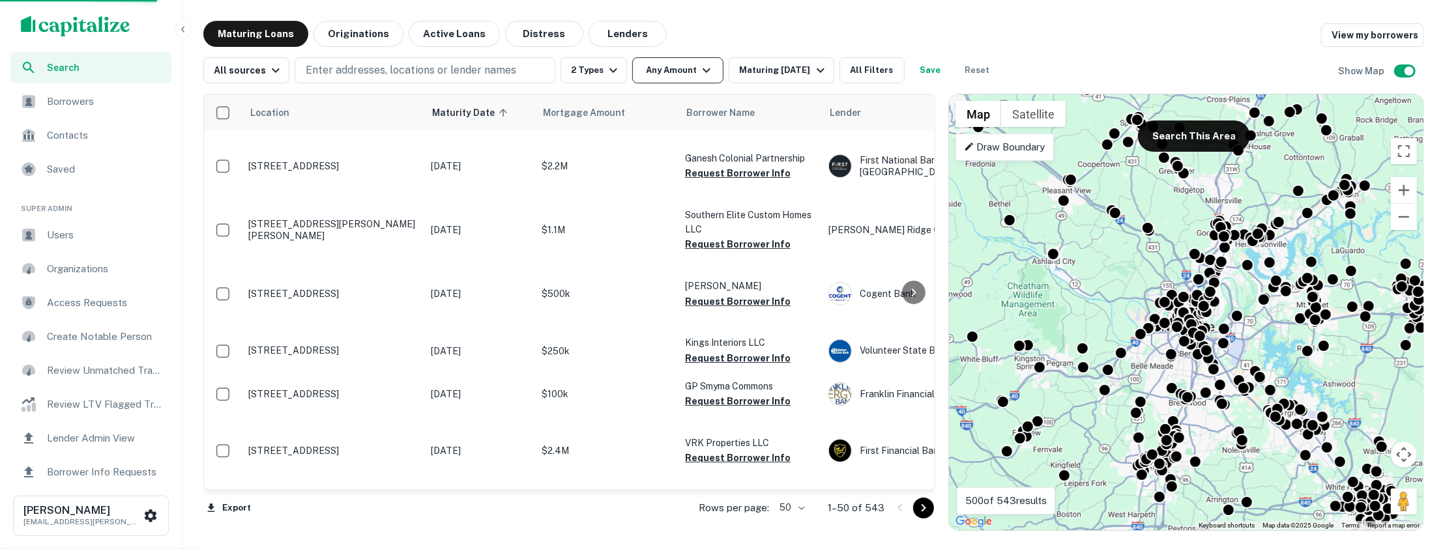
click at [701, 67] on icon "button" at bounding box center [707, 71] width 16 height 16
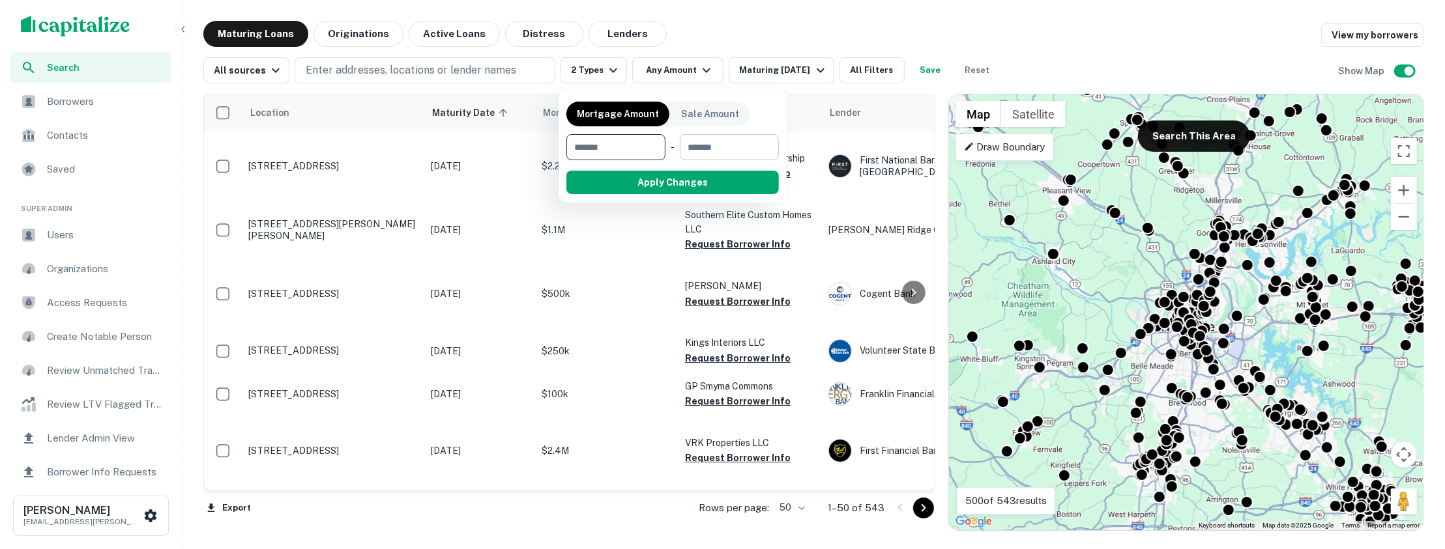
click at [715, 145] on input "number" at bounding box center [725, 147] width 90 height 26
type input "*******"
click at [718, 177] on button "Apply Changes" at bounding box center [696, 182] width 166 height 23
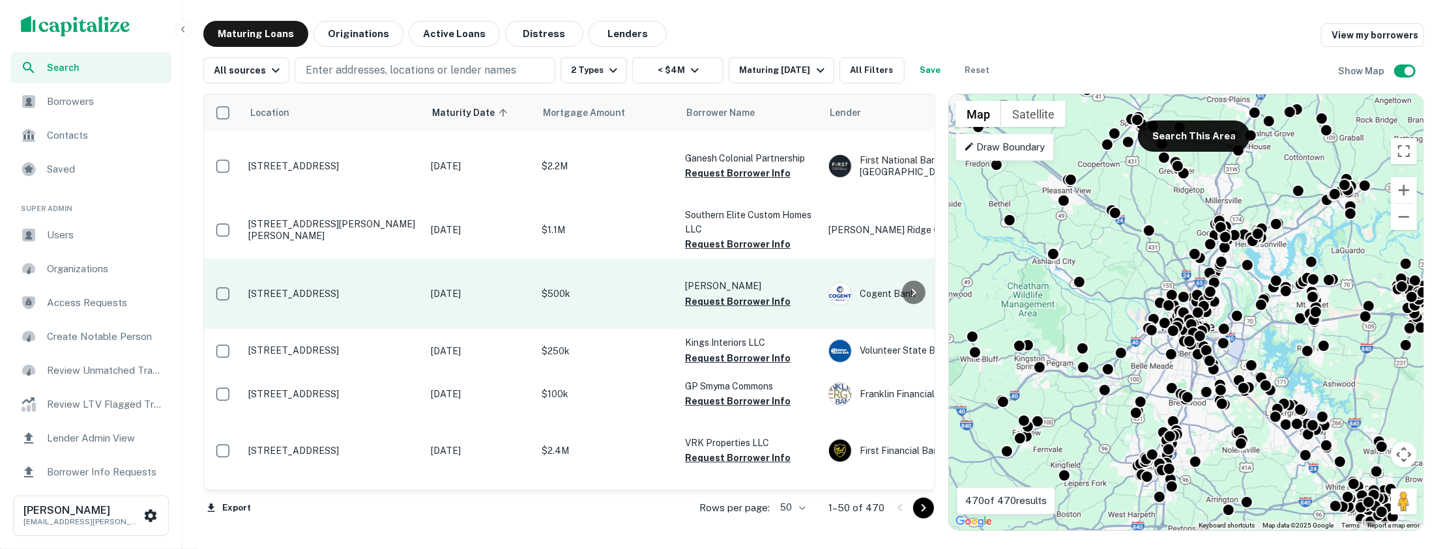
click at [379, 289] on p "2803 W End Ave Nashville, TN 37203" at bounding box center [332, 294] width 169 height 12
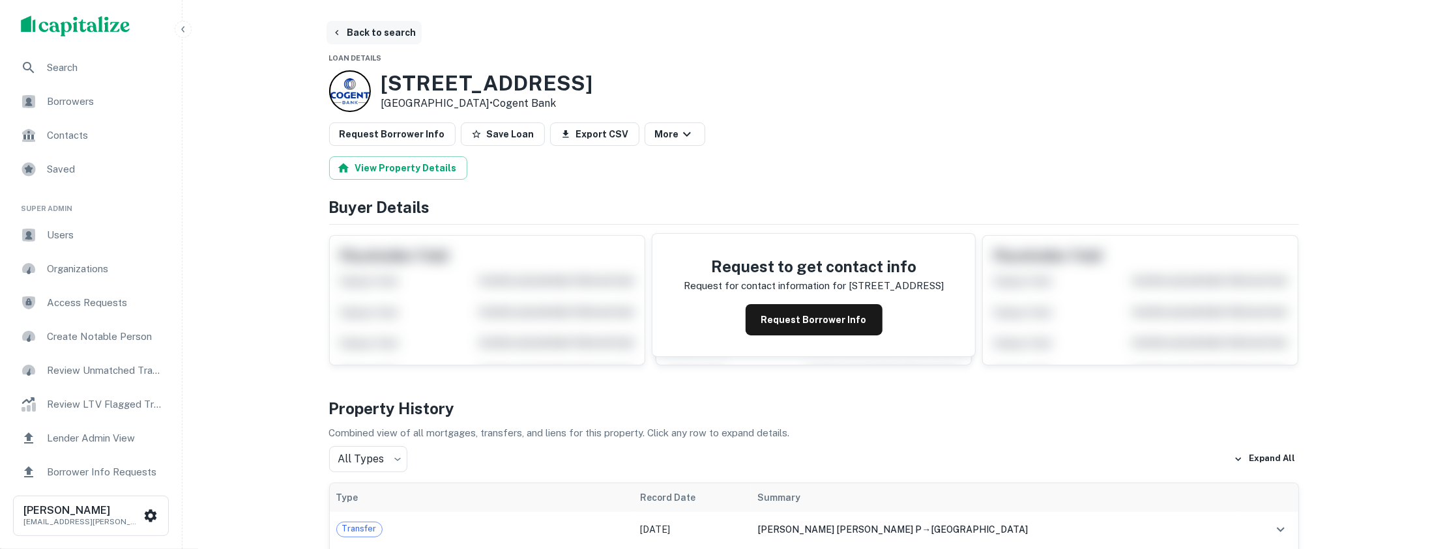
click at [388, 29] on button "Back to search" at bounding box center [374, 32] width 95 height 23
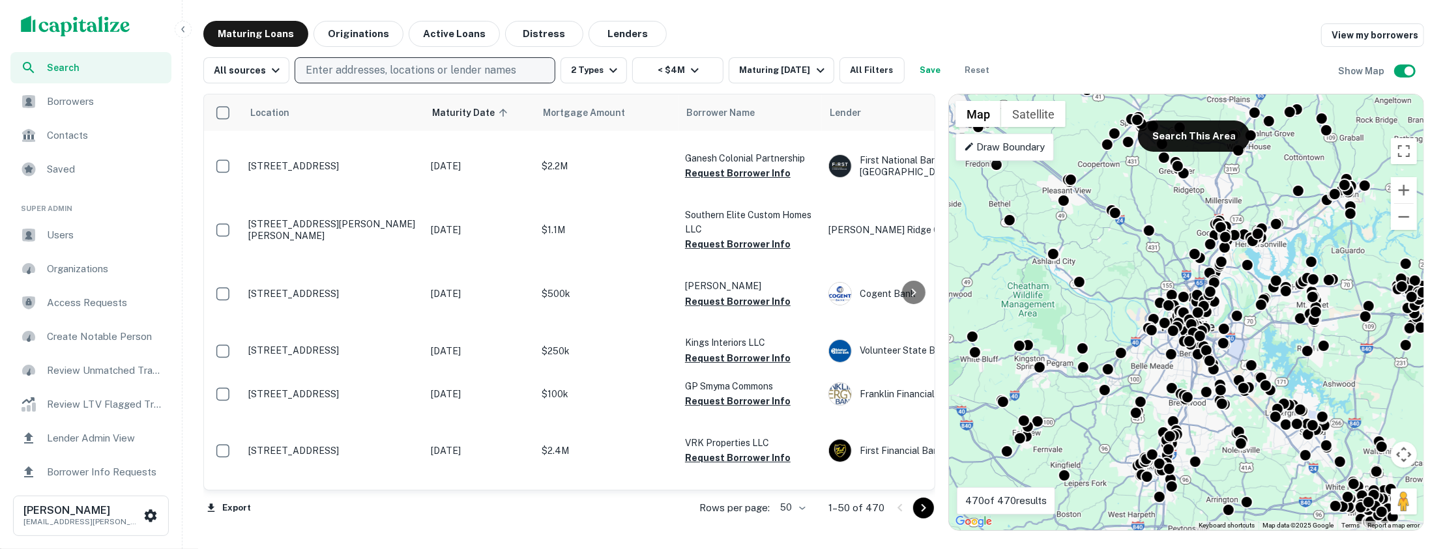
click at [497, 76] on p "Enter addresses, locations or lender names" at bounding box center [411, 71] width 211 height 16
type input "*"
click at [476, 74] on p "Enter addresses, locations or lender names" at bounding box center [411, 71] width 211 height 16
type input "********"
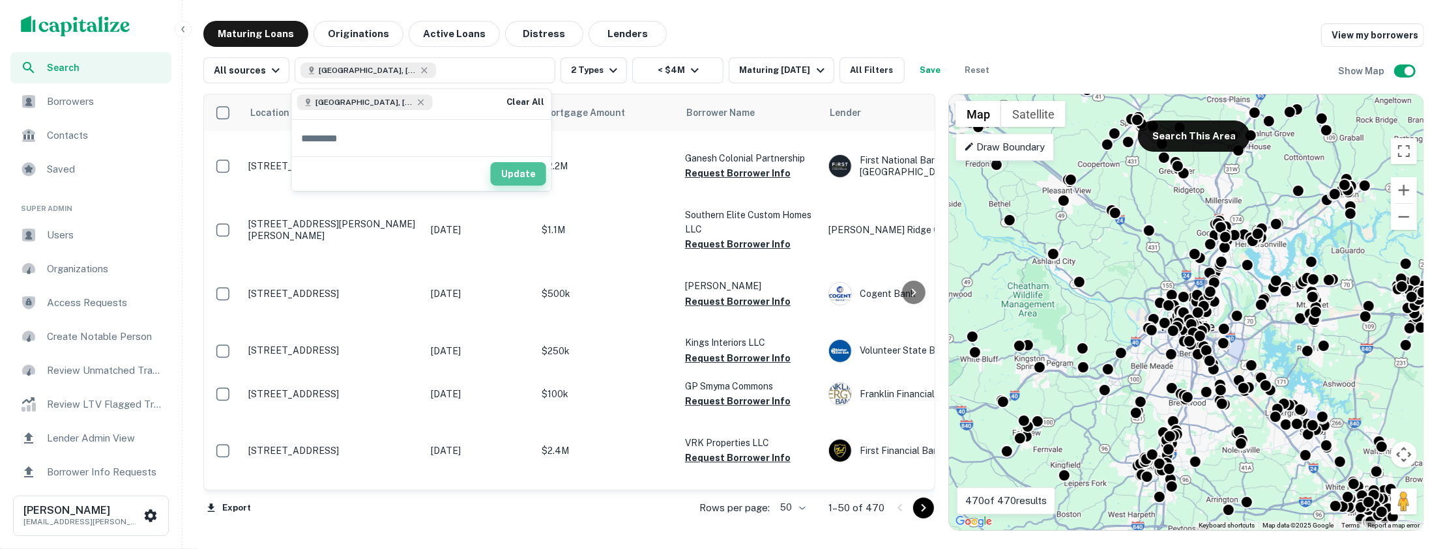
click at [521, 176] on button "Update" at bounding box center [518, 173] width 55 height 23
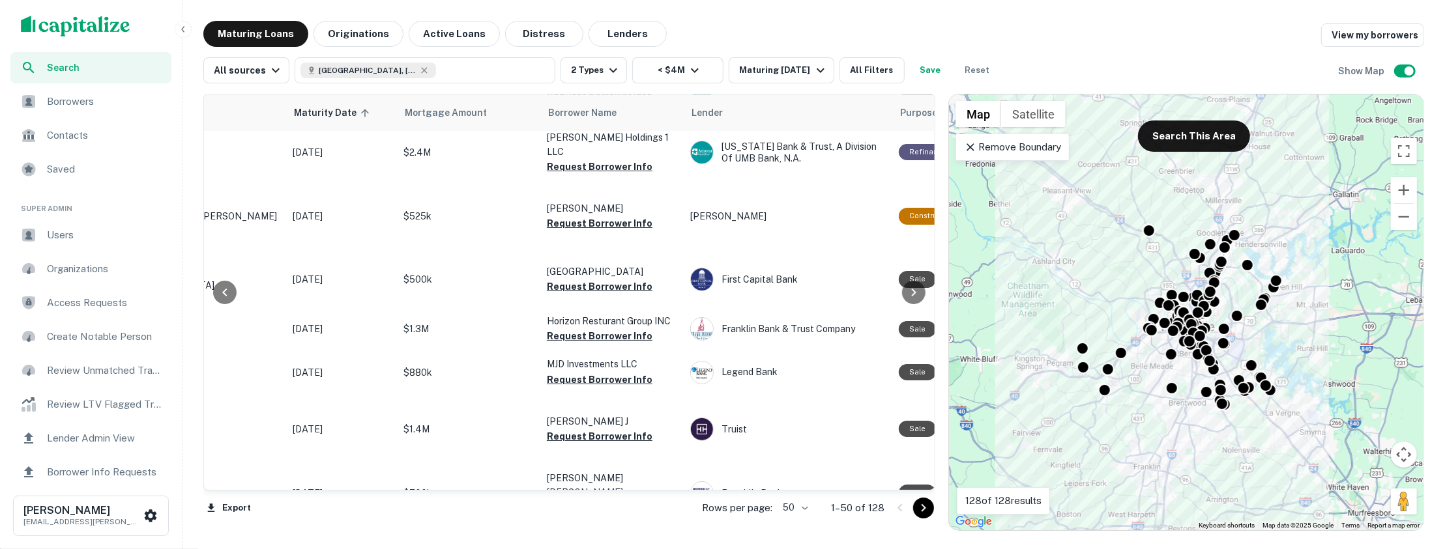
scroll to position [2346, 138]
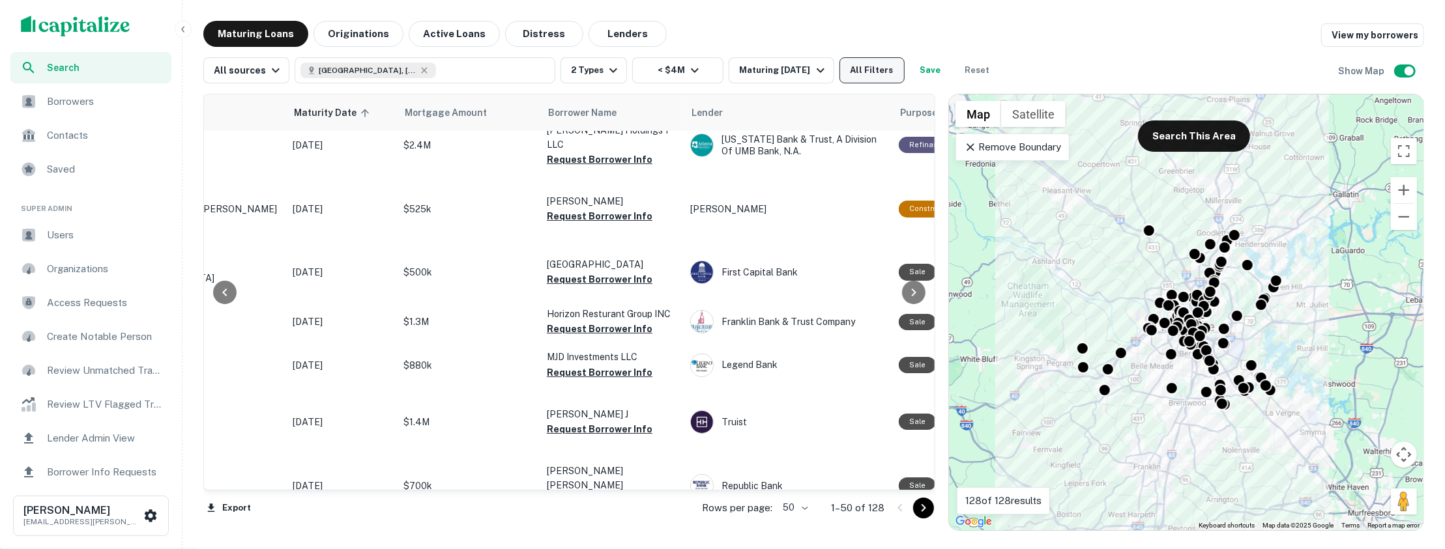
click at [871, 66] on button "All Filters" at bounding box center [871, 70] width 65 height 26
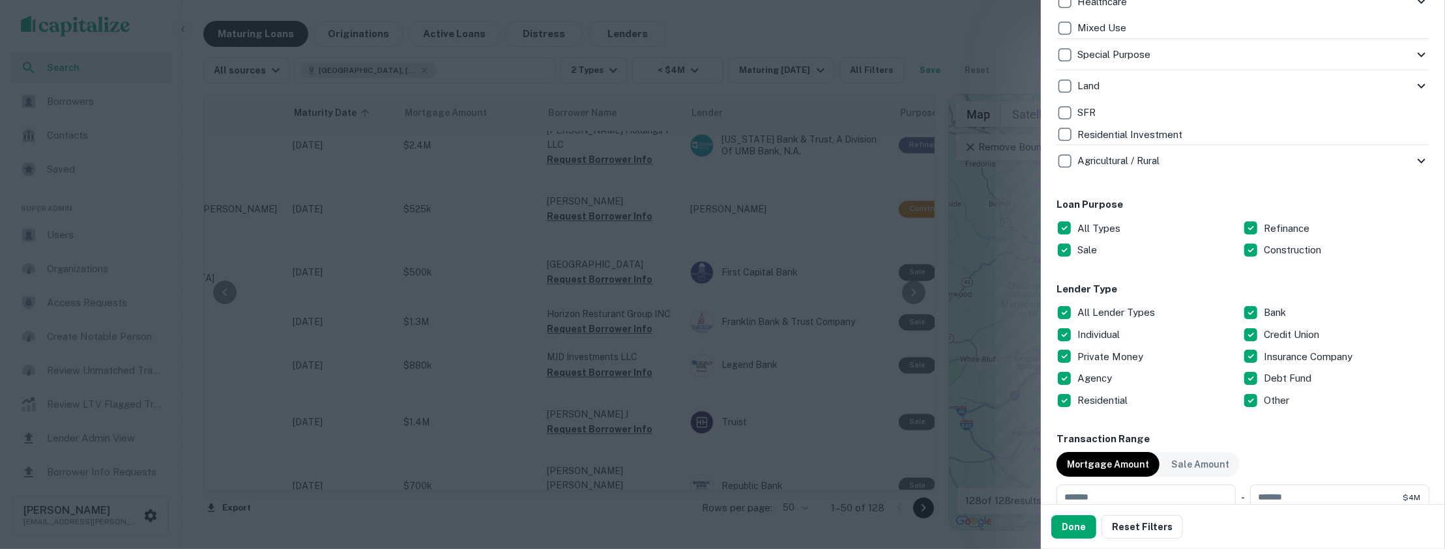
scroll to position [545, 0]
click at [1062, 525] on button "Done" at bounding box center [1073, 527] width 45 height 23
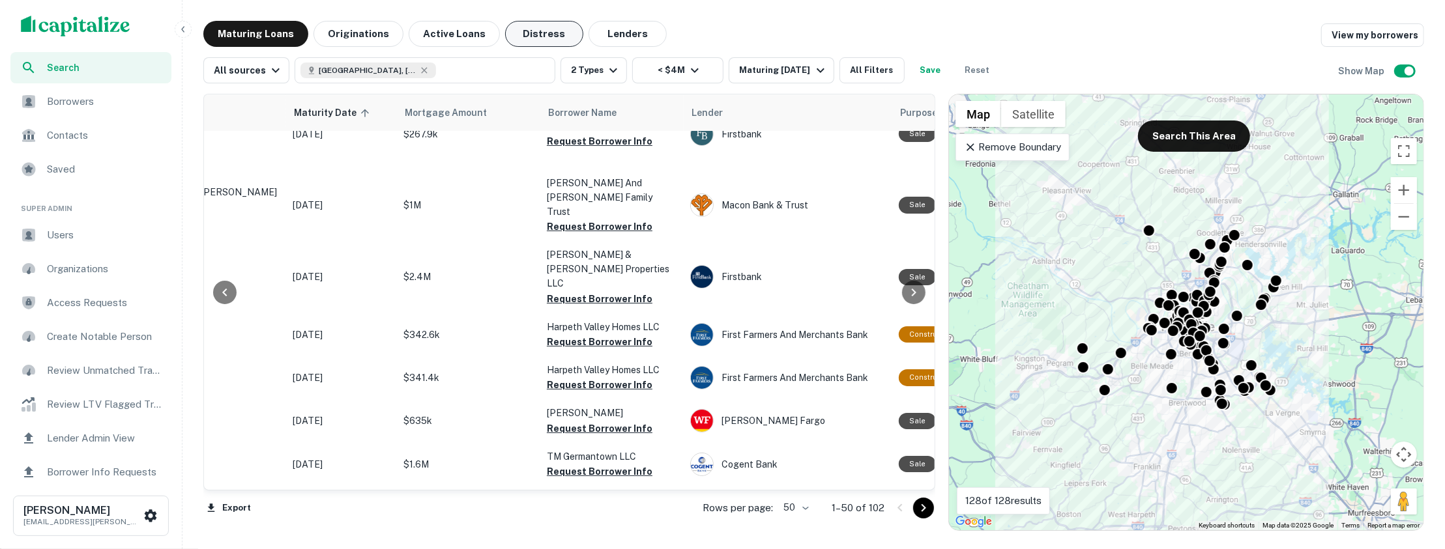
click at [547, 35] on button "Distress" at bounding box center [544, 34] width 78 height 26
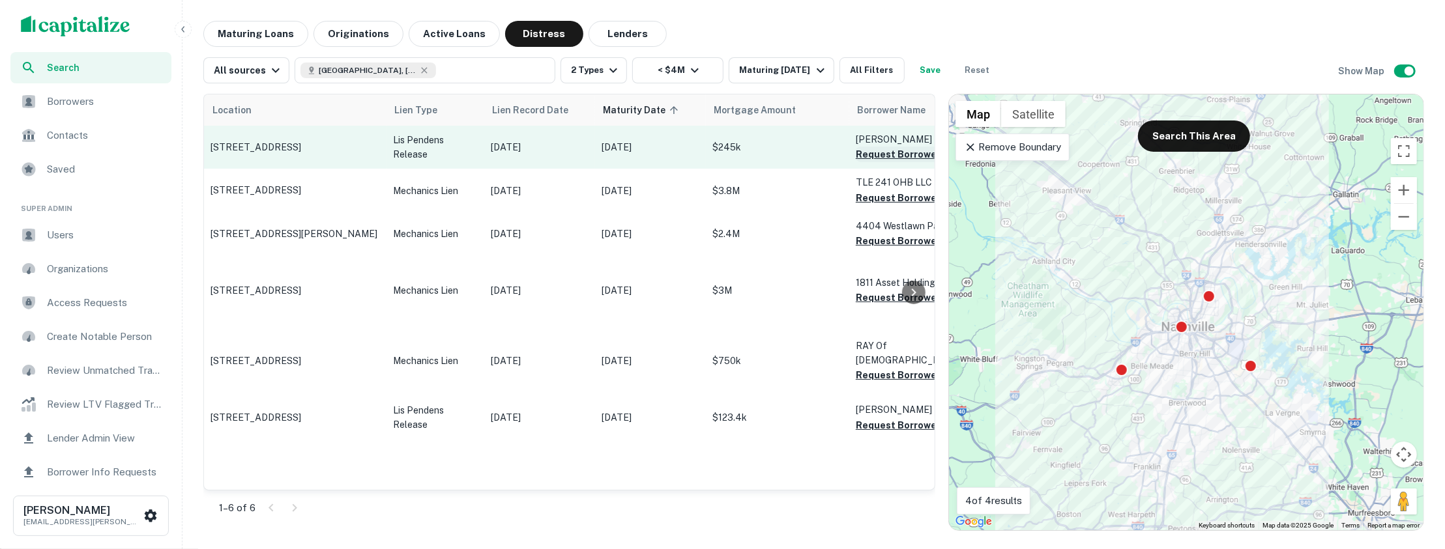
click at [884, 159] on button "Request Borrower Info" at bounding box center [909, 155] width 106 height 16
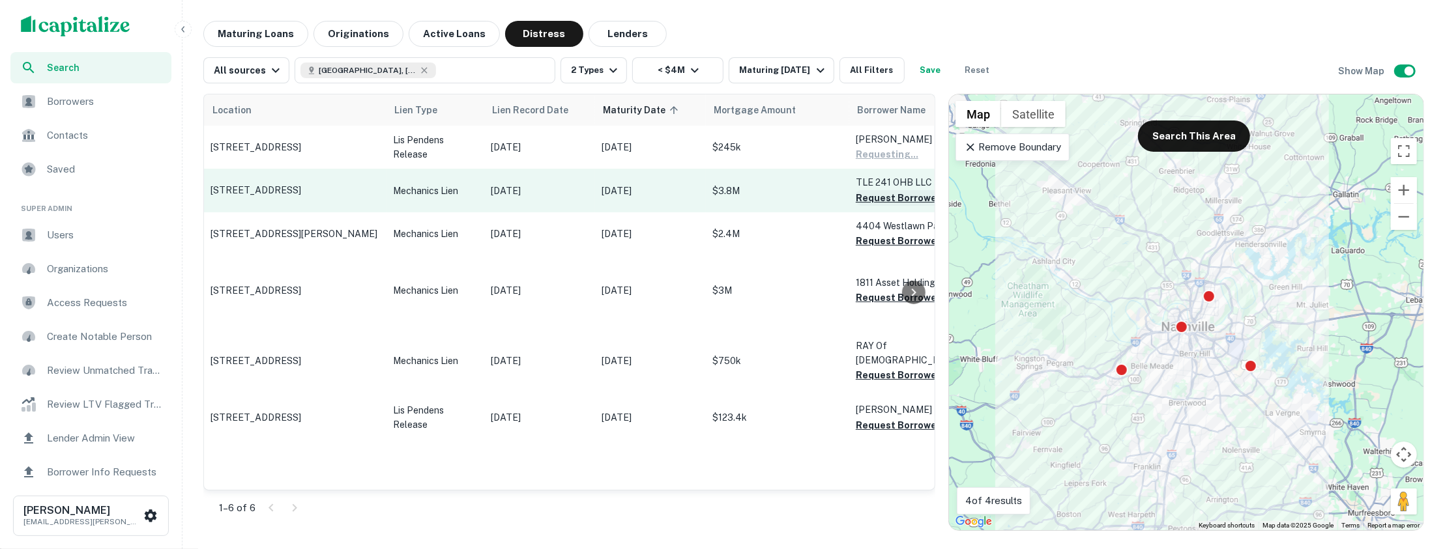
click at [890, 206] on button "Request Borrower Info" at bounding box center [909, 198] width 106 height 16
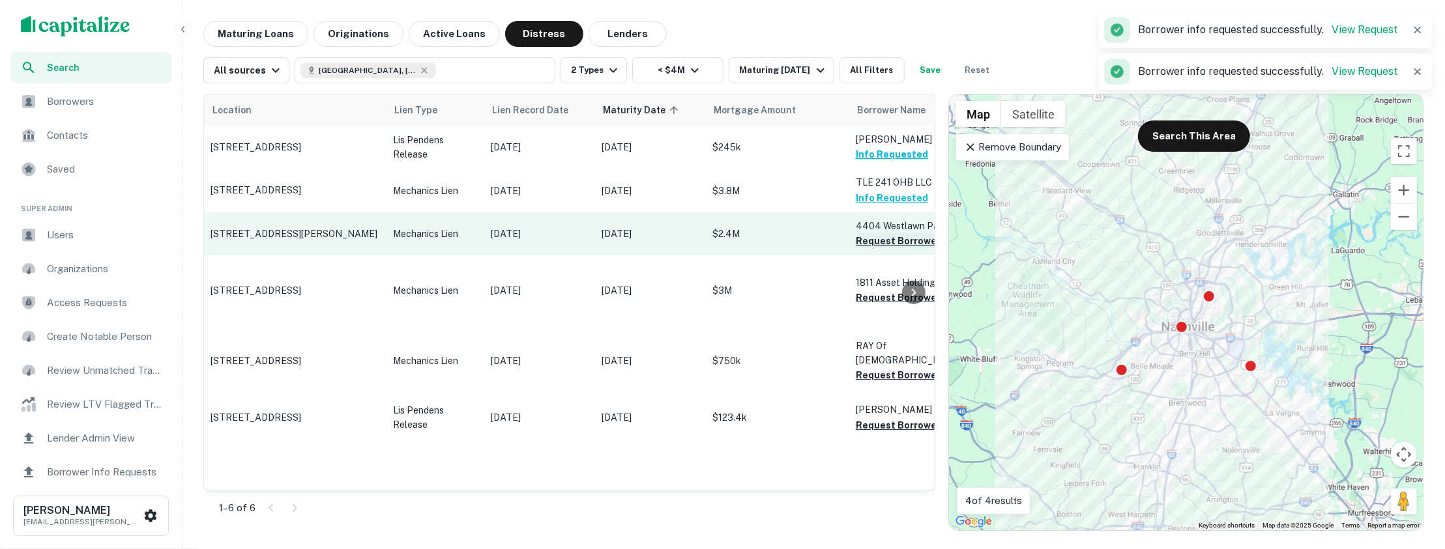
click at [882, 249] on button "Request Borrower Info" at bounding box center [909, 241] width 106 height 16
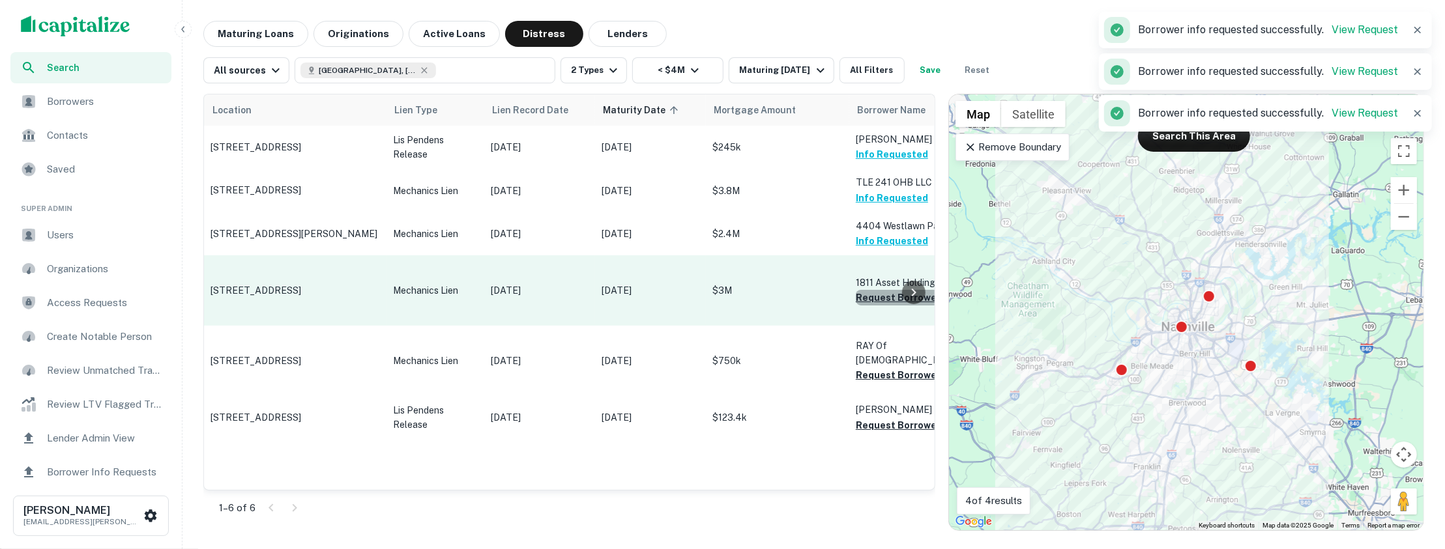
click at [883, 306] on button "Request Borrower Info" at bounding box center [909, 298] width 106 height 16
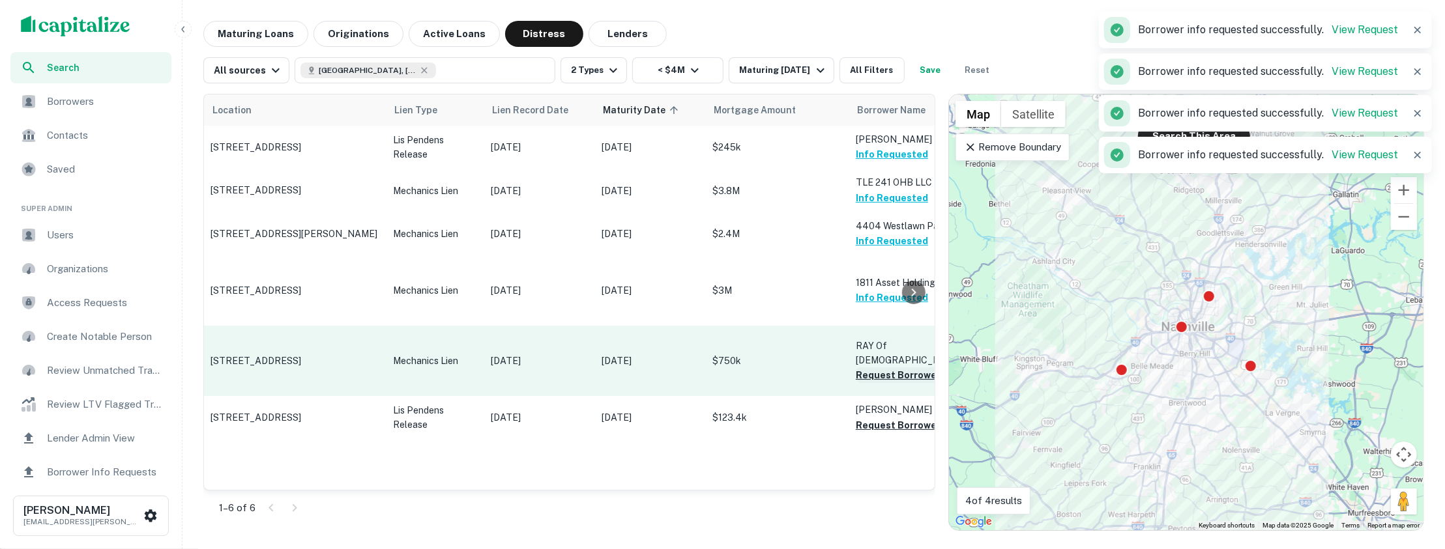
click at [888, 383] on button "Request Borrower Info" at bounding box center [909, 376] width 106 height 16
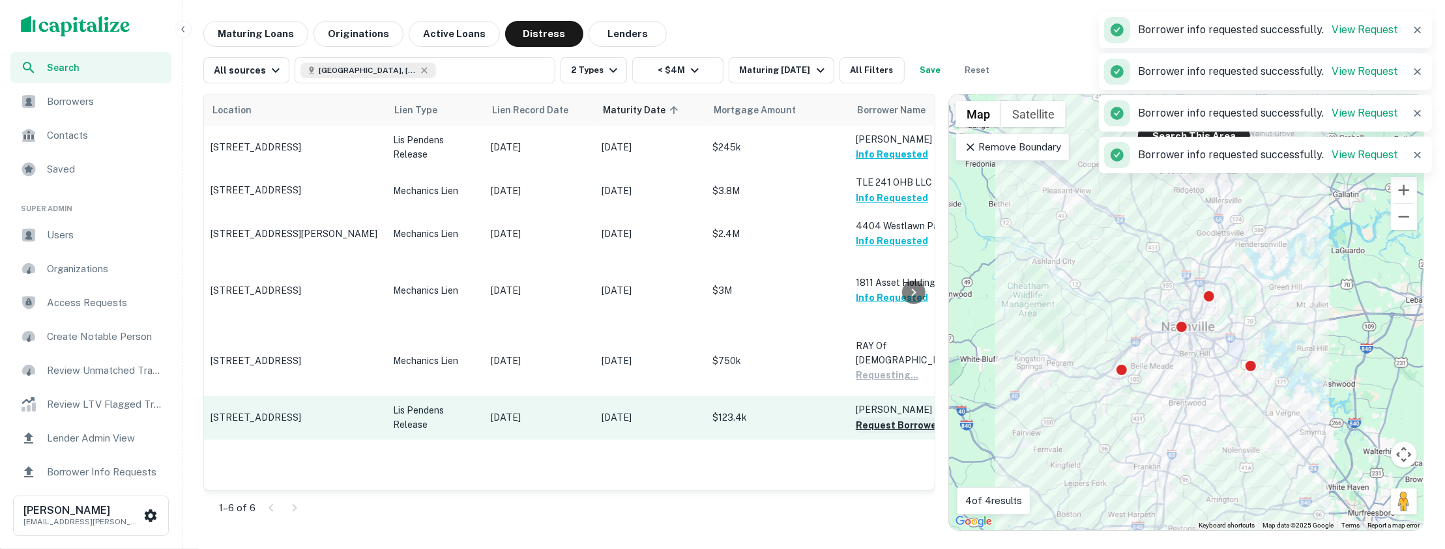
click at [891, 433] on button "Request Borrower Info" at bounding box center [909, 426] width 106 height 16
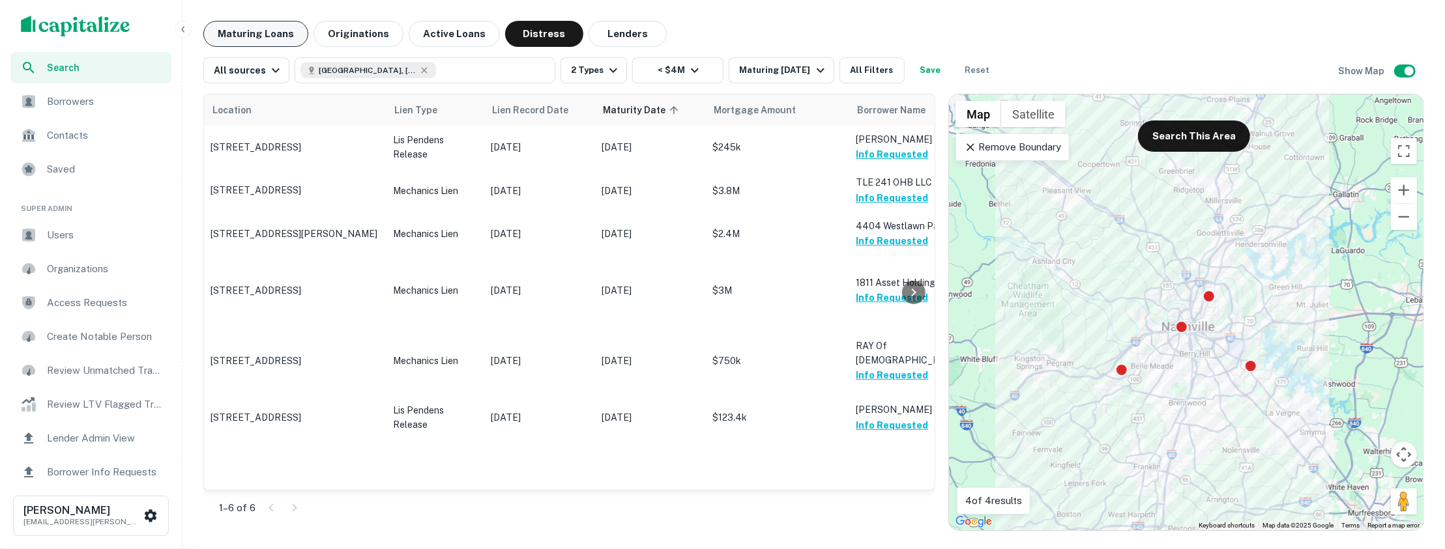
click at [265, 33] on button "Maturing Loans" at bounding box center [255, 34] width 105 height 26
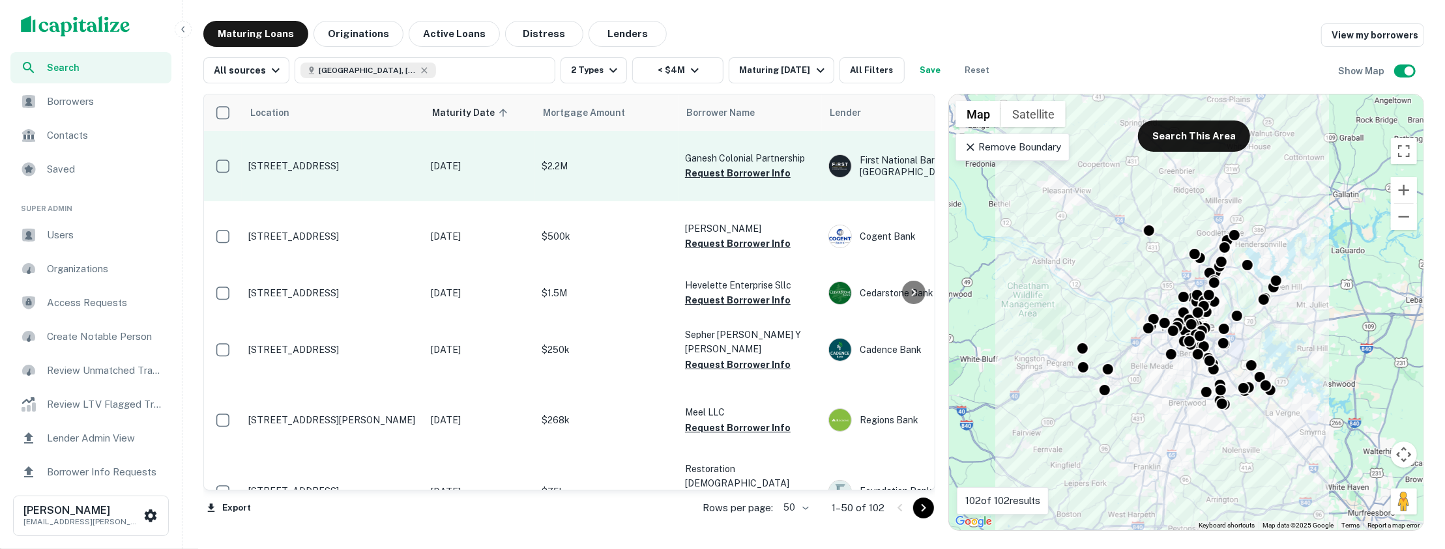
click at [639, 167] on p "$2.2M" at bounding box center [607, 166] width 130 height 14
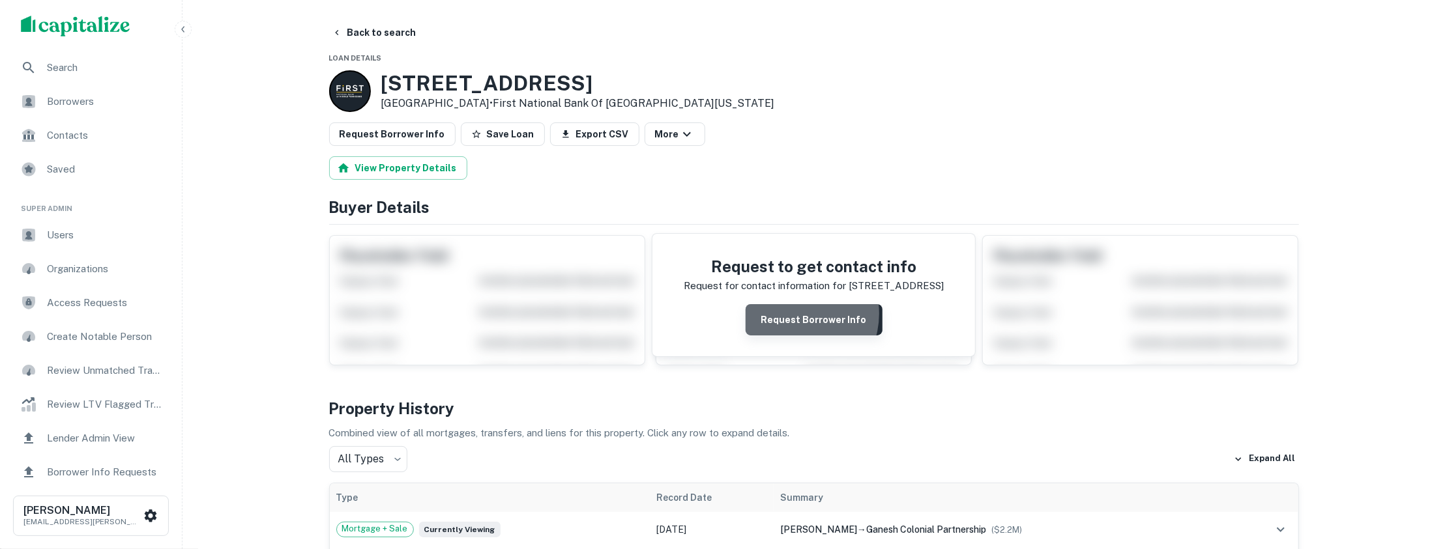
click at [795, 313] on button "Request Borrower Info" at bounding box center [814, 319] width 137 height 31
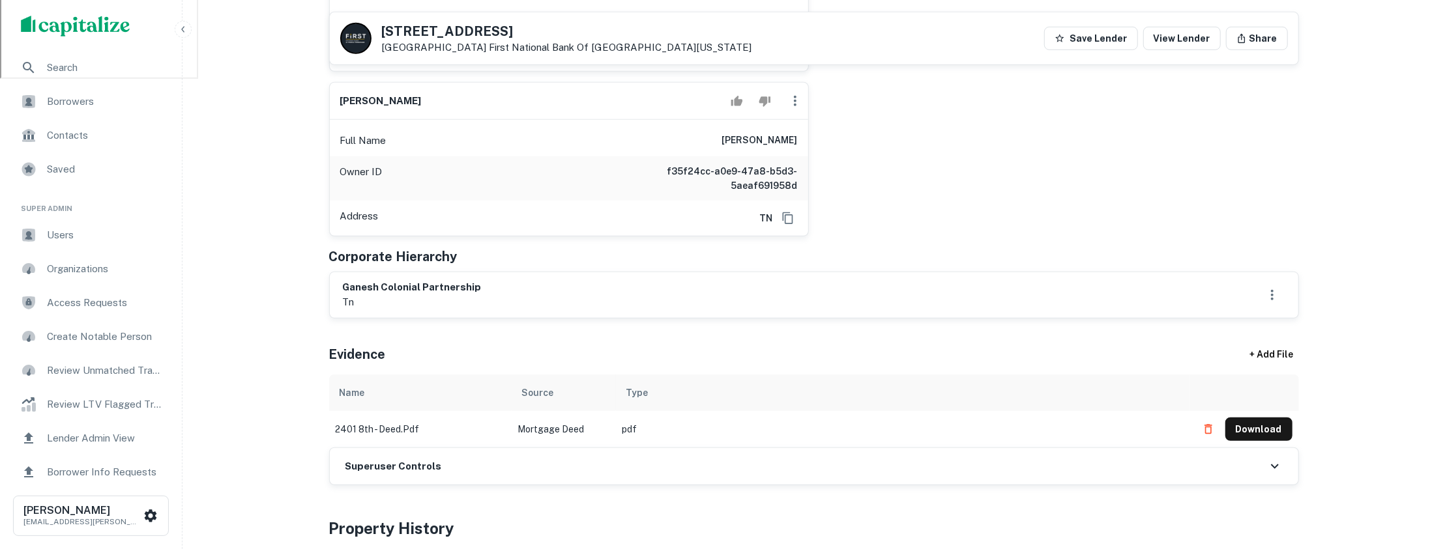
scroll to position [569, 0]
drag, startPoint x: 673, startPoint y: 401, endPoint x: 514, endPoint y: 396, distance: 159.1
click at [514, 413] on tr "2401 8th - deed.pdf Mortgage Deed pdf Download" at bounding box center [814, 431] width 970 height 36
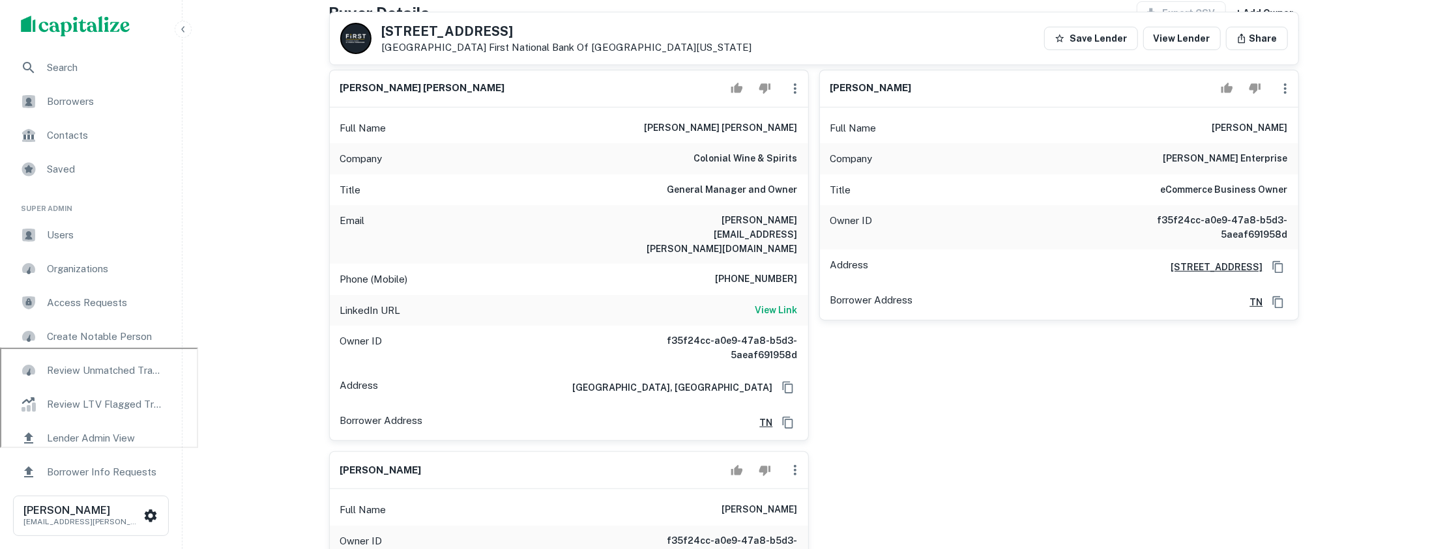
scroll to position [196, 0]
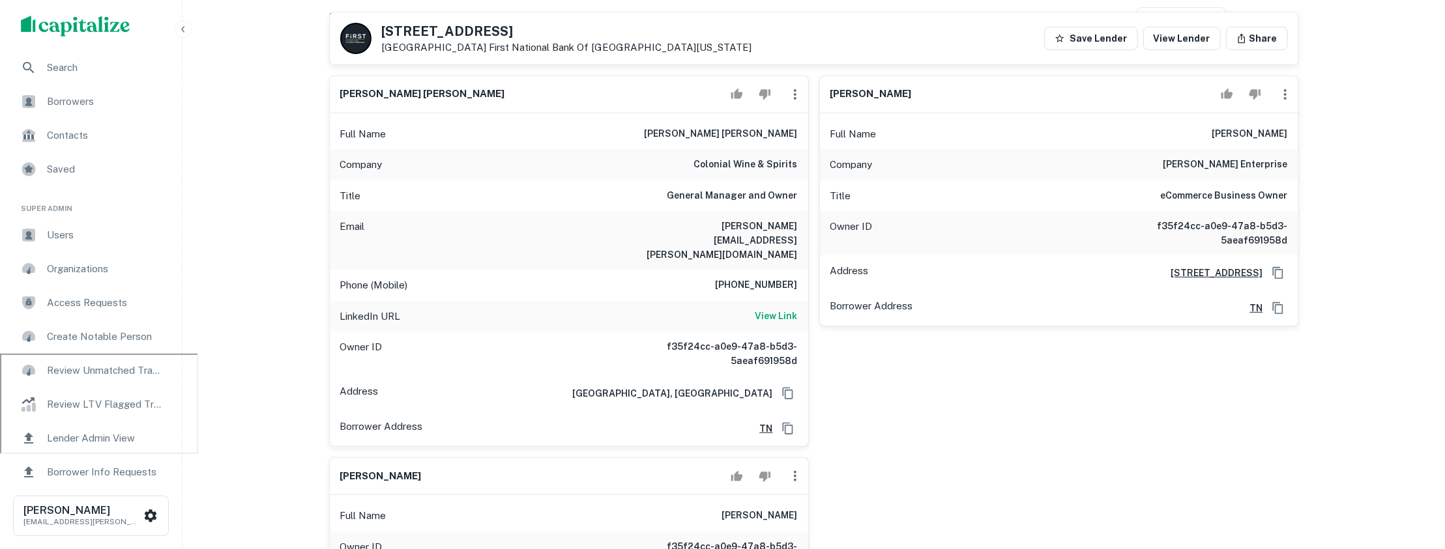
click at [819, 330] on div "[PERSON_NAME] Full Name [PERSON_NAME] Company [PERSON_NAME] enterprise Title eC…" at bounding box center [1054, 256] width 490 height 383
click at [770, 309] on h6 "View Link" at bounding box center [776, 316] width 42 height 14
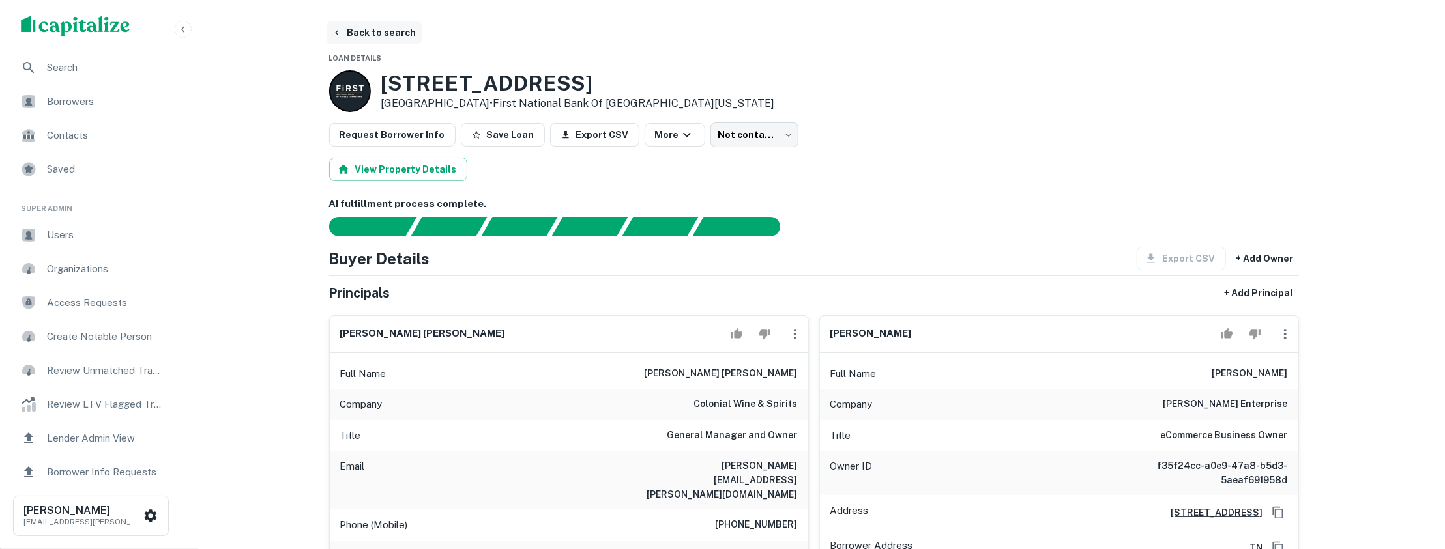
click at [381, 38] on button "Back to search" at bounding box center [374, 32] width 95 height 23
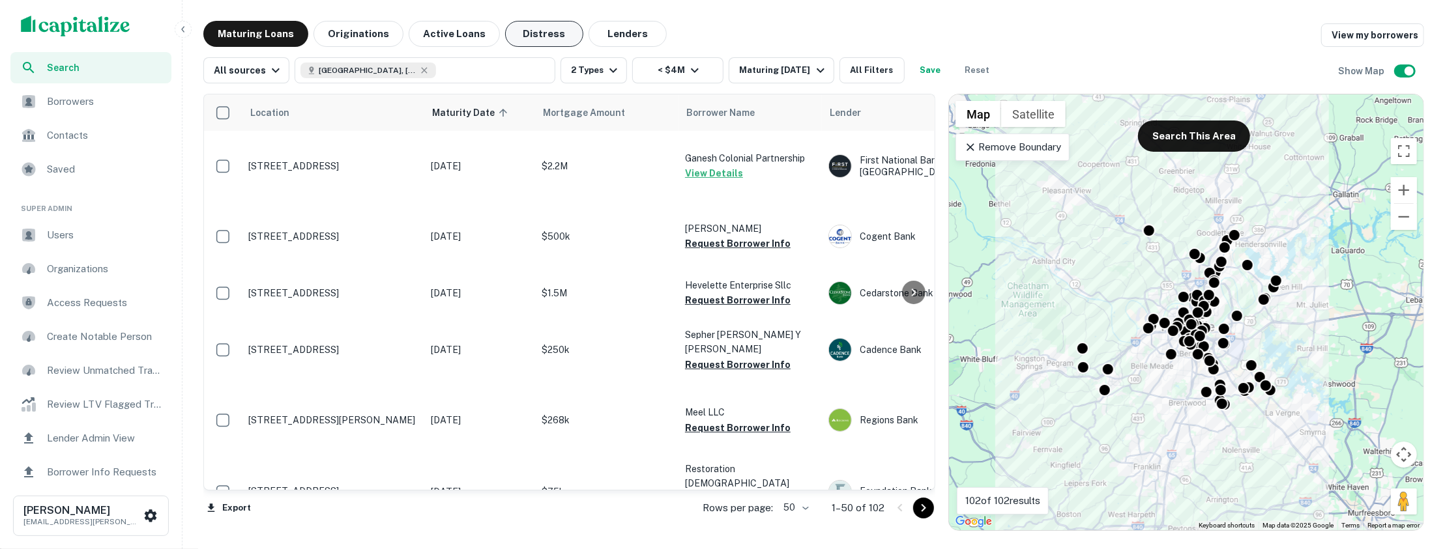
click at [519, 38] on button "Distress" at bounding box center [544, 34] width 78 height 26
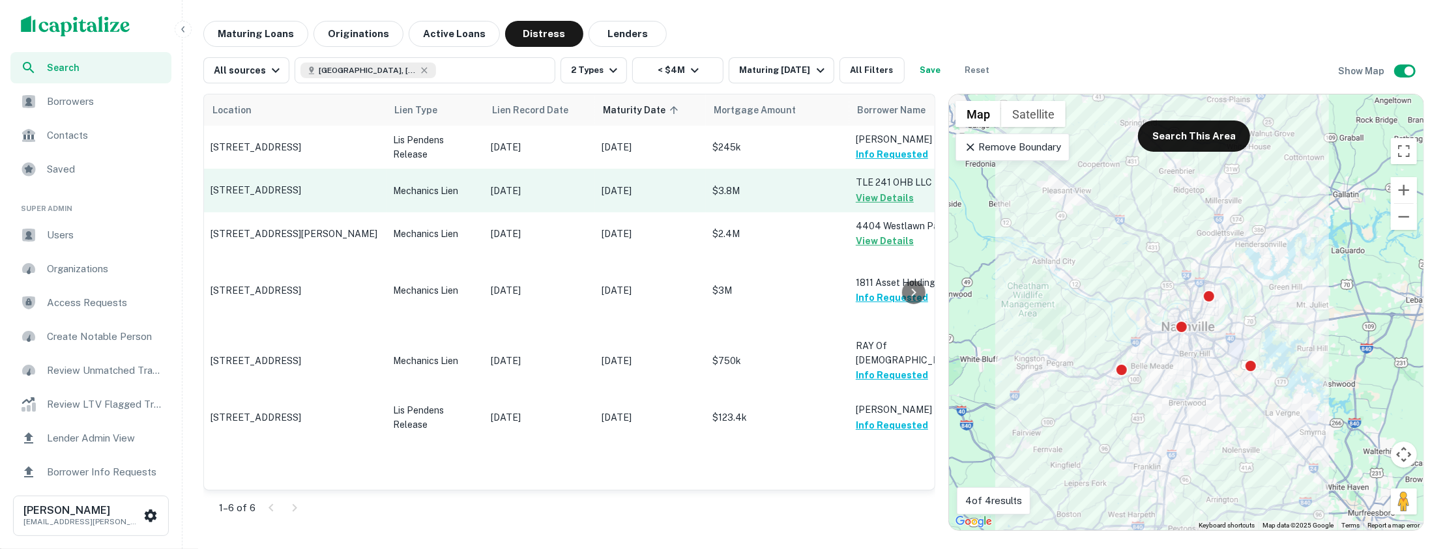
click at [820, 198] on p "$3.8M" at bounding box center [777, 191] width 130 height 14
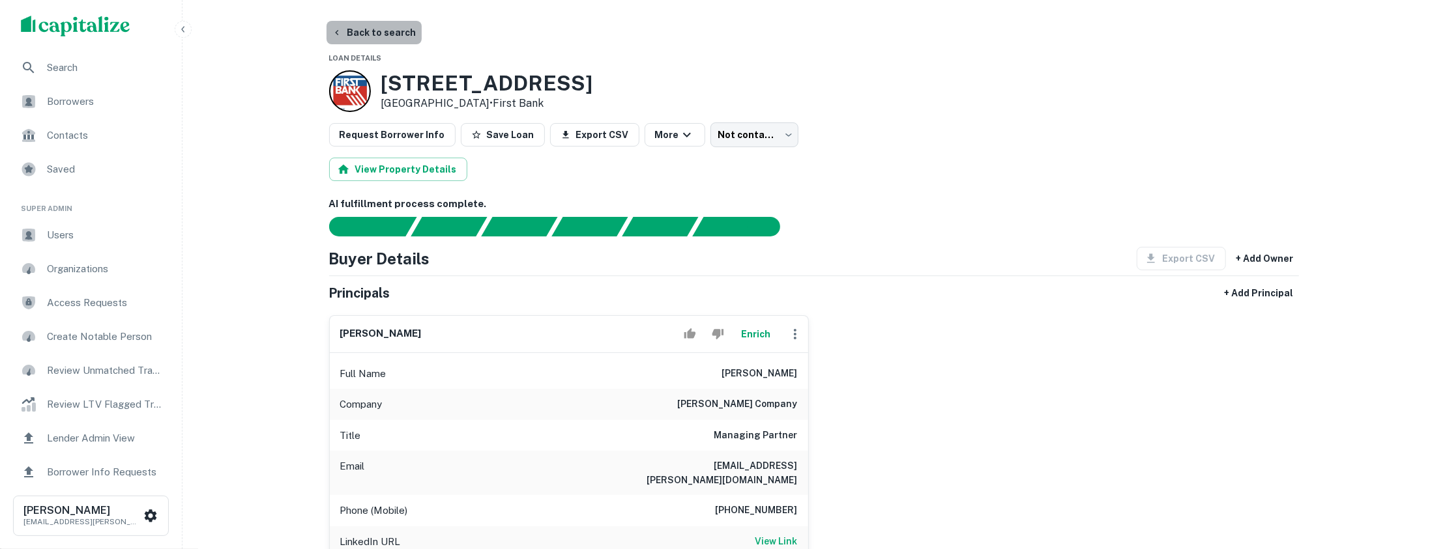
click at [397, 30] on button "Back to search" at bounding box center [374, 32] width 95 height 23
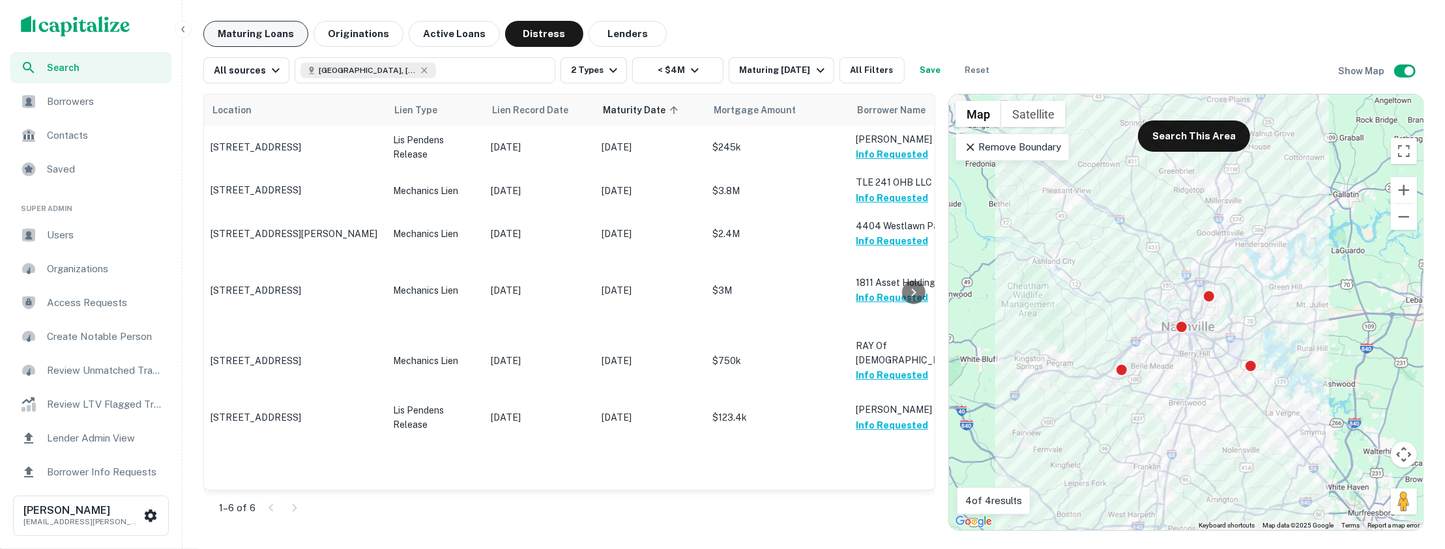
click at [287, 39] on button "Maturing Loans" at bounding box center [255, 34] width 105 height 26
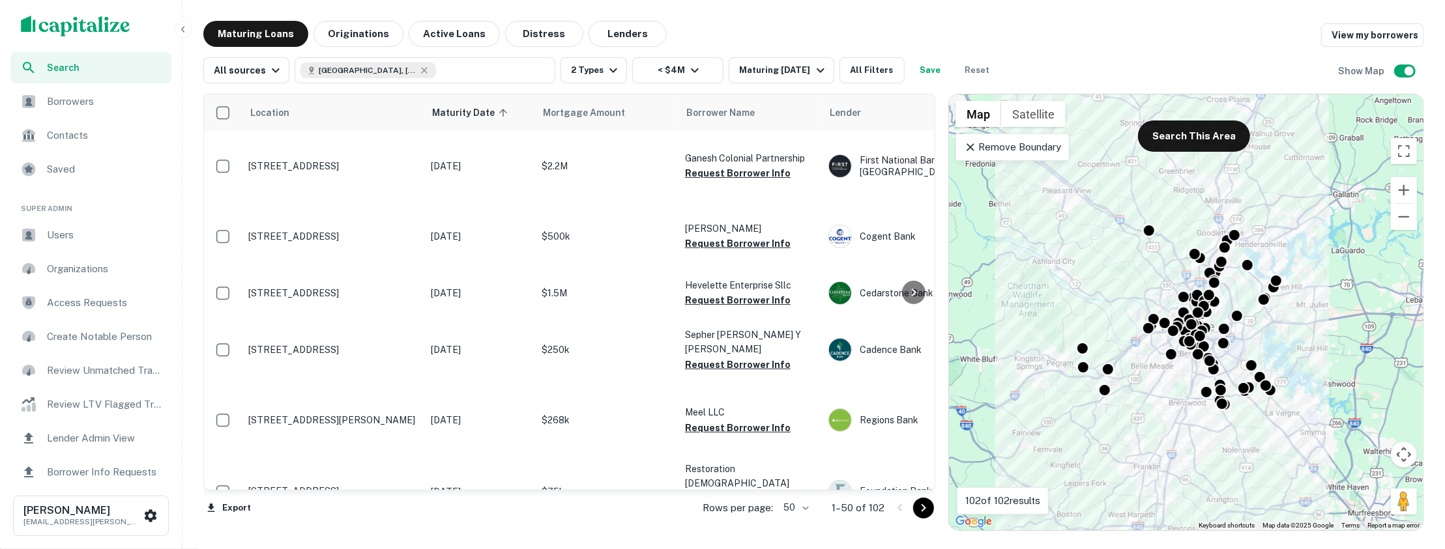
click at [848, 21] on div "Maturing Loans Originations Active Loans Distress Lenders View my borrowers" at bounding box center [813, 34] width 1221 height 26
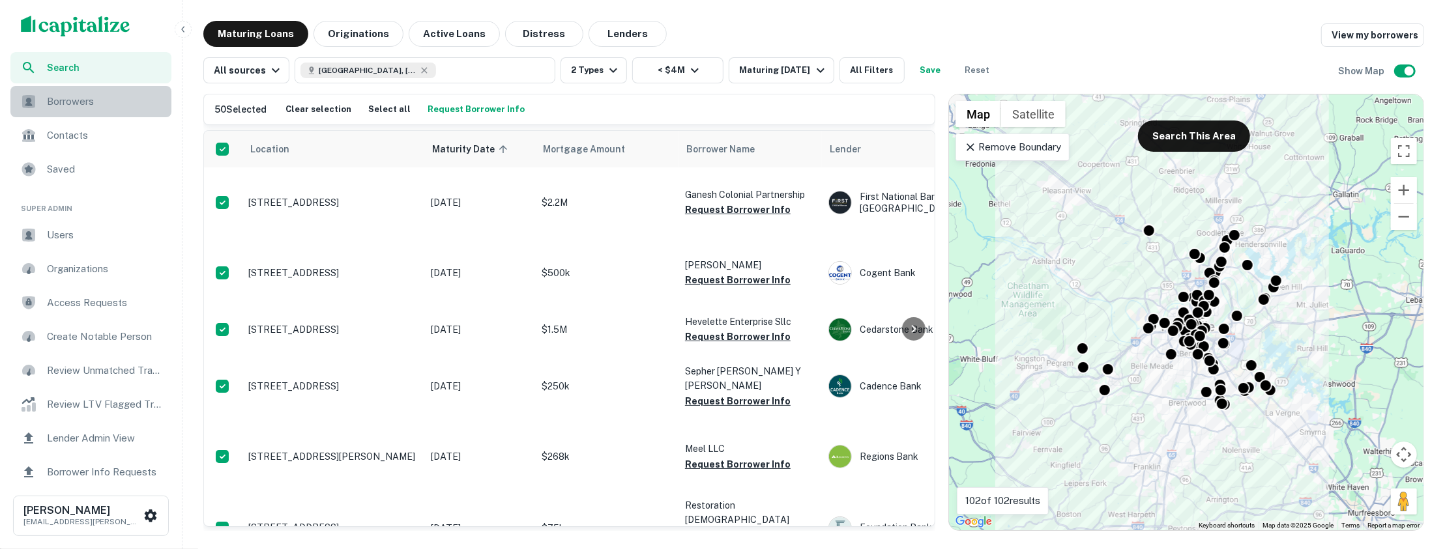
click at [121, 104] on span "Borrowers" at bounding box center [105, 102] width 117 height 16
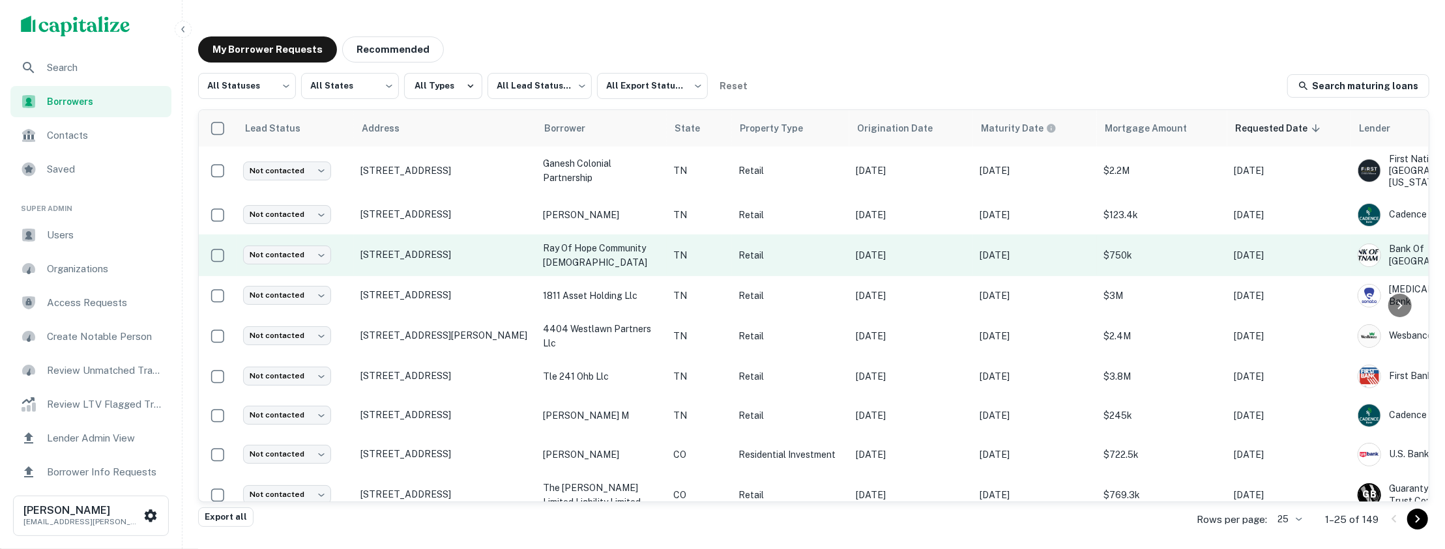
scroll to position [0, 154]
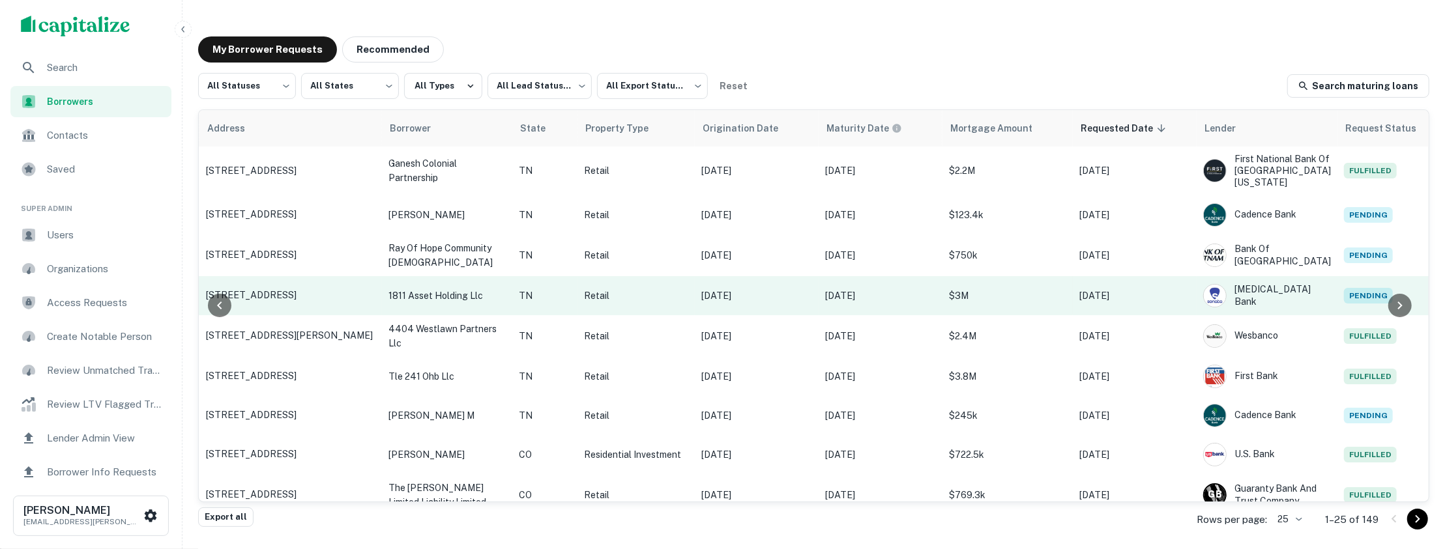
click at [1025, 295] on p "$3M" at bounding box center [1007, 296] width 117 height 14
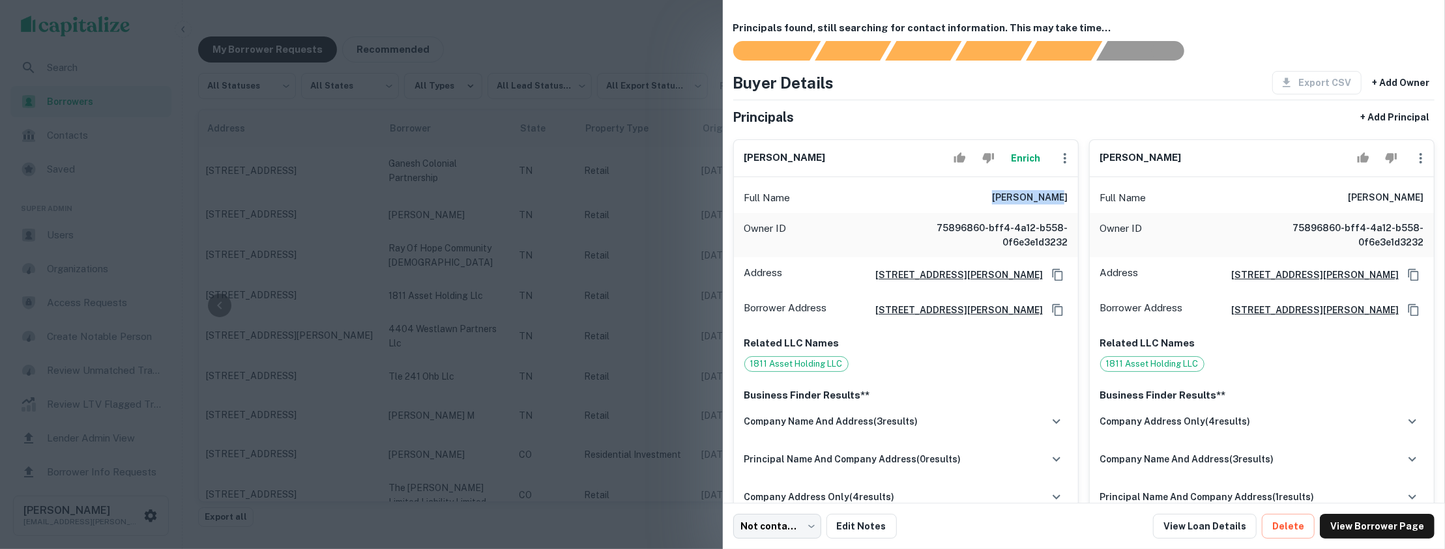
drag, startPoint x: 1000, startPoint y: 199, endPoint x: 1070, endPoint y: 201, distance: 70.4
click at [1071, 201] on div "Full Name [PERSON_NAME]" at bounding box center [906, 197] width 344 height 31
click at [648, 118] on div at bounding box center [722, 274] width 1445 height 549
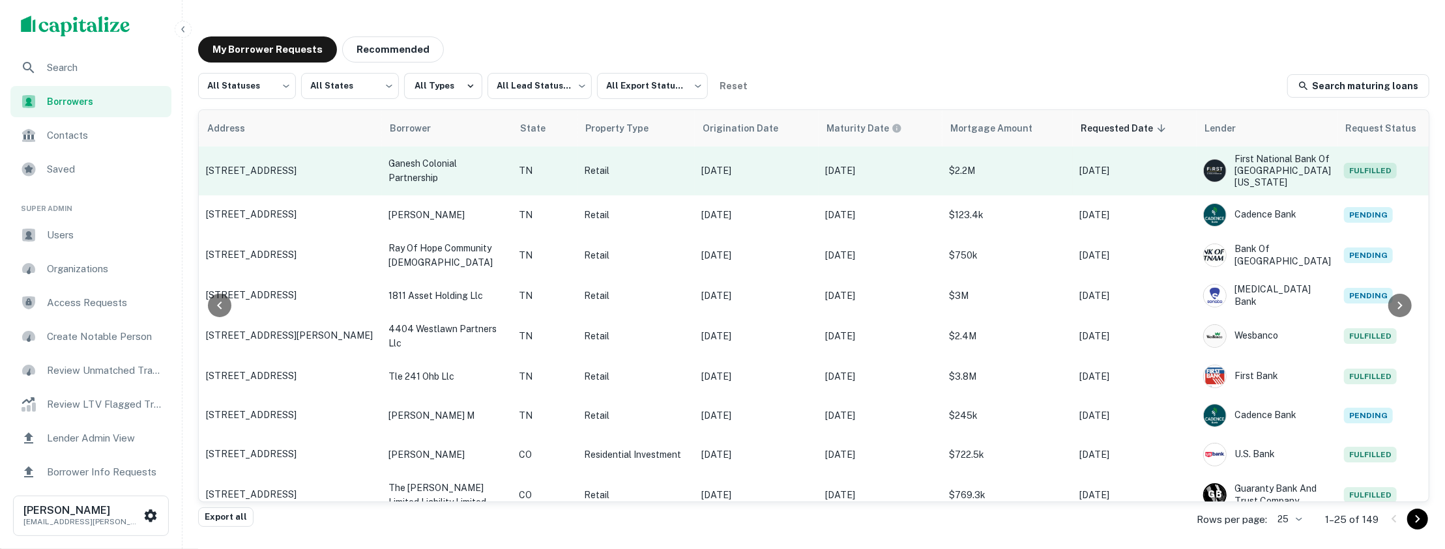
scroll to position [0, 0]
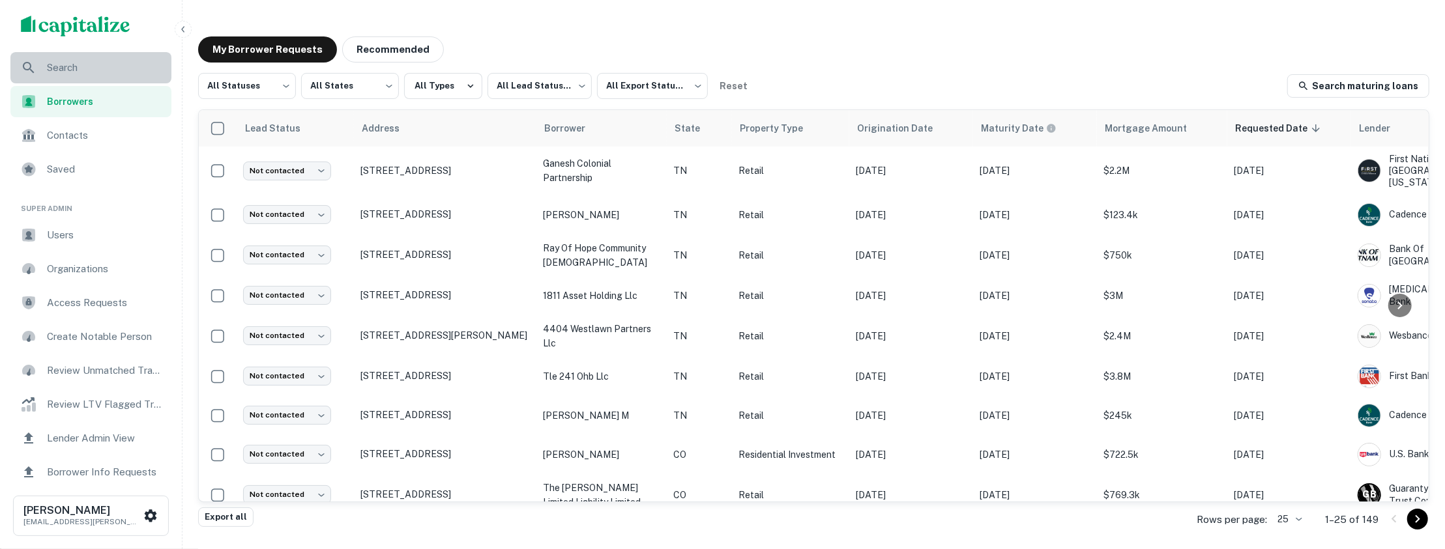
click at [90, 66] on span "Search" at bounding box center [105, 68] width 117 height 16
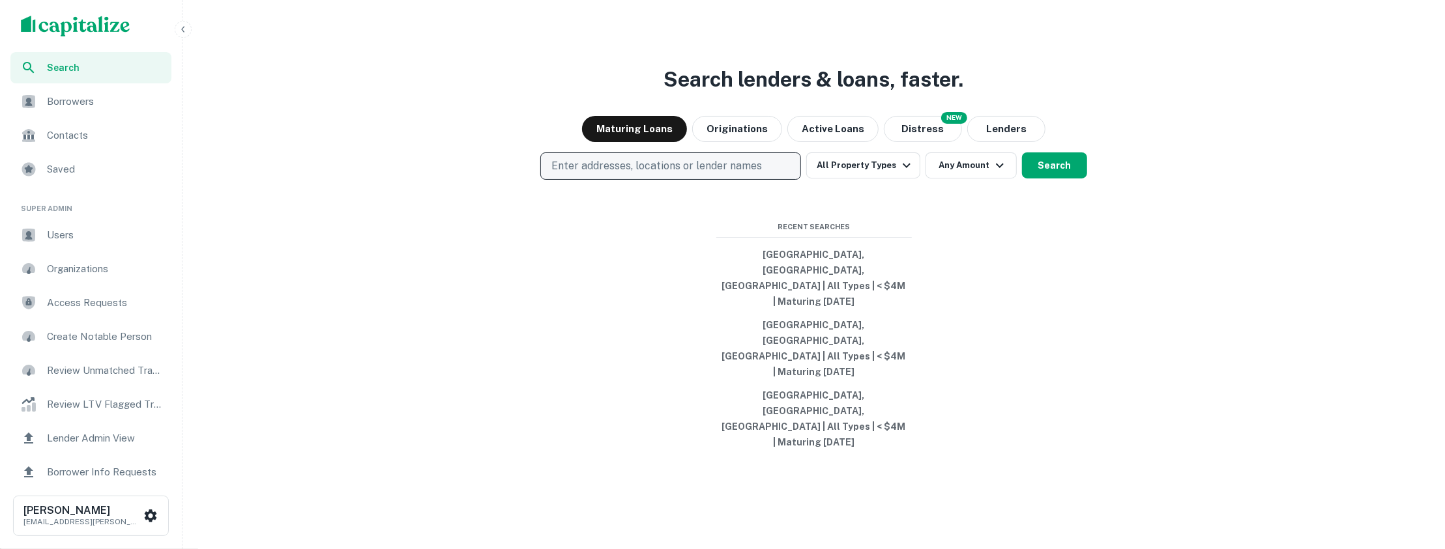
click at [656, 174] on p "Enter addresses, locations or lender names" at bounding box center [656, 166] width 211 height 16
type input "*********"
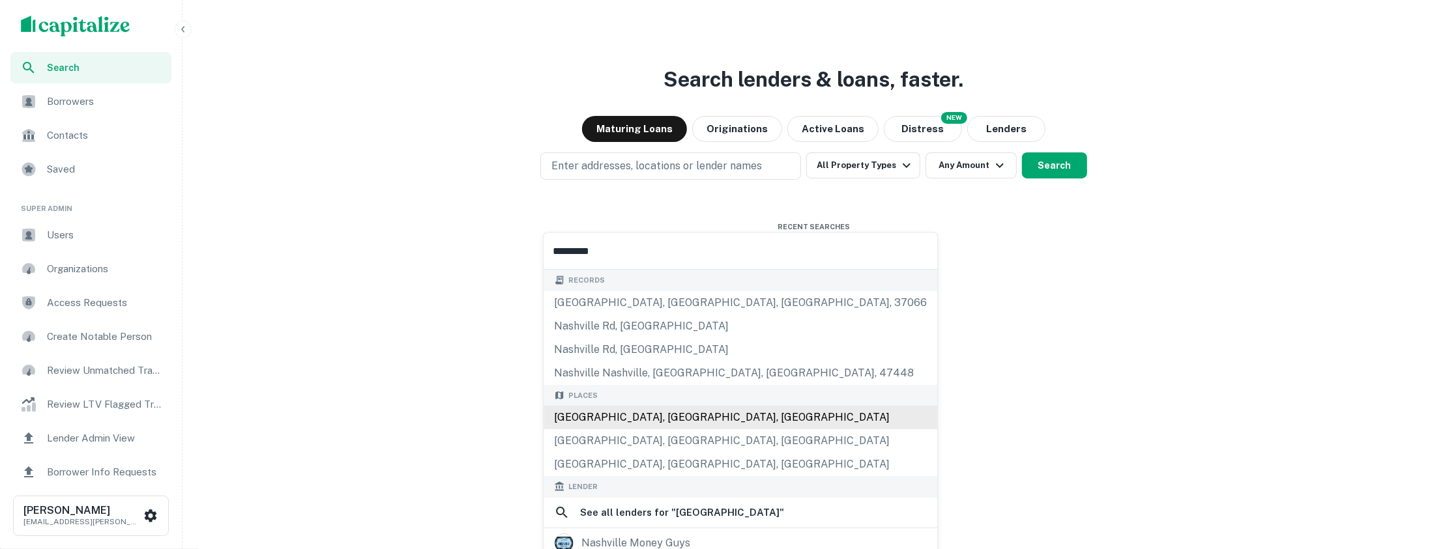
click at [624, 411] on div "Nashville, TN, USA" at bounding box center [741, 417] width 394 height 23
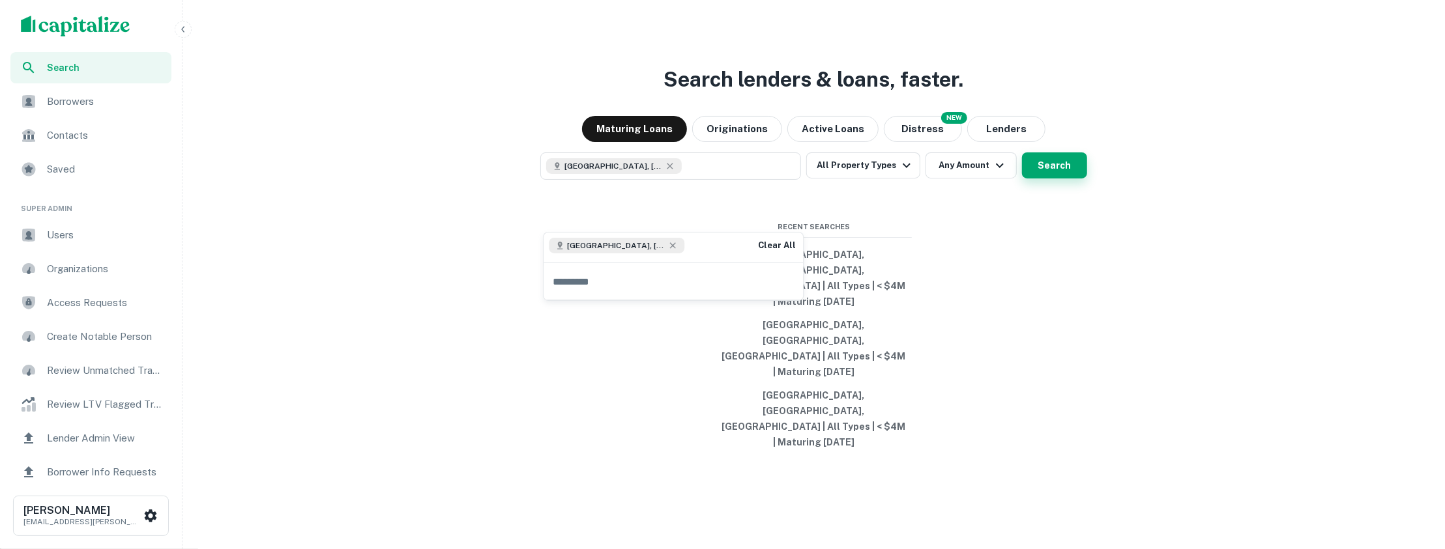
click at [1034, 179] on button "Search" at bounding box center [1054, 166] width 65 height 26
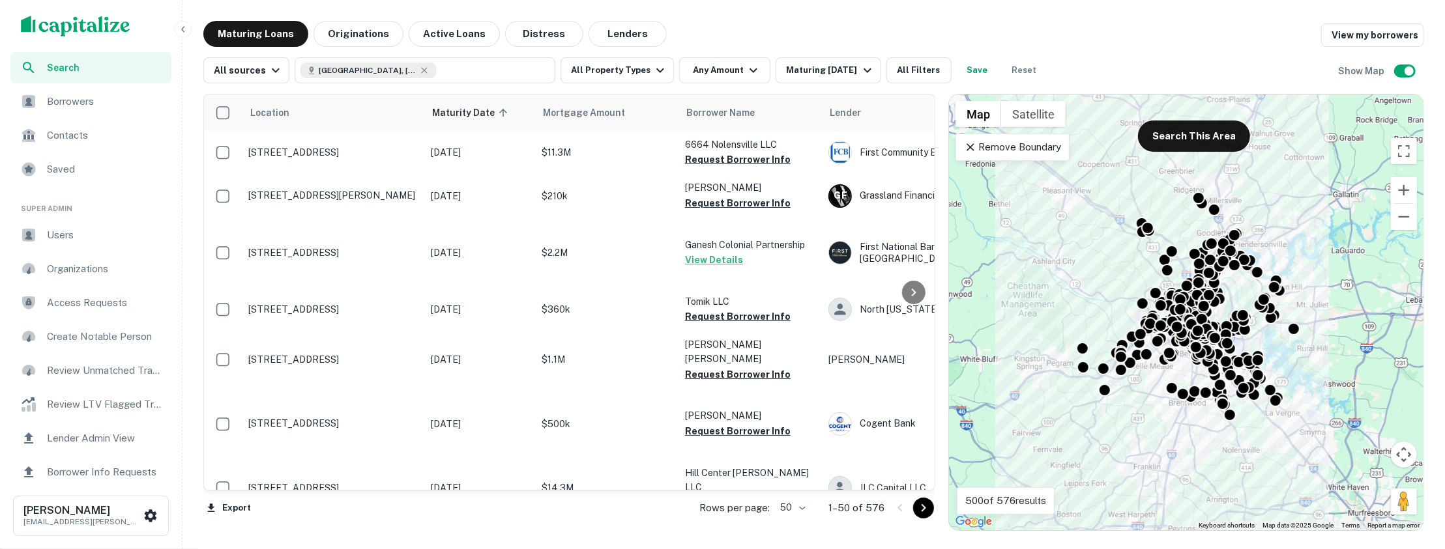
click at [927, 43] on div "Maturing Loans Originations Active Loans Distress Lenders View my borrowers" at bounding box center [813, 34] width 1221 height 26
click at [911, 64] on button "All Filters" at bounding box center [918, 70] width 65 height 26
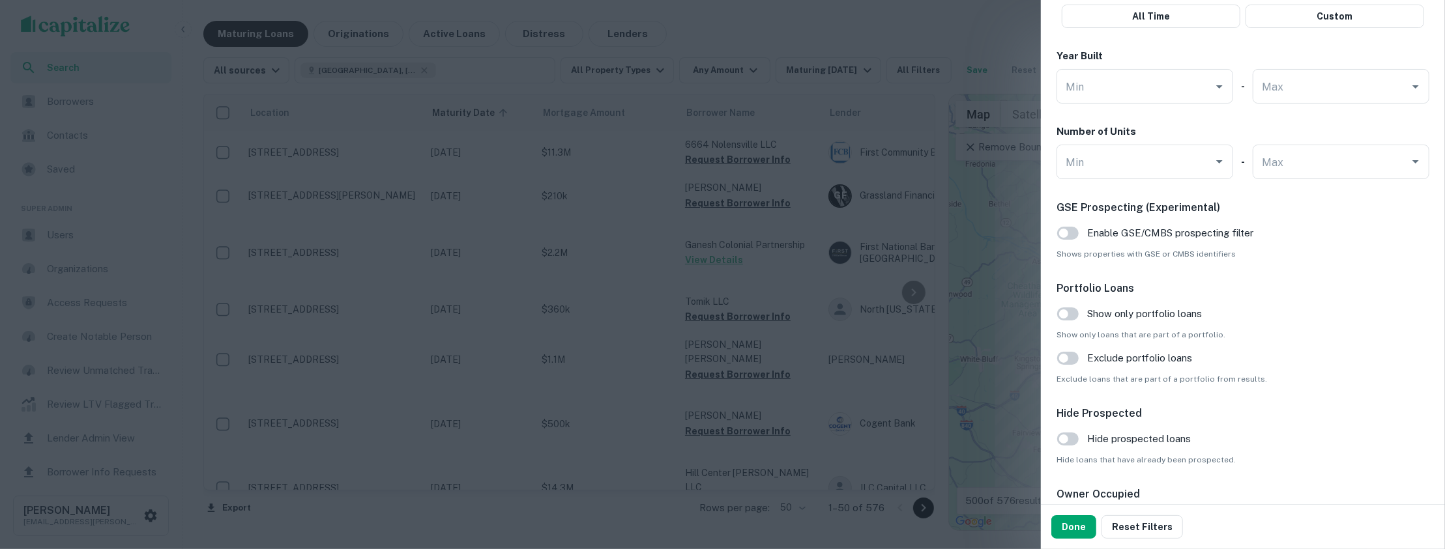
scroll to position [1282, 0]
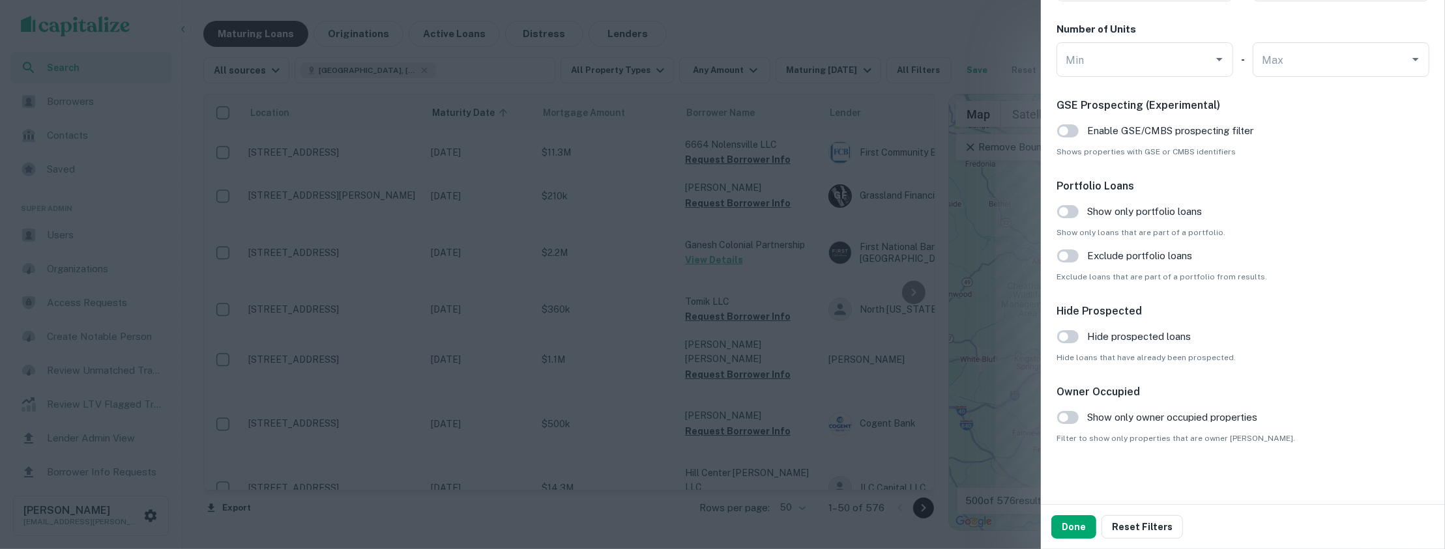
click at [1068, 529] on button "Done" at bounding box center [1073, 527] width 45 height 23
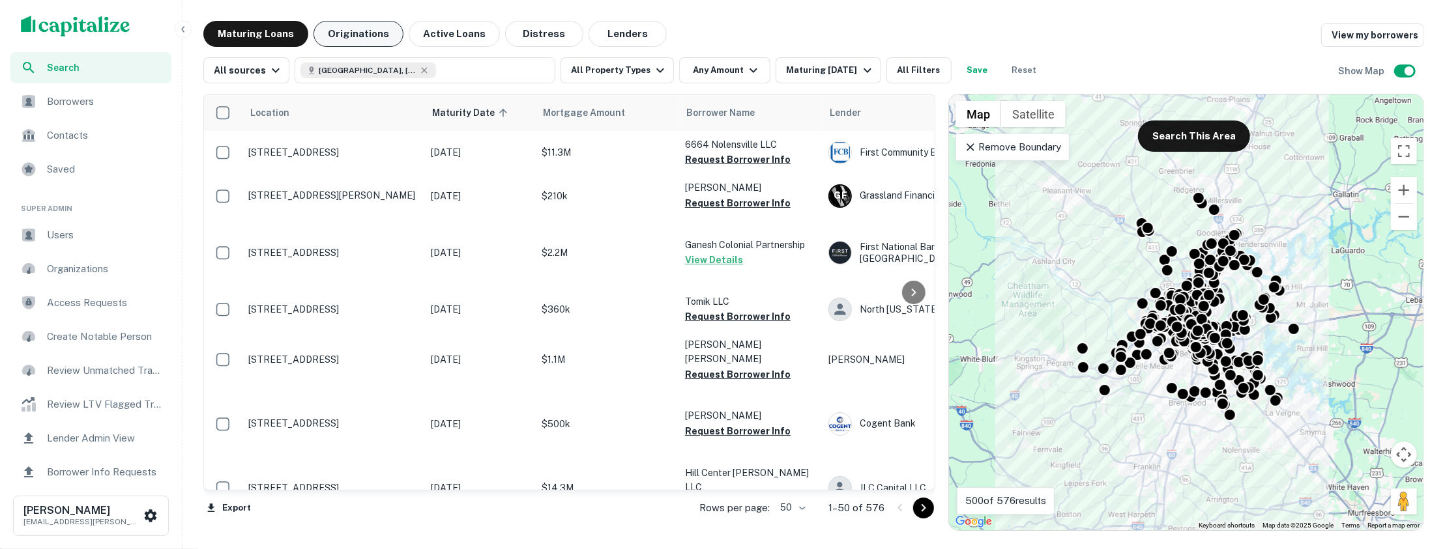
click at [377, 35] on button "Originations" at bounding box center [358, 34] width 90 height 26
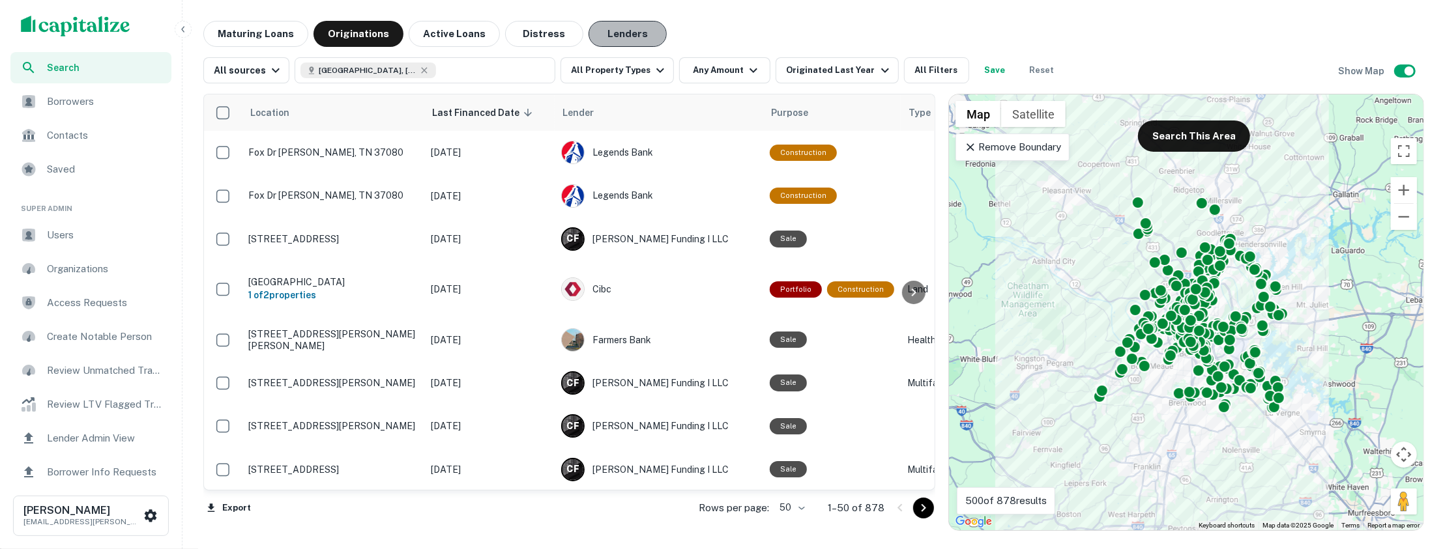
click at [621, 37] on button "Lenders" at bounding box center [628, 34] width 78 height 26
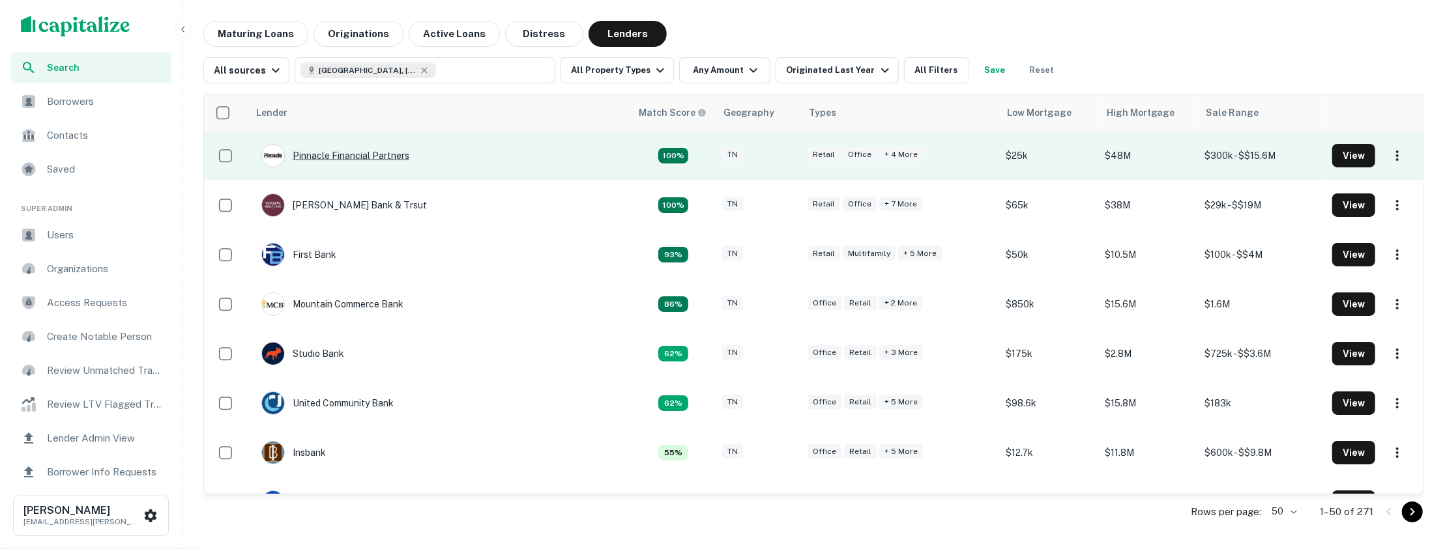
click at [392, 153] on div "Pinnacle Financial Partners" at bounding box center [335, 155] width 148 height 23
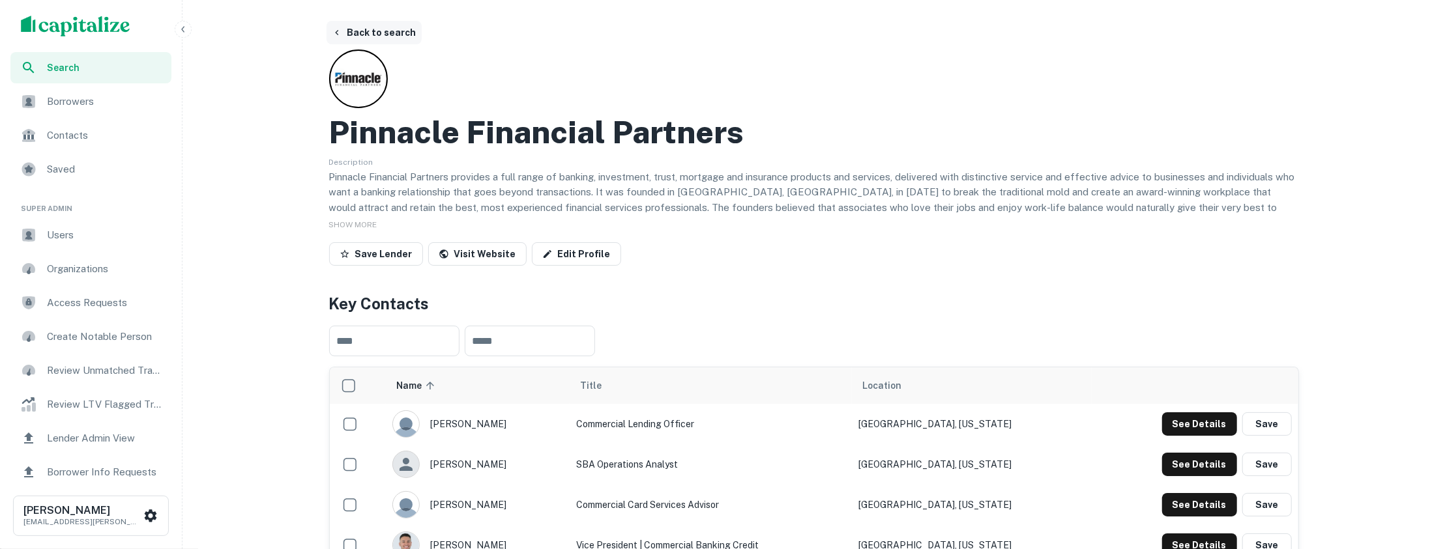
click at [362, 33] on button "Back to search" at bounding box center [374, 32] width 95 height 23
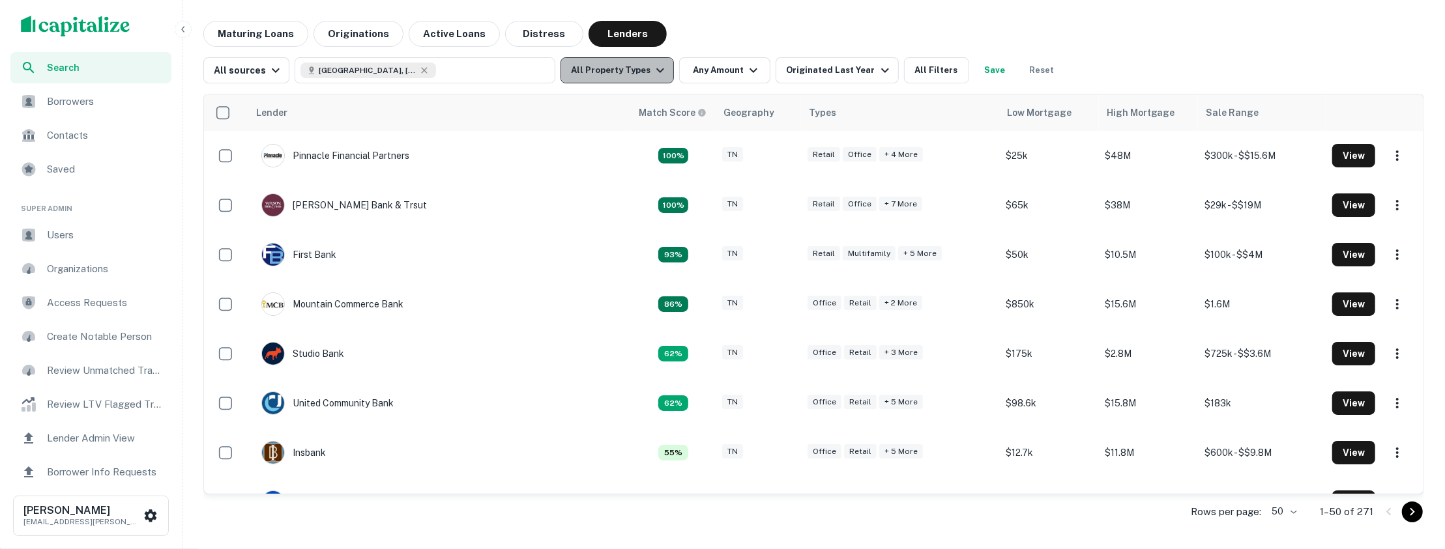
click at [643, 69] on button "All Property Types" at bounding box center [616, 70] width 113 height 26
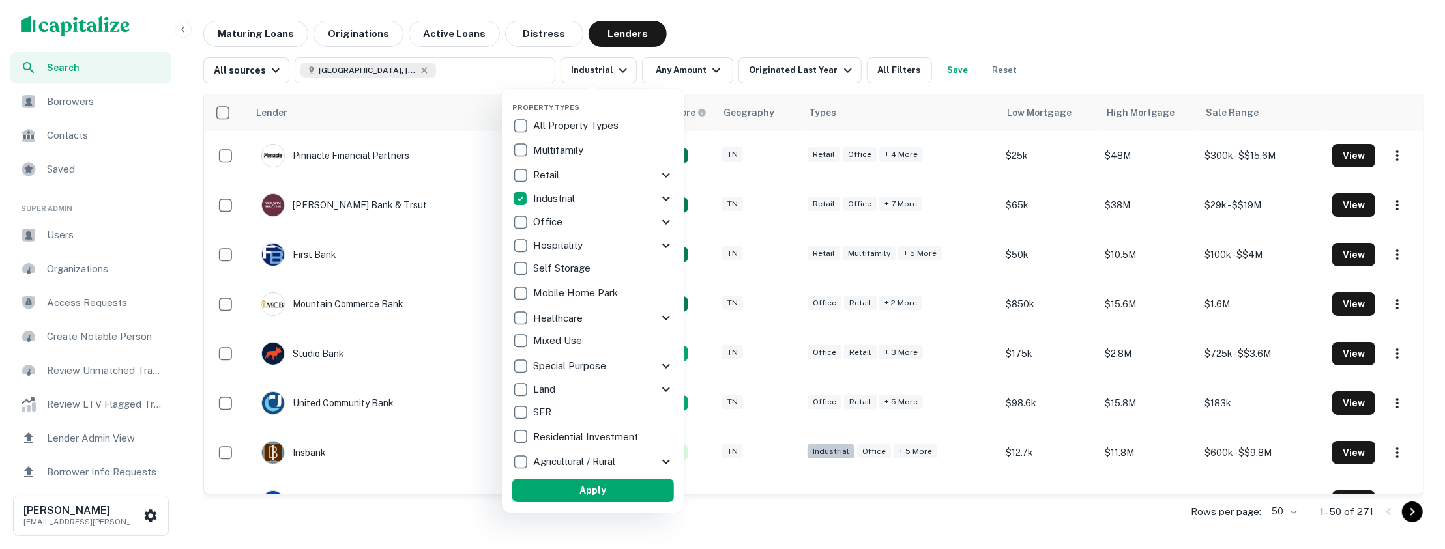
click at [595, 489] on button "Apply" at bounding box center [593, 490] width 162 height 23
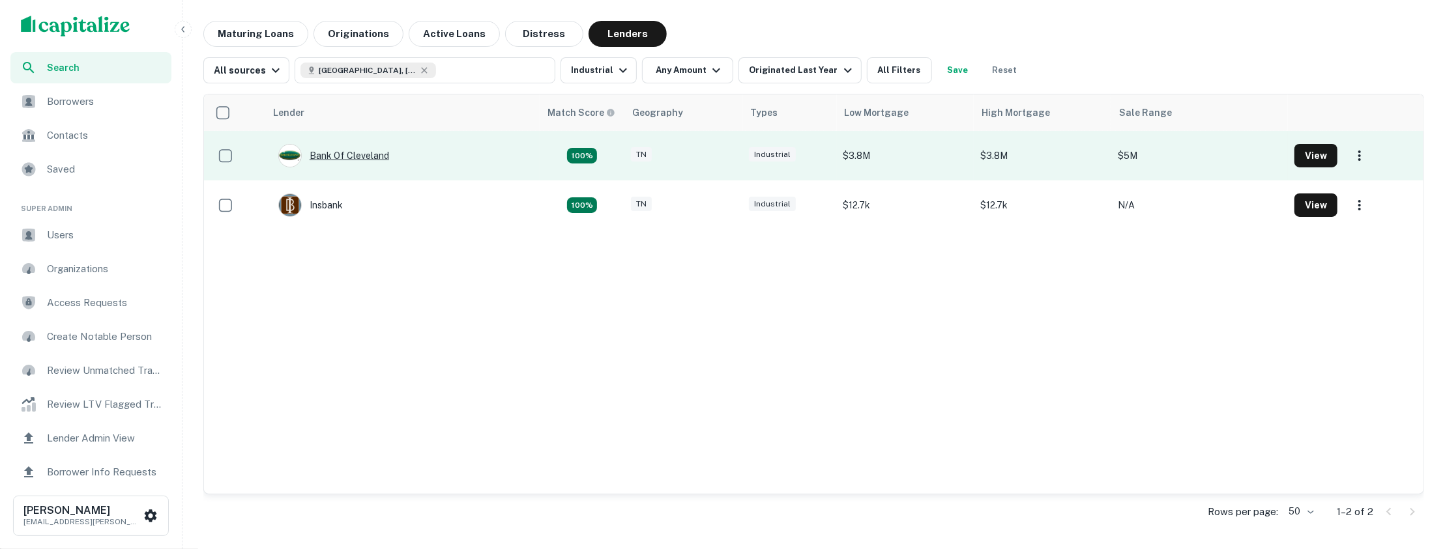
click at [362, 156] on div "Bank Of Cleveland" at bounding box center [333, 155] width 111 height 23
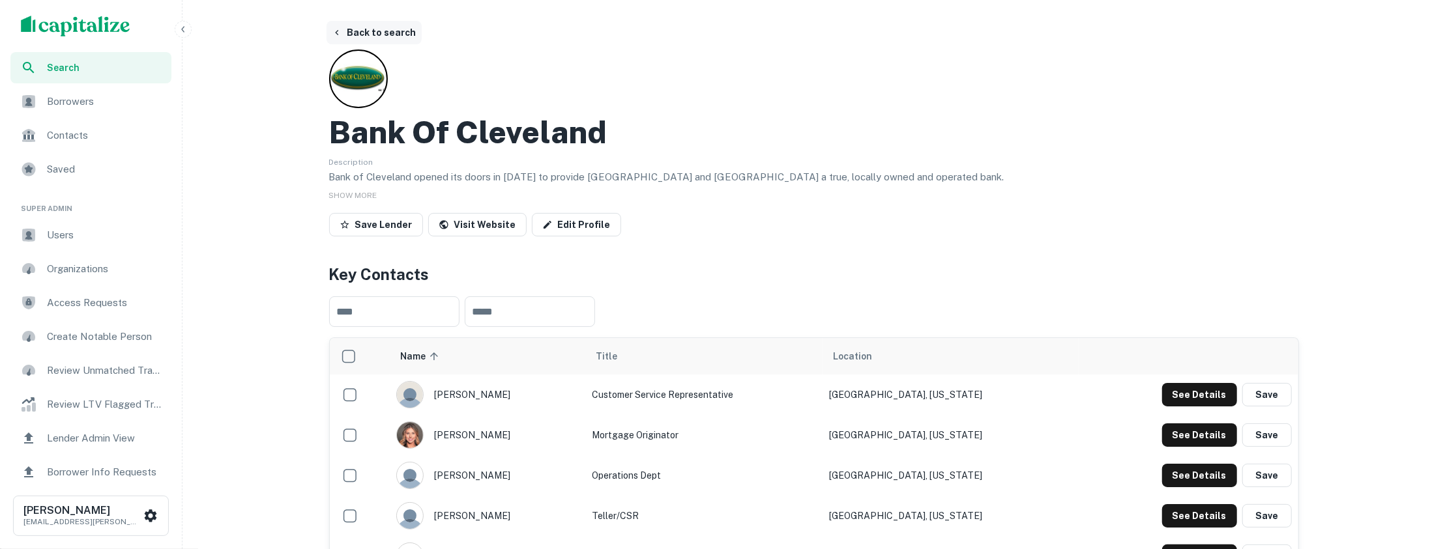
click at [377, 36] on button "Back to search" at bounding box center [374, 32] width 95 height 23
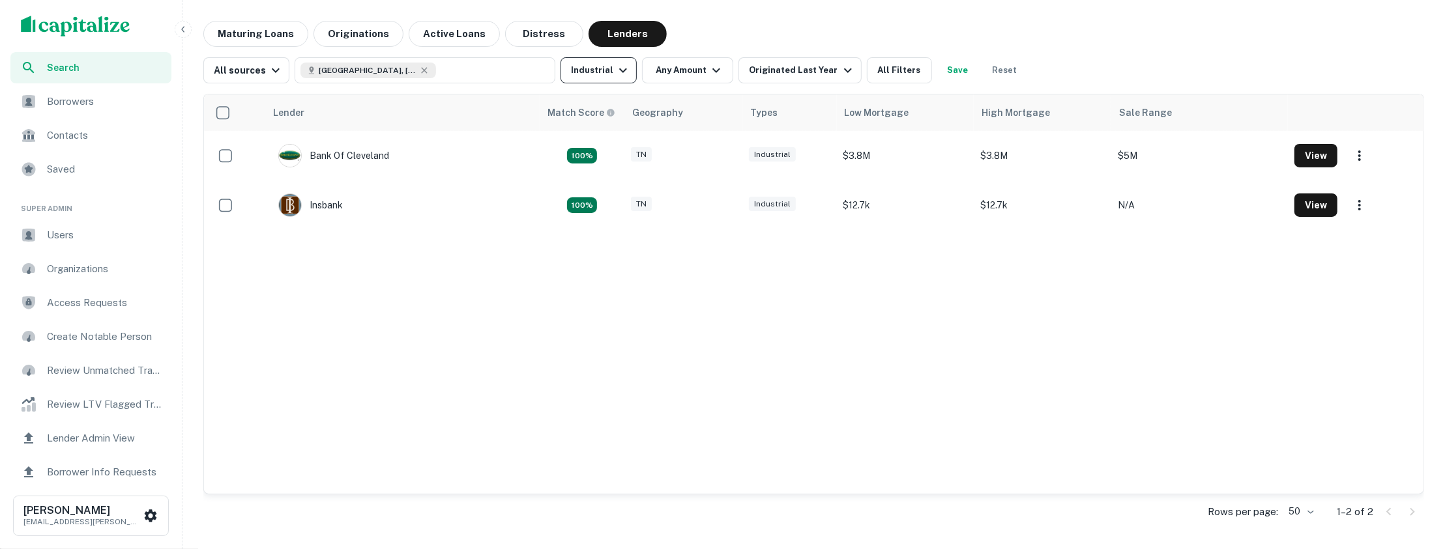
click at [604, 71] on button "Industrial" at bounding box center [598, 70] width 76 height 26
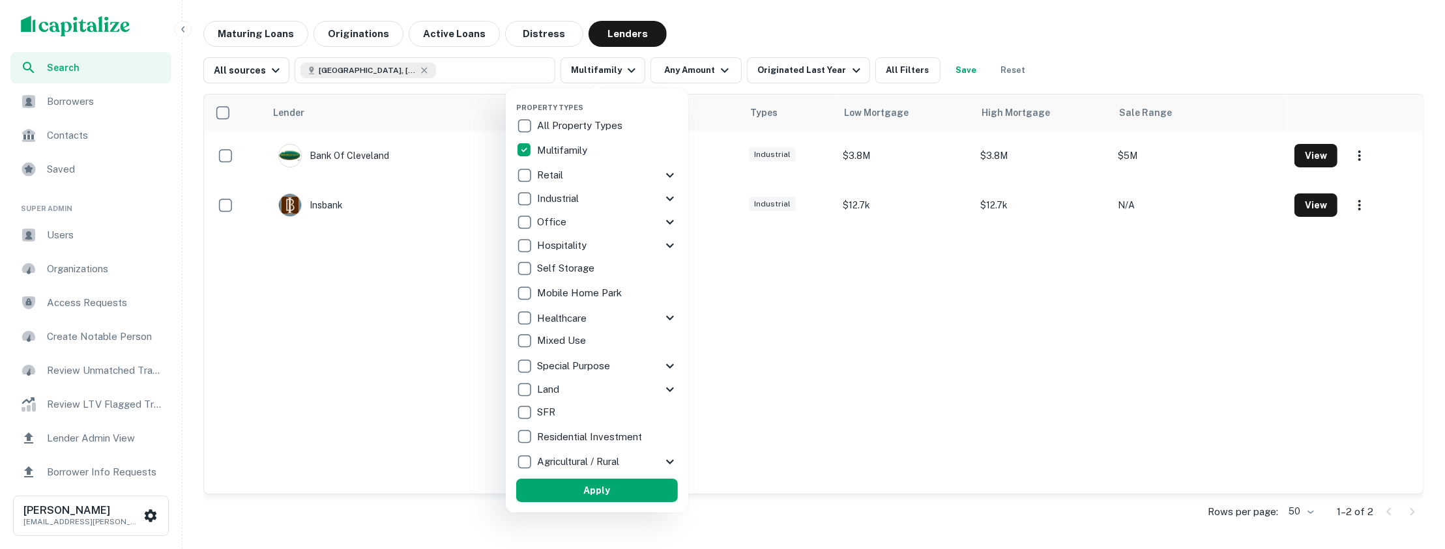
click at [587, 485] on button "Apply" at bounding box center [597, 490] width 162 height 23
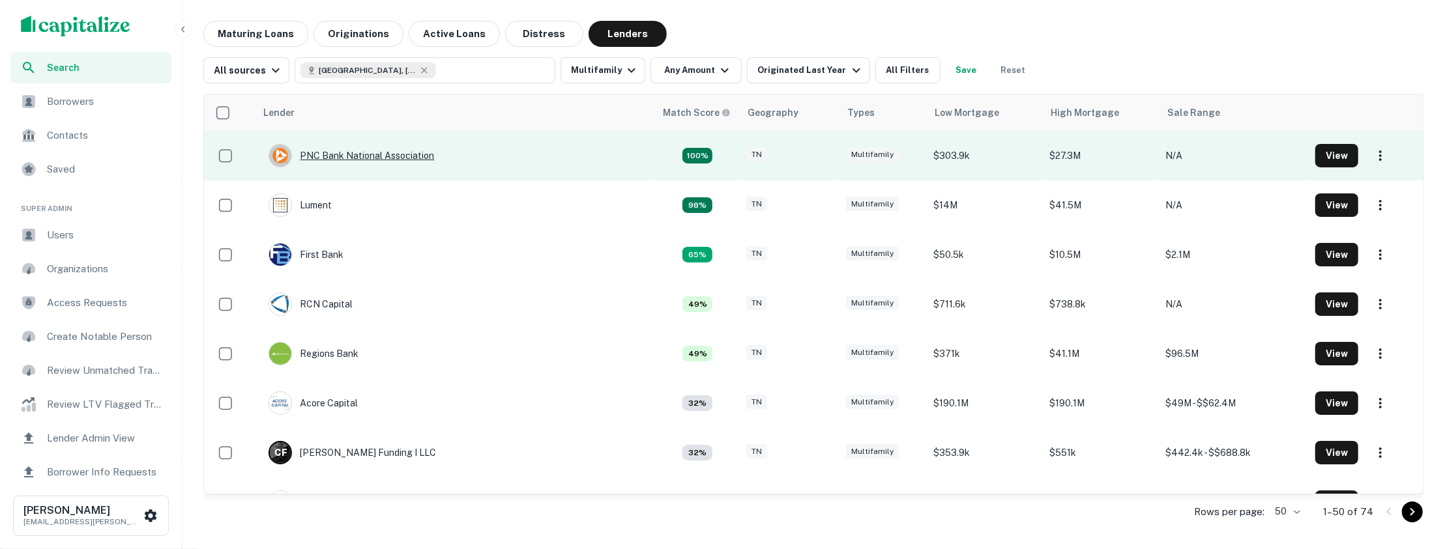
click at [369, 154] on div "PNC Bank National Association" at bounding box center [352, 155] width 166 height 23
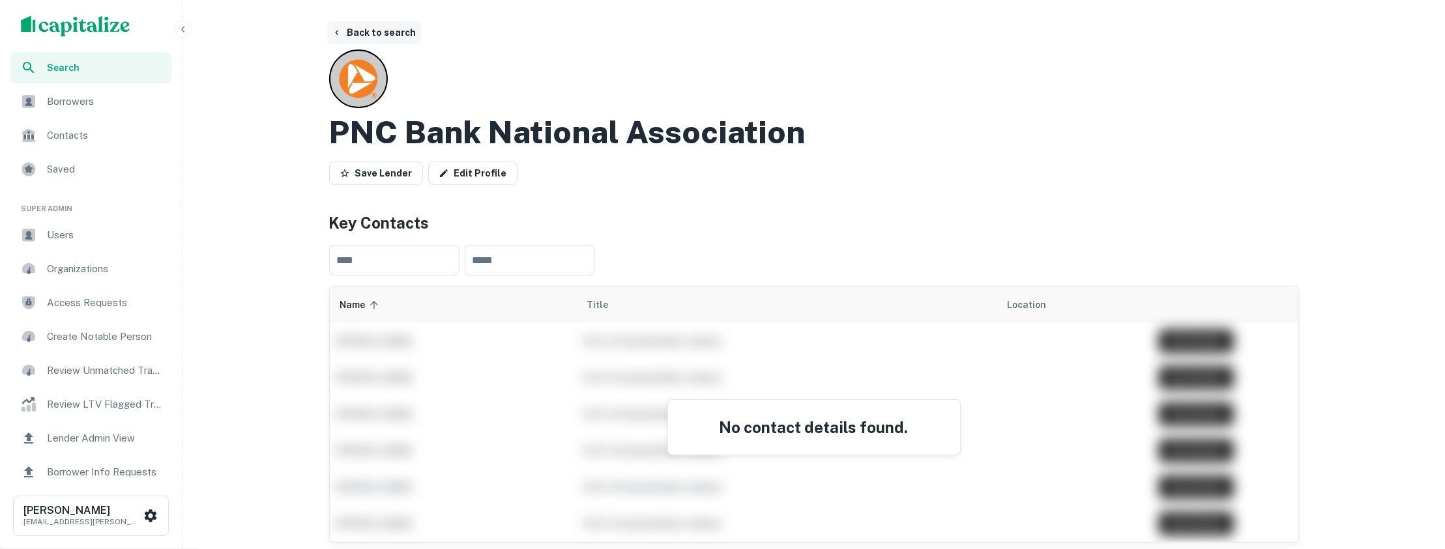
click at [386, 25] on button "Back to search" at bounding box center [374, 32] width 95 height 23
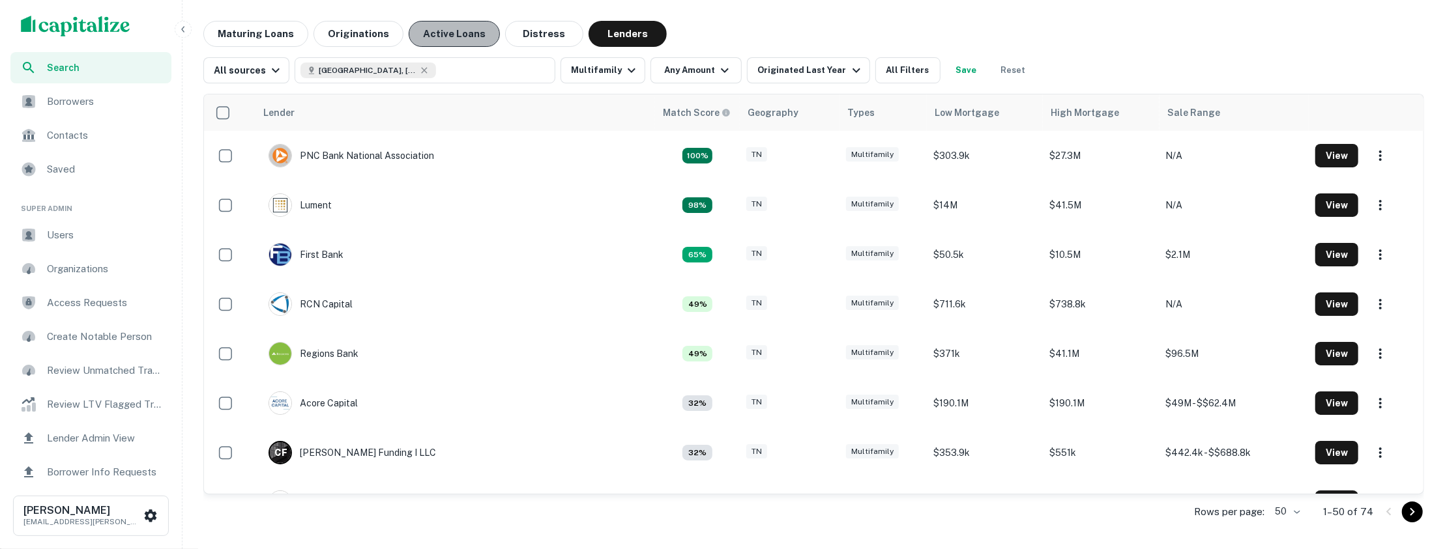
click at [458, 29] on button "Active Loans" at bounding box center [454, 34] width 91 height 26
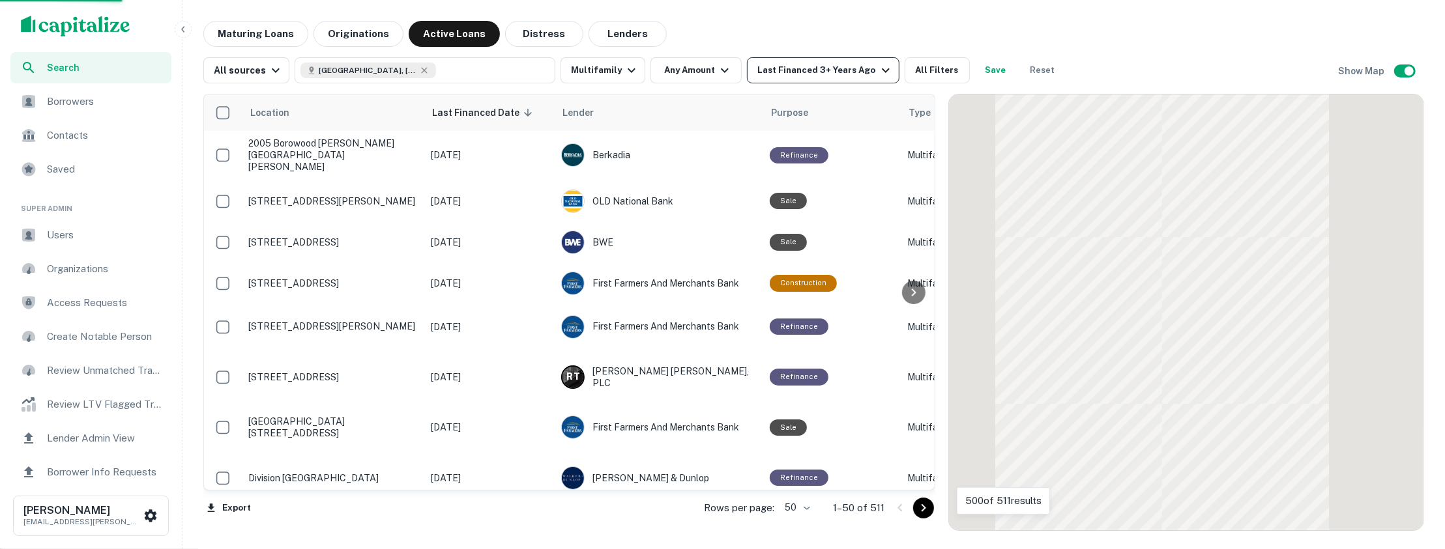
click at [878, 76] on icon "button" at bounding box center [886, 71] width 16 height 16
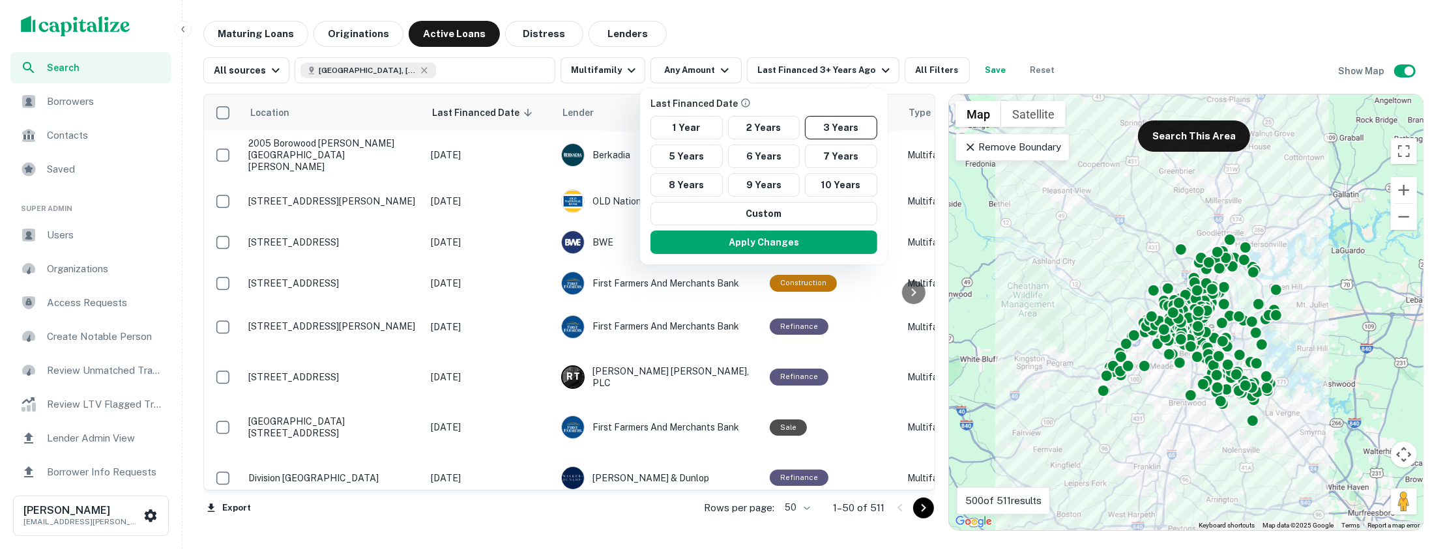
click at [772, 38] on div at bounding box center [722, 274] width 1445 height 549
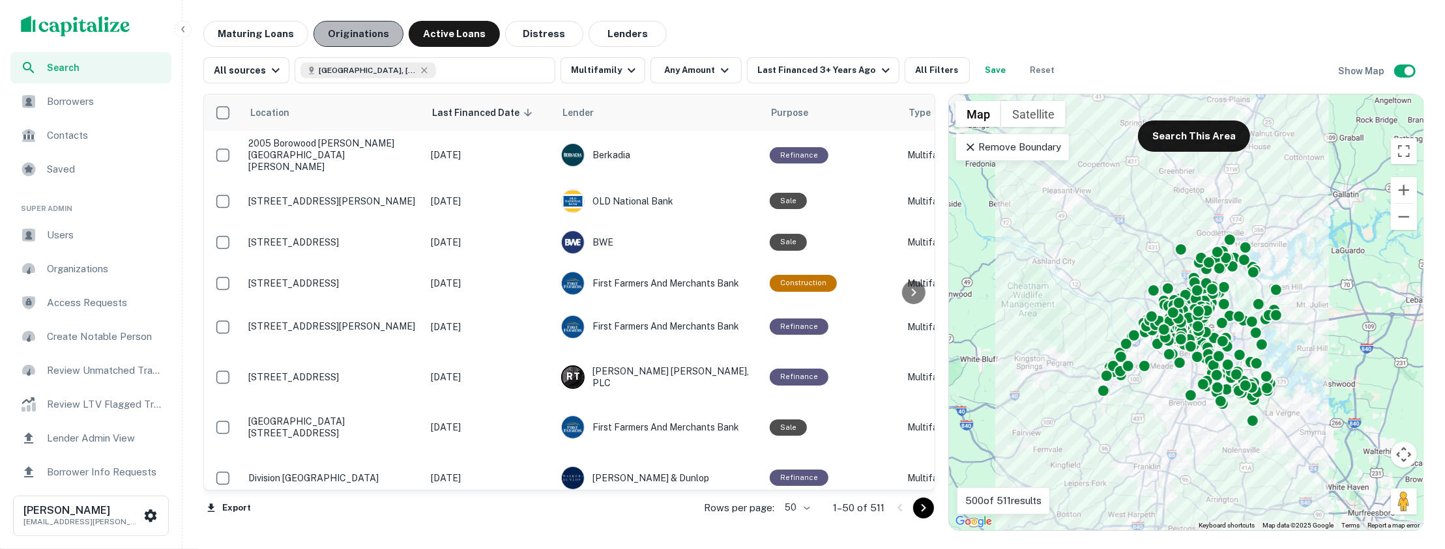
click at [357, 39] on button "Originations" at bounding box center [358, 34] width 90 height 26
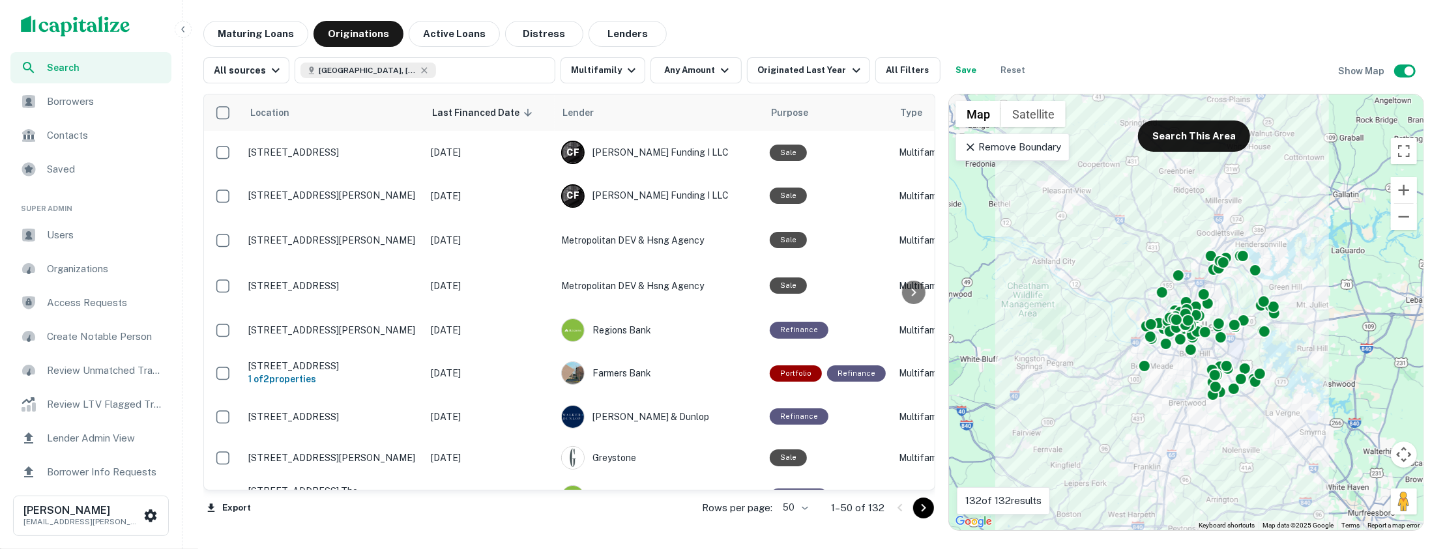
click at [946, 75] on button "Save" at bounding box center [967, 70] width 42 height 26
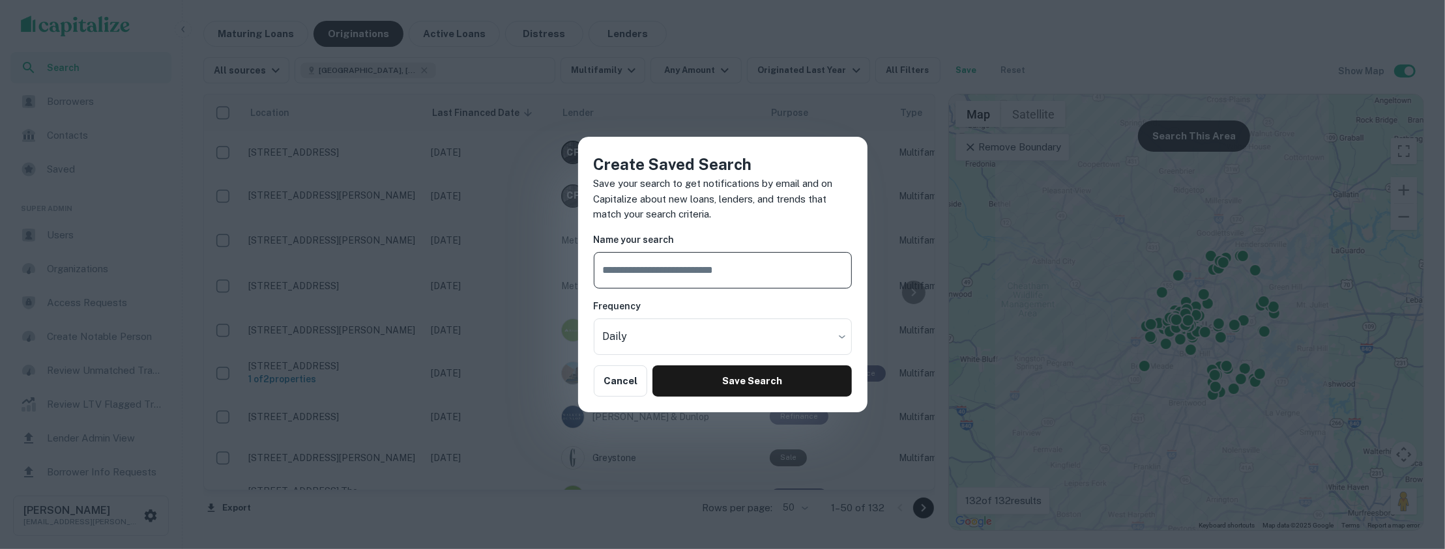
click at [729, 52] on div "Create Saved Search Save your search to get notifications by email and on Capit…" at bounding box center [722, 274] width 1445 height 549
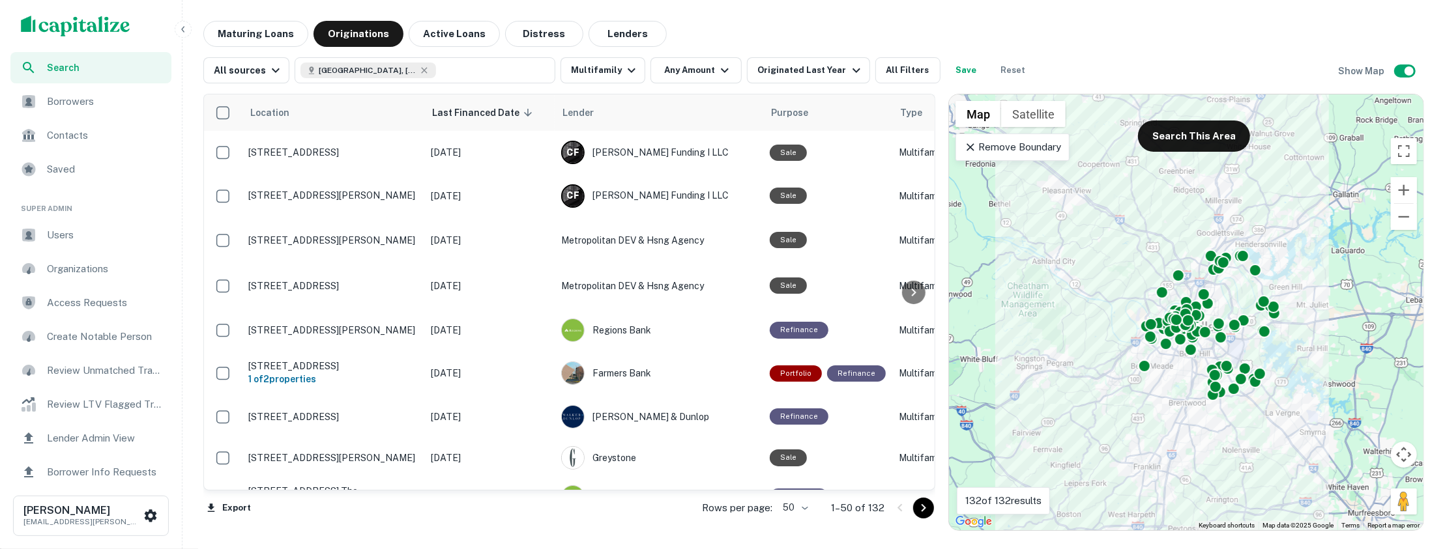
click at [93, 102] on span "Borrowers" at bounding box center [105, 102] width 117 height 16
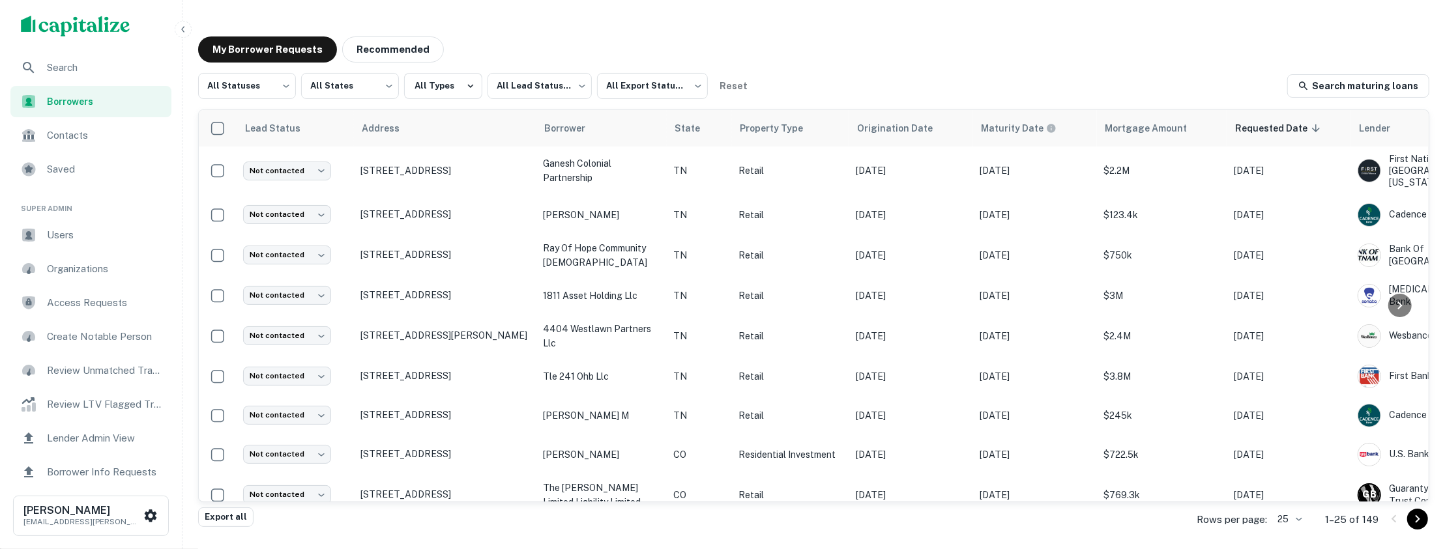
click at [405, 48] on button "Recommended" at bounding box center [393, 49] width 102 height 26
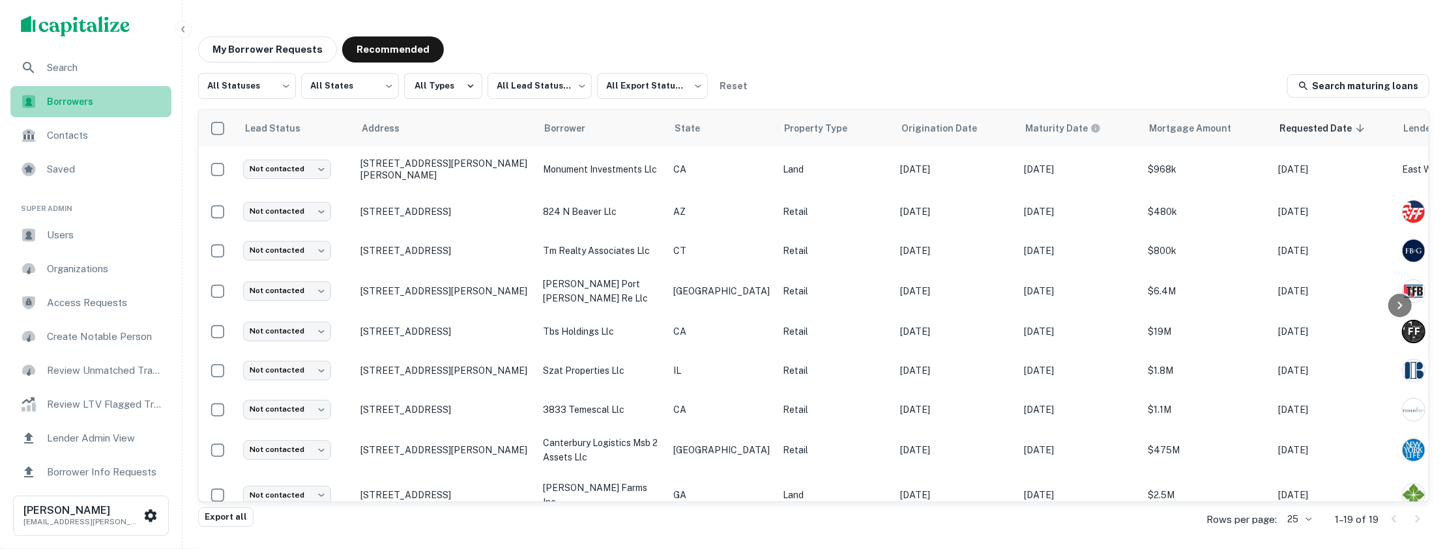
click at [112, 106] on span "Borrowers" at bounding box center [105, 102] width 117 height 14
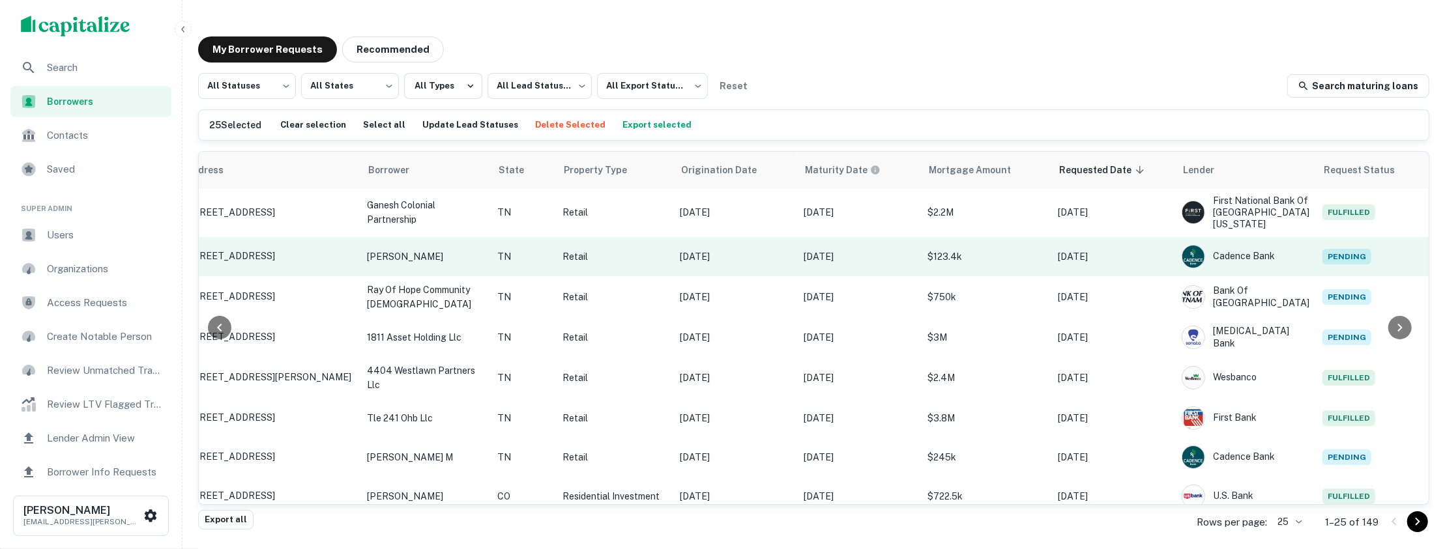
scroll to position [0, 177]
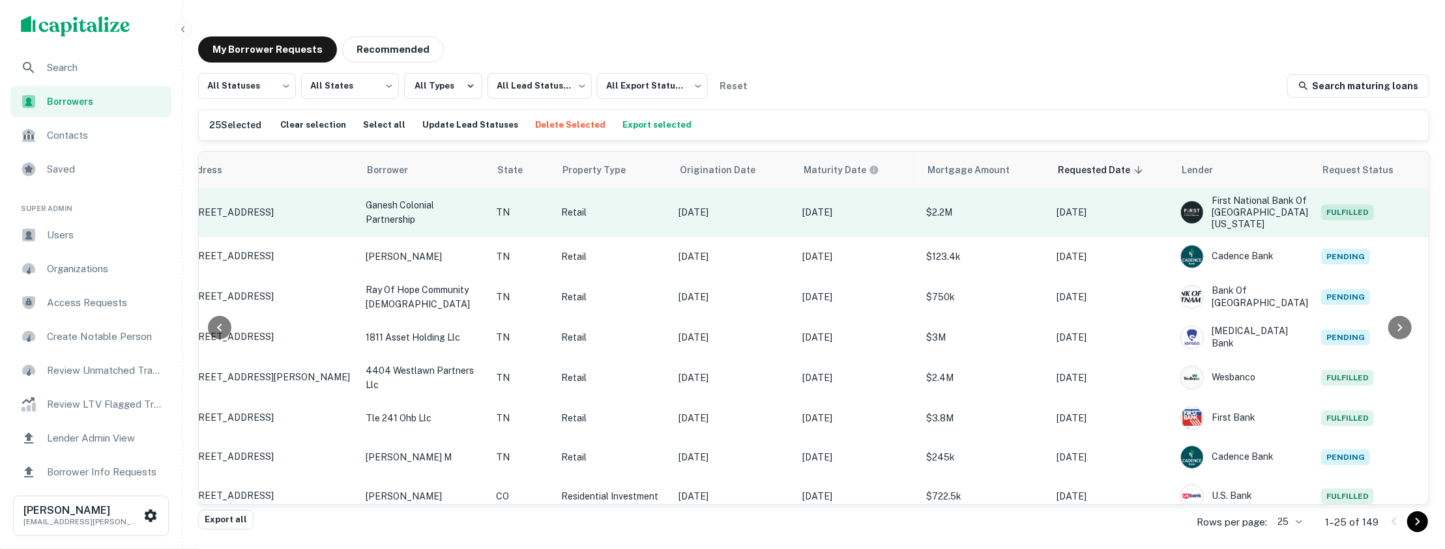
click at [888, 214] on p "[DATE]" at bounding box center [857, 212] width 111 height 14
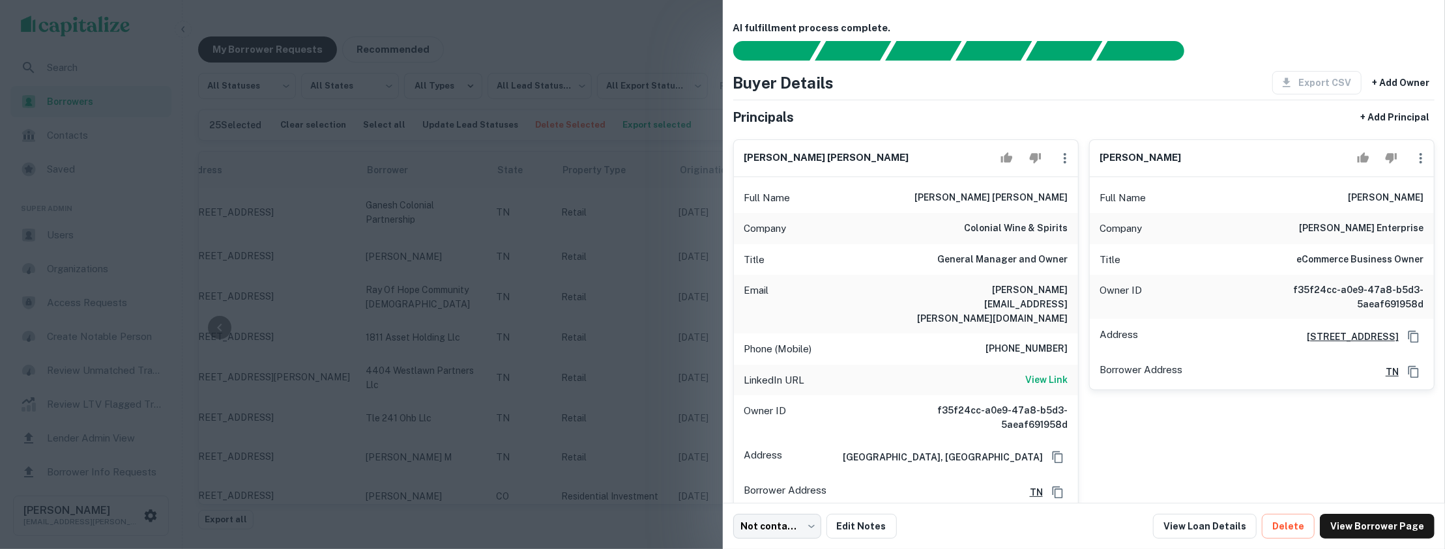
click at [314, 216] on div at bounding box center [722, 274] width 1445 height 549
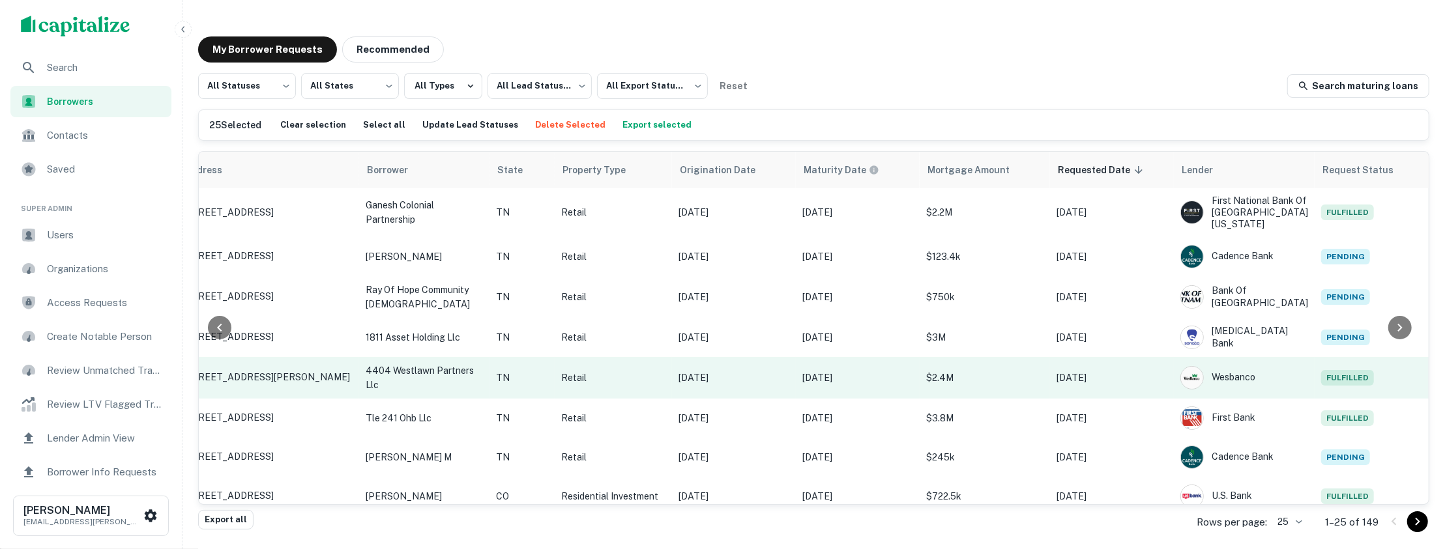
click at [1019, 385] on td "$2.4M" at bounding box center [985, 378] width 130 height 42
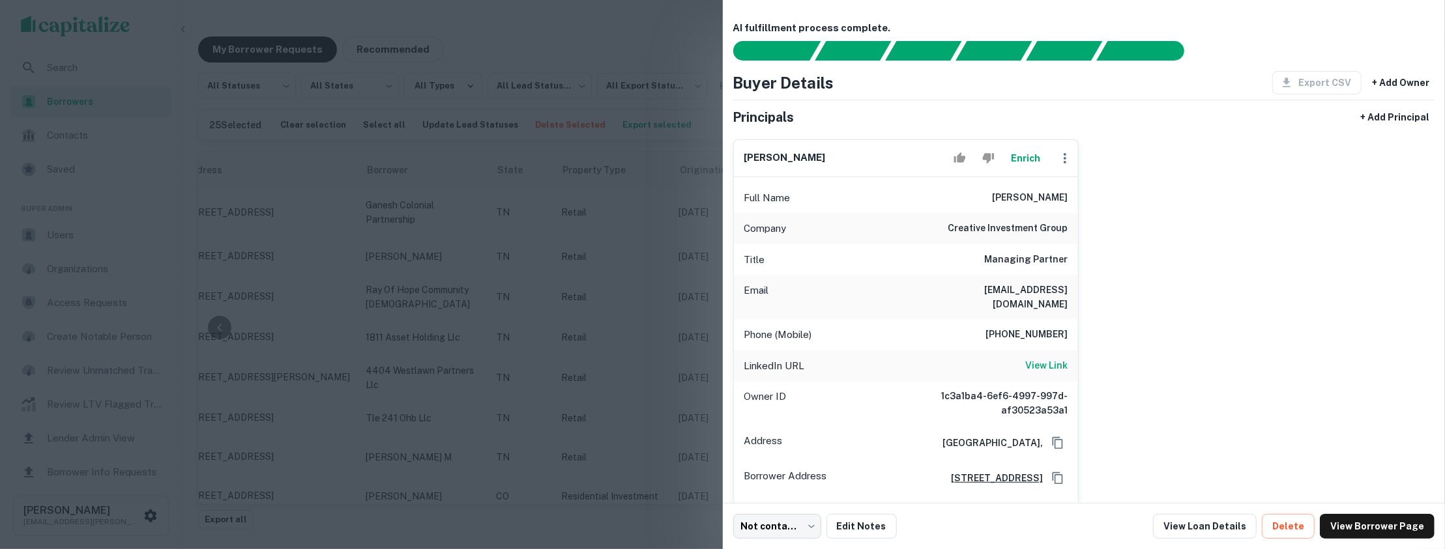
click at [703, 270] on div at bounding box center [722, 274] width 1445 height 549
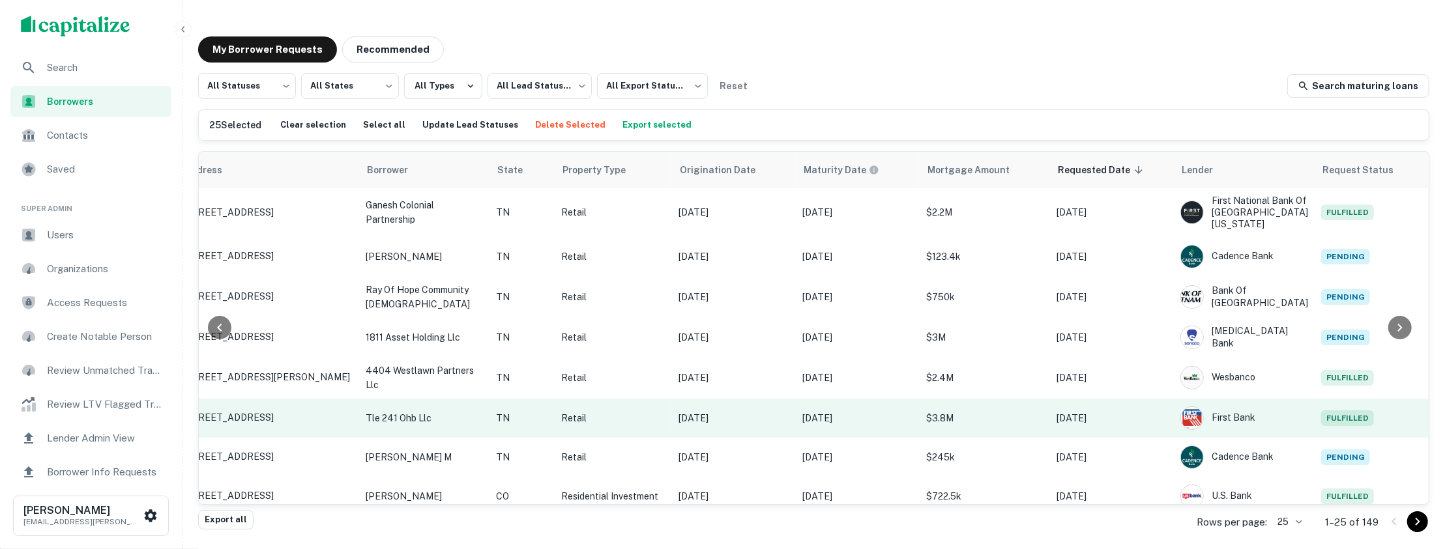
scroll to position [99, 177]
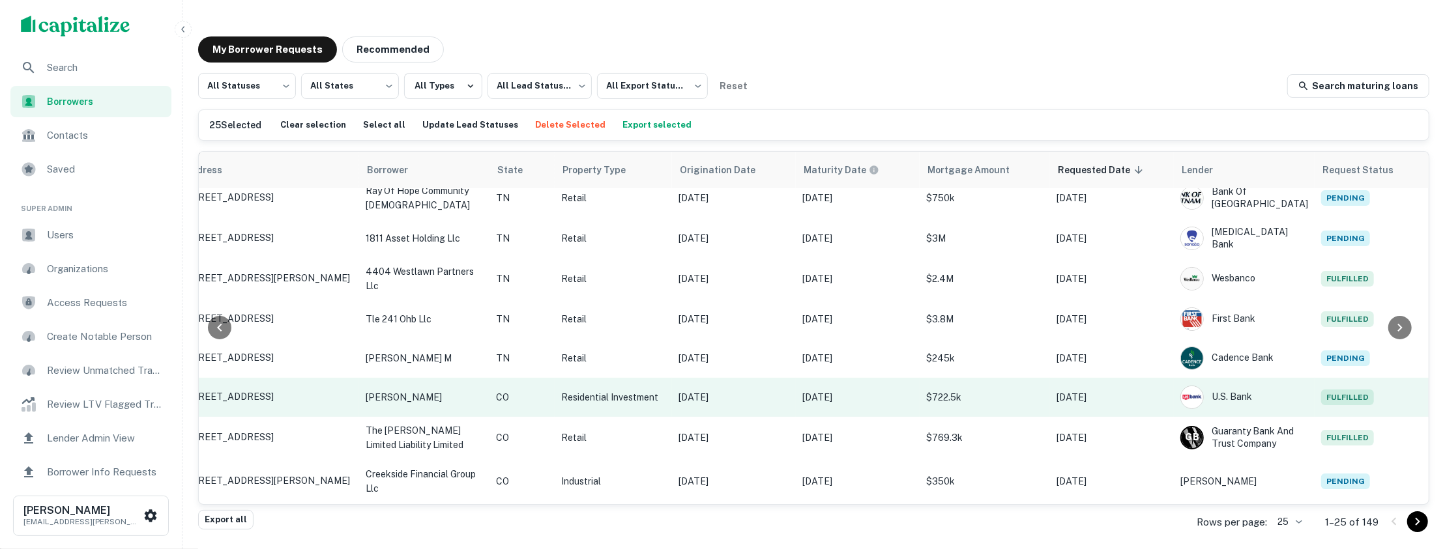
click at [1153, 399] on p "[DATE]" at bounding box center [1111, 397] width 111 height 14
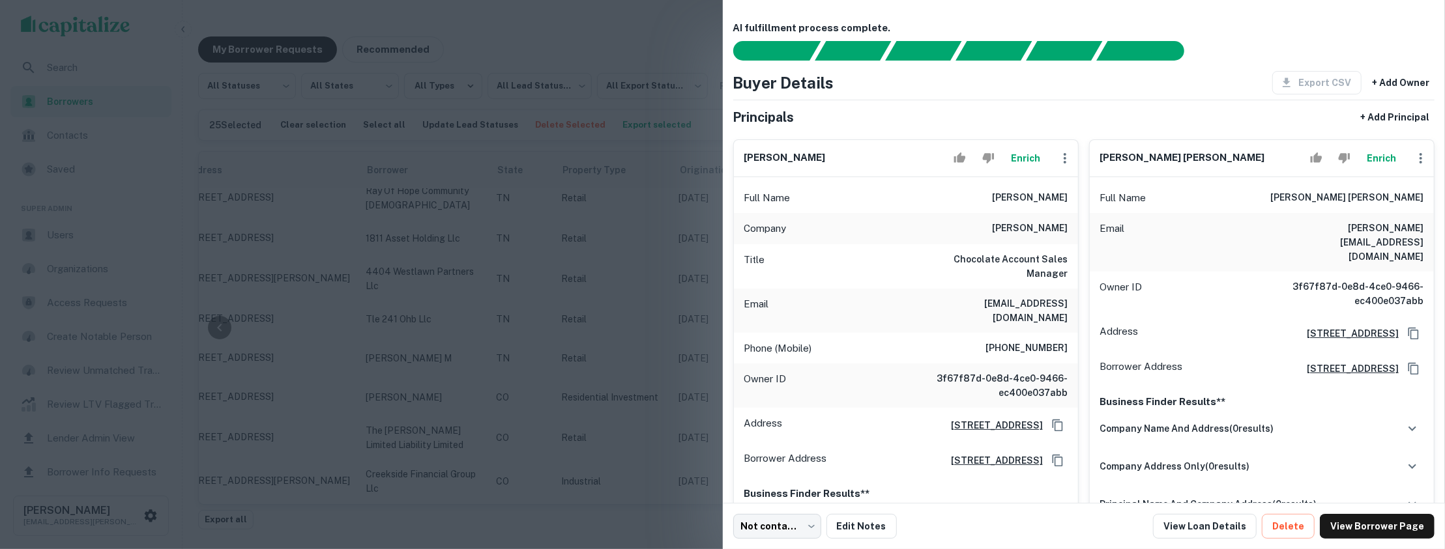
click at [705, 304] on div at bounding box center [722, 274] width 1445 height 549
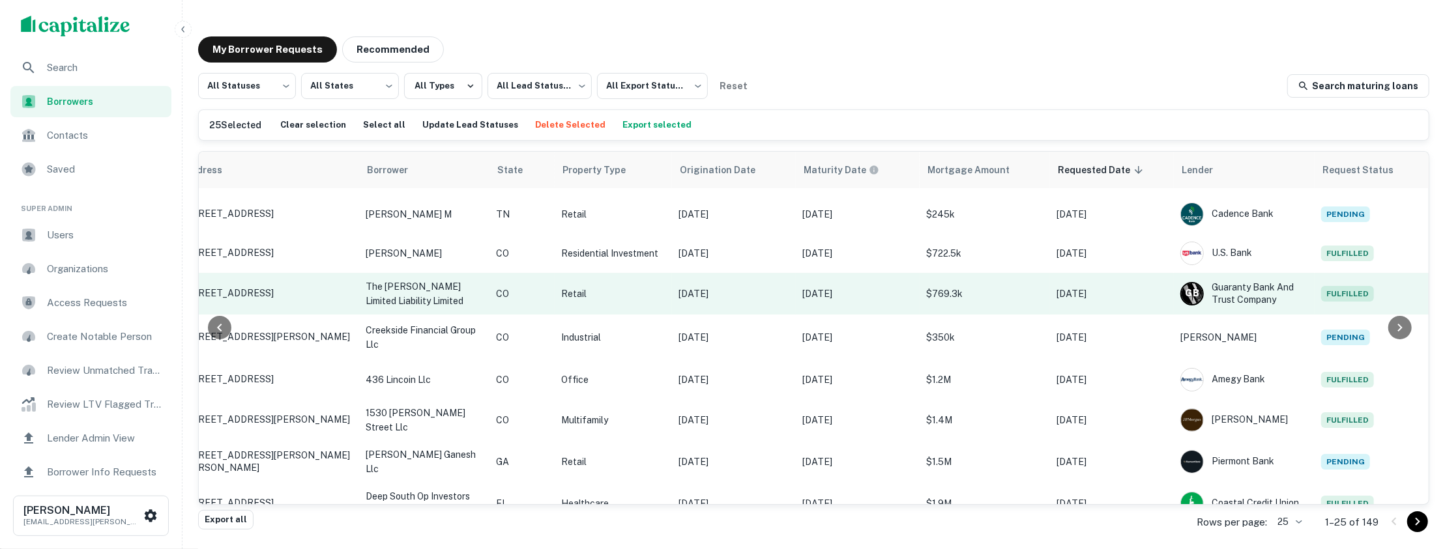
scroll to position [249, 177]
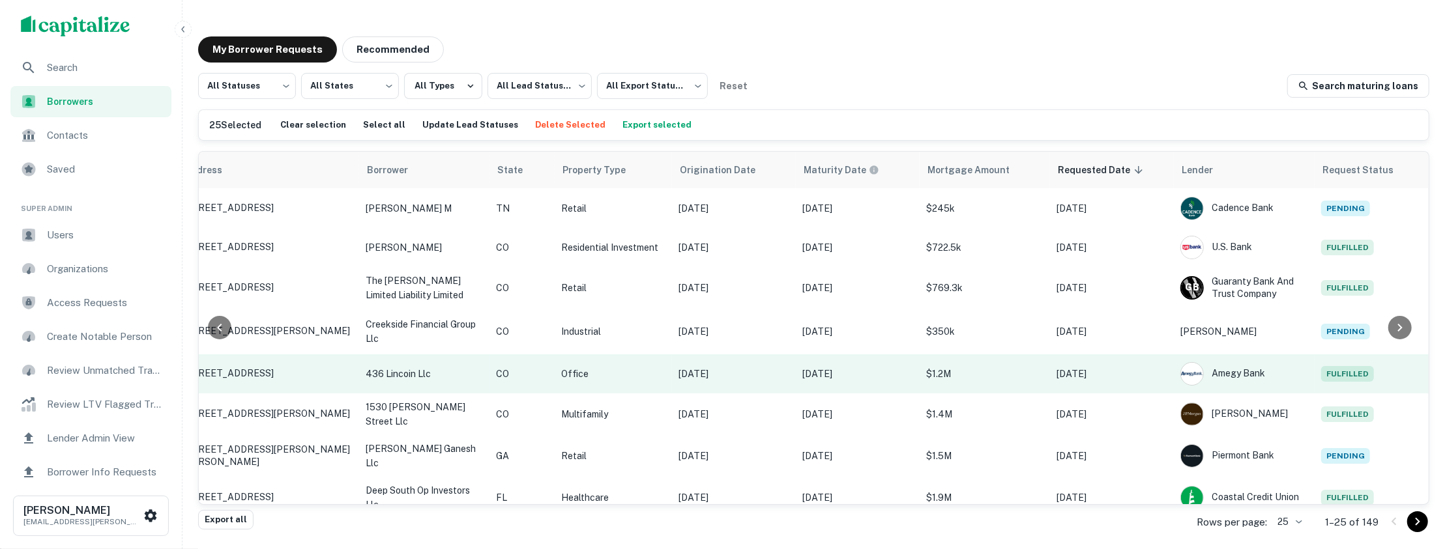
click at [1138, 364] on td "[DATE]" at bounding box center [1112, 374] width 124 height 39
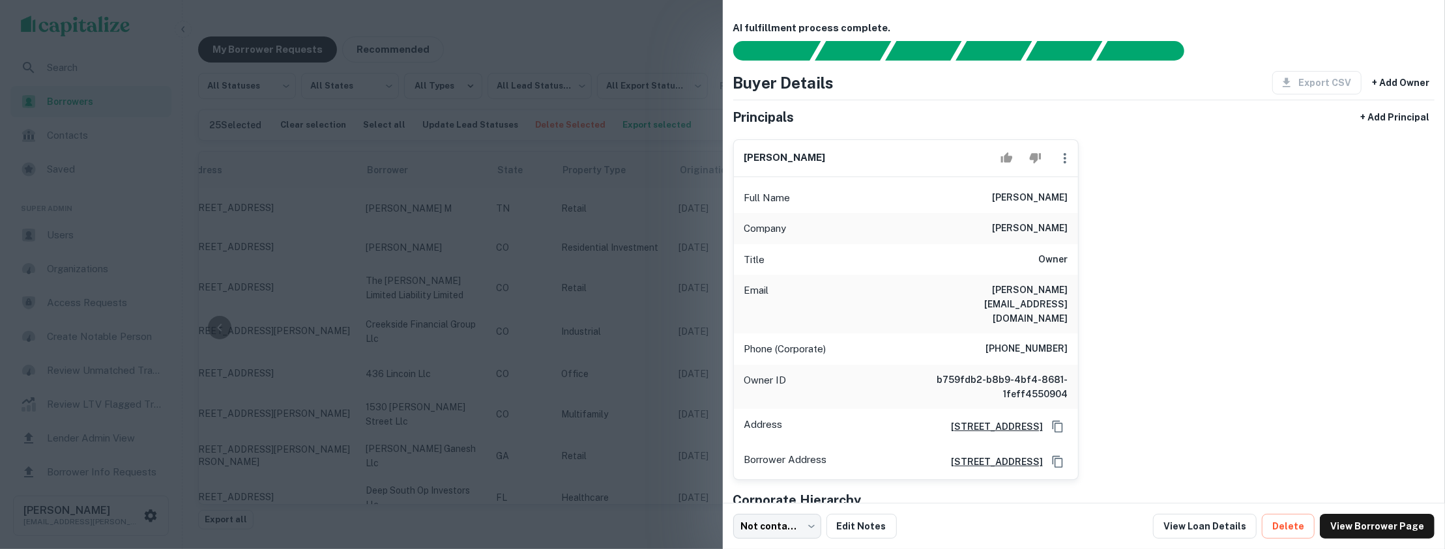
click at [702, 270] on div at bounding box center [722, 274] width 1445 height 549
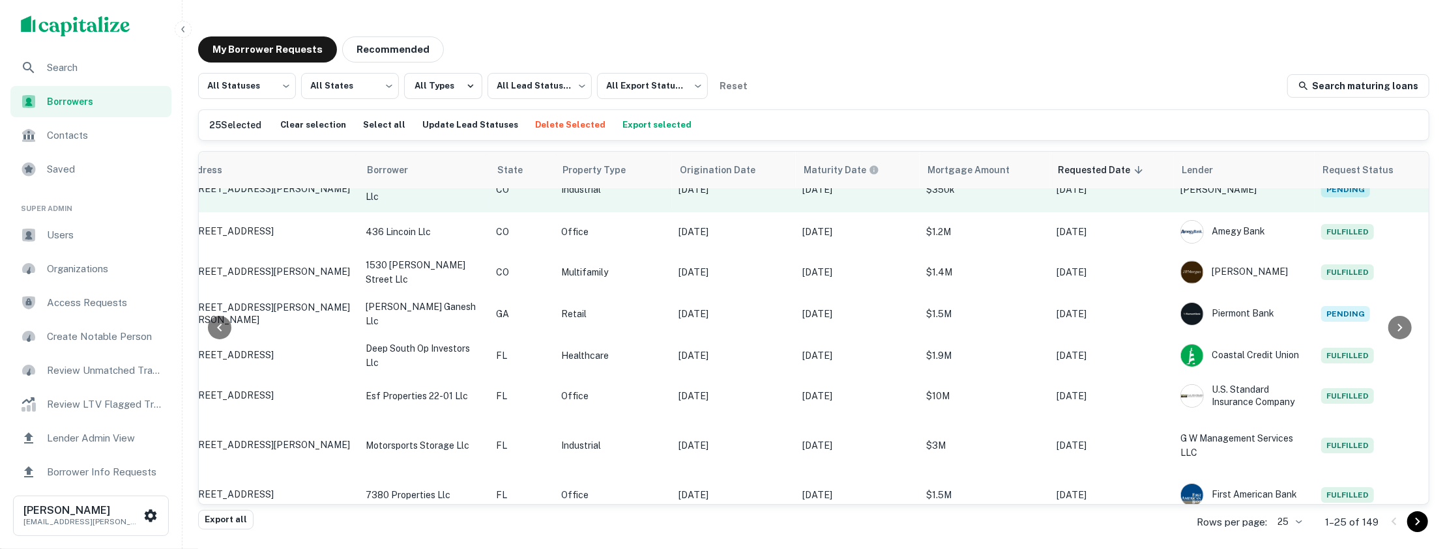
scroll to position [407, 177]
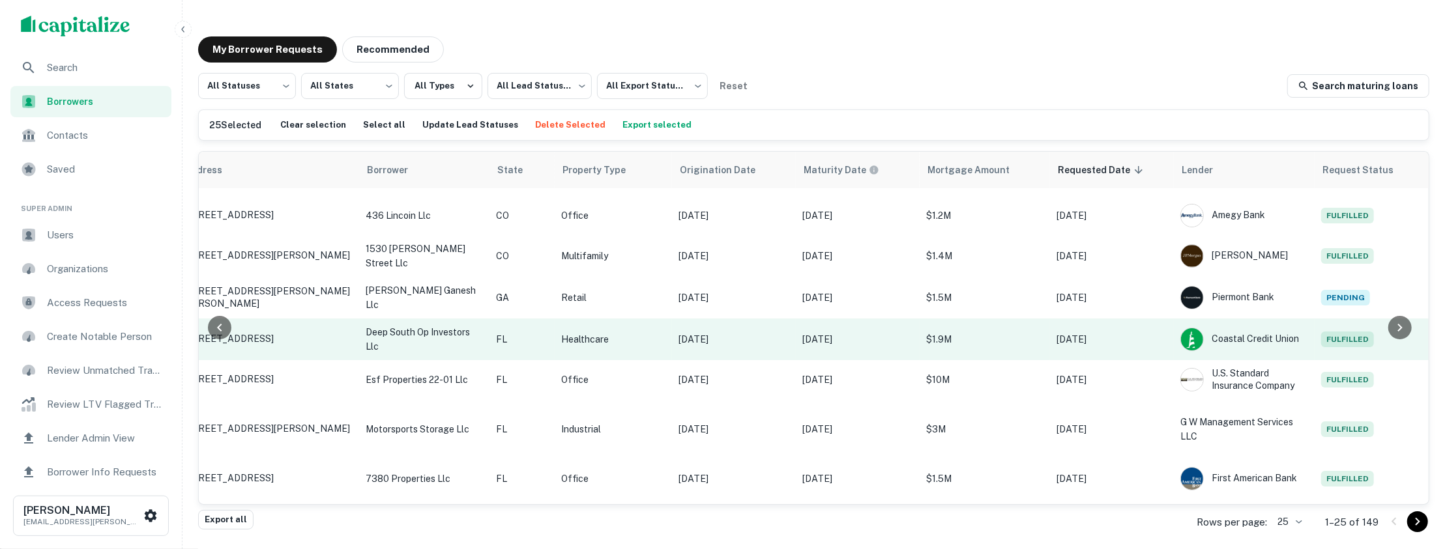
click at [1148, 332] on p "[DATE]" at bounding box center [1111, 339] width 111 height 14
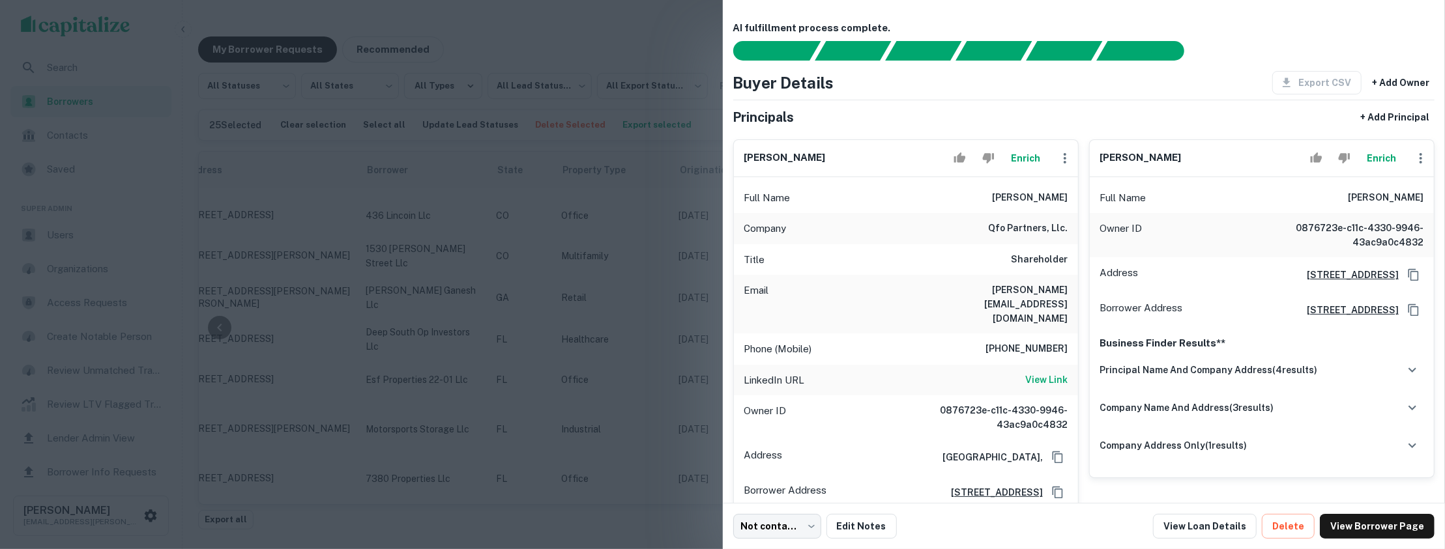
scroll to position [34, 0]
